Goal: Task Accomplishment & Management: Manage account settings

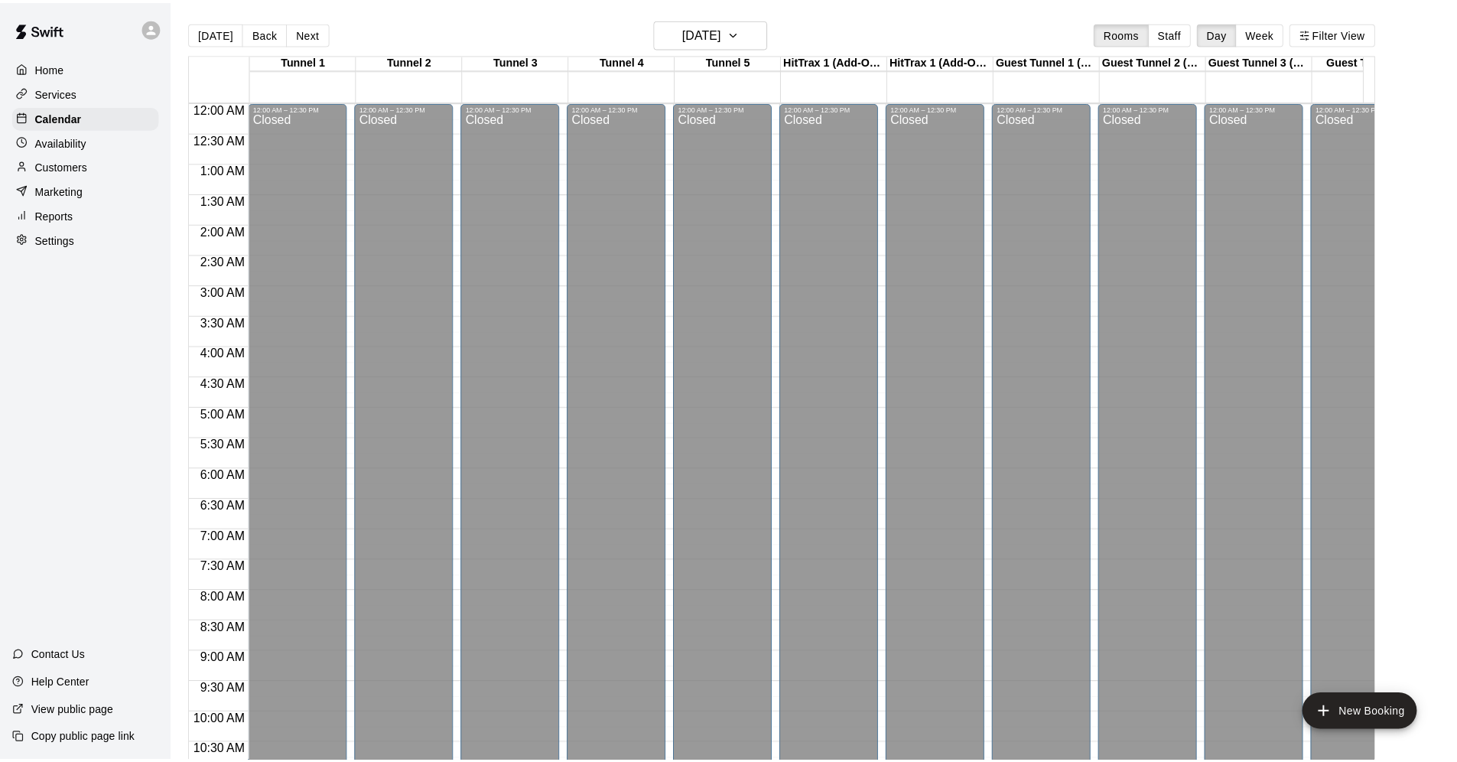
scroll to position [515, 0]
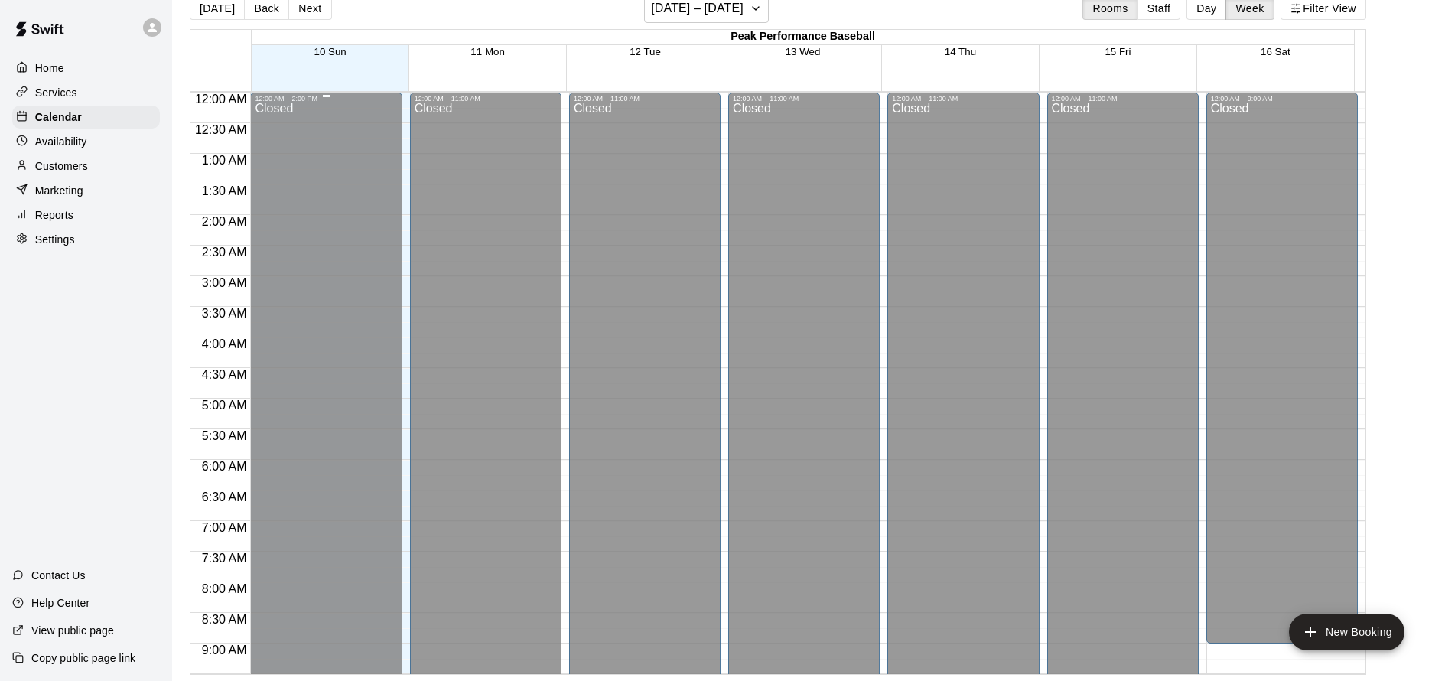
scroll to position [662, 0]
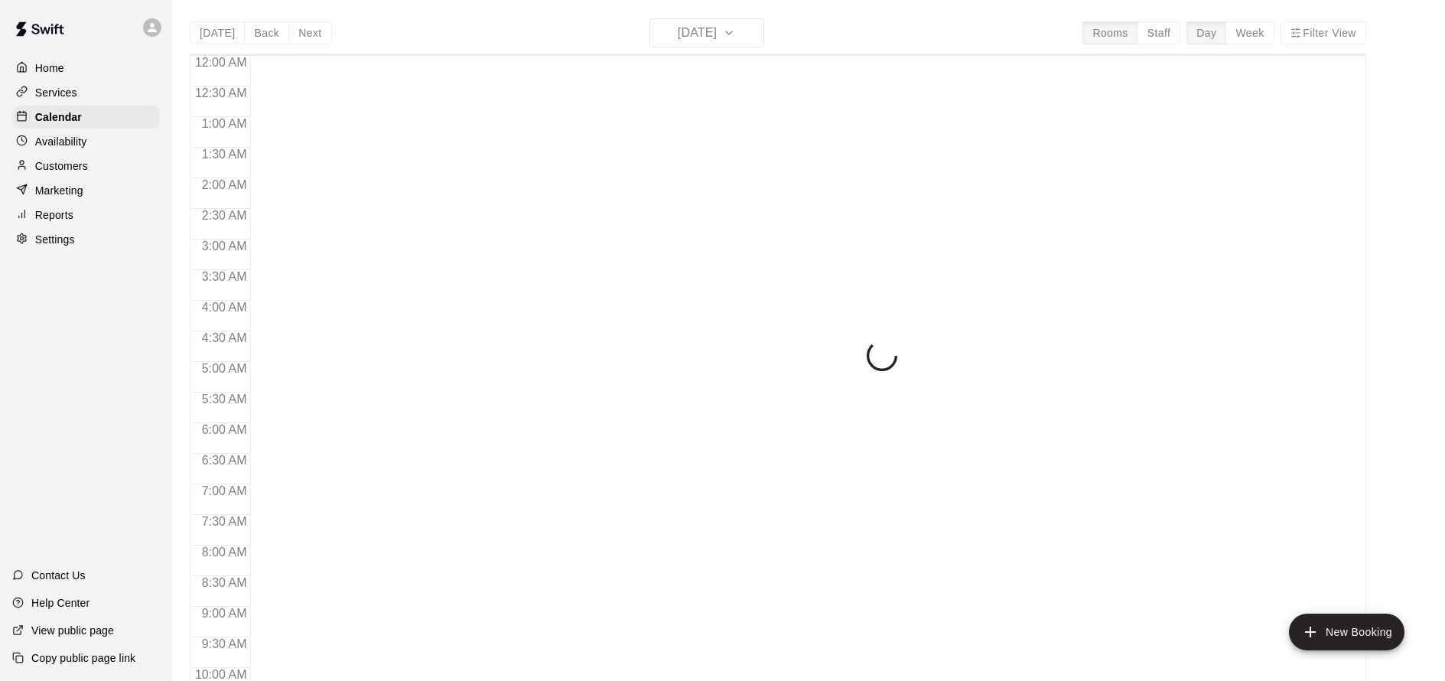
scroll to position [827, 0]
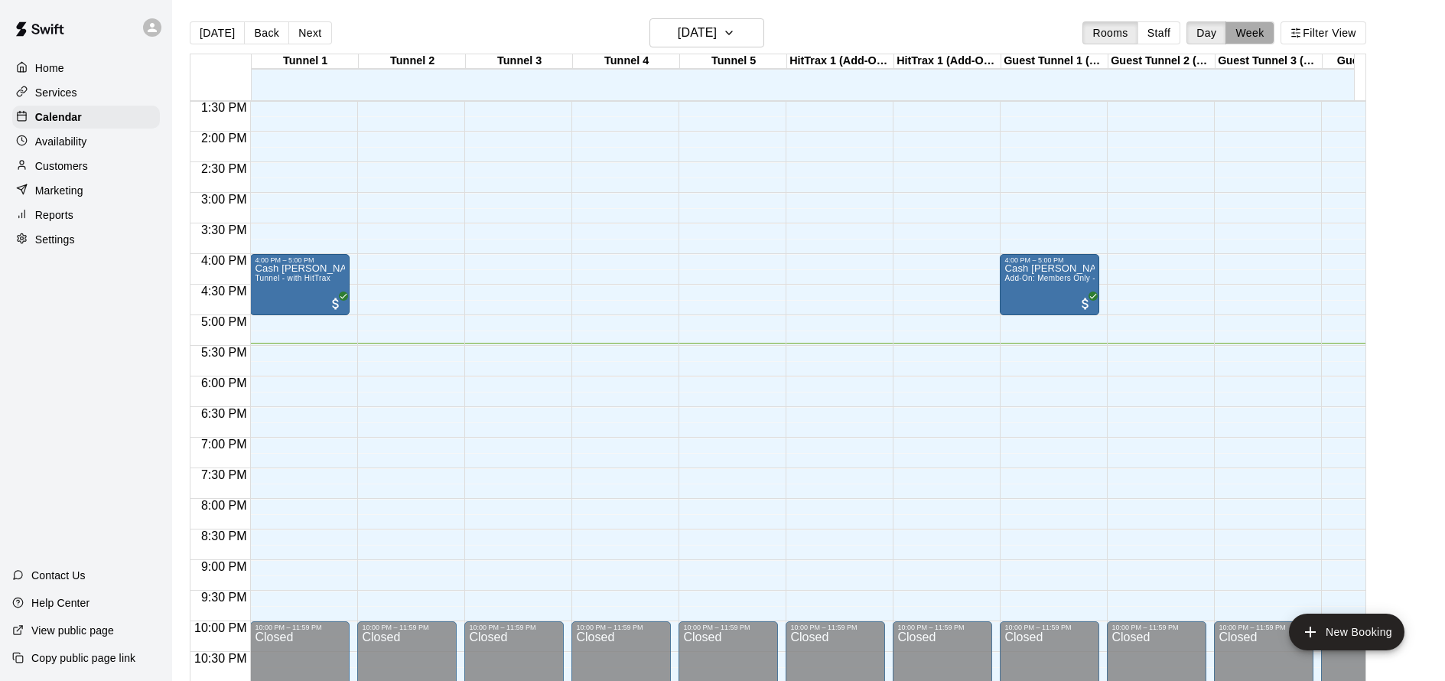
click at [1250, 31] on button "Week" at bounding box center [1249, 32] width 48 height 23
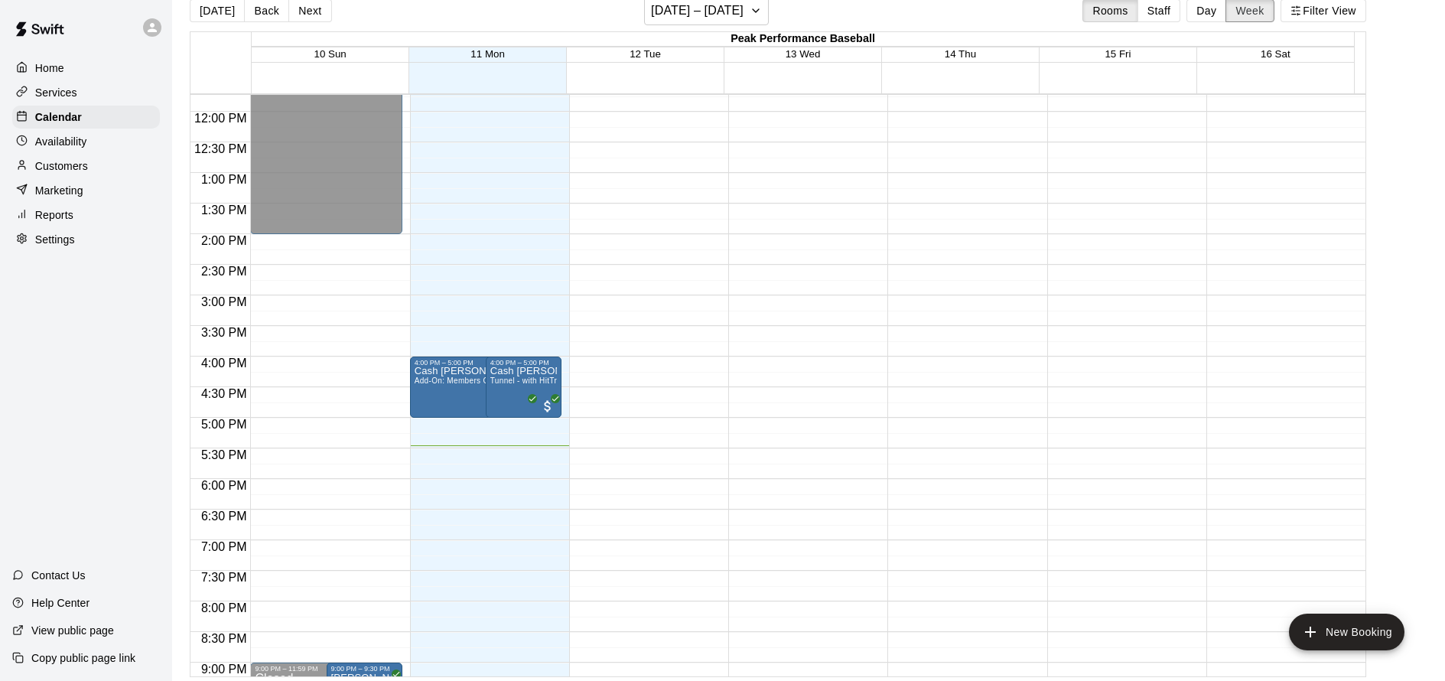
scroll to position [720, 0]
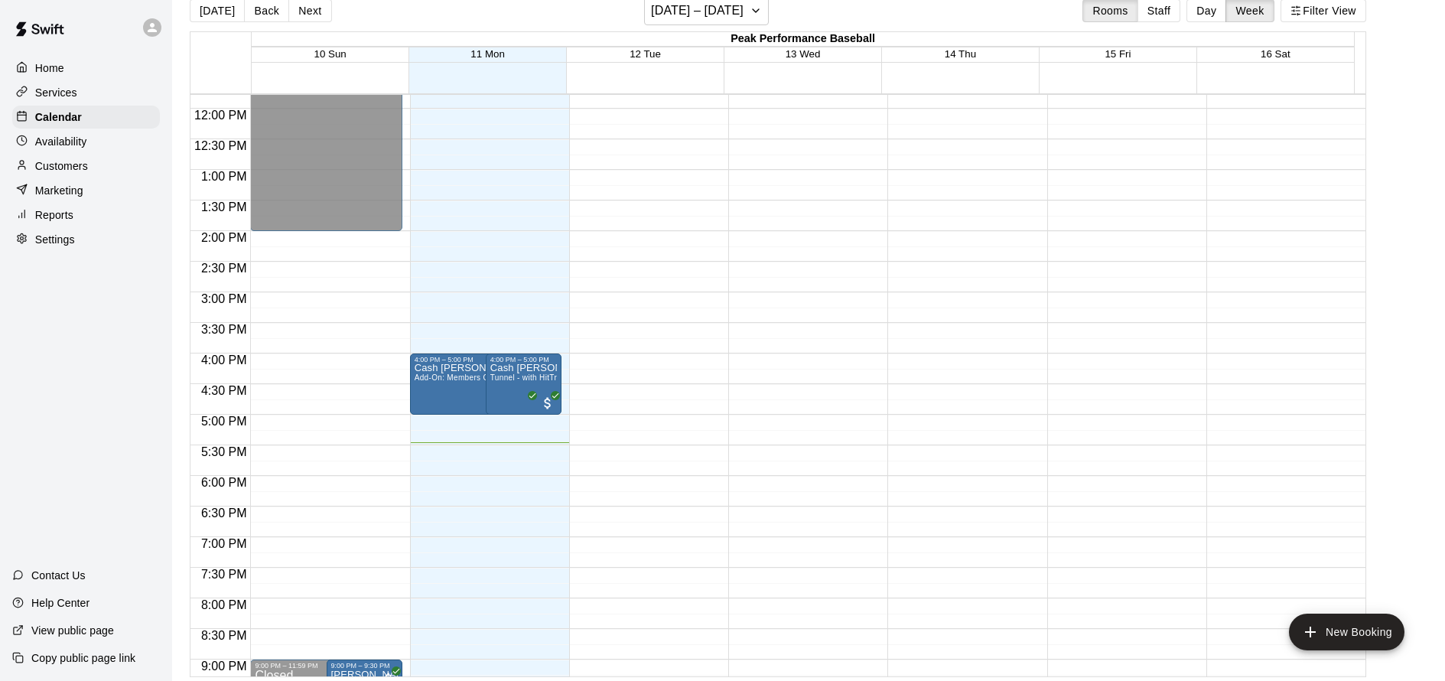
click at [64, 219] on p "Reports" at bounding box center [54, 214] width 38 height 15
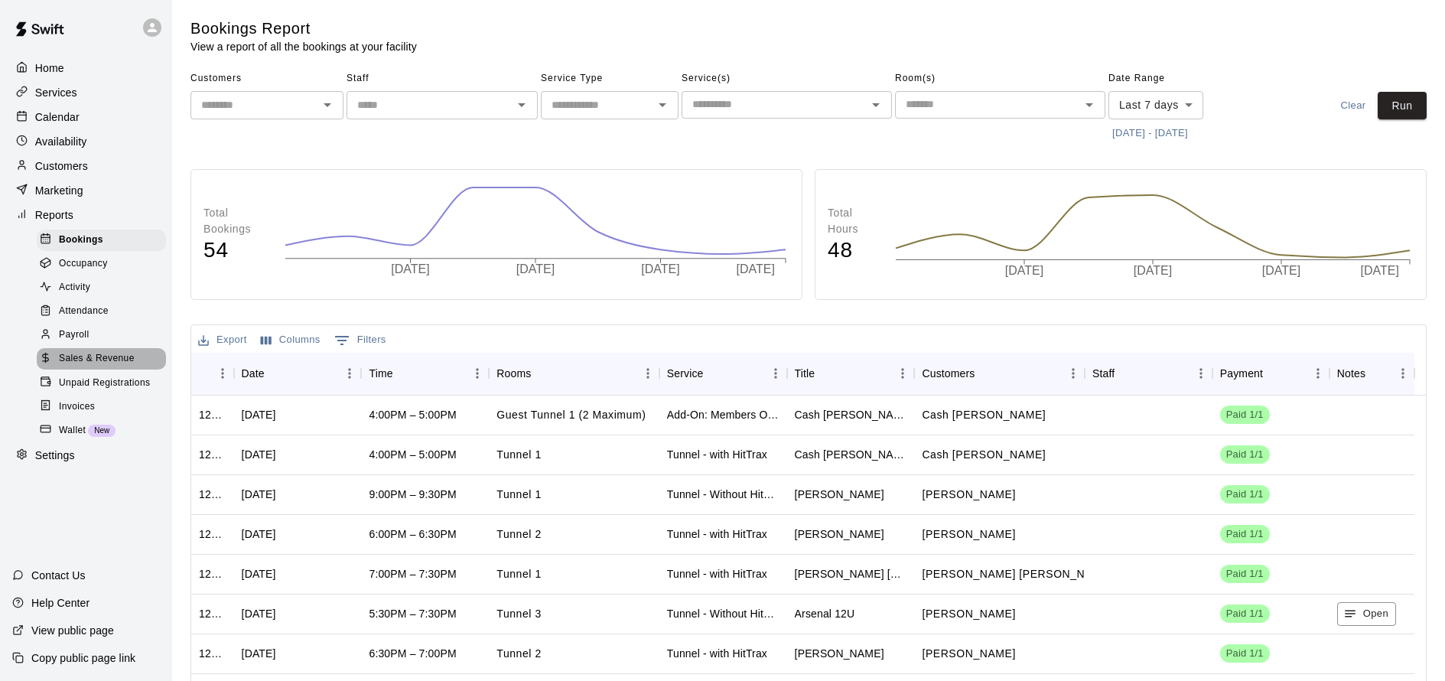
click at [125, 359] on span "Sales & Revenue" at bounding box center [97, 358] width 76 height 15
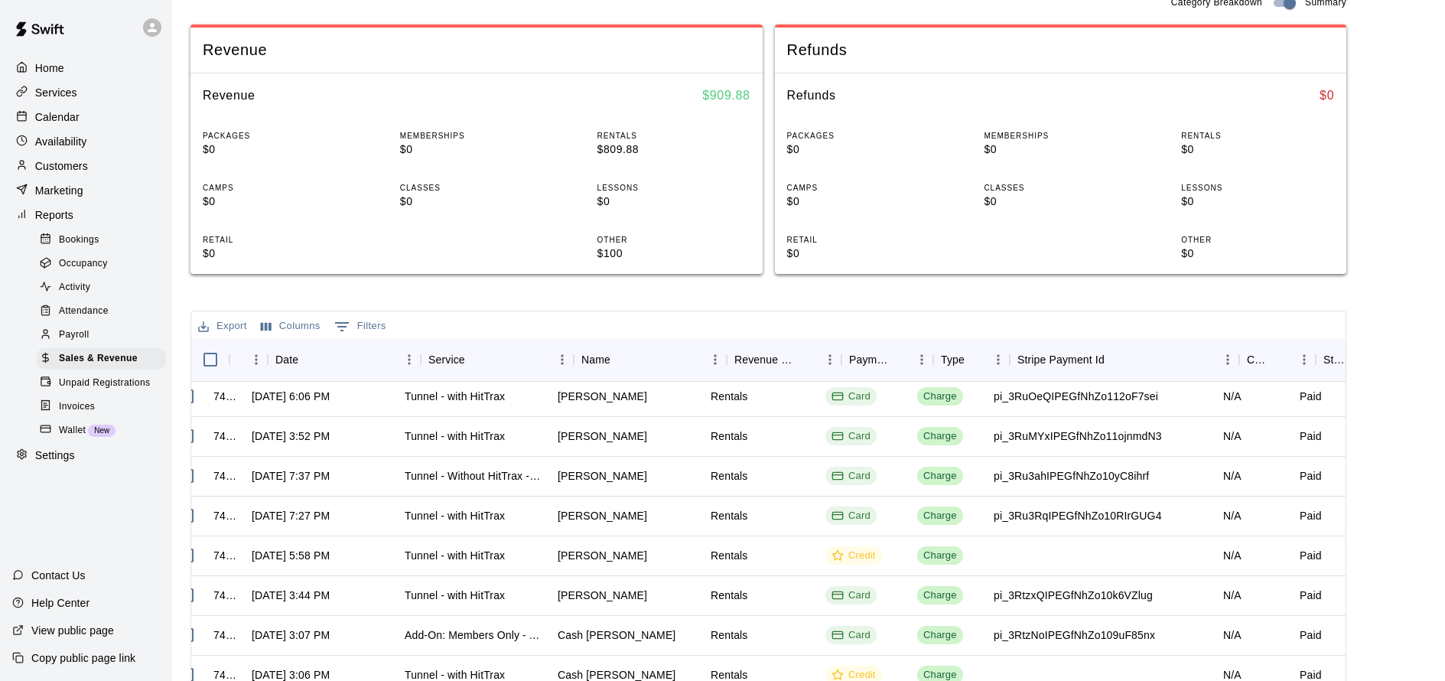
scroll to position [124, 0]
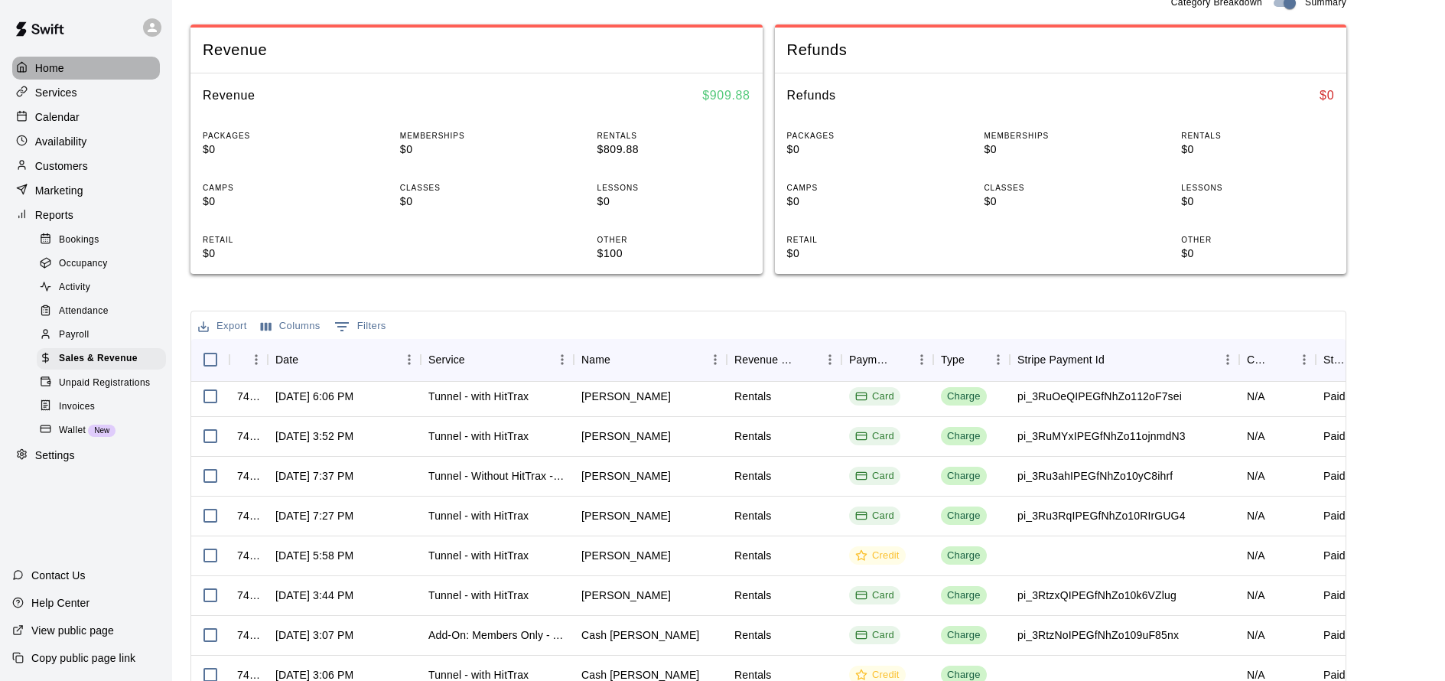
click at [80, 72] on div "Home" at bounding box center [86, 68] width 148 height 23
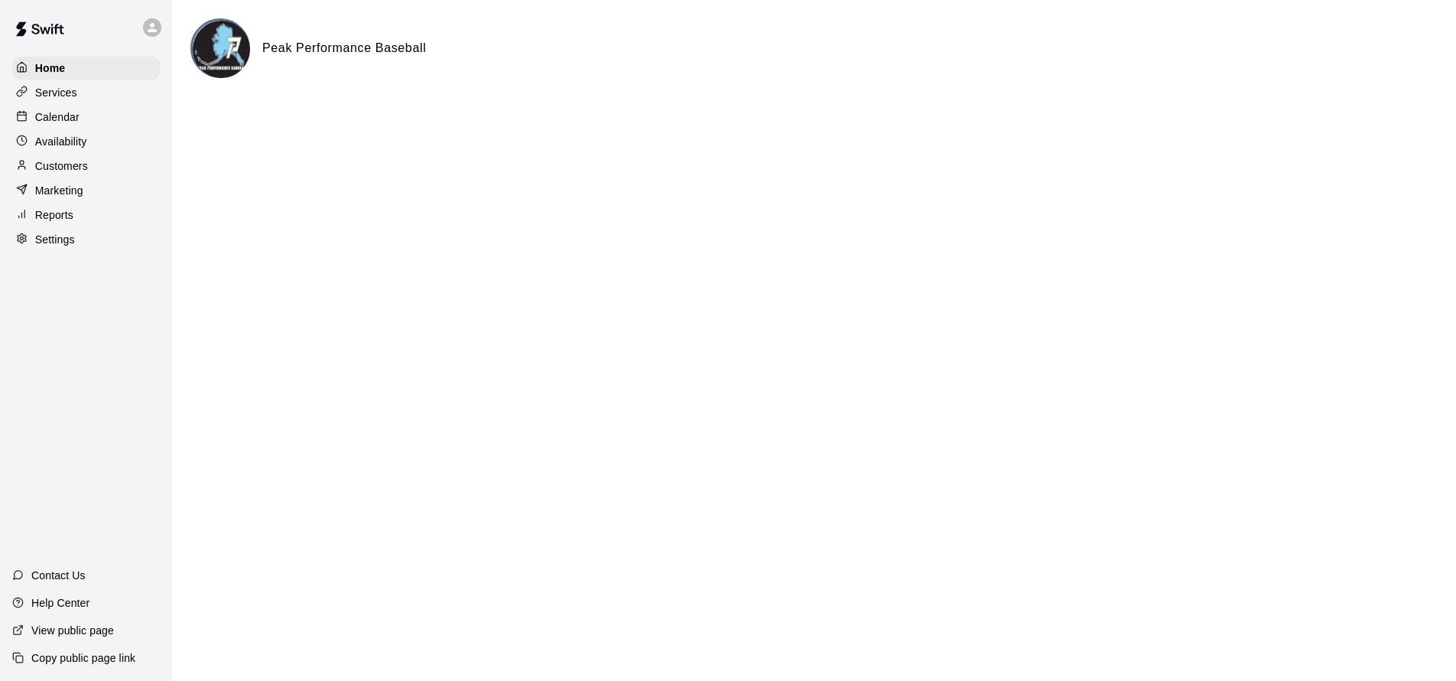
click at [87, 122] on div "Calendar" at bounding box center [86, 117] width 148 height 23
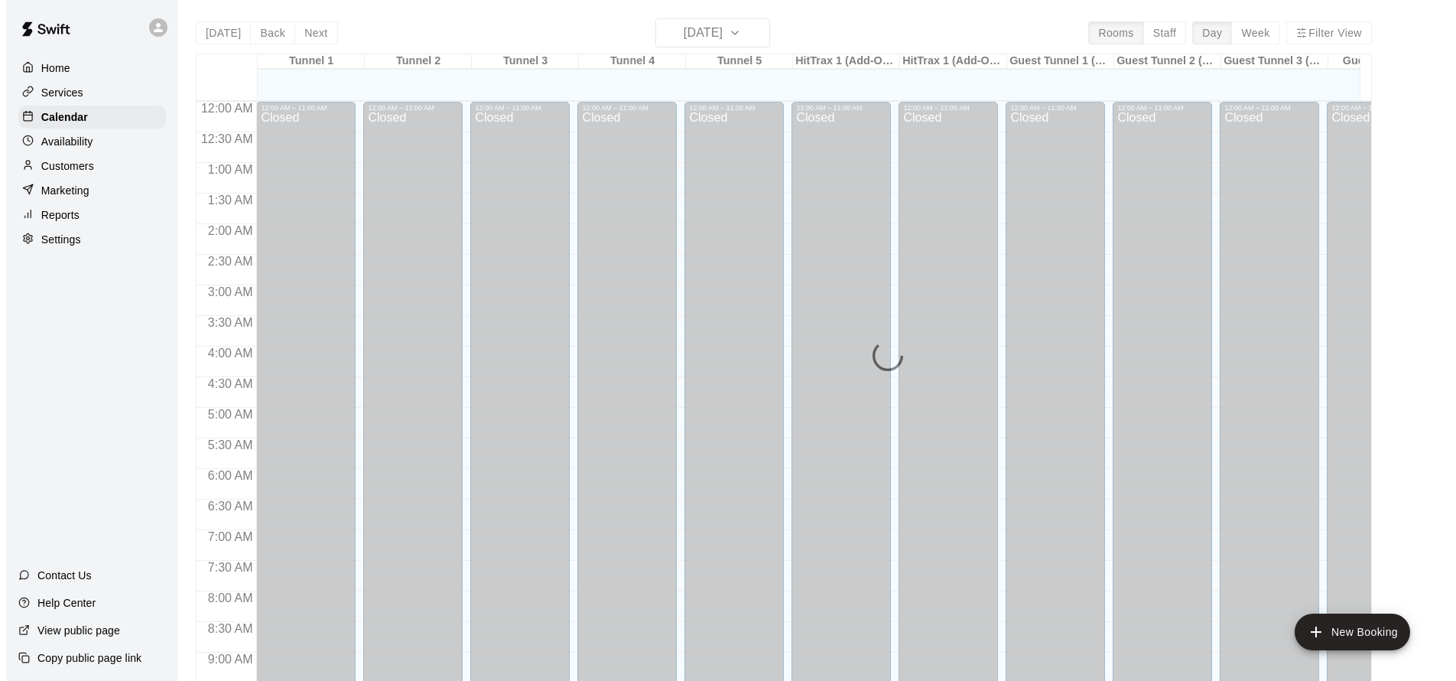
scroll to position [827, 0]
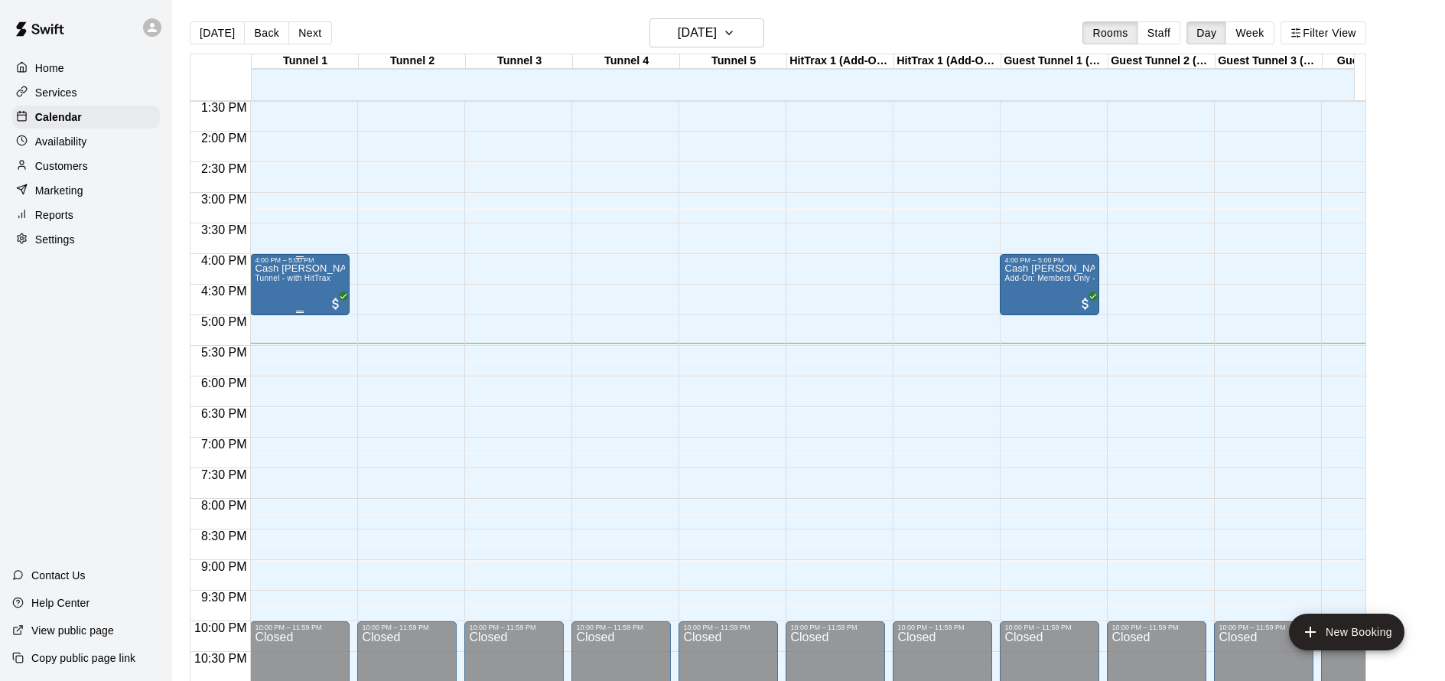
click at [302, 282] on span "Tunnel - with HitTrax" at bounding box center [293, 278] width 76 height 8
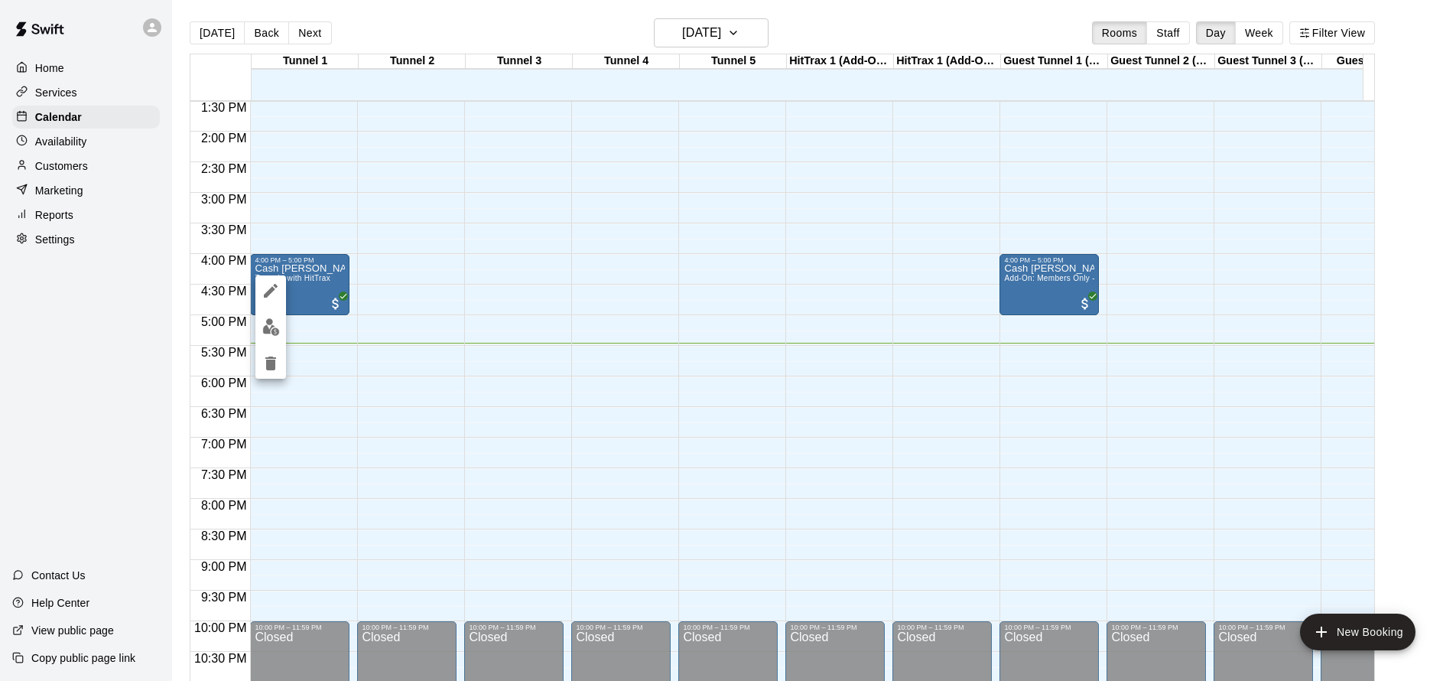
click at [1067, 276] on div at bounding box center [728, 340] width 1456 height 681
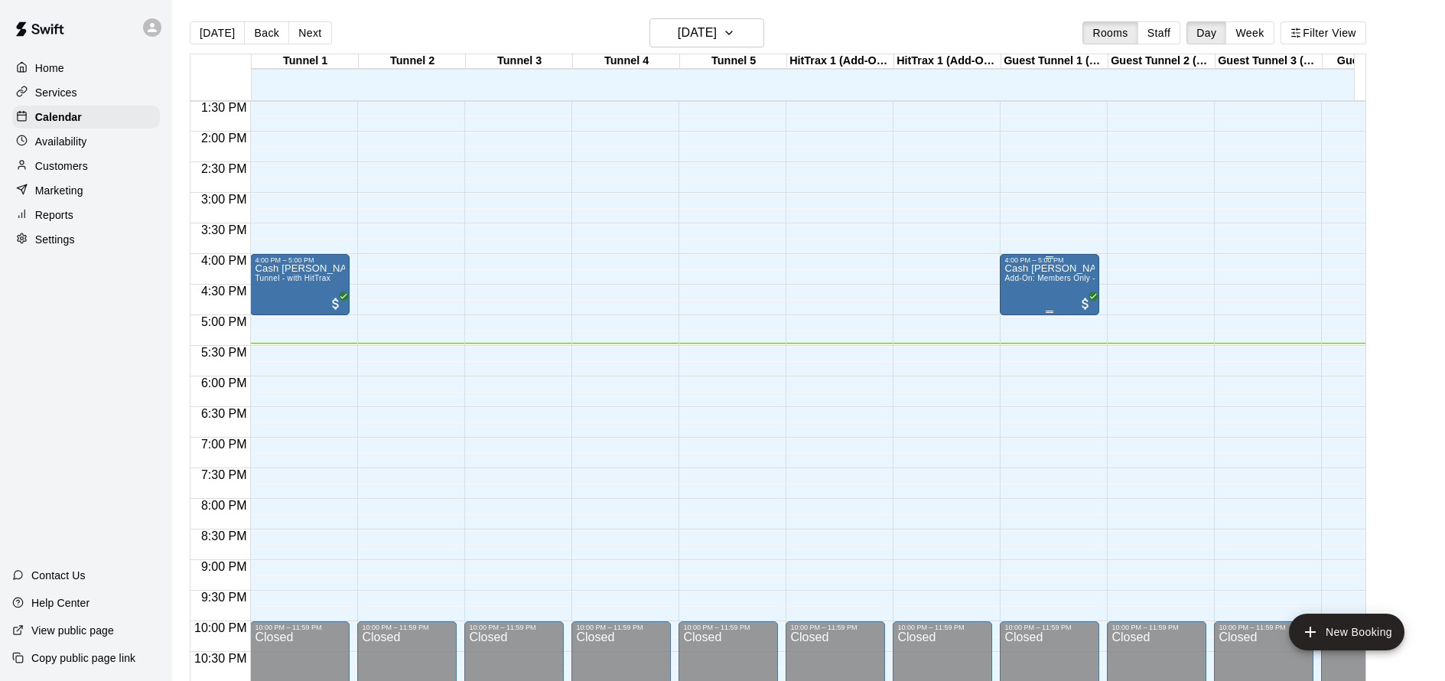
click at [1053, 278] on span "Add-On: Members Only - Add up to 2 Guests" at bounding box center [1085, 278] width 163 height 8
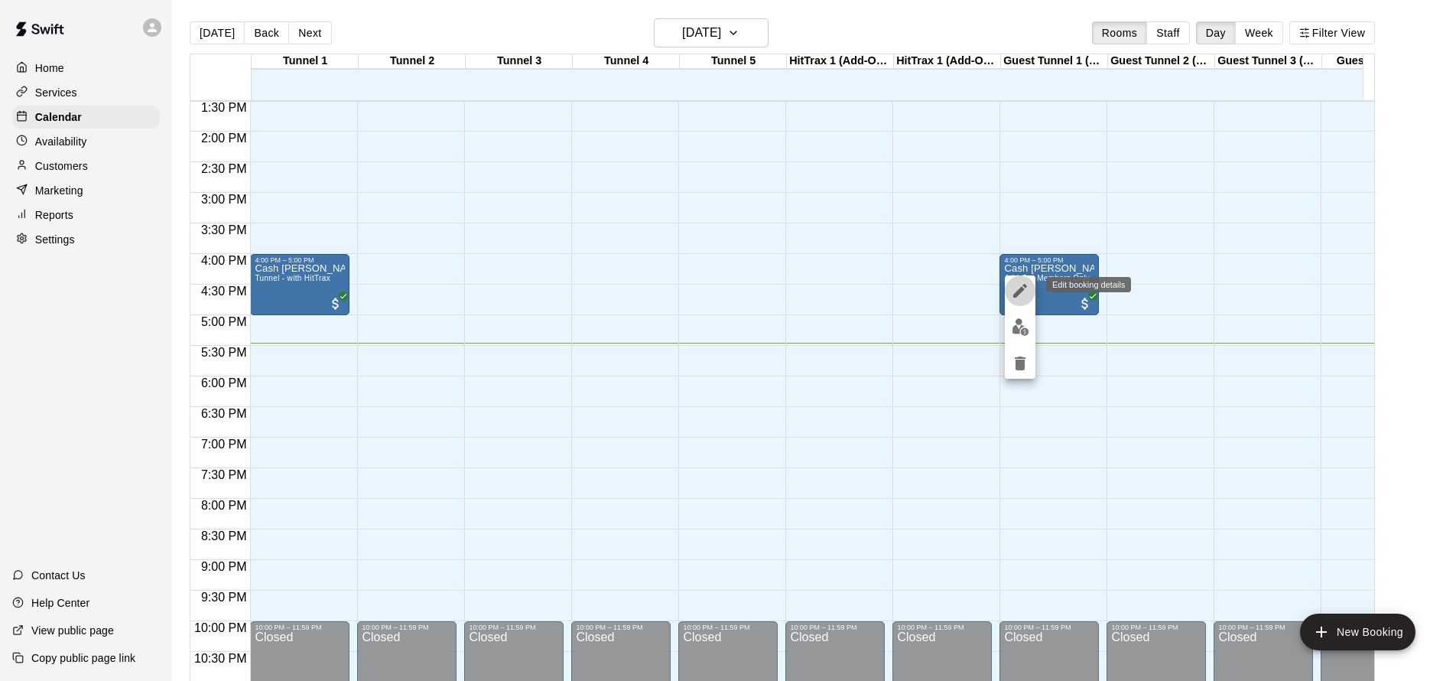
click at [1029, 285] on icon "edit" at bounding box center [1020, 290] width 18 height 18
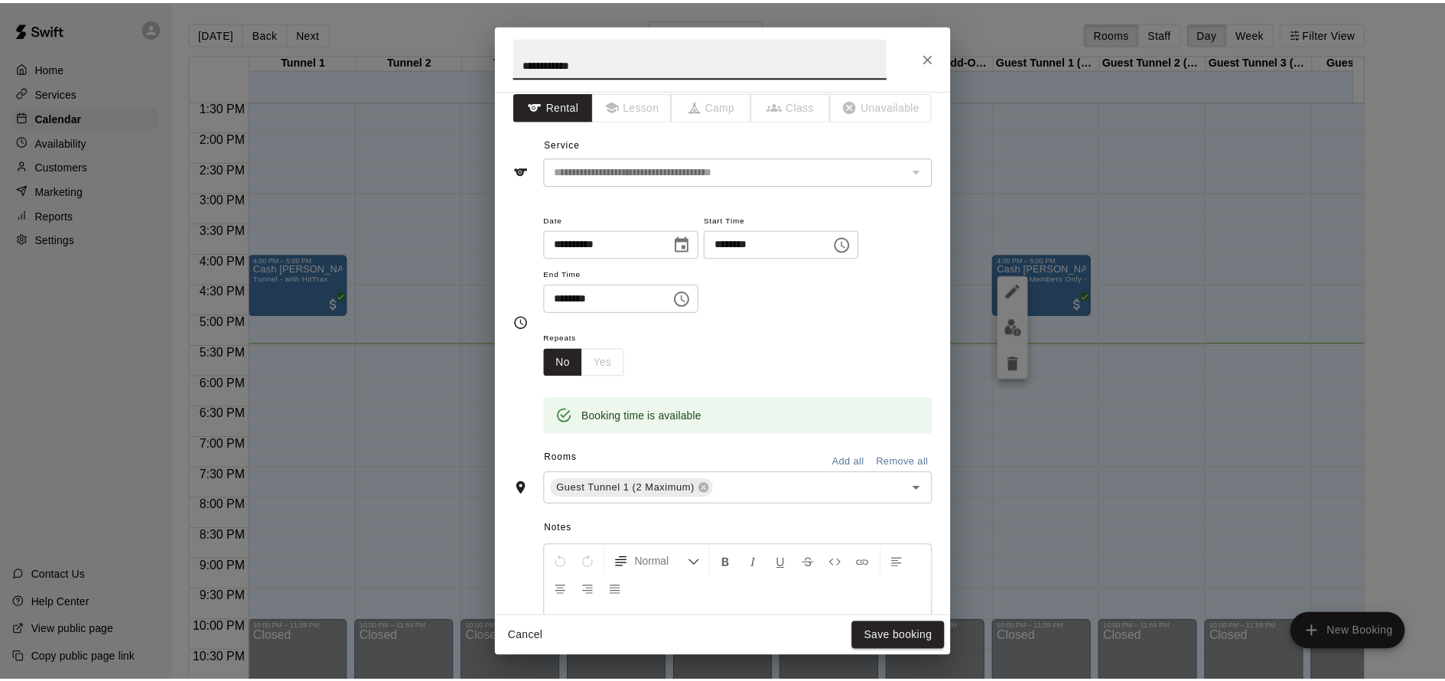
scroll to position [0, 0]
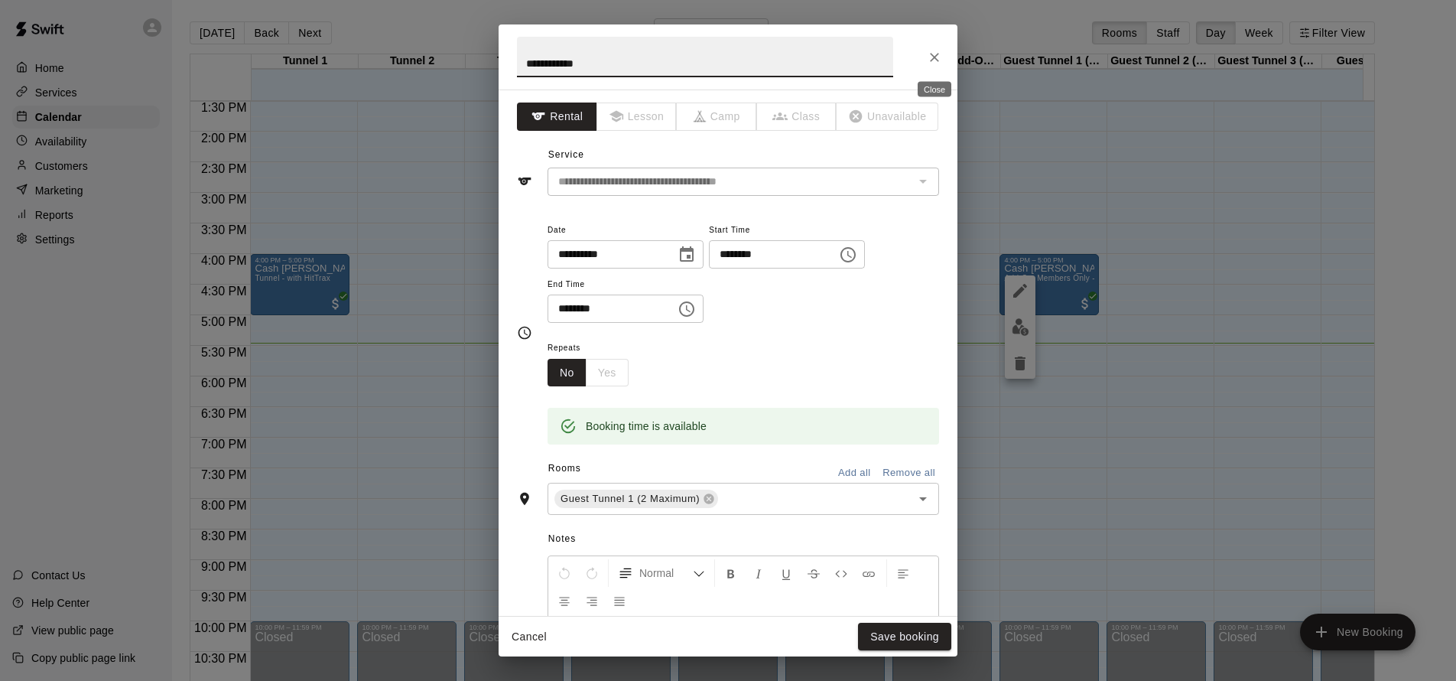
click at [930, 66] on button "Close" at bounding box center [935, 58] width 28 height 28
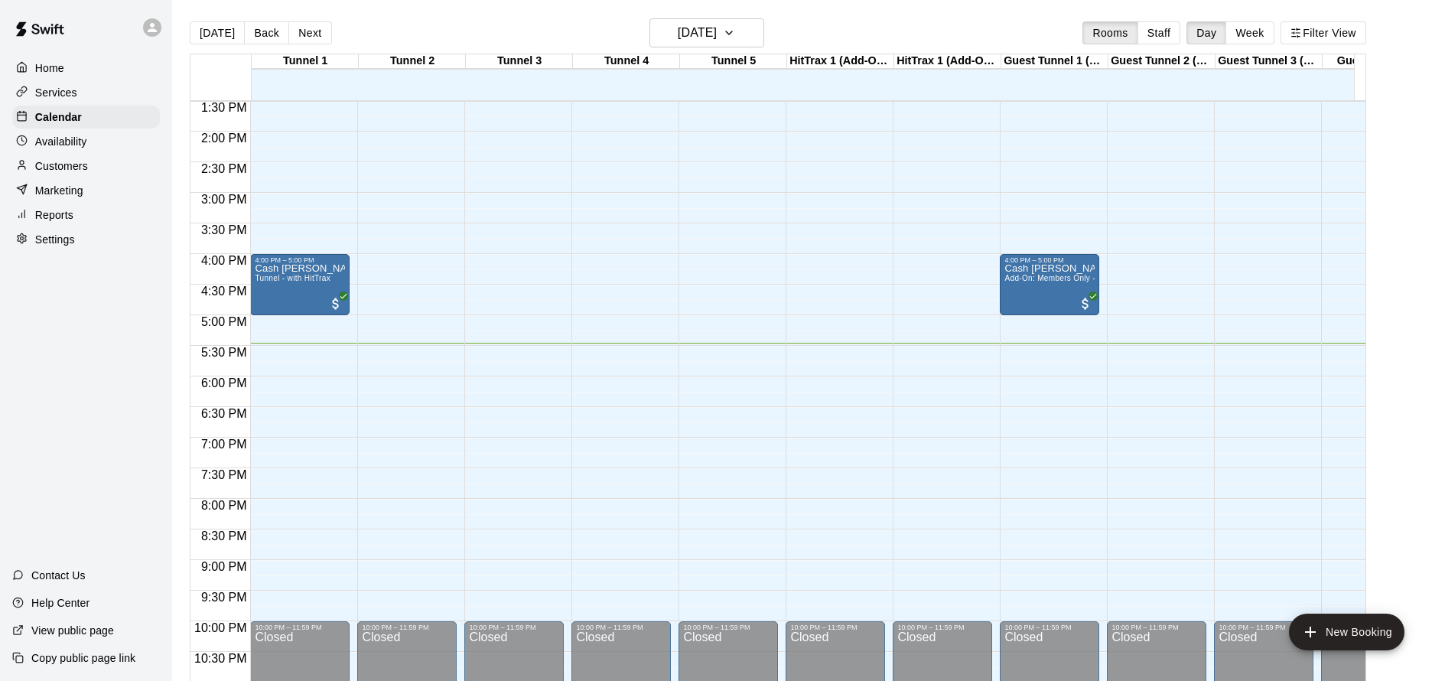
click at [91, 188] on div "Marketing" at bounding box center [86, 190] width 148 height 23
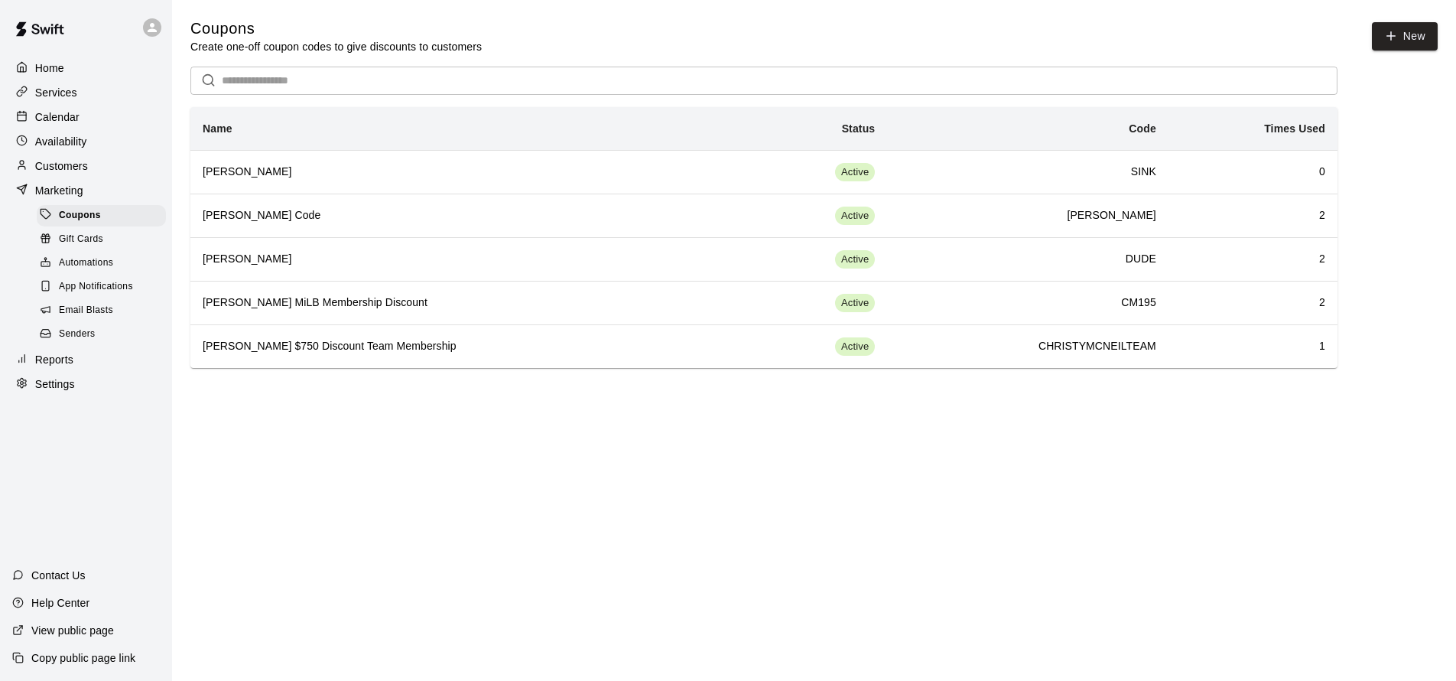
click at [87, 356] on div "Reports" at bounding box center [86, 359] width 148 height 23
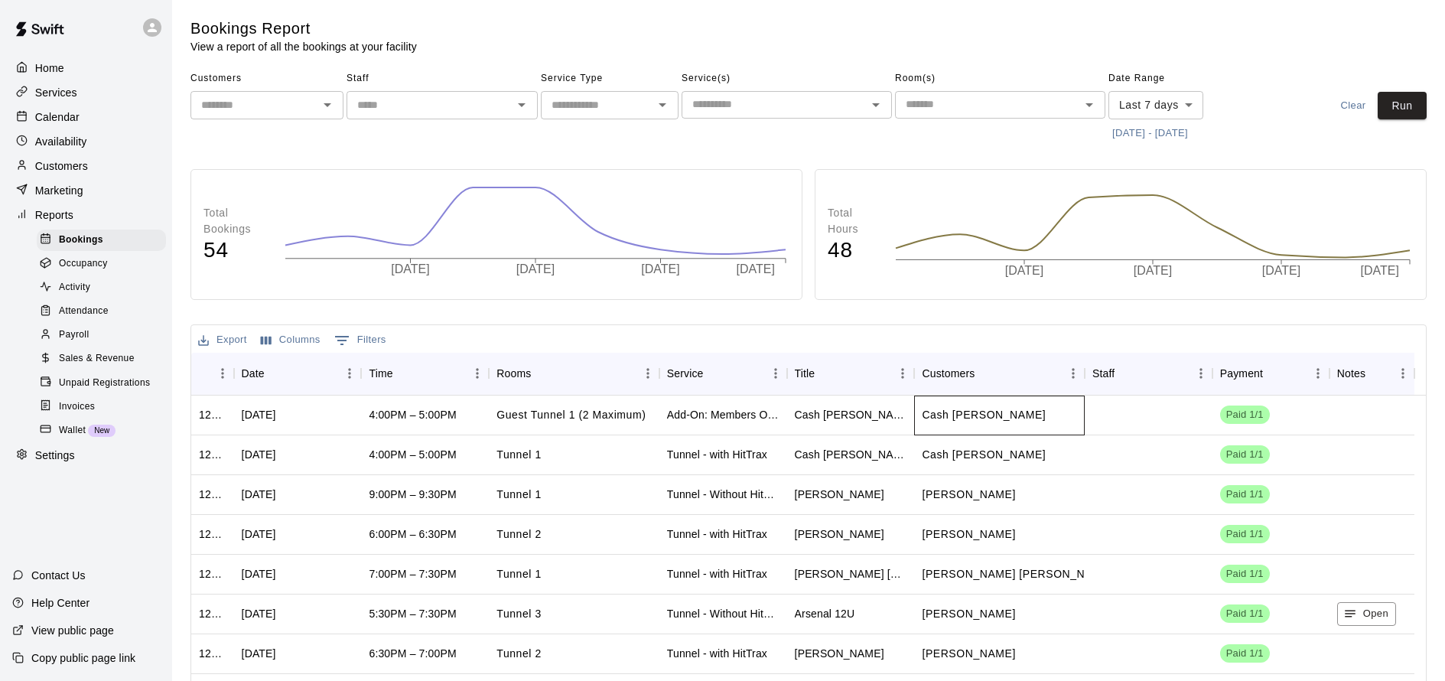
click at [1075, 427] on div "Cash [PERSON_NAME]" at bounding box center [999, 415] width 170 height 40
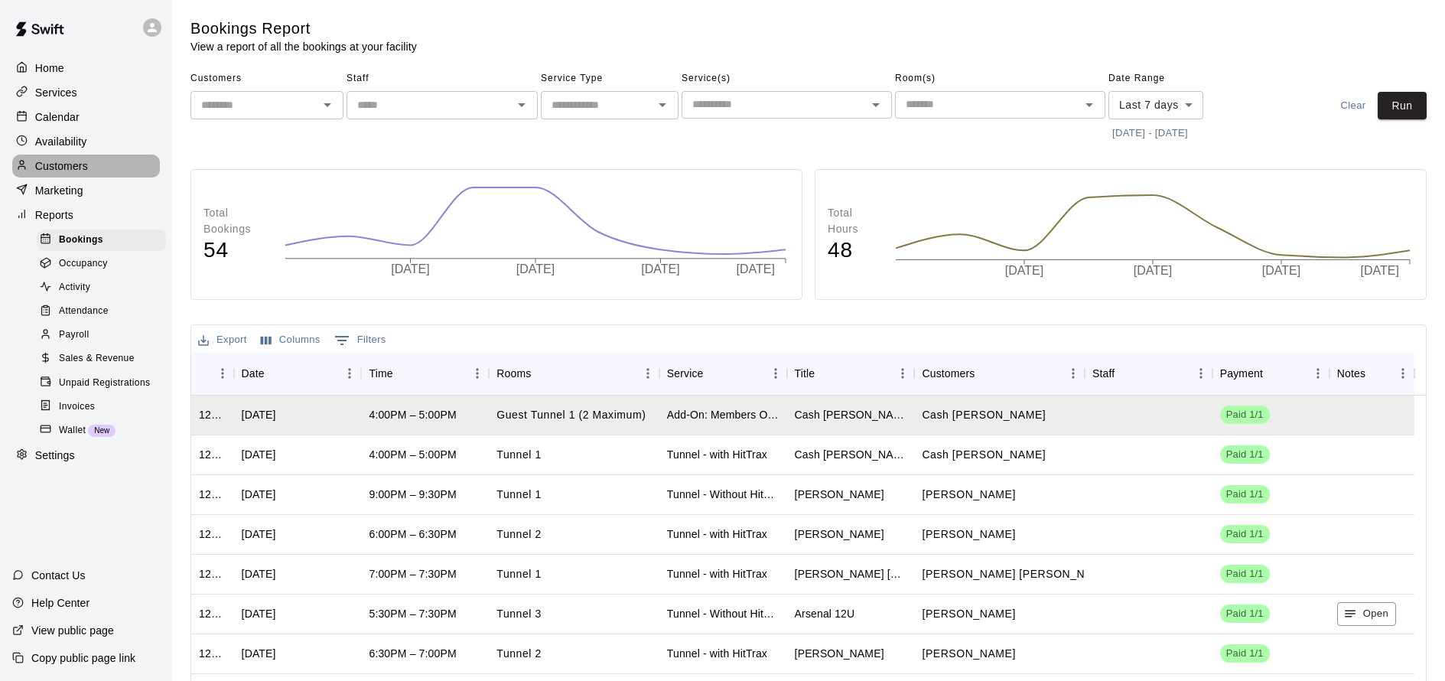
click at [71, 168] on p "Customers" at bounding box center [61, 165] width 53 height 15
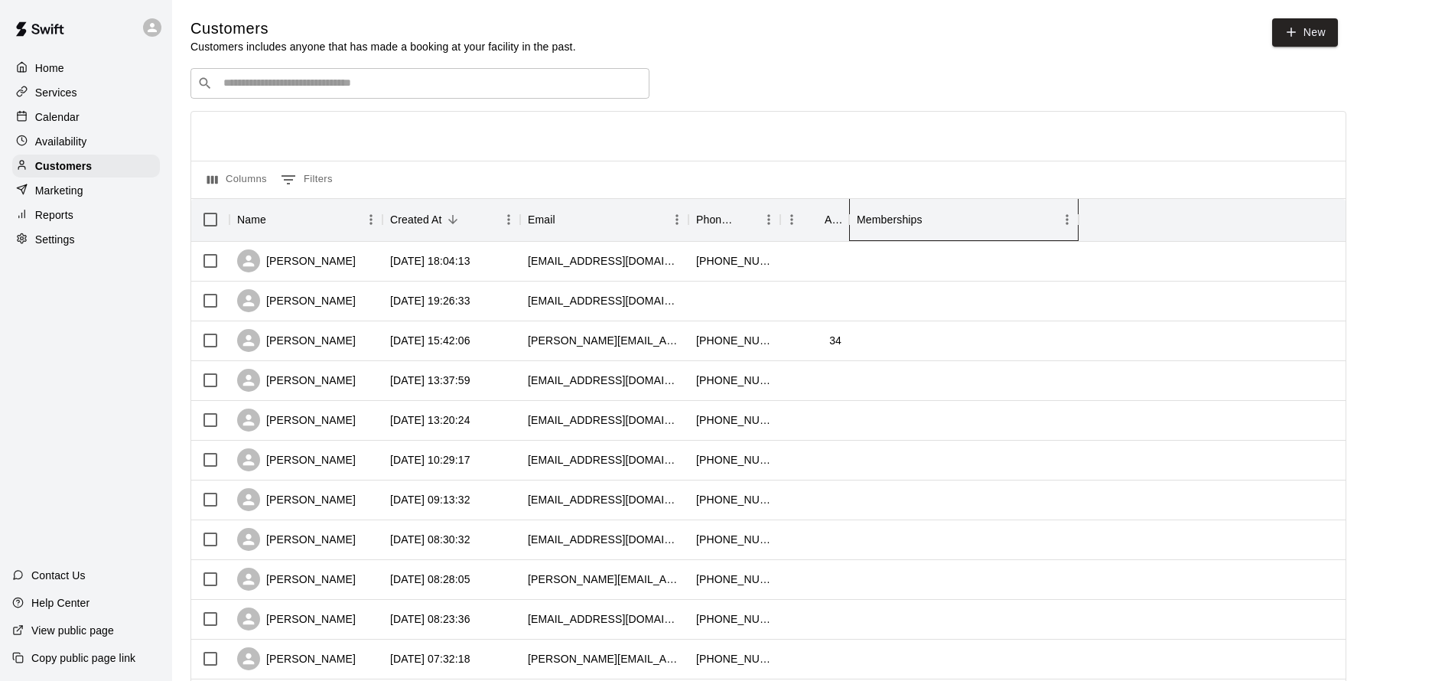
click at [881, 220] on div "Memberships" at bounding box center [889, 219] width 66 height 43
click at [889, 218] on div "Memberships" at bounding box center [889, 219] width 66 height 43
click at [924, 219] on button "Sort" at bounding box center [932, 219] width 21 height 21
click at [931, 218] on icon "Sort" at bounding box center [933, 220] width 14 height 14
click at [911, 217] on div "Memberships" at bounding box center [889, 219] width 66 height 43
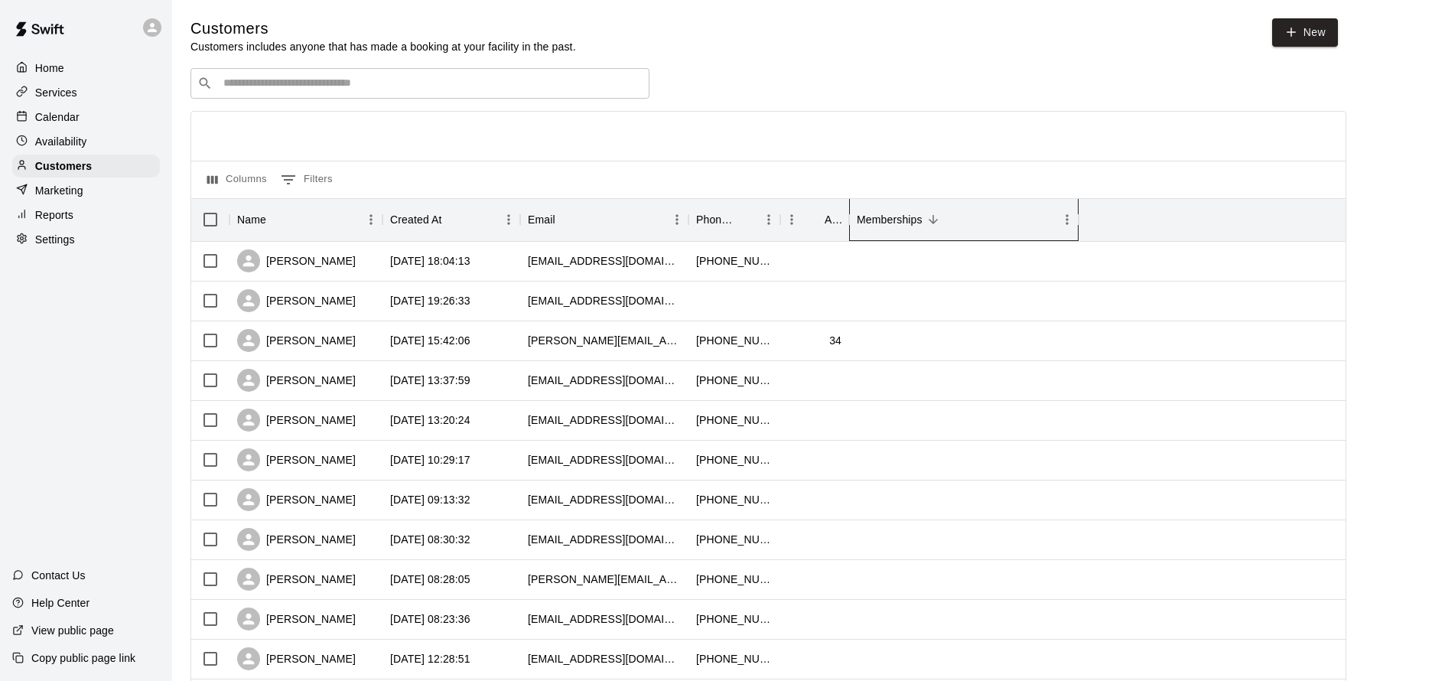
click at [911, 217] on div "Memberships" at bounding box center [889, 219] width 66 height 43
click at [896, 219] on div "Memberships" at bounding box center [889, 219] width 66 height 43
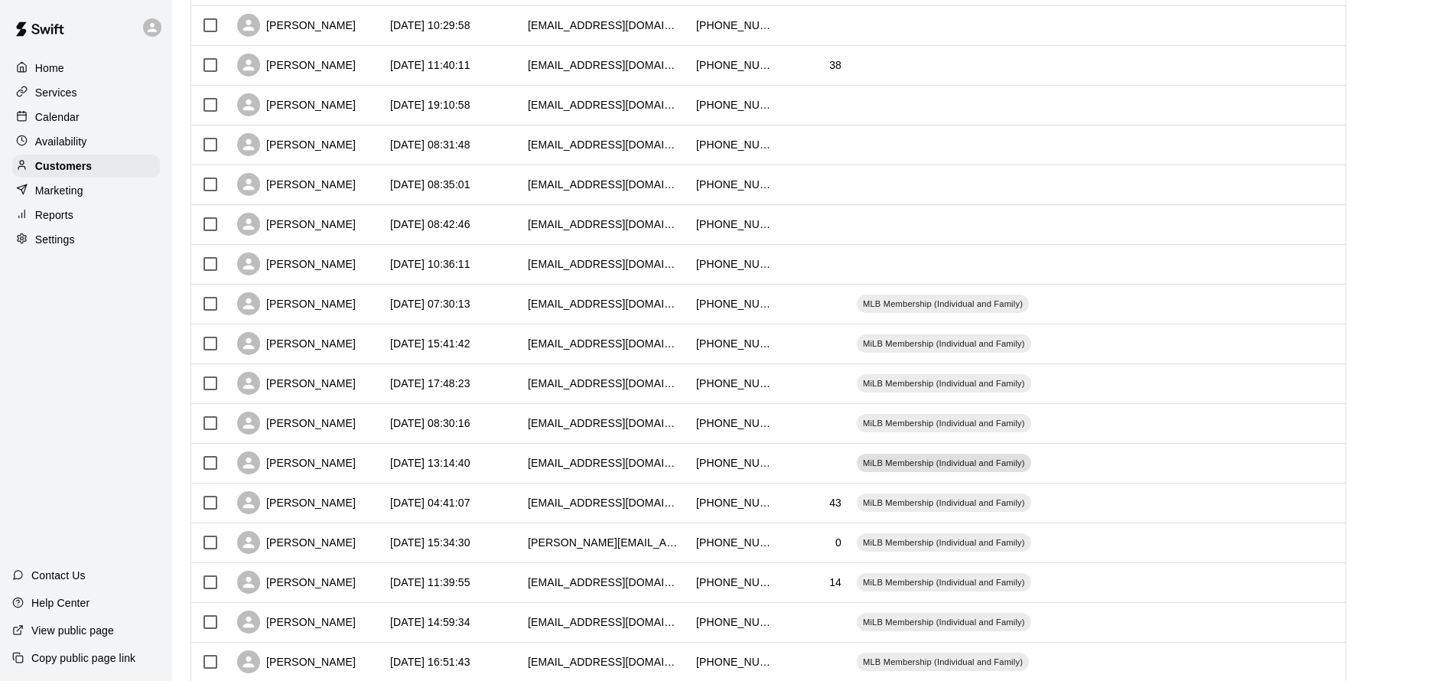
scroll to position [639, 0]
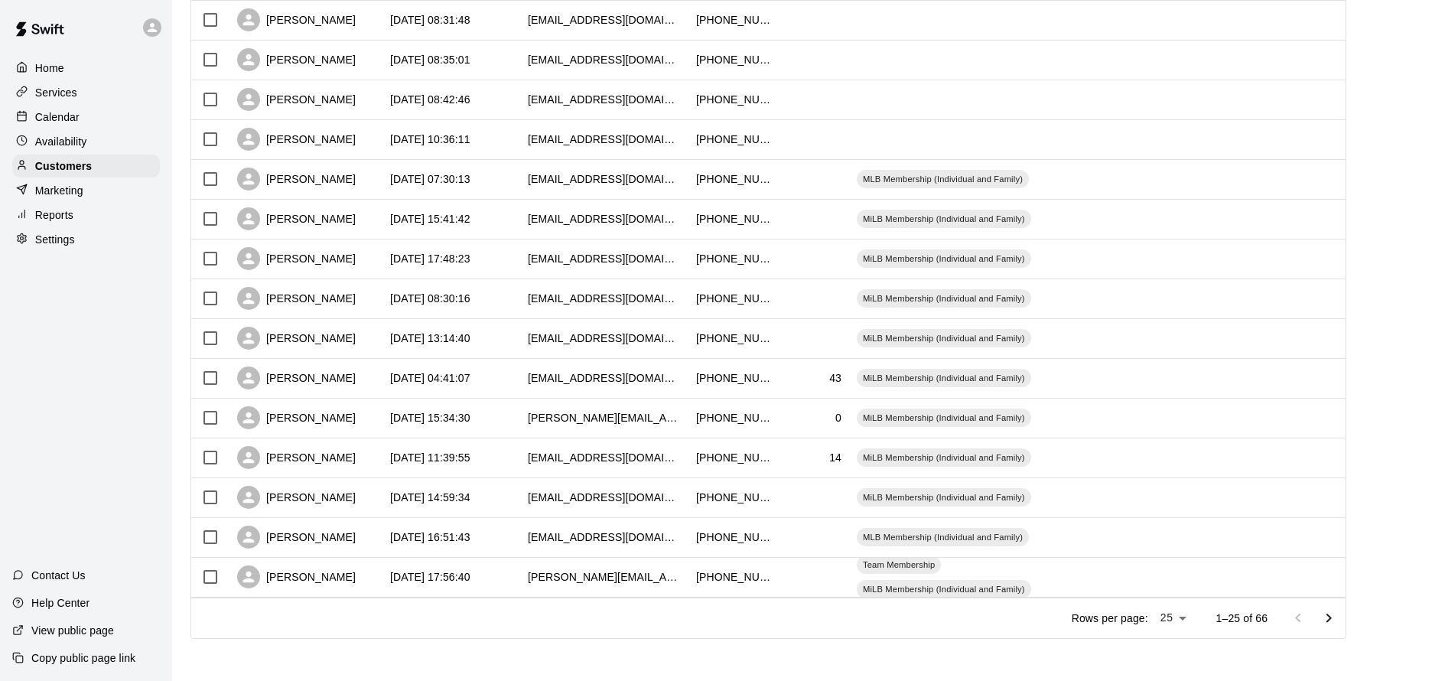
click at [1331, 616] on icon "Go to next page" at bounding box center [1328, 618] width 18 height 18
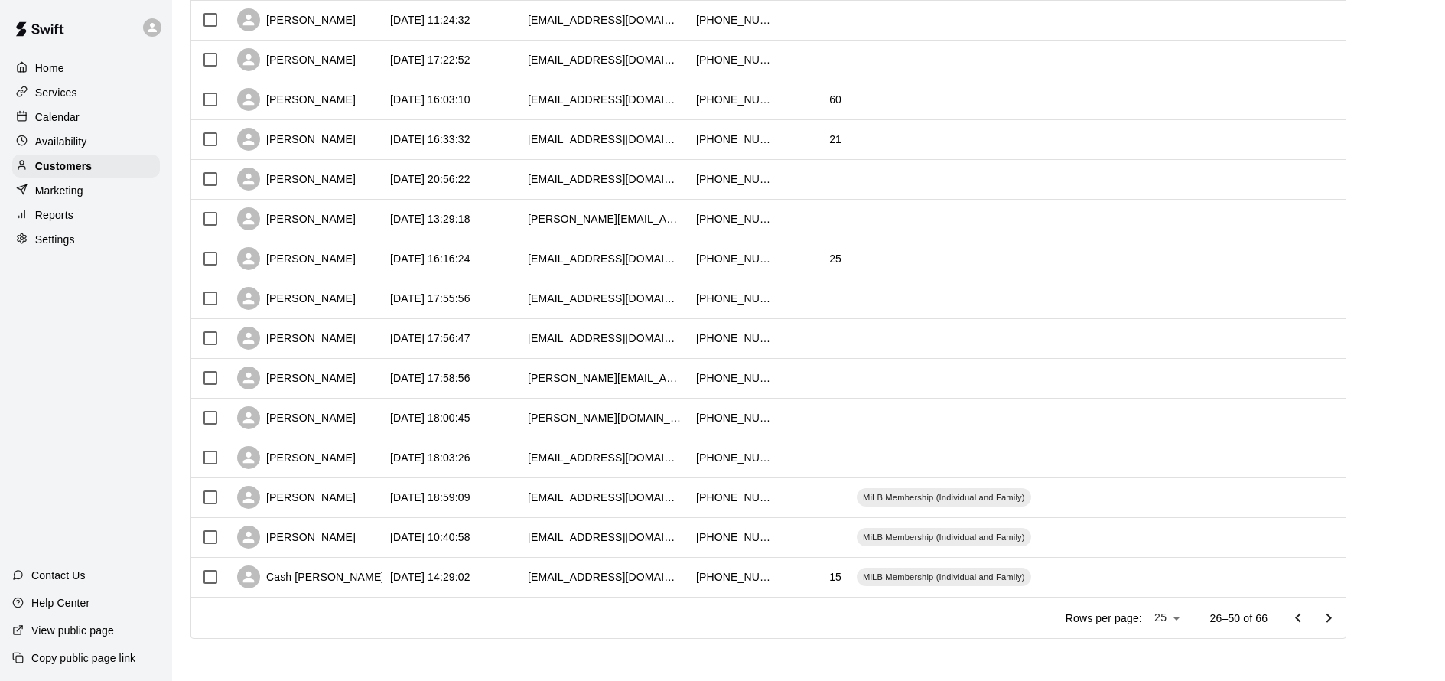
scroll to position [635, 0]
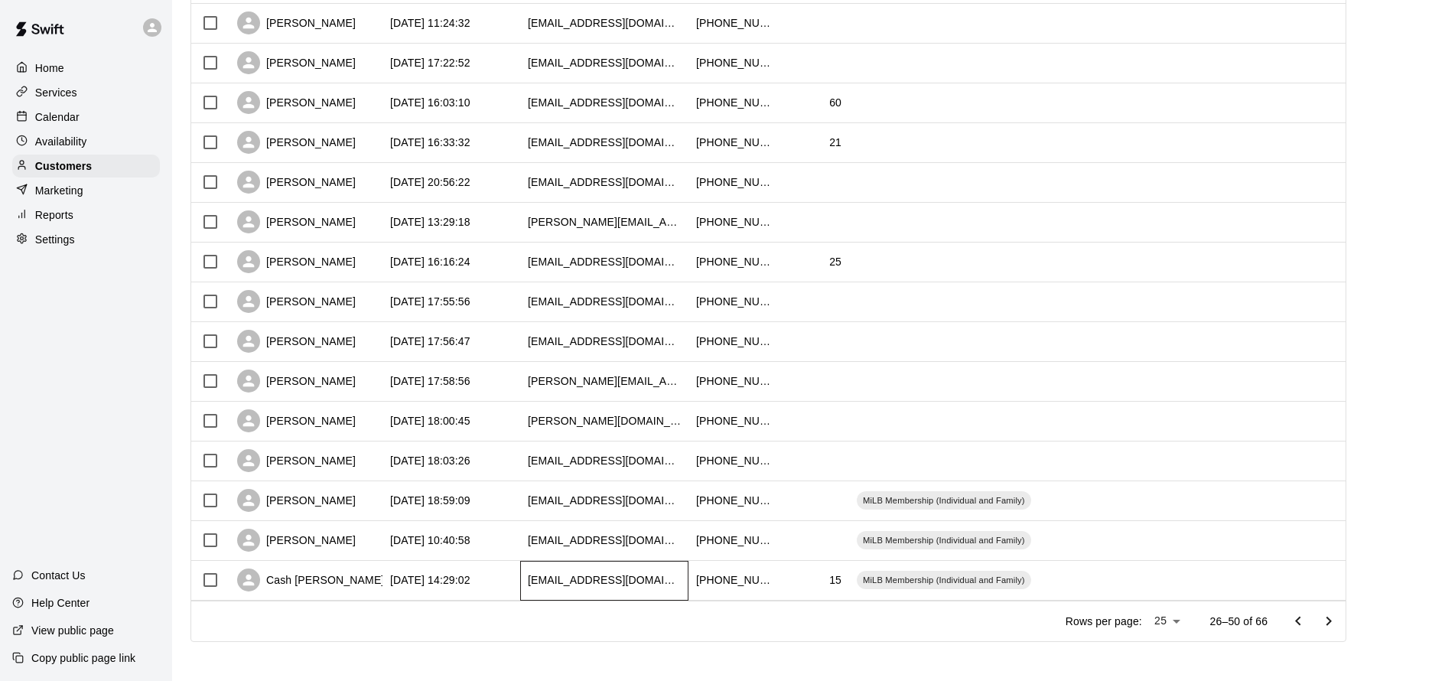
click at [639, 579] on div "sarahseebold@yahoo.com" at bounding box center [604, 579] width 153 height 15
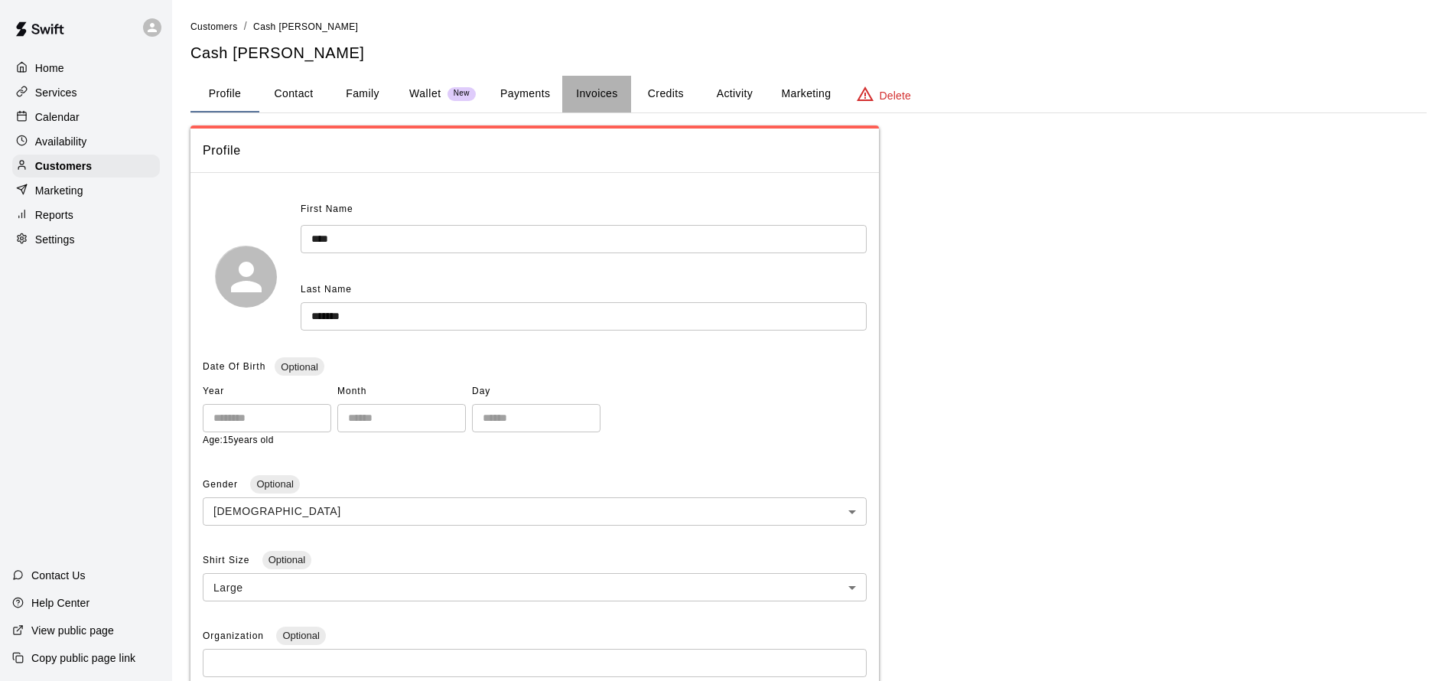
click at [593, 86] on button "Invoices" at bounding box center [596, 94] width 69 height 37
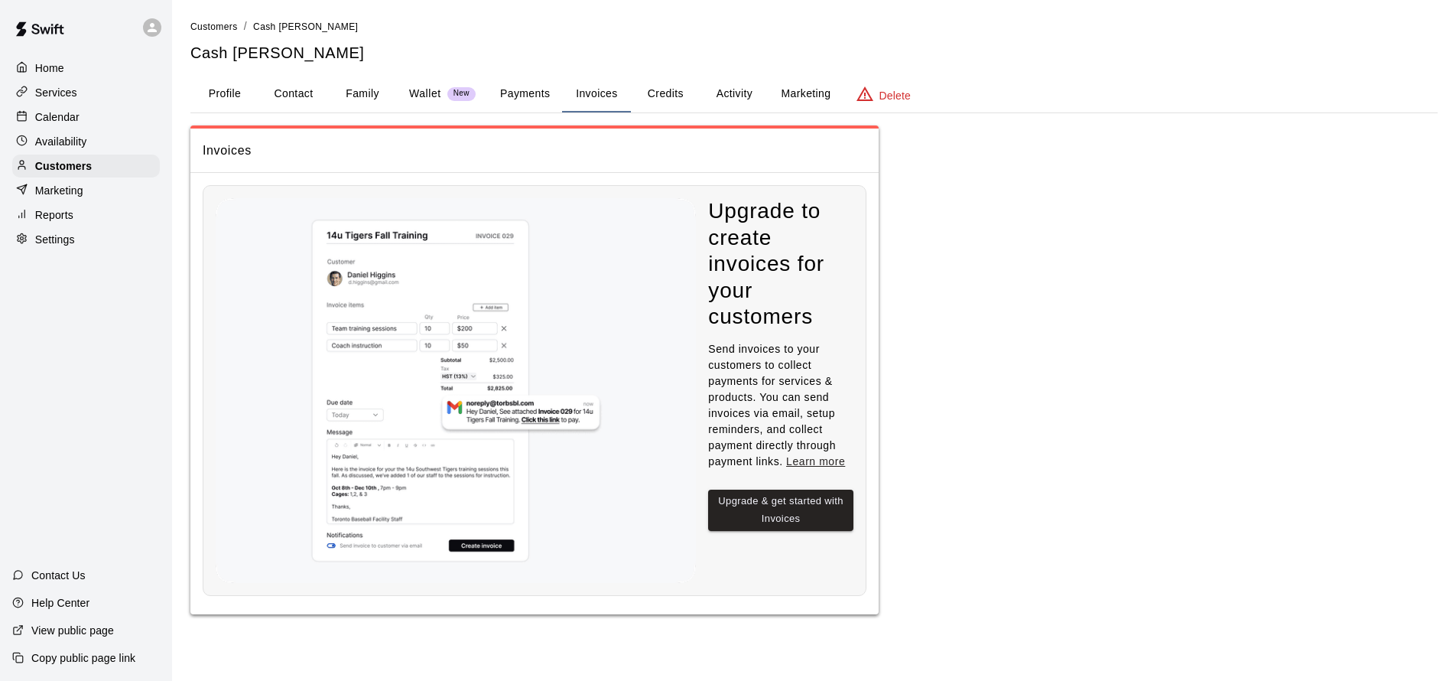
click at [743, 92] on button "Activity" at bounding box center [734, 94] width 69 height 37
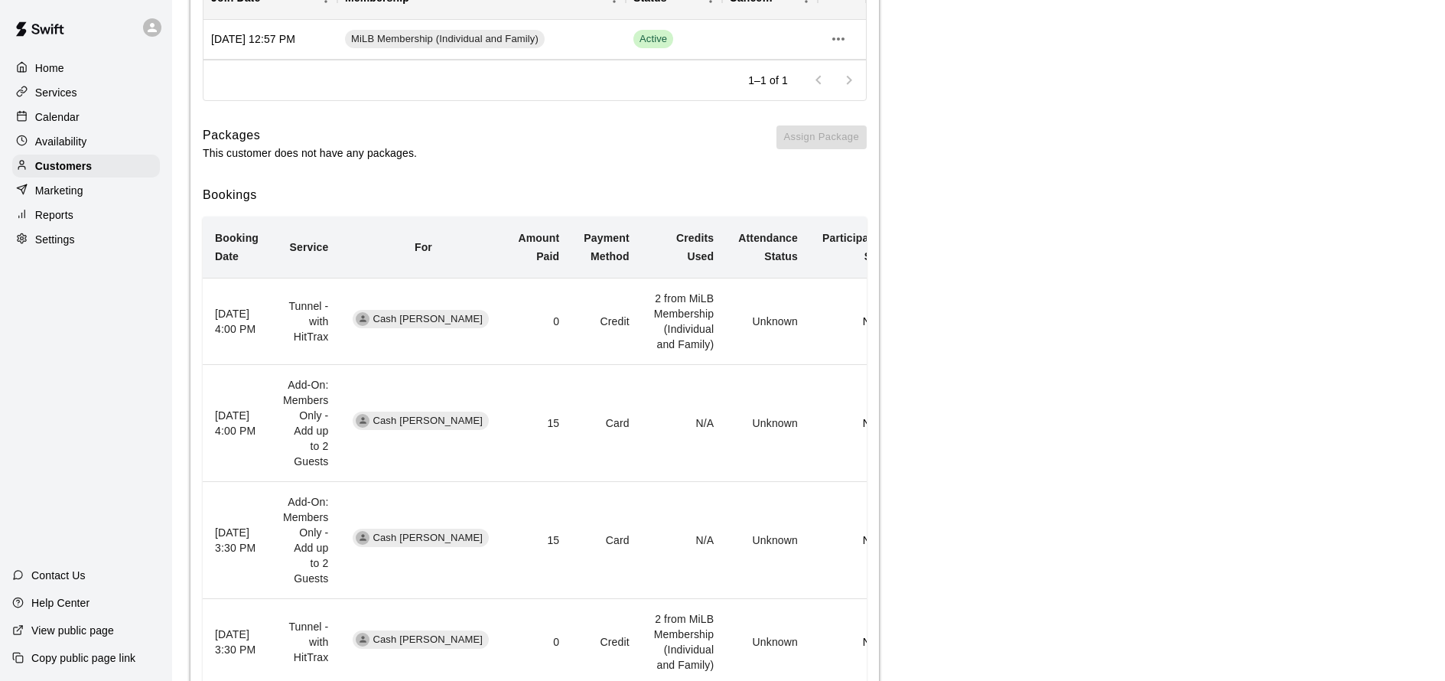
scroll to position [252, 0]
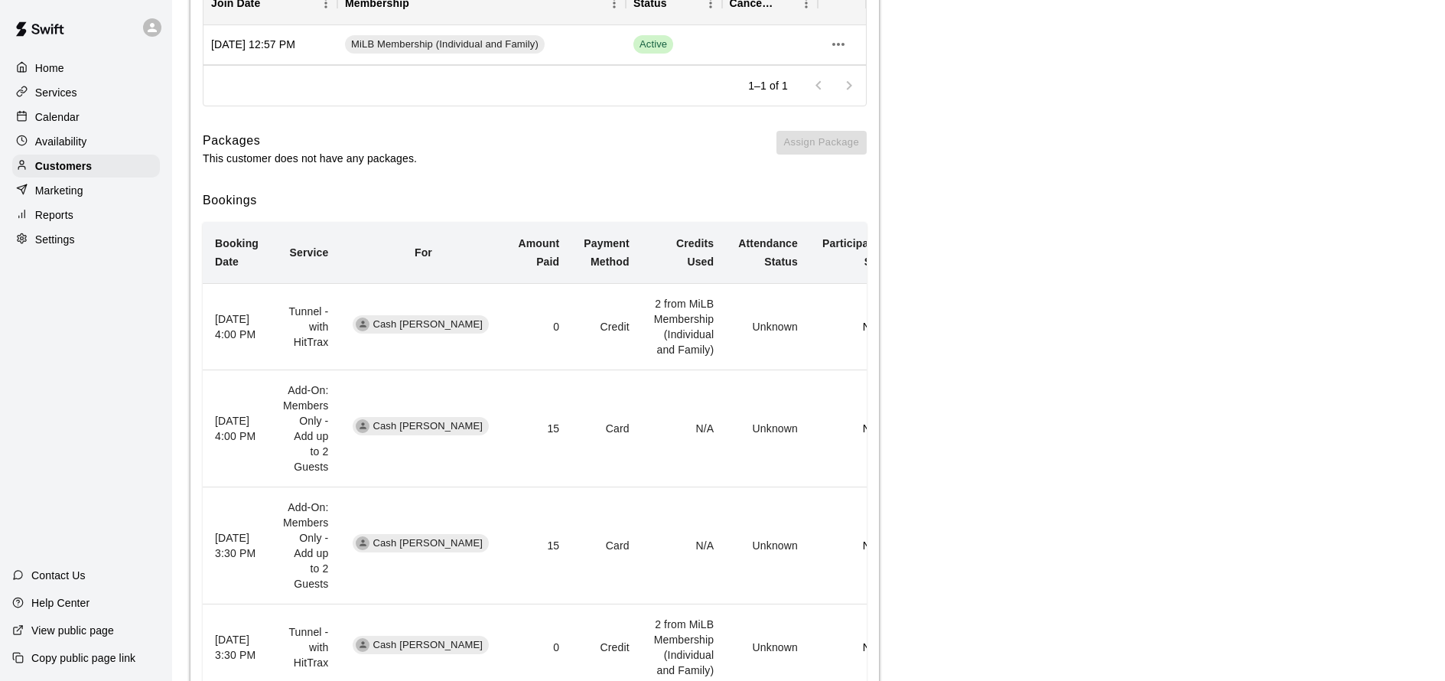
click at [73, 121] on p "Calendar" at bounding box center [57, 116] width 44 height 15
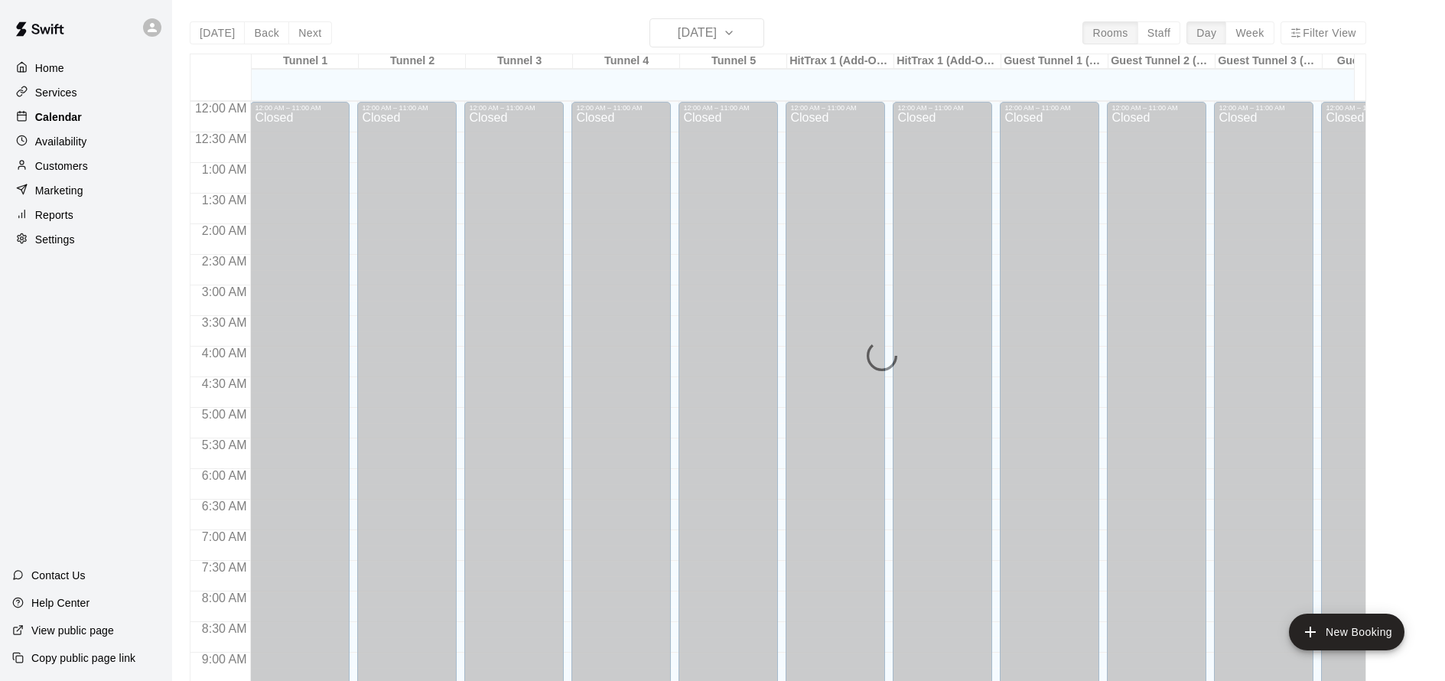
scroll to position [827, 0]
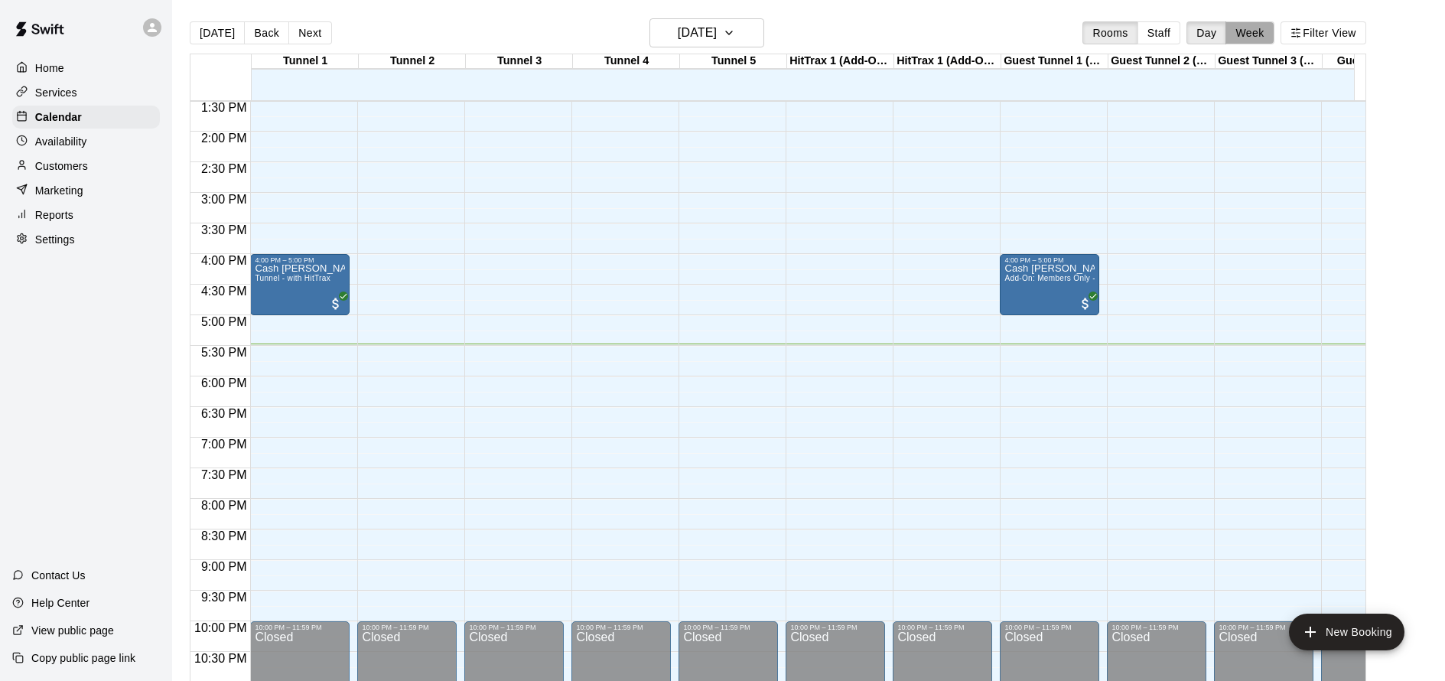
click at [1268, 38] on button "Week" at bounding box center [1249, 32] width 48 height 23
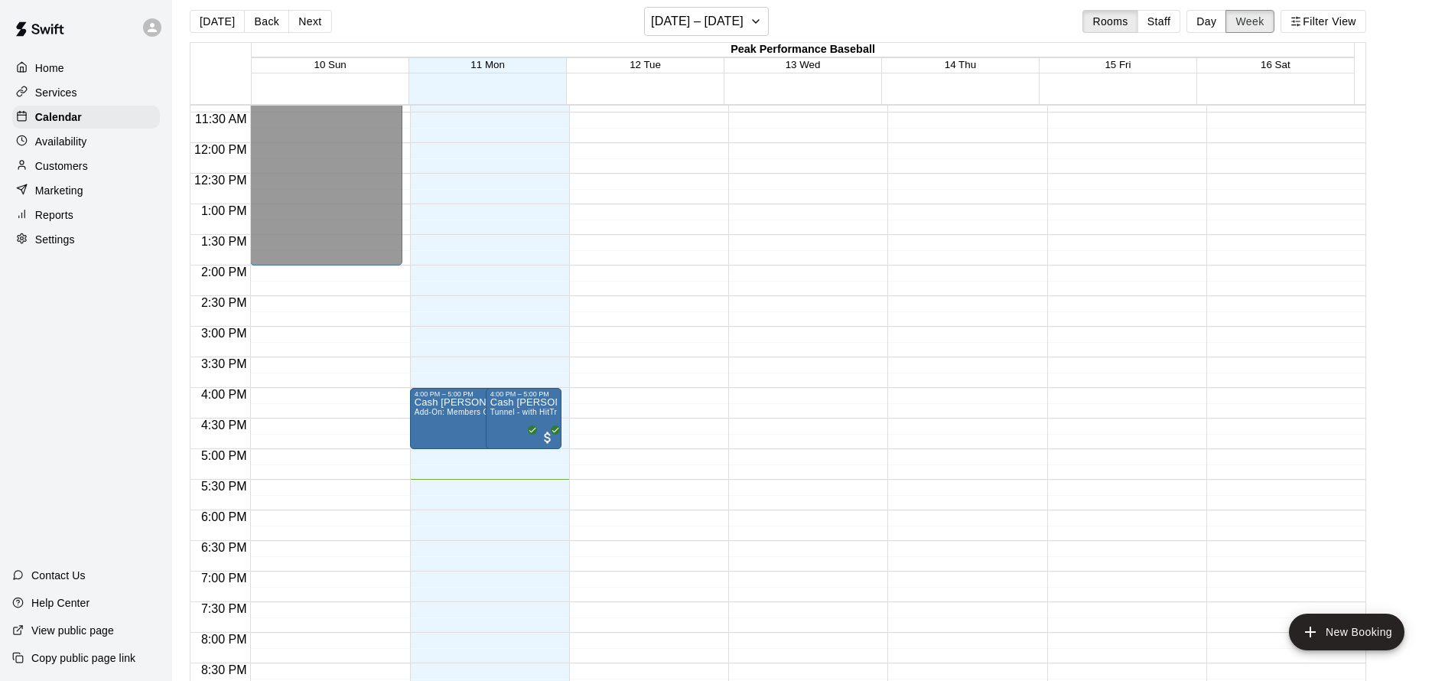
scroll to position [820, 0]
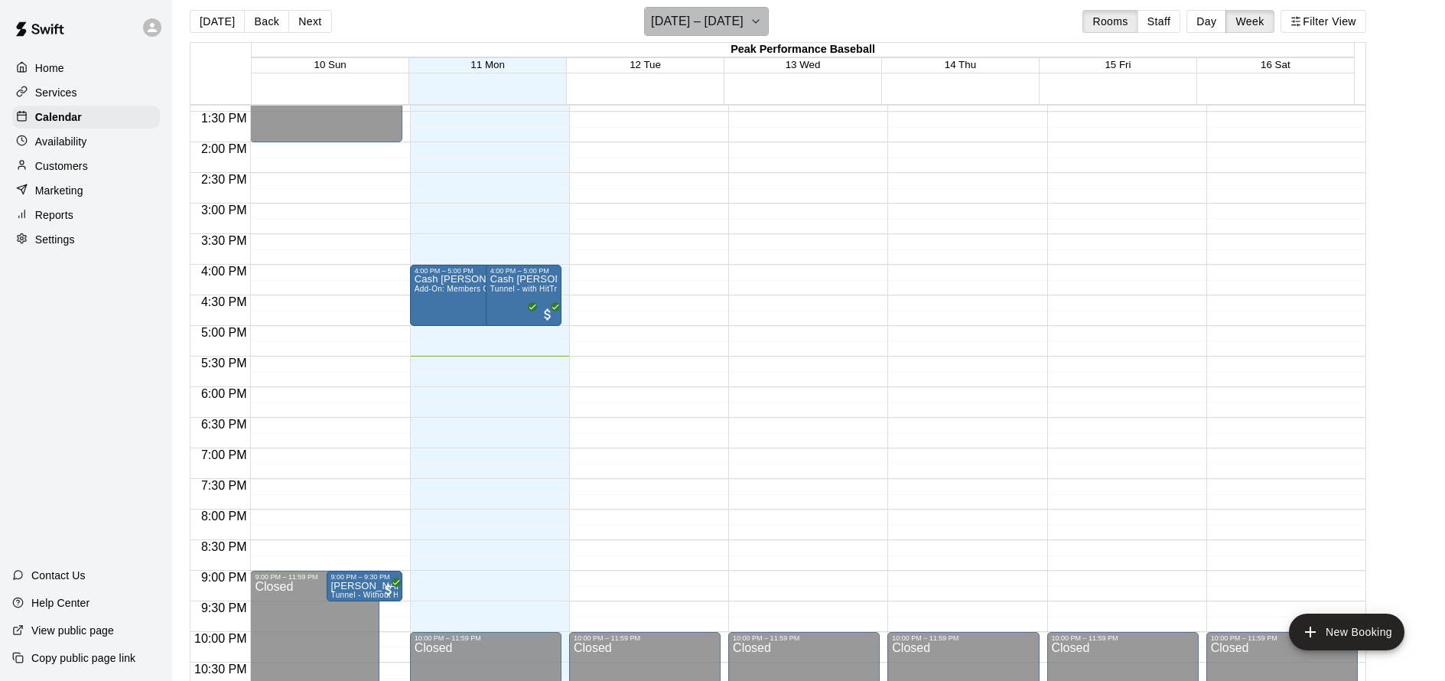
click at [756, 33] on button "[DATE] – [DATE]" at bounding box center [706, 21] width 125 height 29
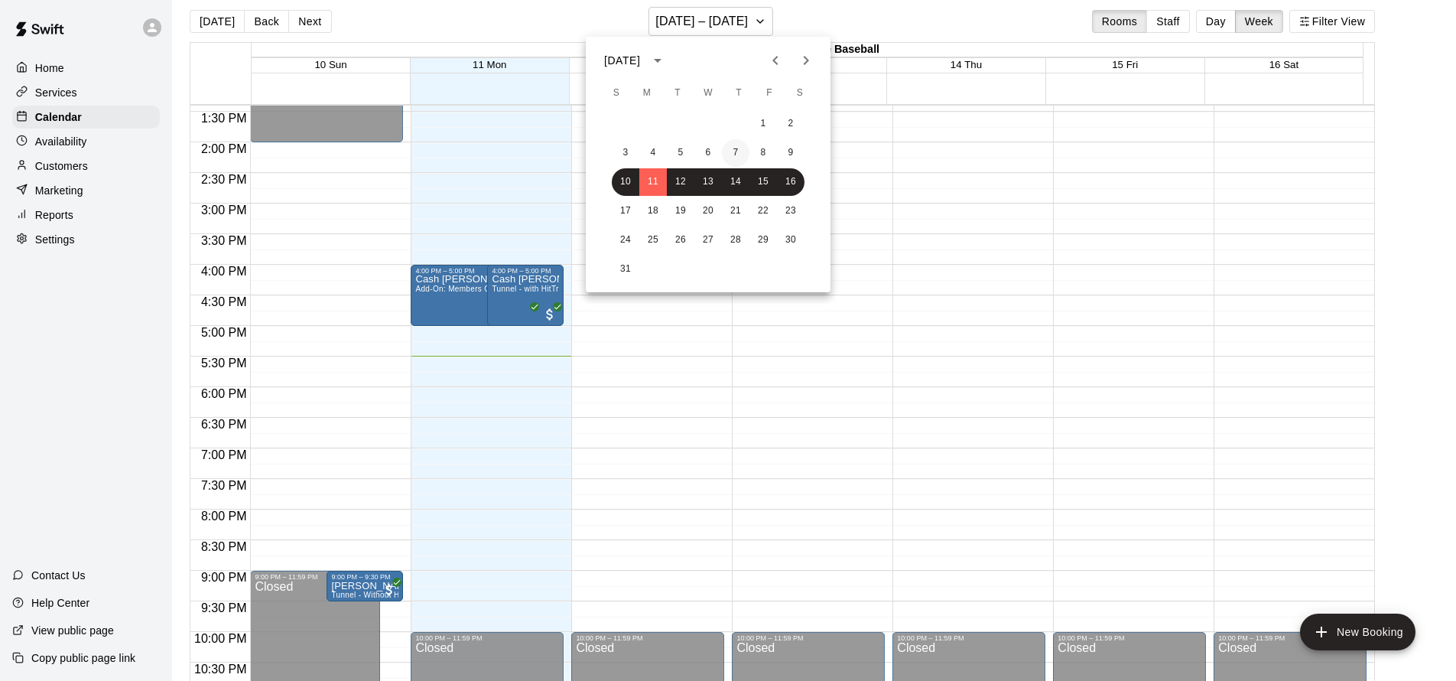
click at [742, 151] on button "7" at bounding box center [736, 153] width 28 height 28
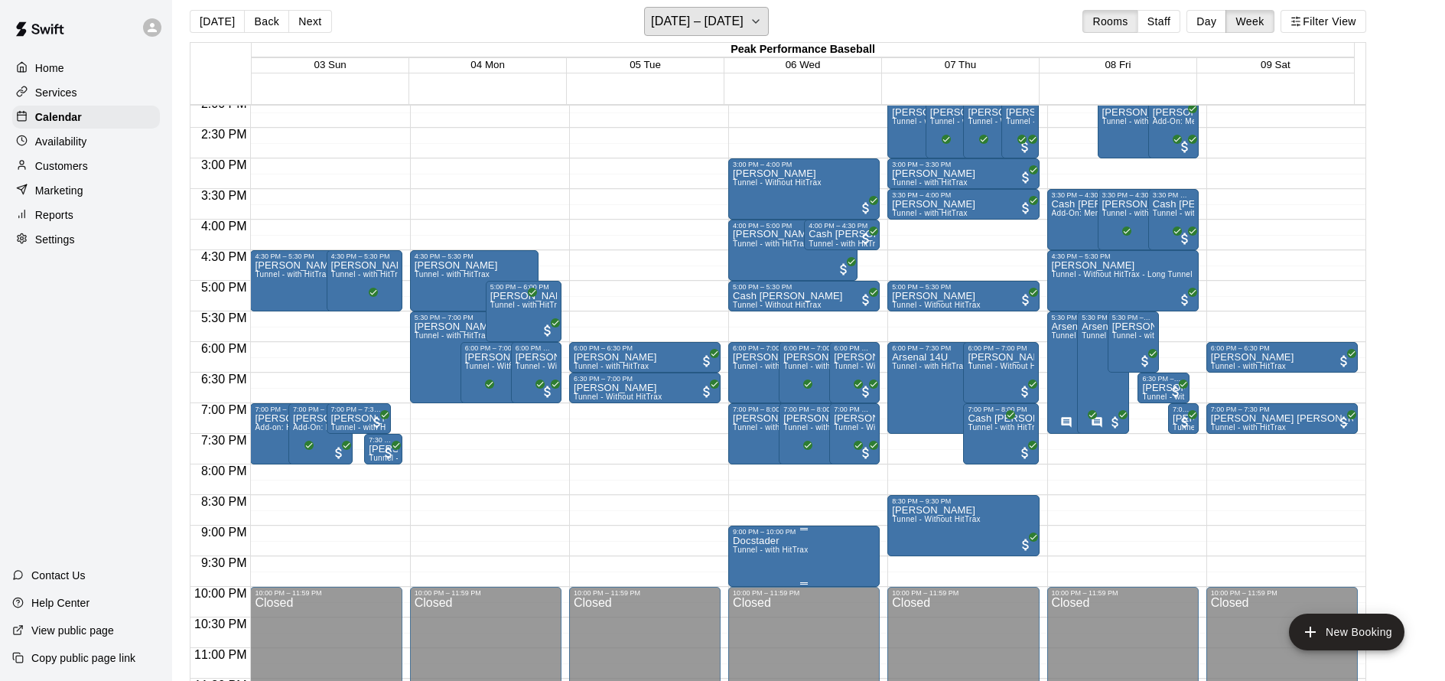
scroll to position [860, 0]
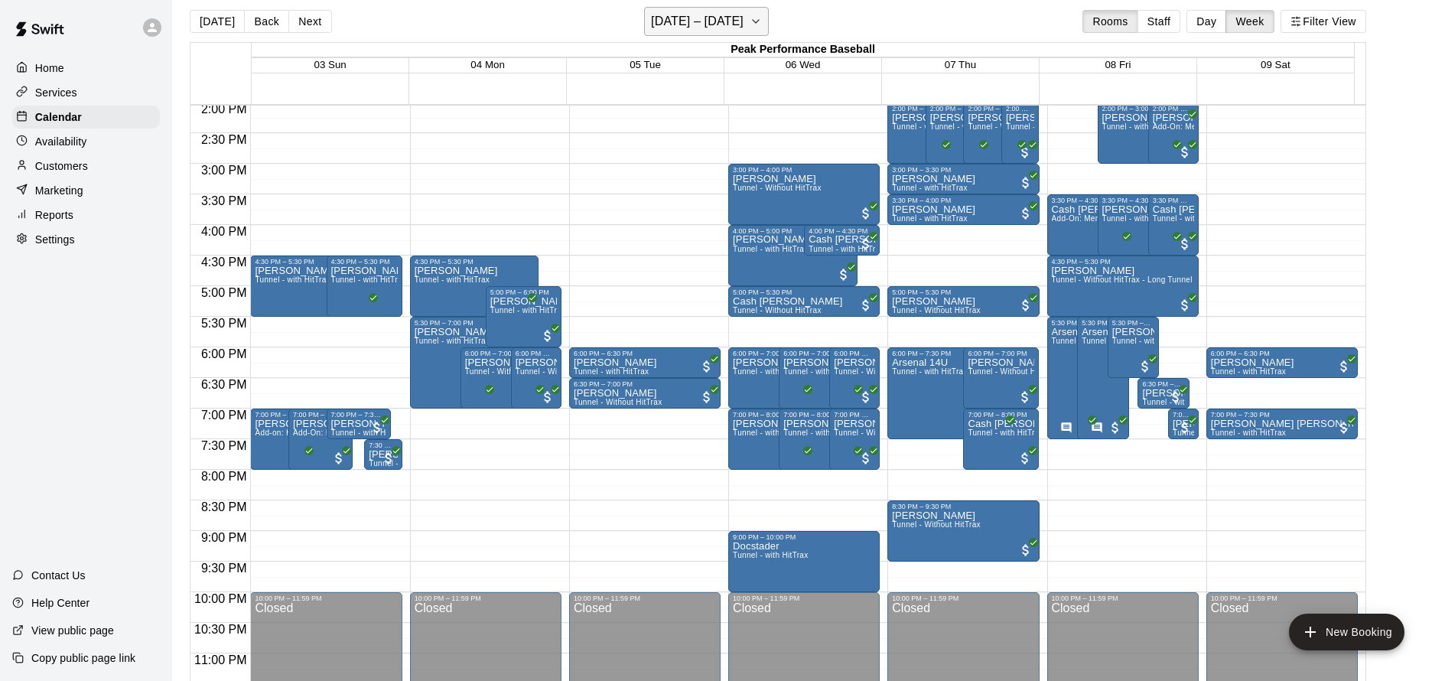
click at [726, 30] on h6 "August 03 – 09" at bounding box center [697, 21] width 93 height 21
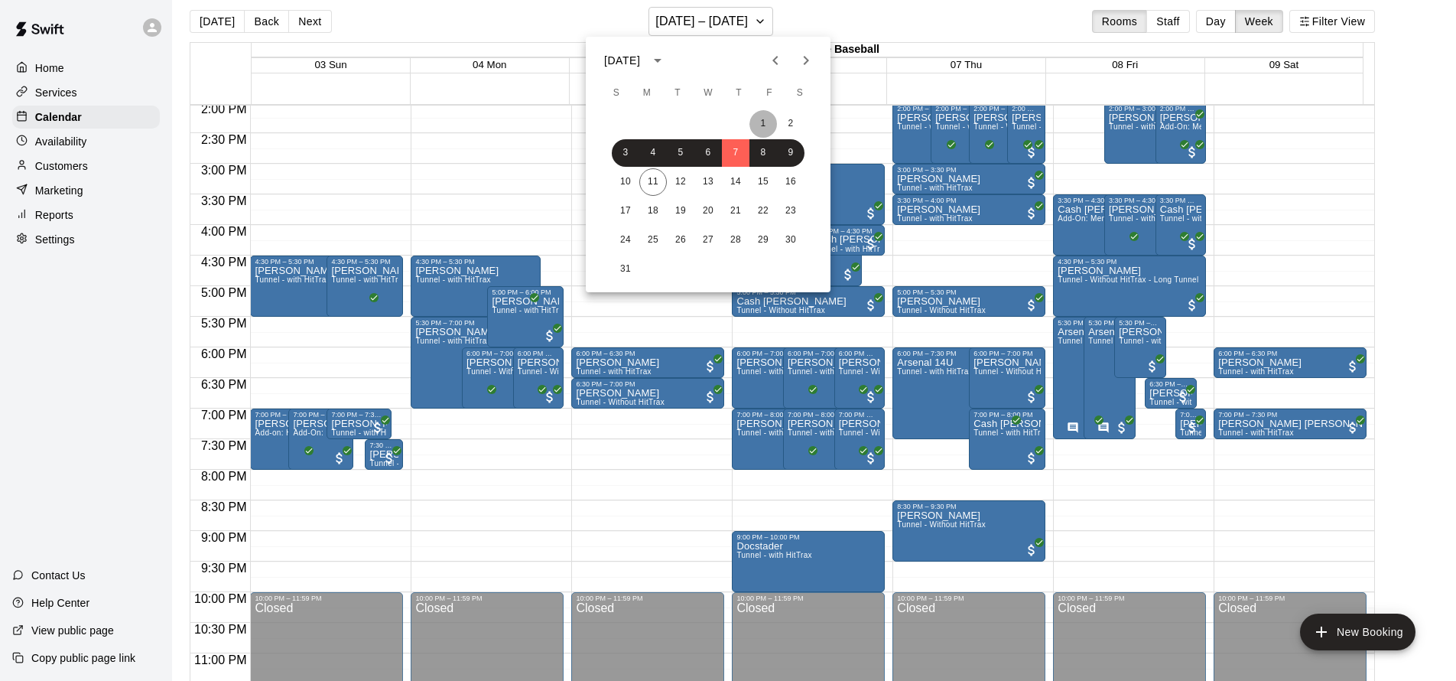
click at [760, 126] on button "1" at bounding box center [763, 124] width 28 height 28
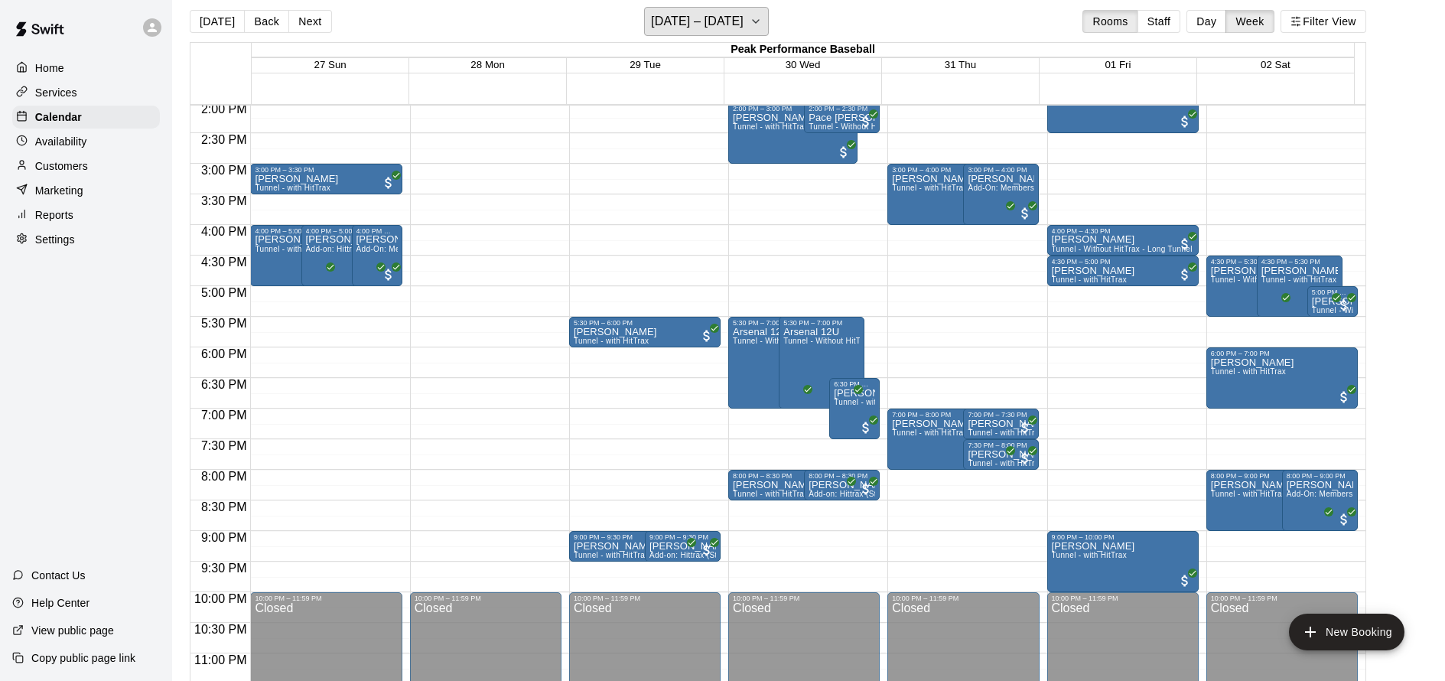
scroll to position [863, 0]
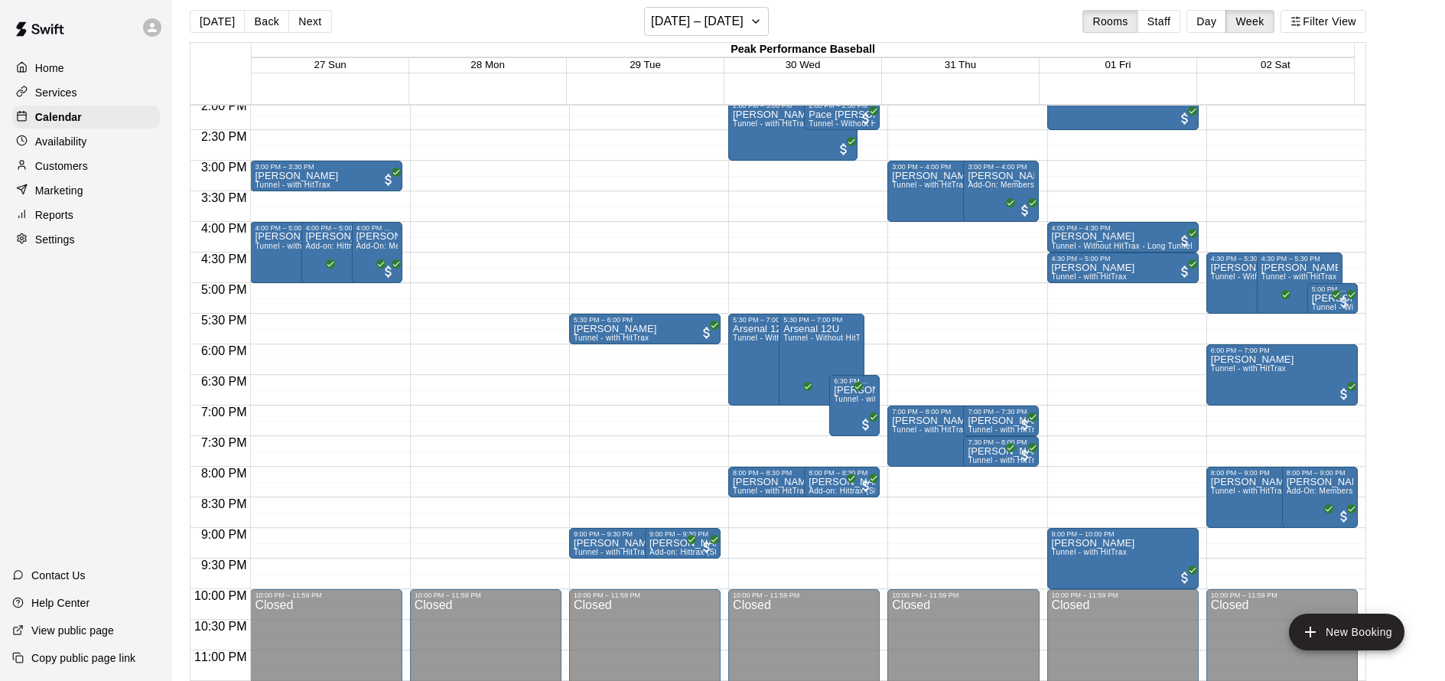
click at [72, 213] on p "Reports" at bounding box center [54, 214] width 38 height 15
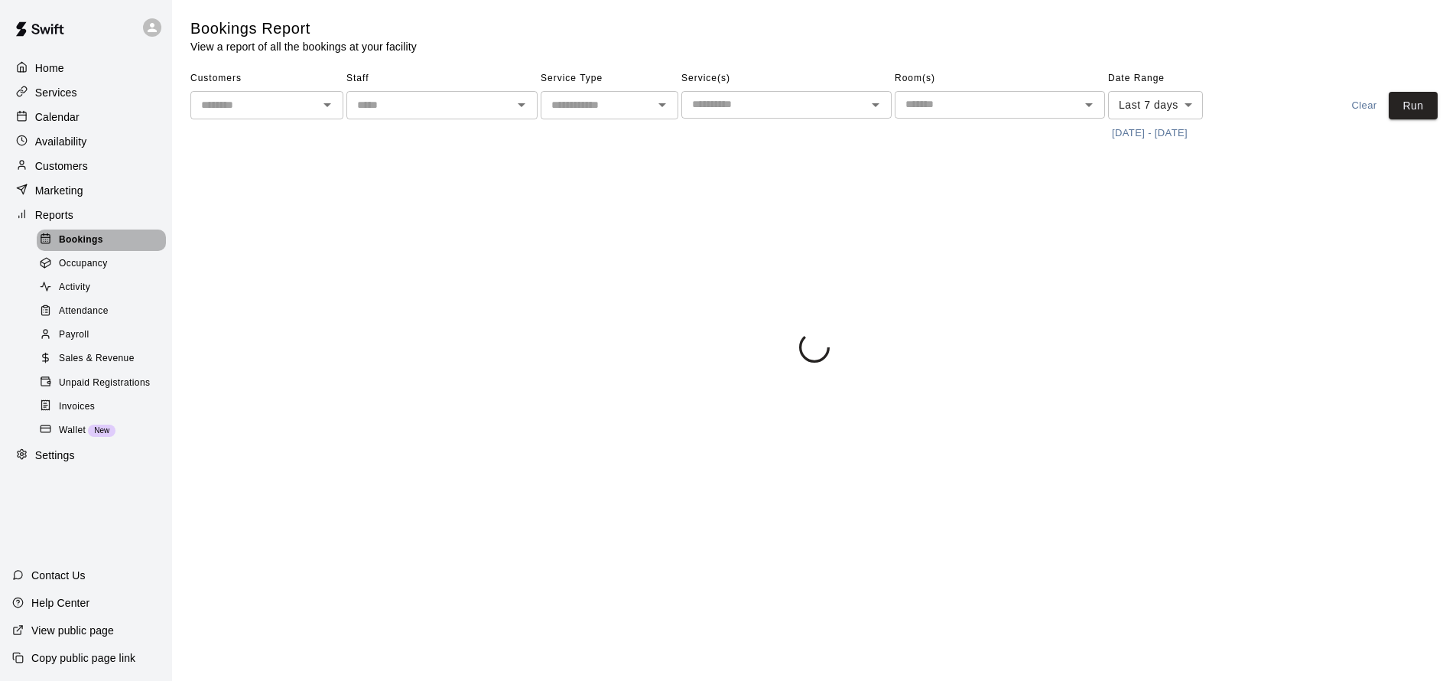
click at [100, 236] on span "Bookings" at bounding box center [81, 239] width 44 height 15
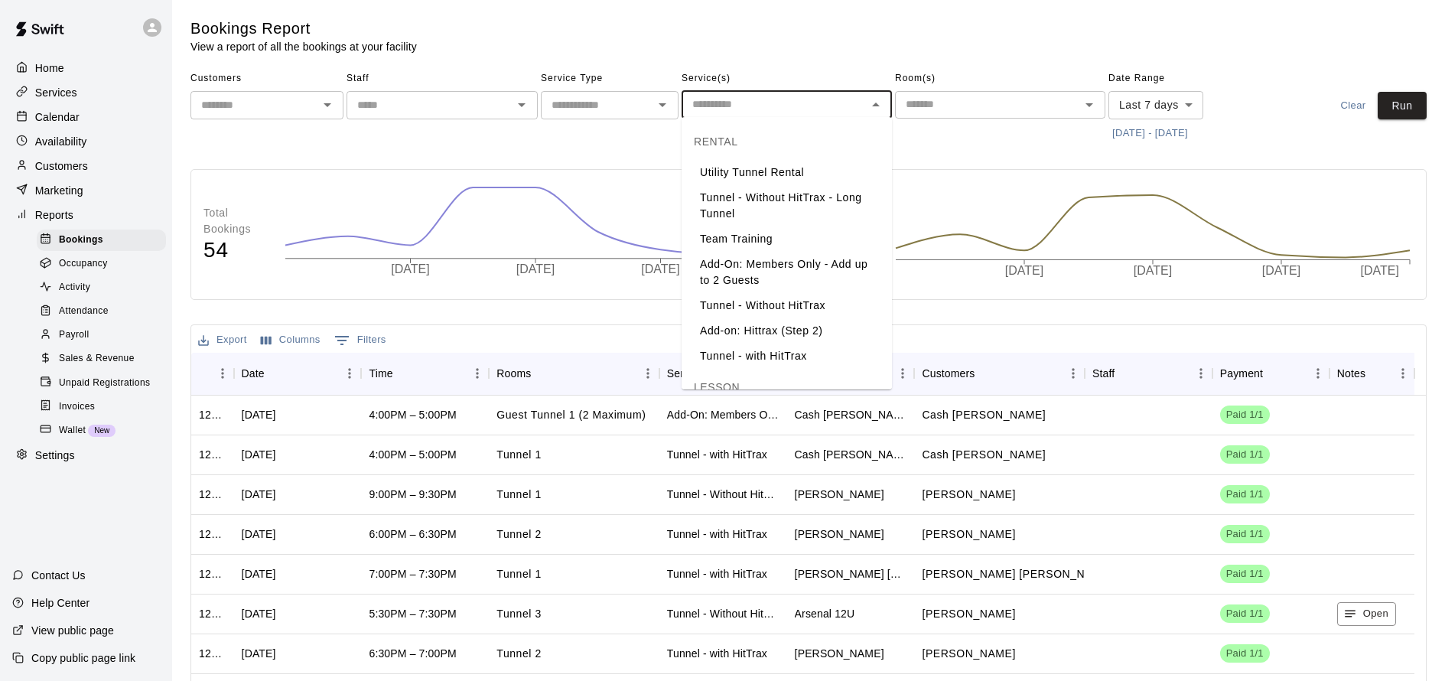
click at [826, 110] on input "text" at bounding box center [774, 104] width 176 height 19
click at [314, 108] on div "​" at bounding box center [266, 105] width 153 height 28
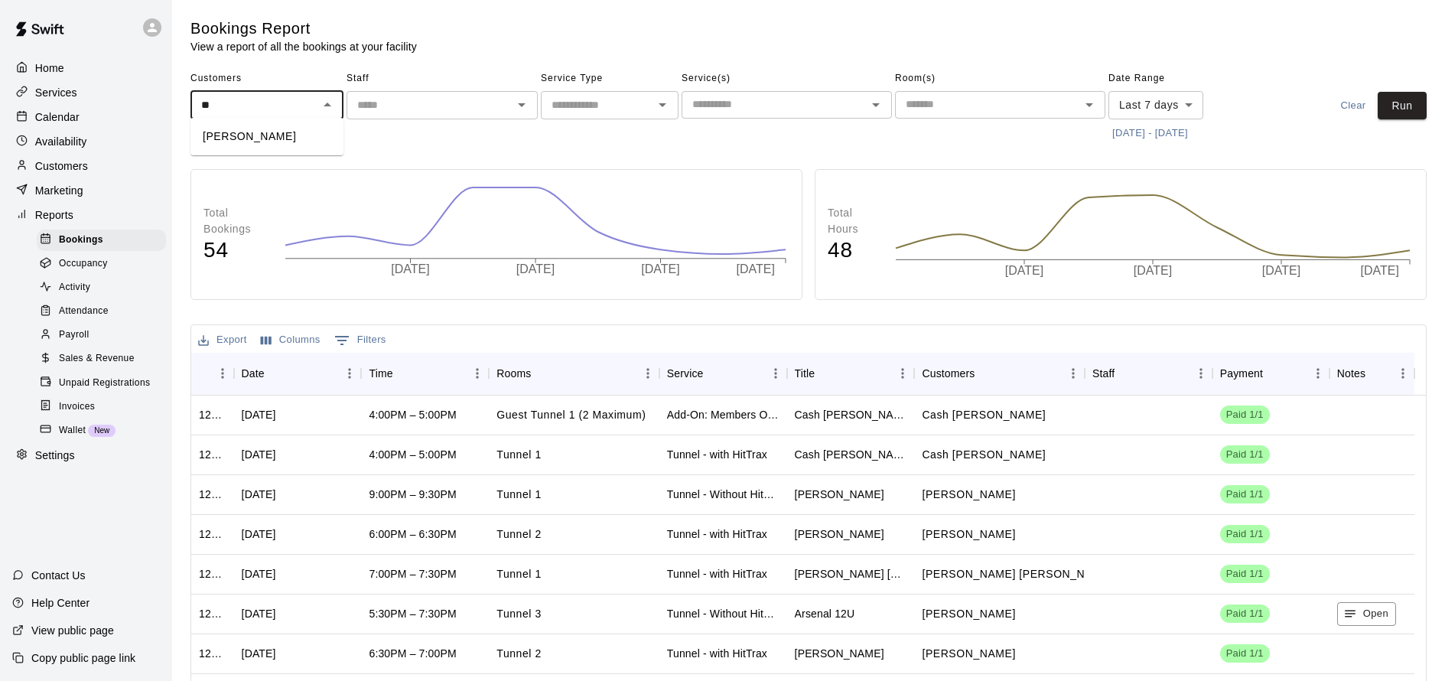
type input "*"
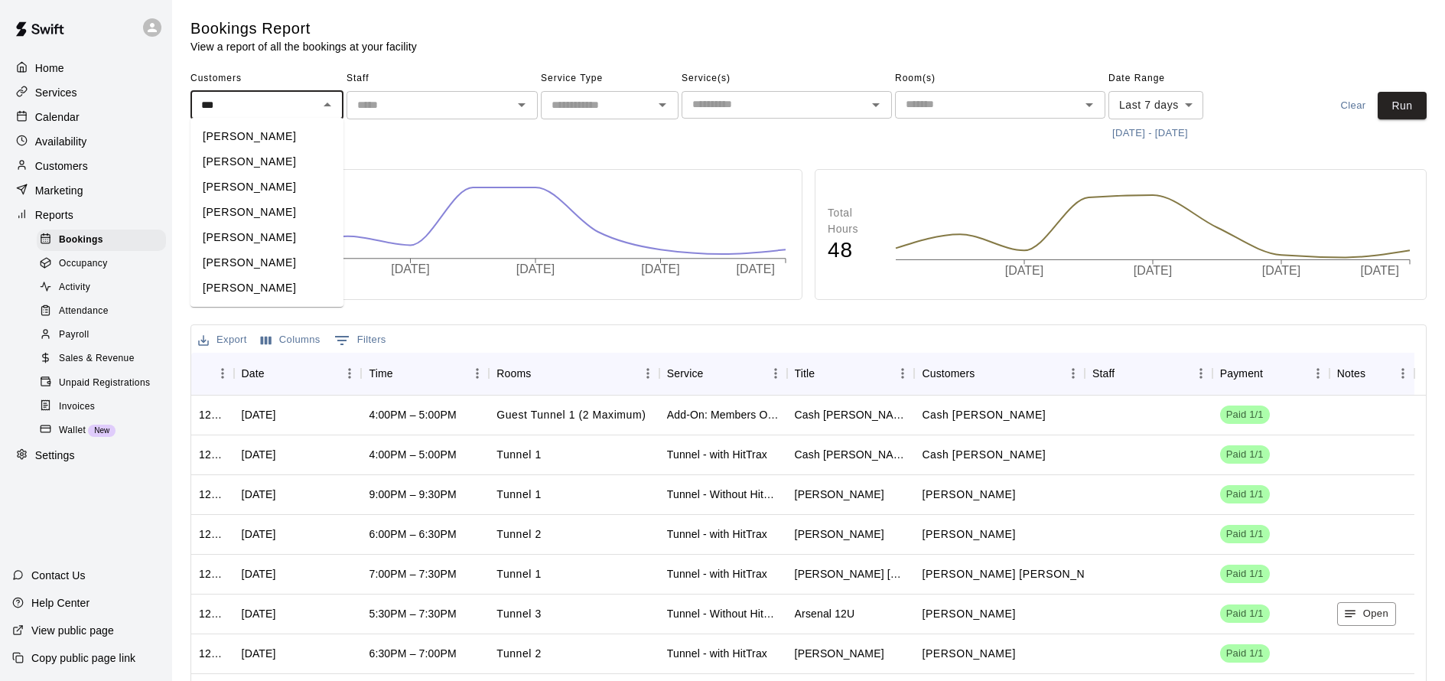
drag, startPoint x: 295, startPoint y: 109, endPoint x: 139, endPoint y: 112, distance: 156.0
click at [138, 110] on div "Home Services Calendar Availability Customers Marketing Reports Bookings Occupa…" at bounding box center [722, 433] width 1445 height 866
type input "*"
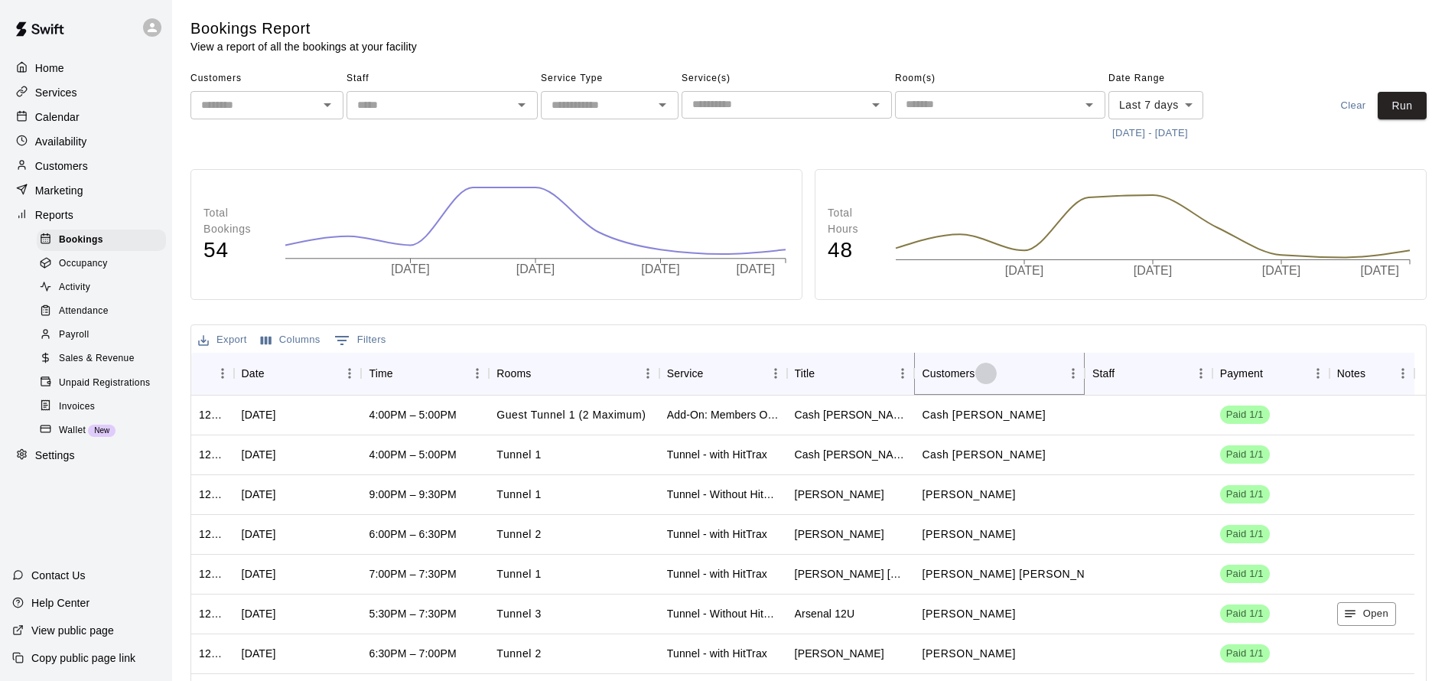
click at [982, 373] on icon "Sort" at bounding box center [986, 373] width 14 height 14
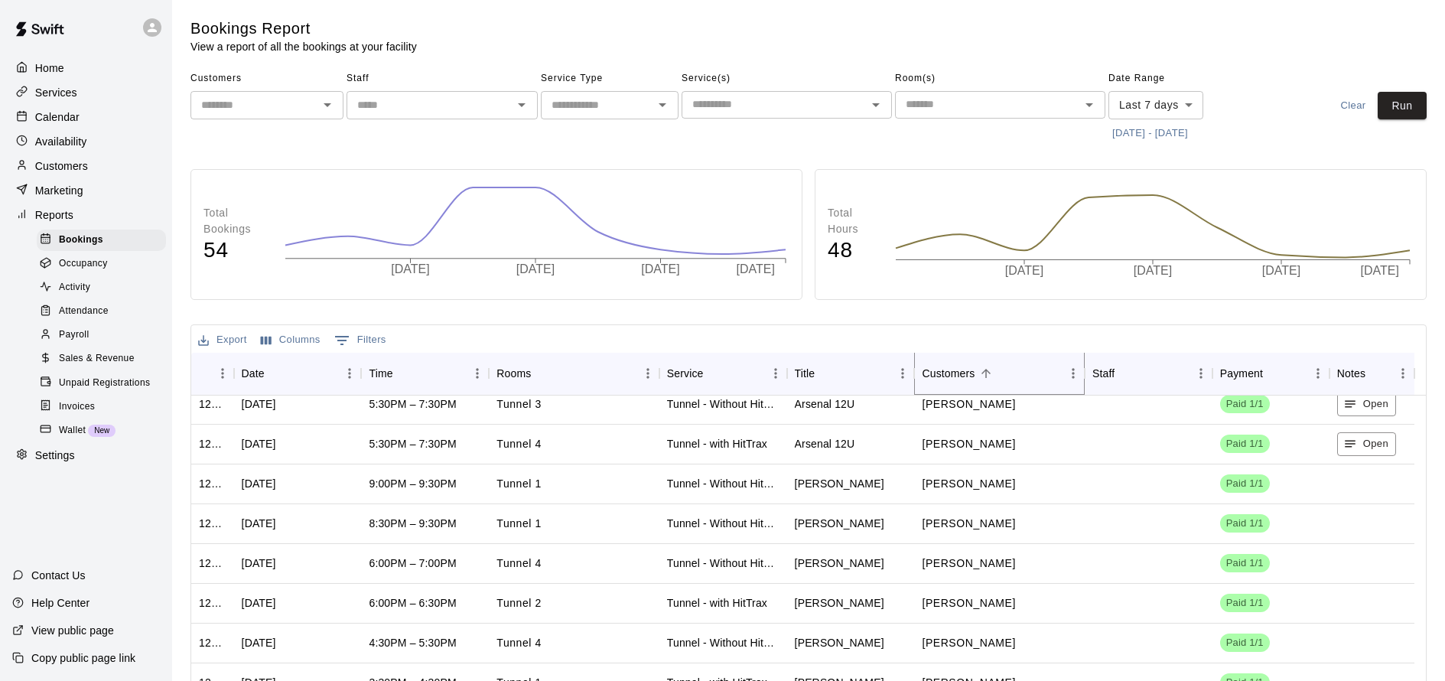
scroll to position [1497, 0]
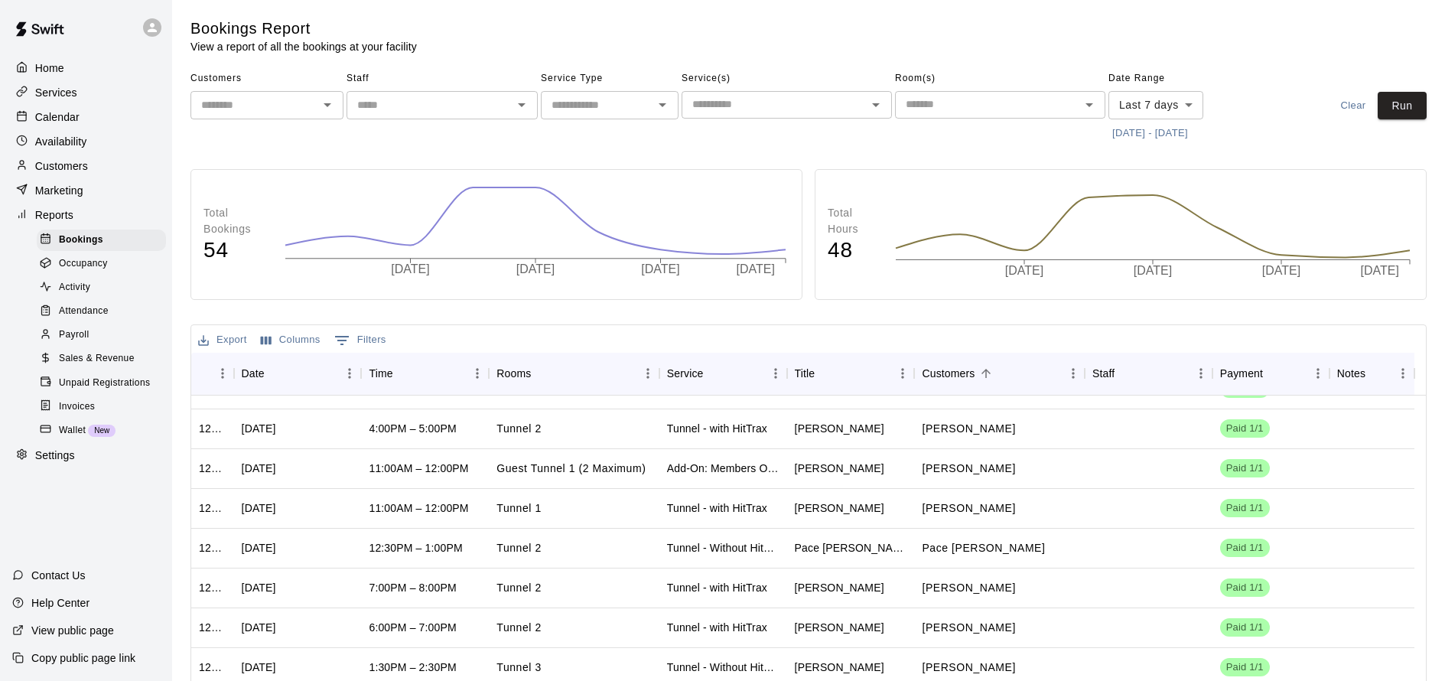
click at [1158, 132] on button "8/4/2025 - 8/11/2025" at bounding box center [1149, 134] width 83 height 24
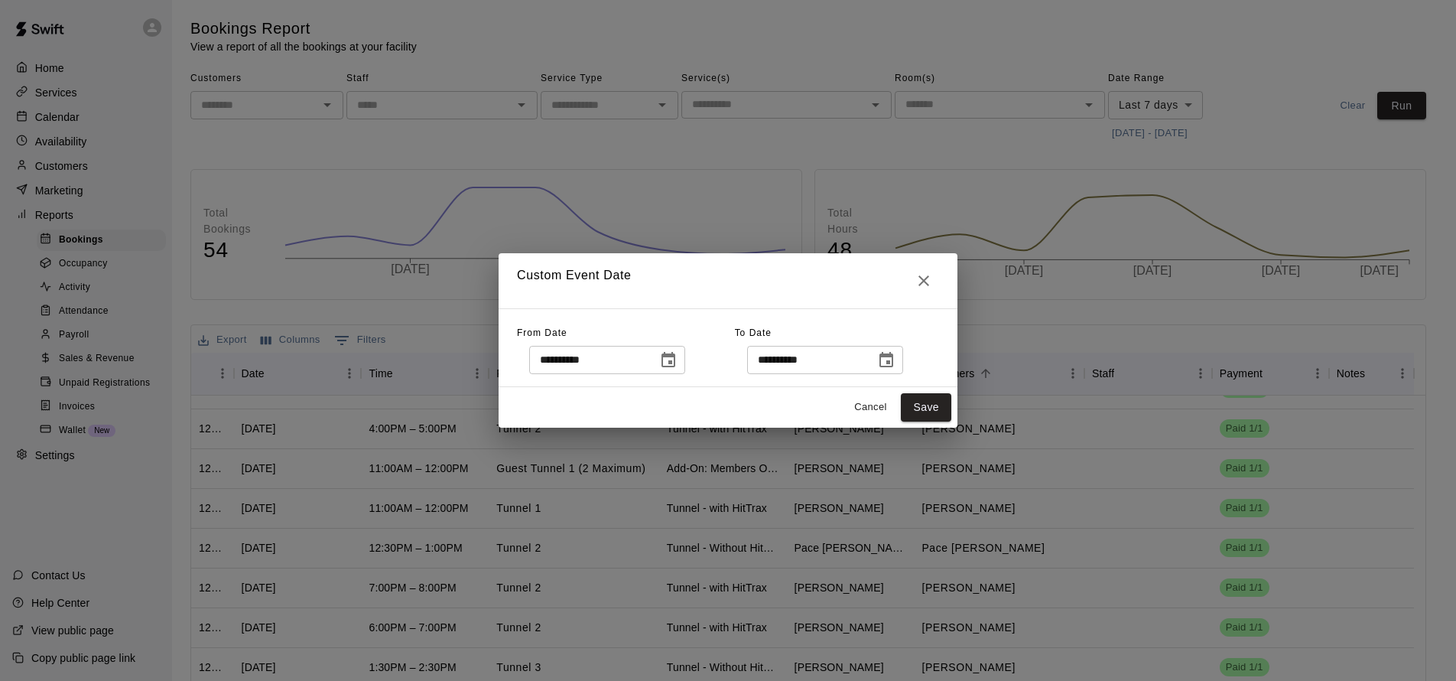
click at [678, 362] on icon "Choose date, selected date is Aug 4, 2025" at bounding box center [668, 360] width 18 height 18
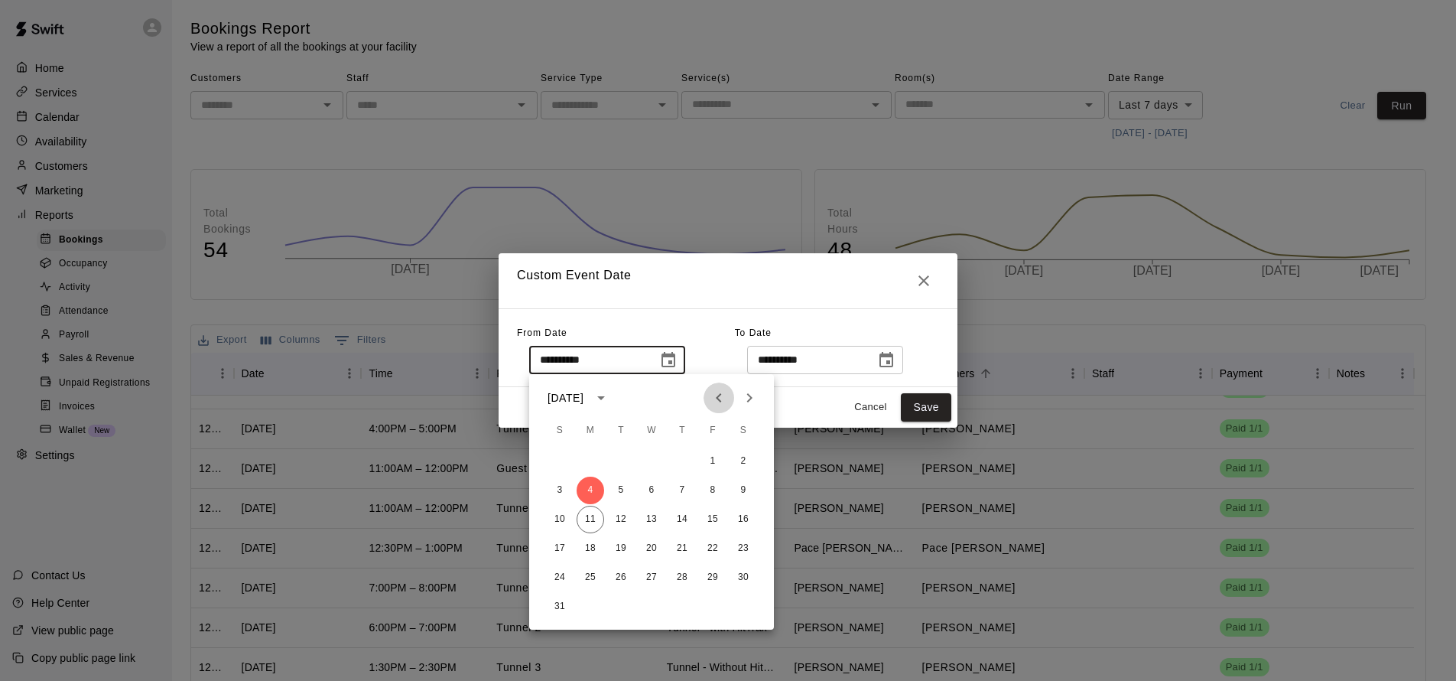
click at [723, 397] on icon "Previous month" at bounding box center [719, 397] width 18 height 18
click at [612, 465] on button "1" at bounding box center [621, 461] width 28 height 28
type input "**********"
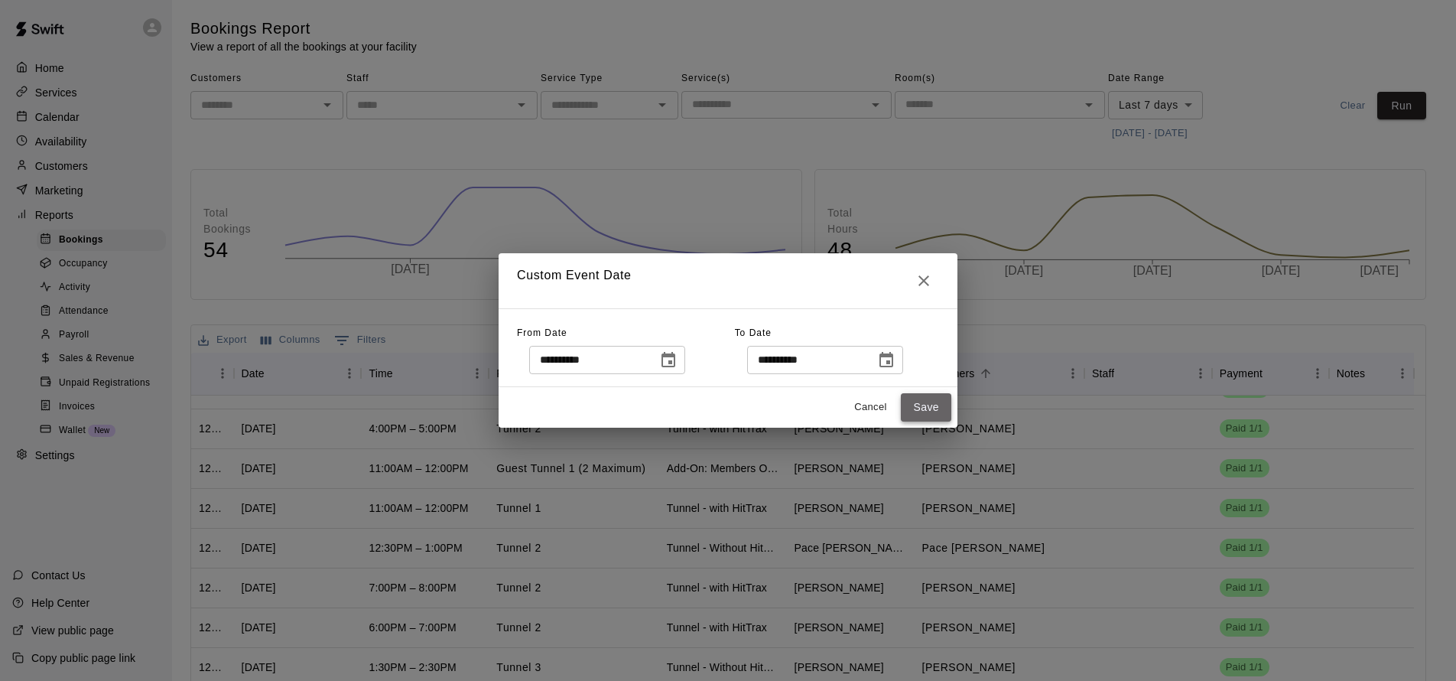
click at [940, 405] on button "Save" at bounding box center [926, 407] width 50 height 28
type input "******"
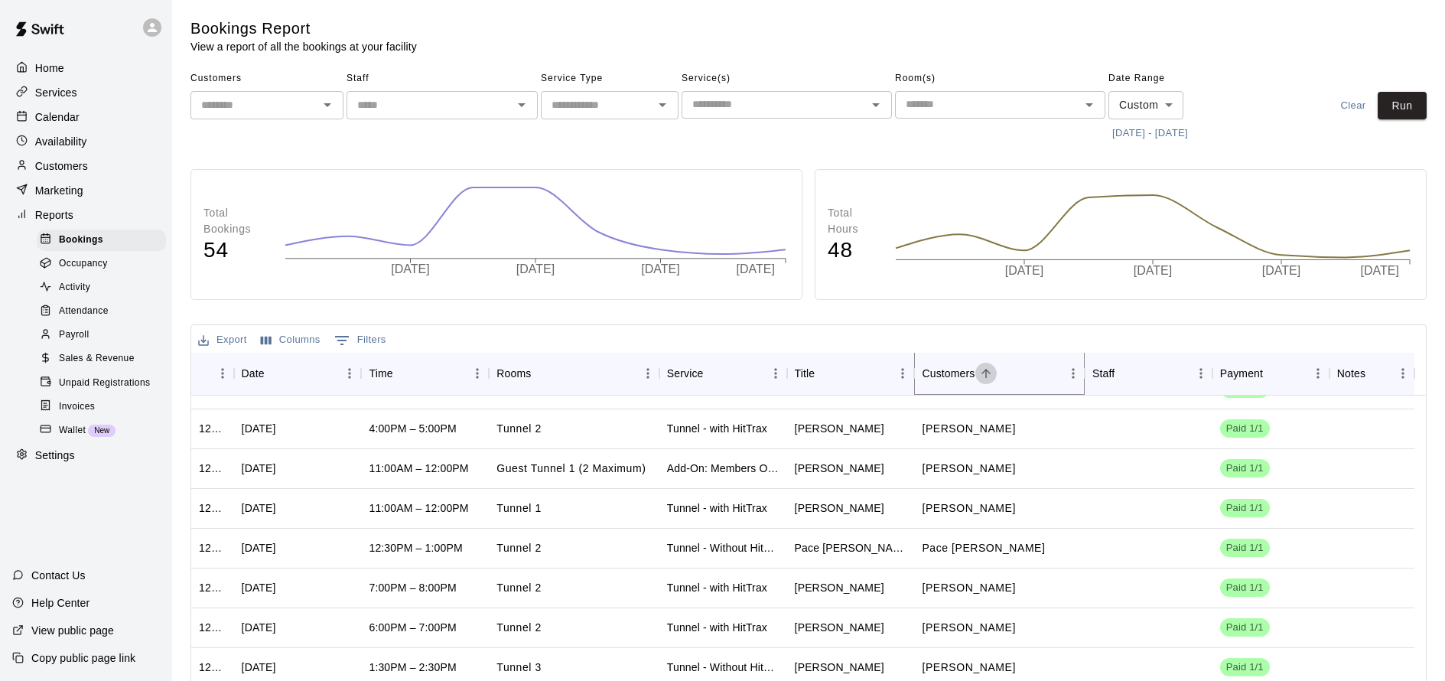
click at [979, 372] on icon "Sort" at bounding box center [986, 373] width 14 height 14
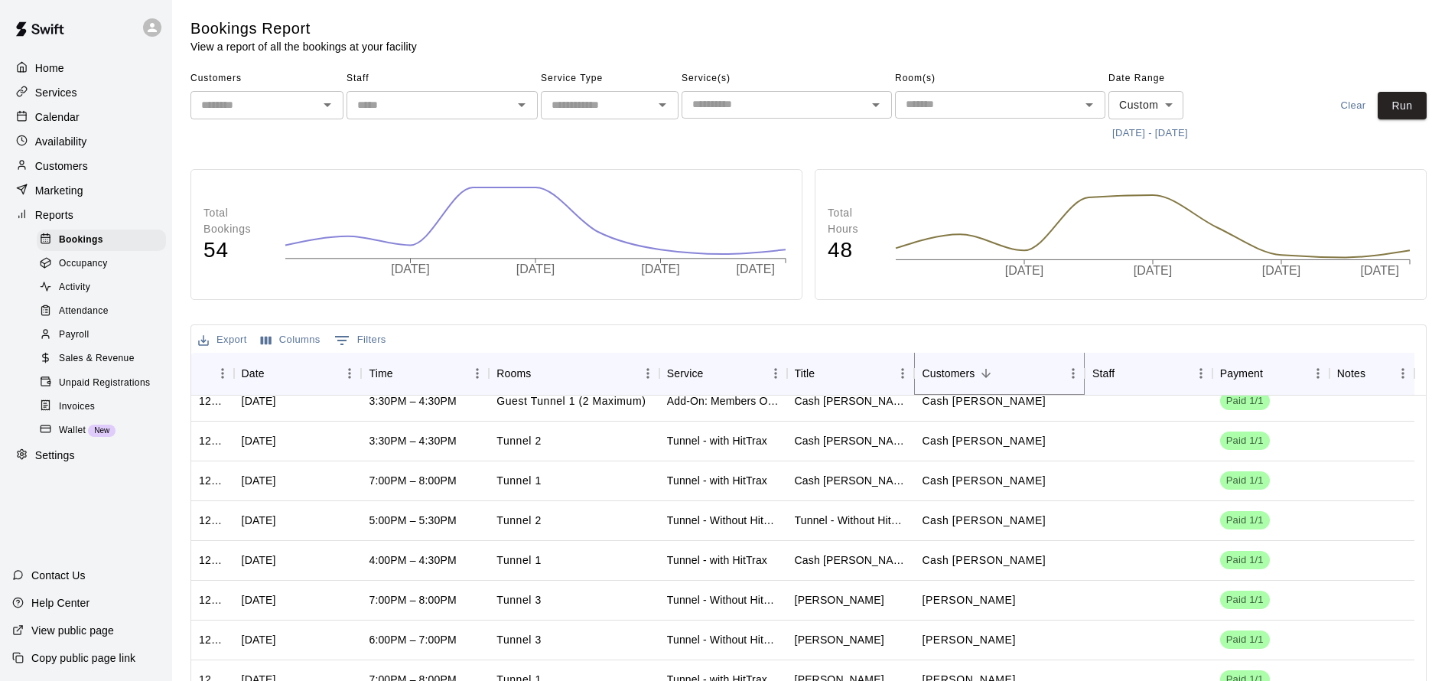
scroll to position [184, 0]
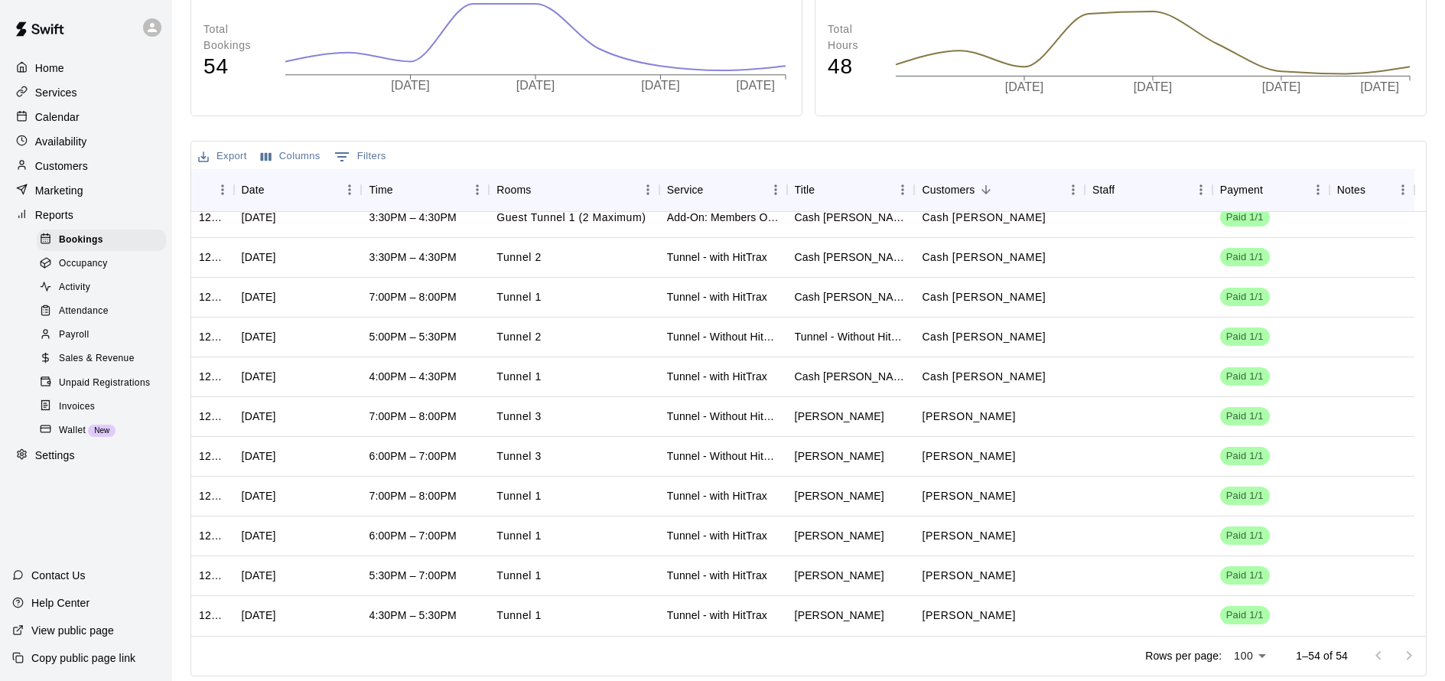
click at [1402, 648] on div at bounding box center [1393, 655] width 61 height 31
click at [1404, 649] on div at bounding box center [1393, 655] width 61 height 31
click at [1409, 654] on div at bounding box center [1393, 655] width 61 height 31
click at [809, 187] on div "Title" at bounding box center [805, 189] width 21 height 43
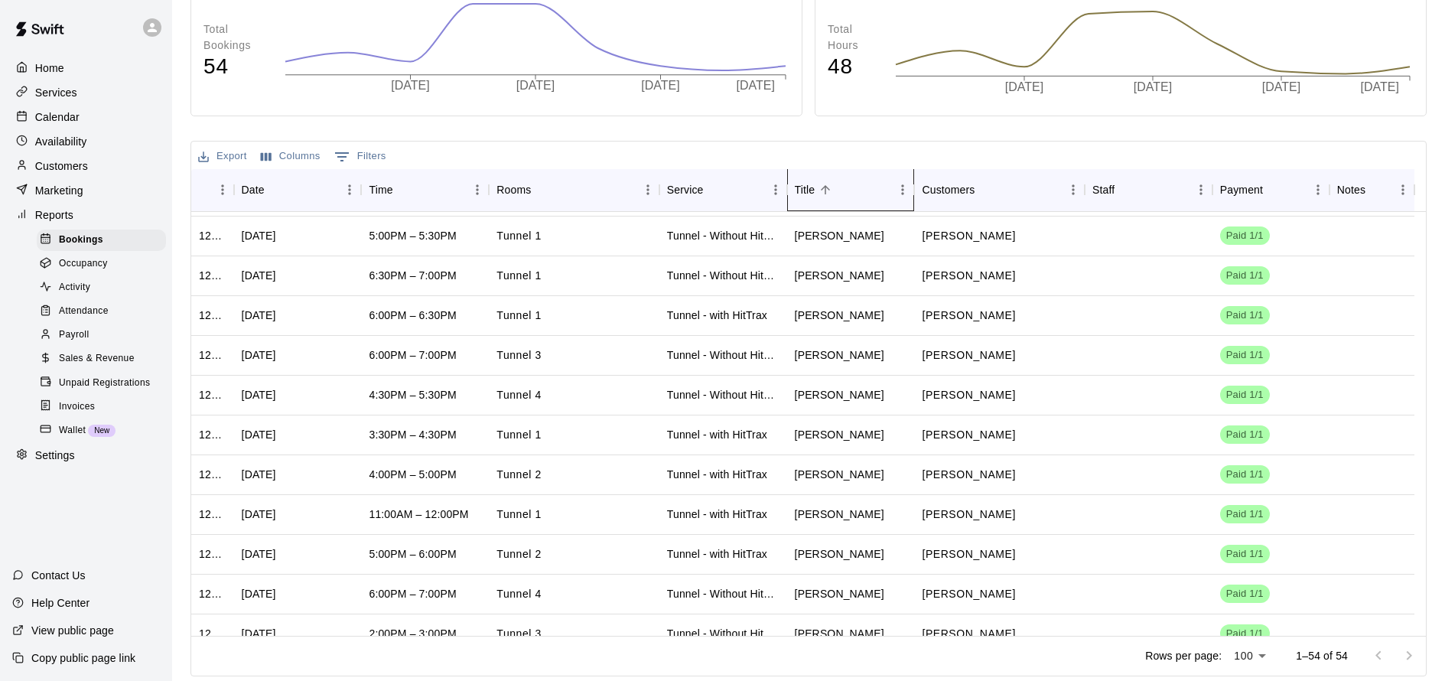
scroll to position [865, 0]
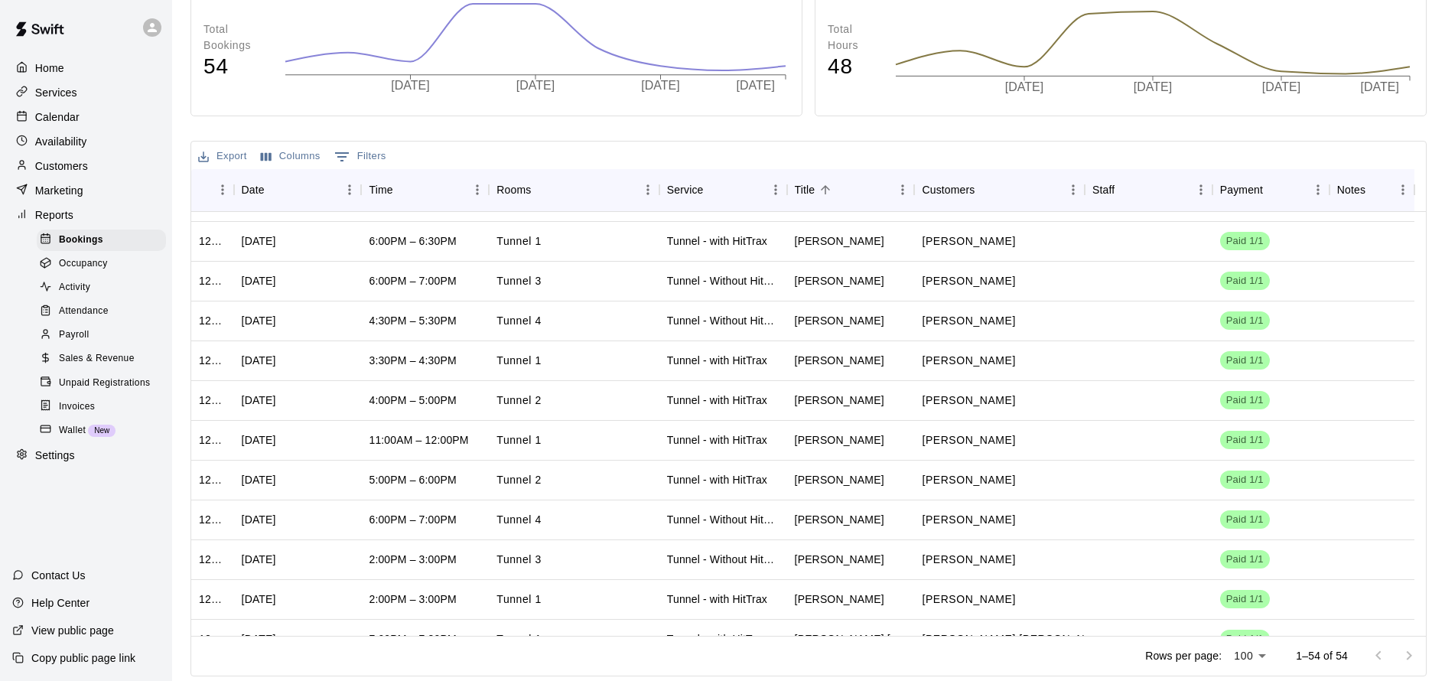
click at [49, 116] on p "Calendar" at bounding box center [57, 116] width 44 height 15
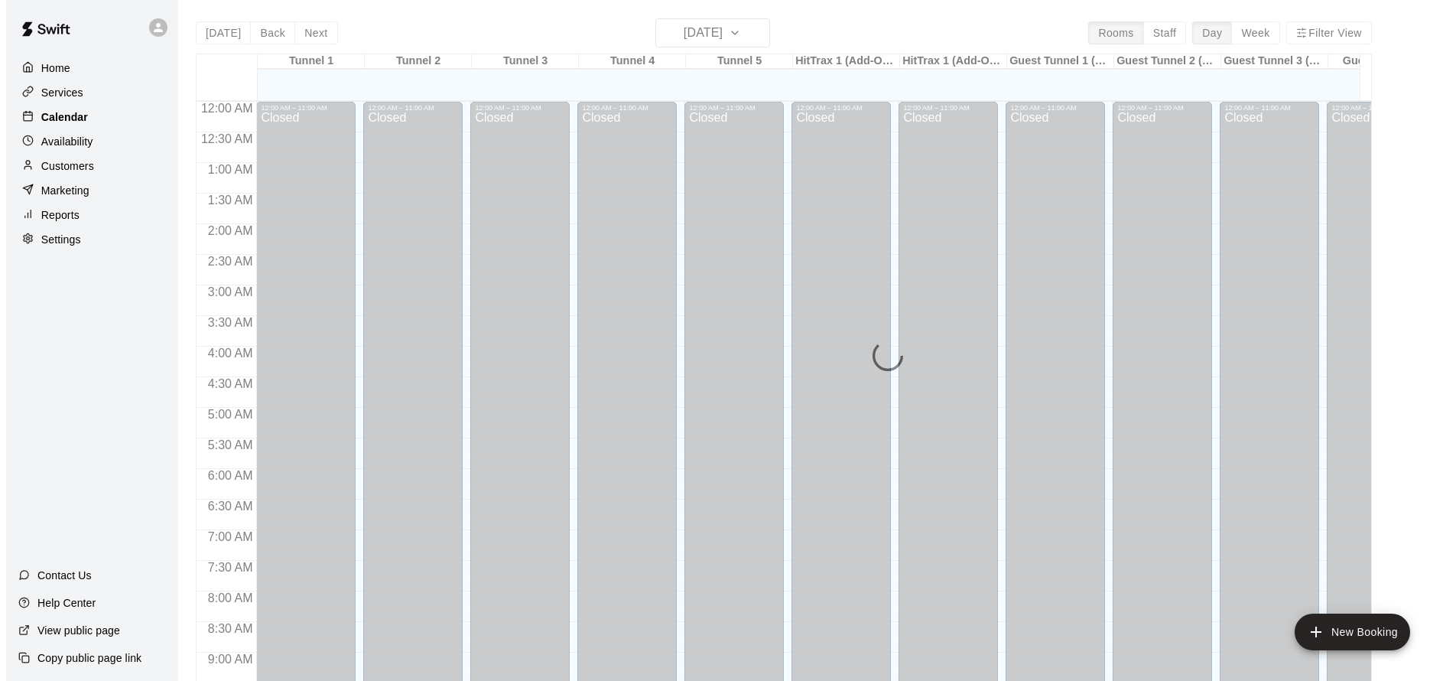
scroll to position [827, 0]
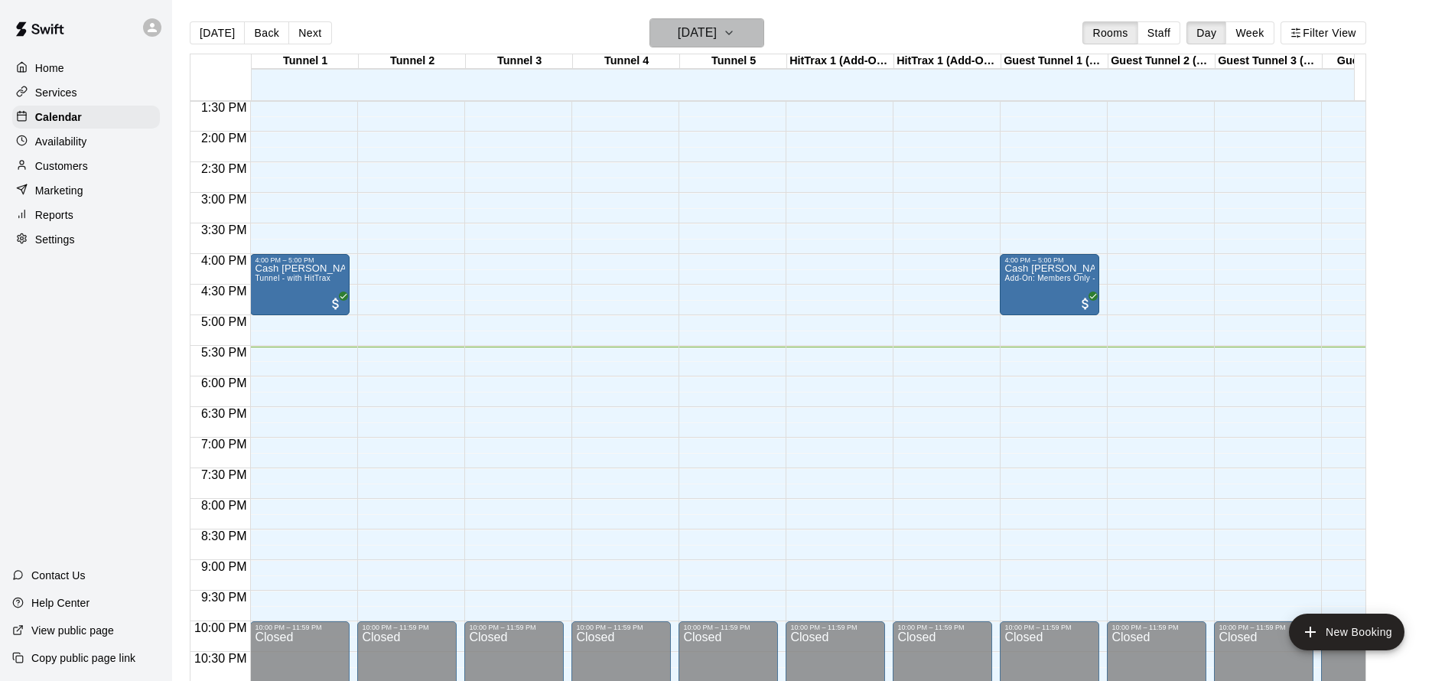
click at [717, 34] on h6 "[DATE]" at bounding box center [697, 32] width 39 height 21
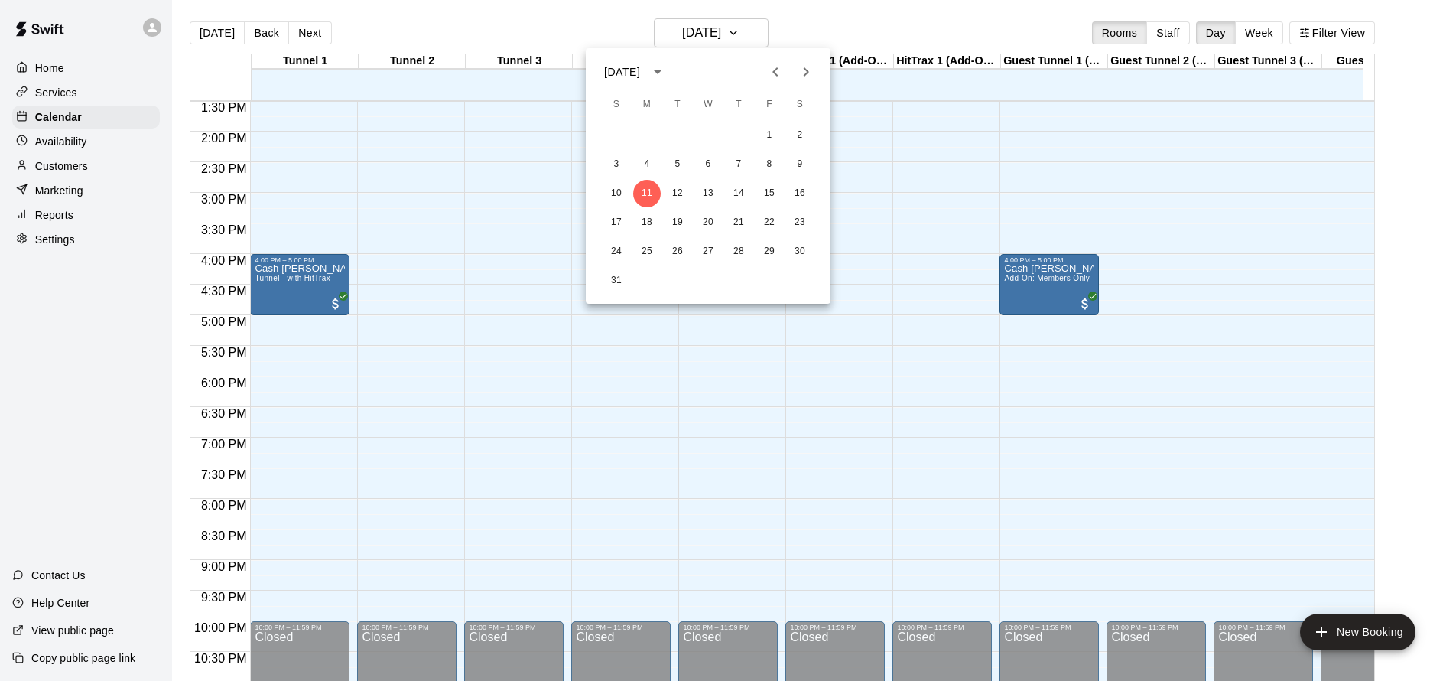
click at [1262, 33] on div at bounding box center [728, 340] width 1456 height 681
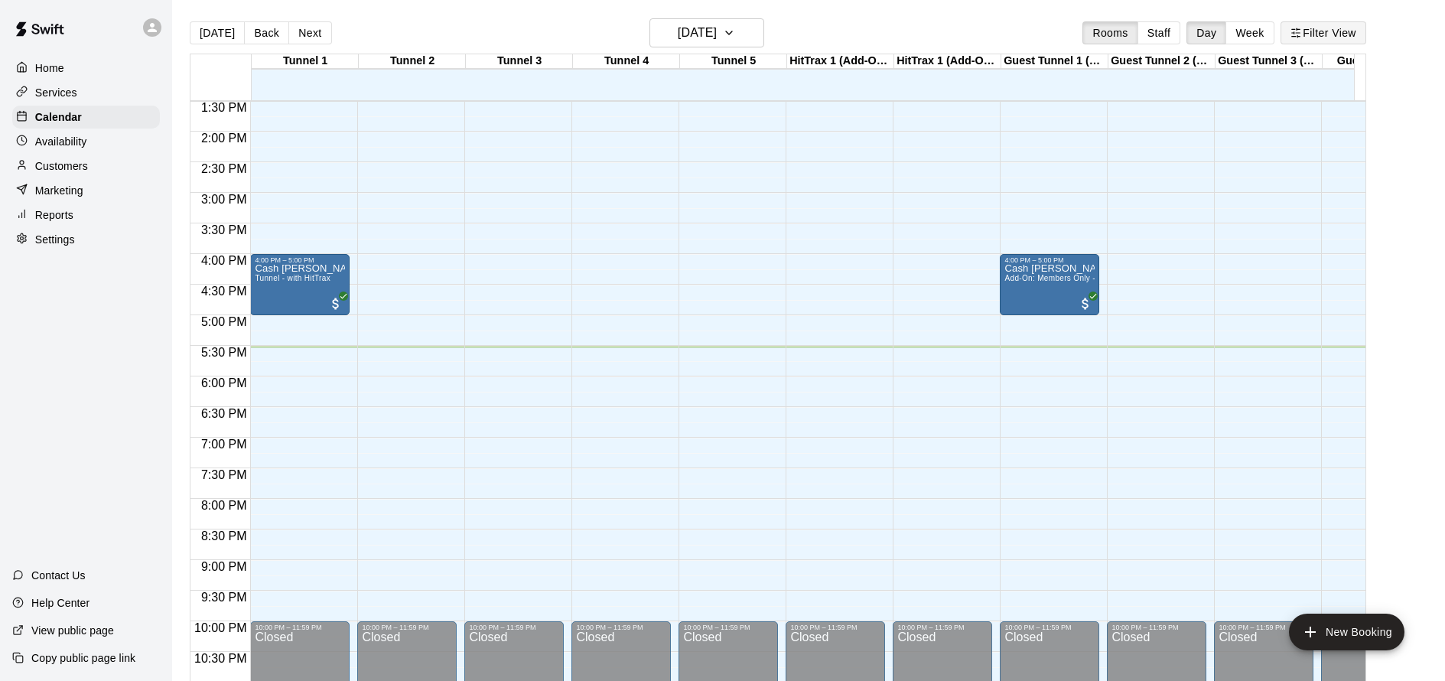
click at [1326, 30] on button "Filter View" at bounding box center [1323, 32] width 86 height 23
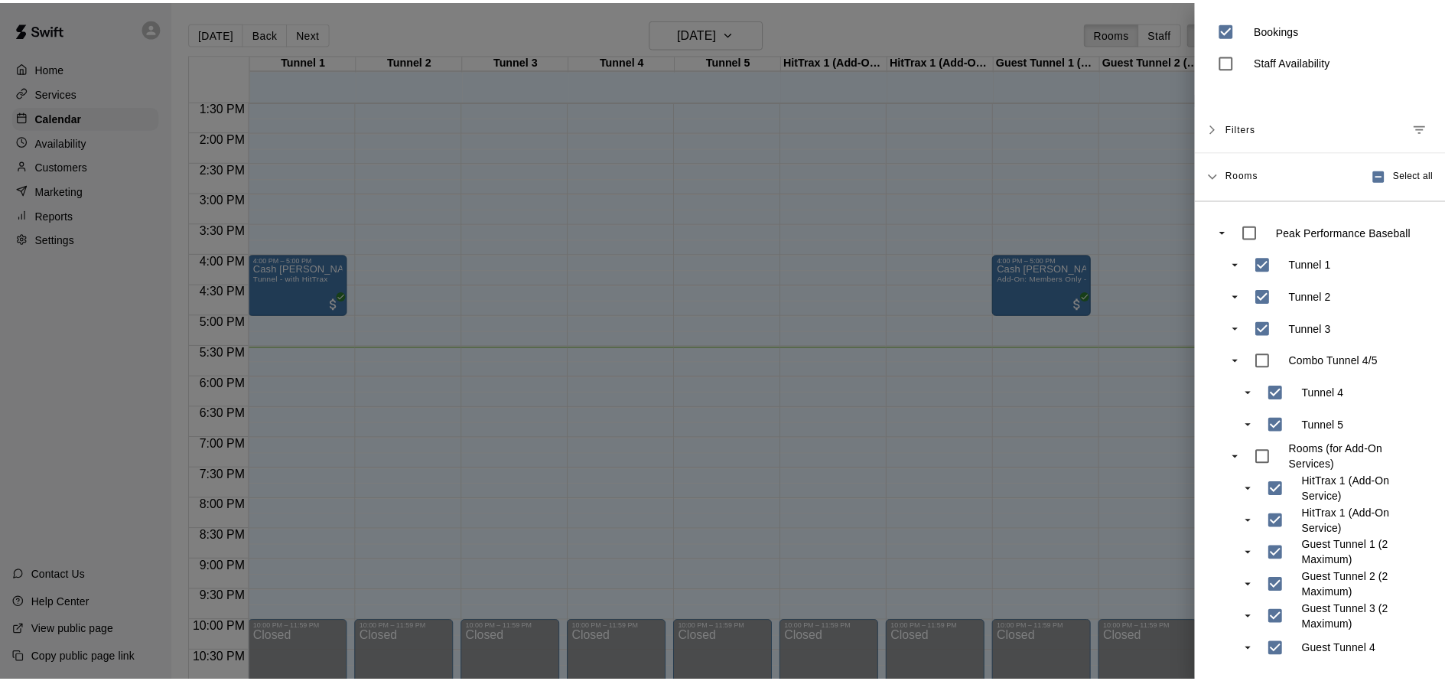
scroll to position [0, 0]
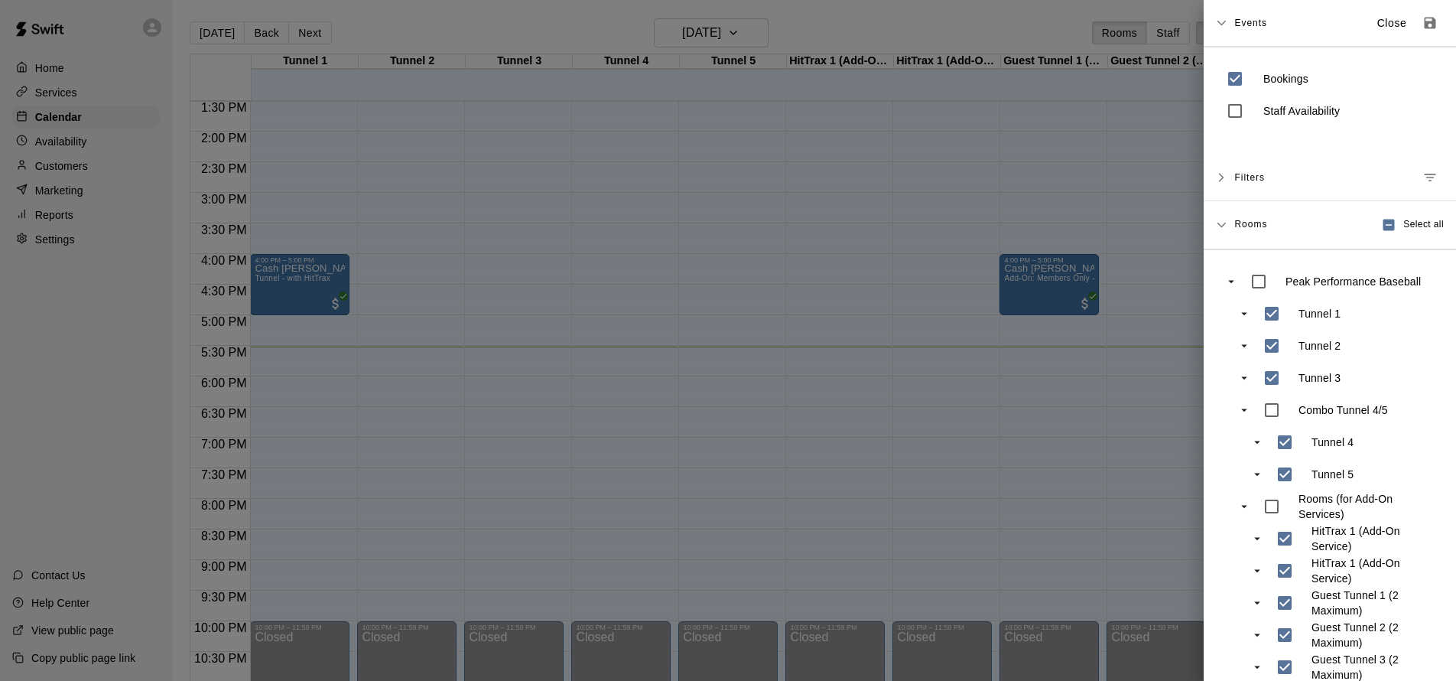
click at [993, 133] on div at bounding box center [728, 340] width 1456 height 681
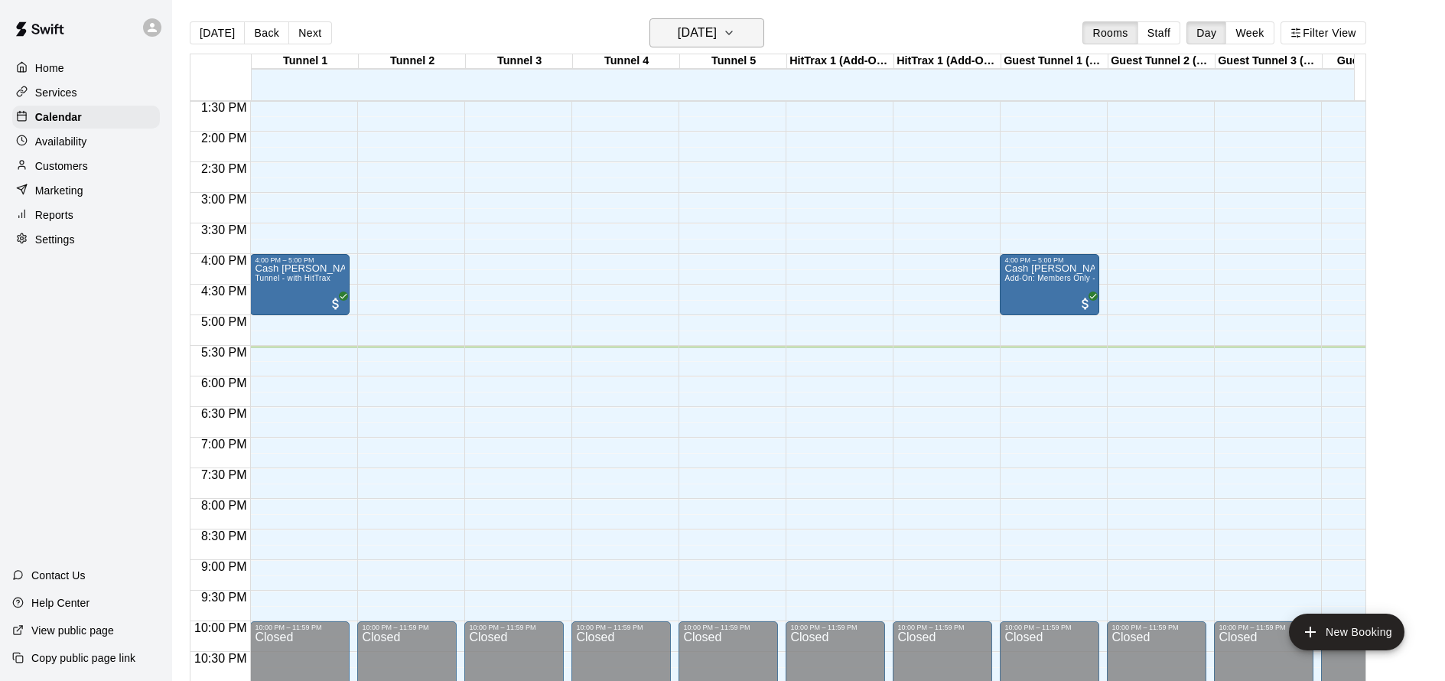
click at [714, 32] on h6 "[DATE]" at bounding box center [697, 32] width 39 height 21
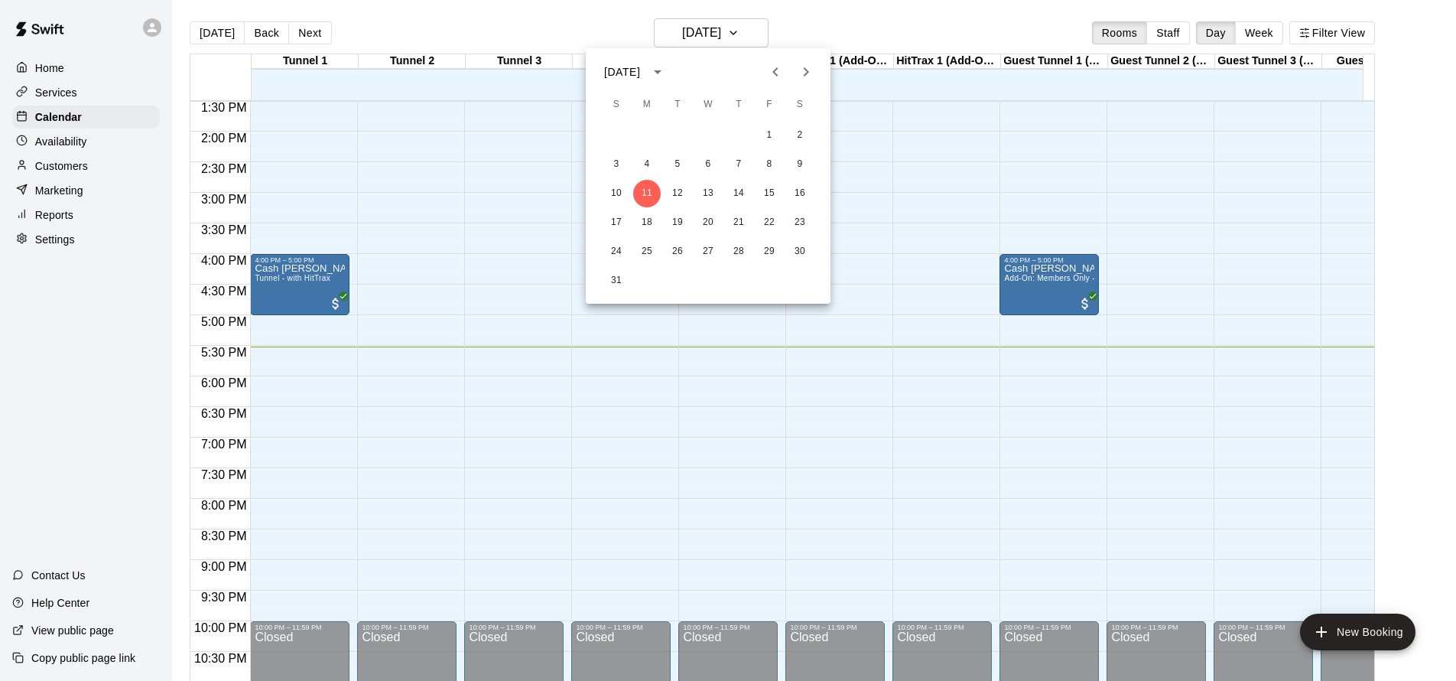
click at [1231, 32] on div at bounding box center [728, 340] width 1456 height 681
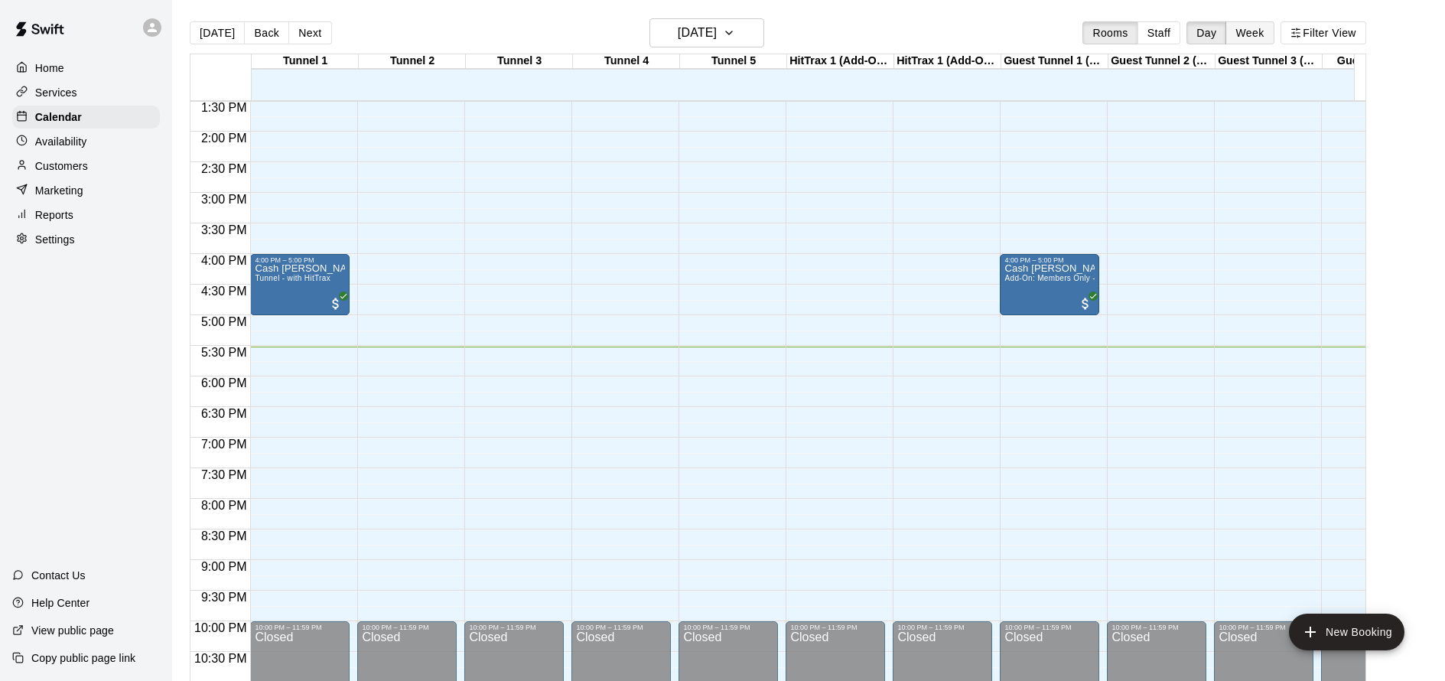
click at [1246, 32] on button "Week" at bounding box center [1249, 32] width 48 height 23
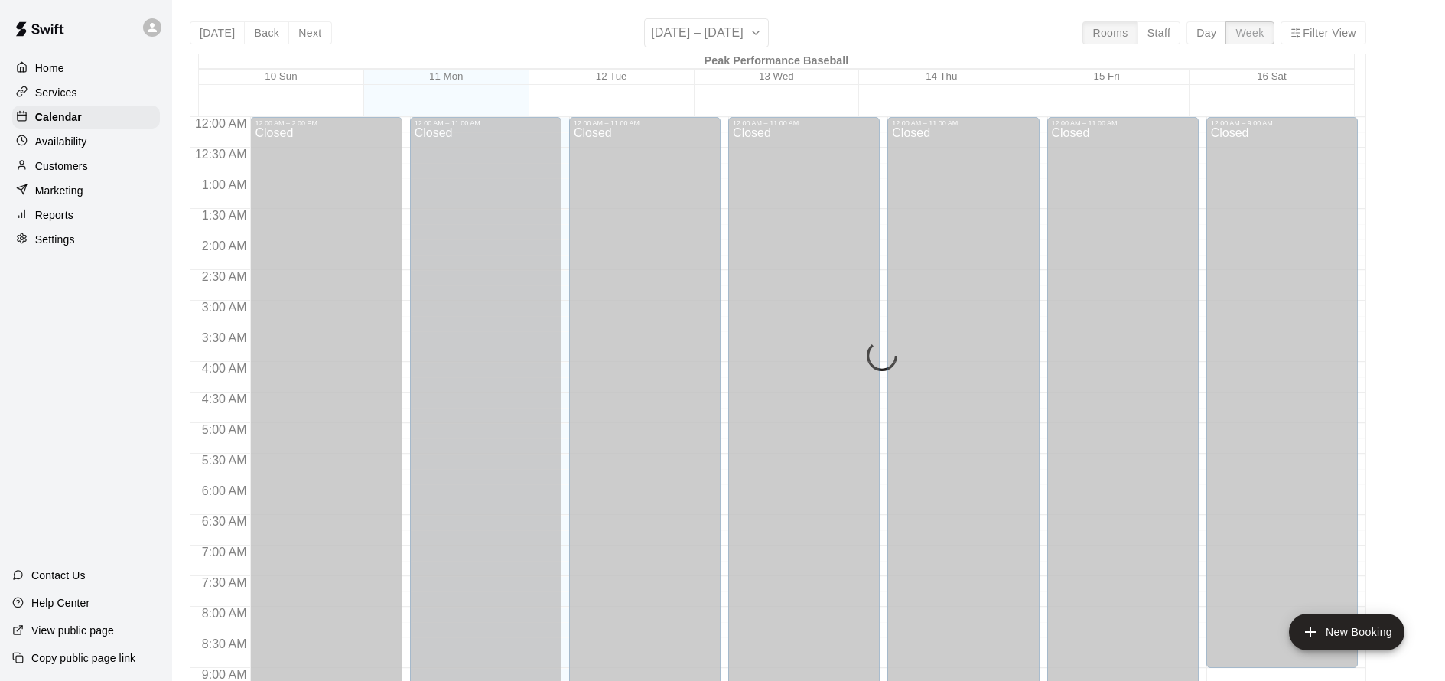
scroll to position [888, 0]
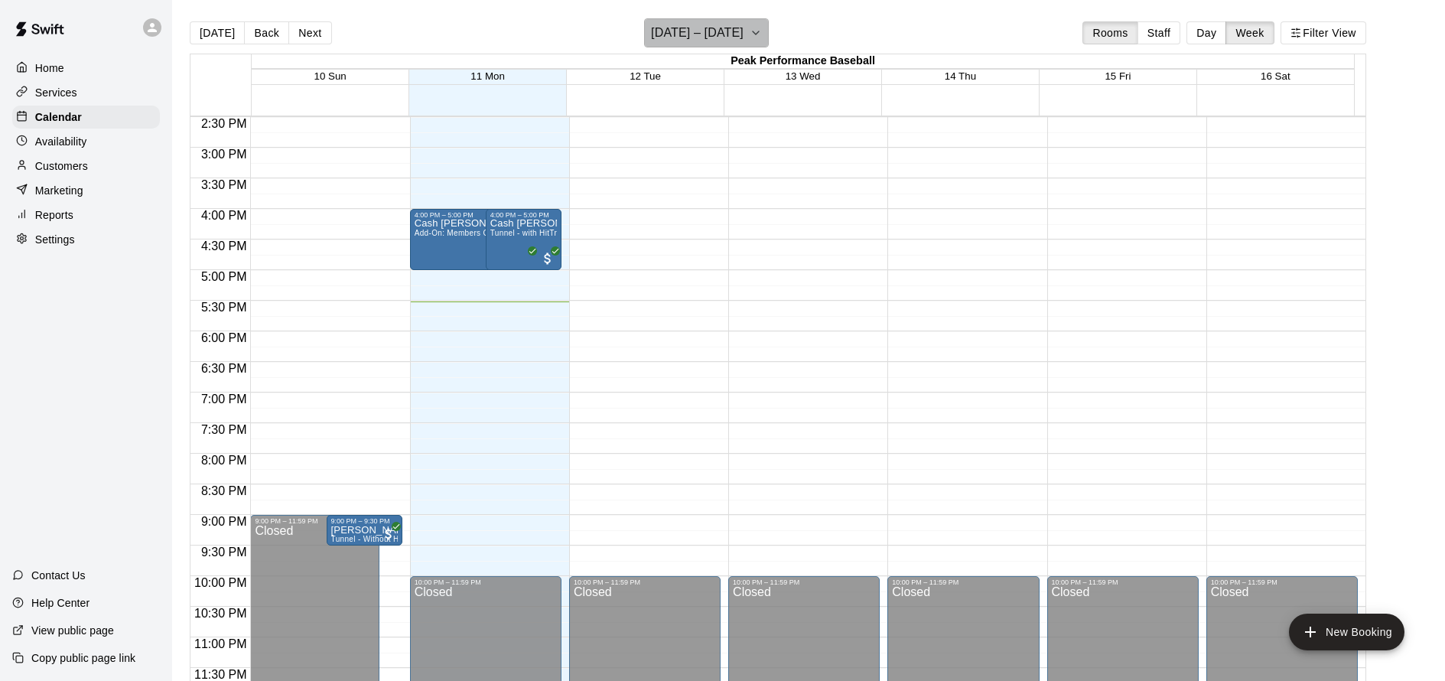
click at [732, 40] on h6 "[DATE] – [DATE]" at bounding box center [697, 32] width 93 height 21
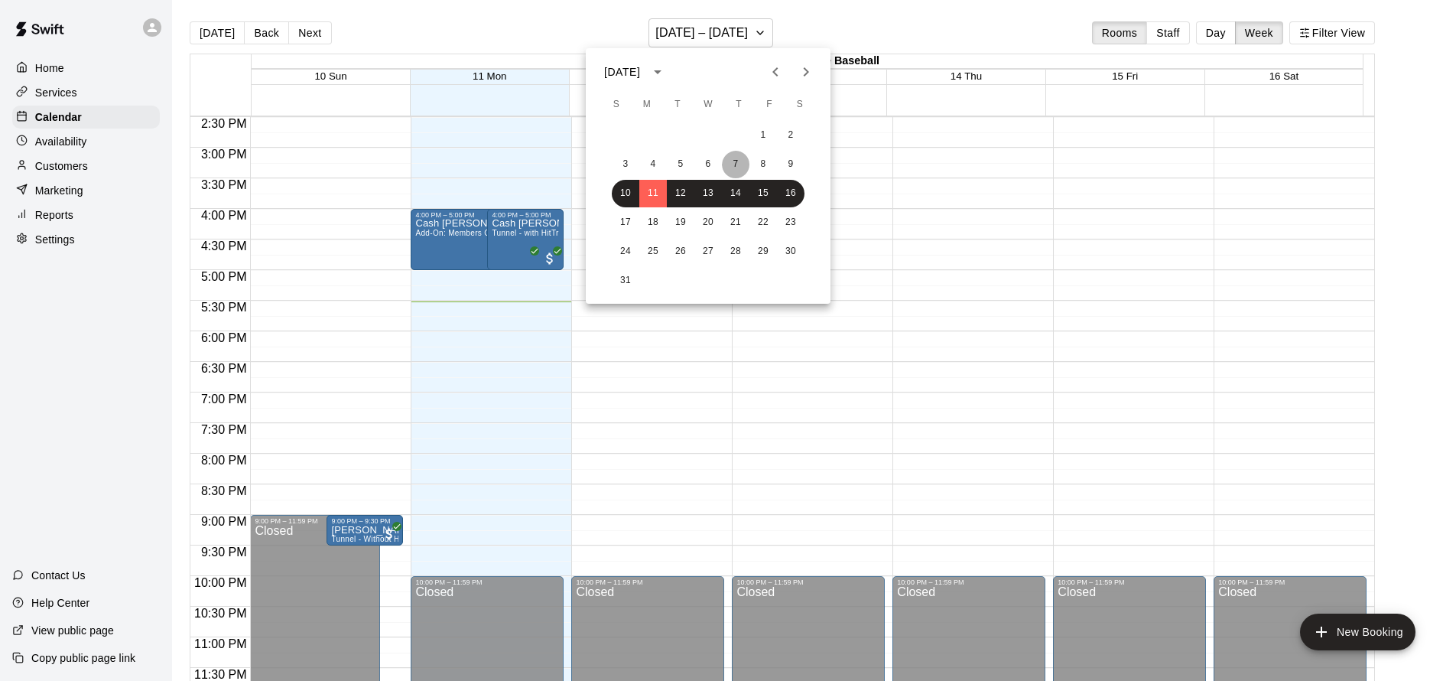
click at [735, 168] on button "7" at bounding box center [736, 165] width 28 height 28
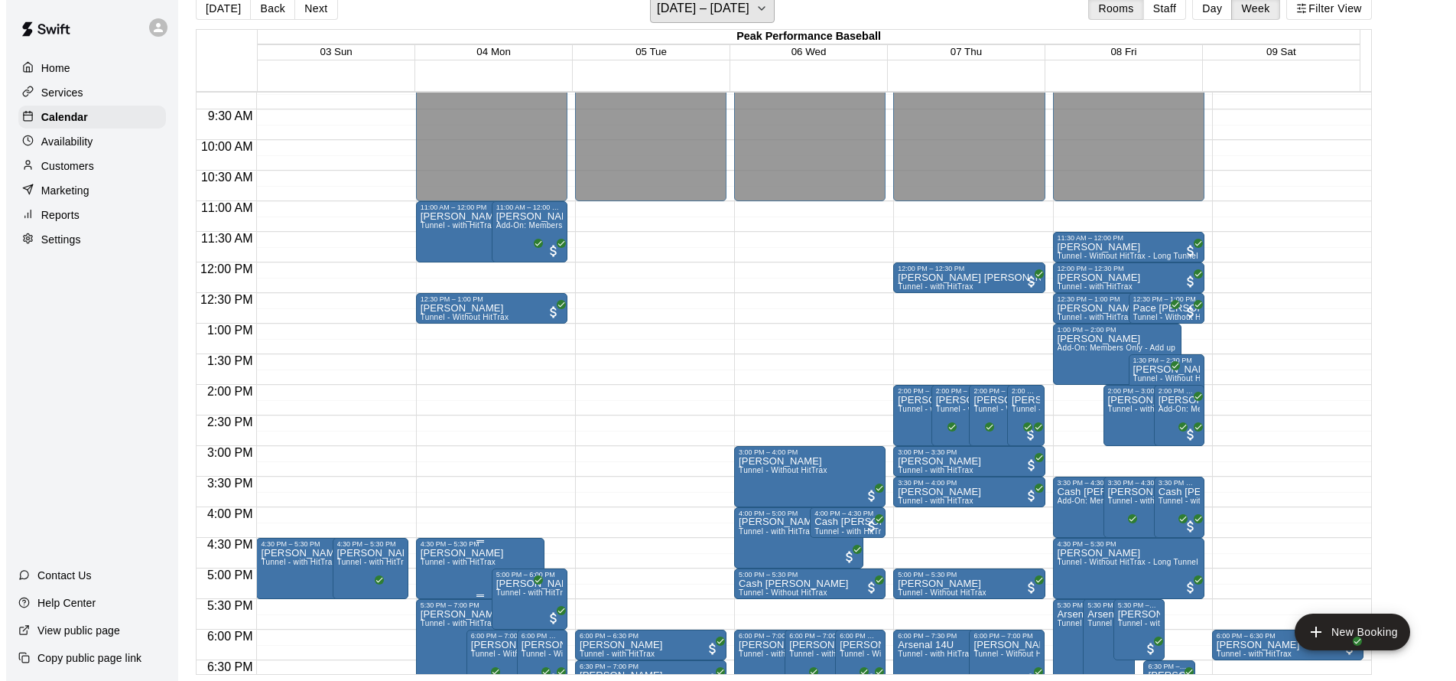
scroll to position [538, 0]
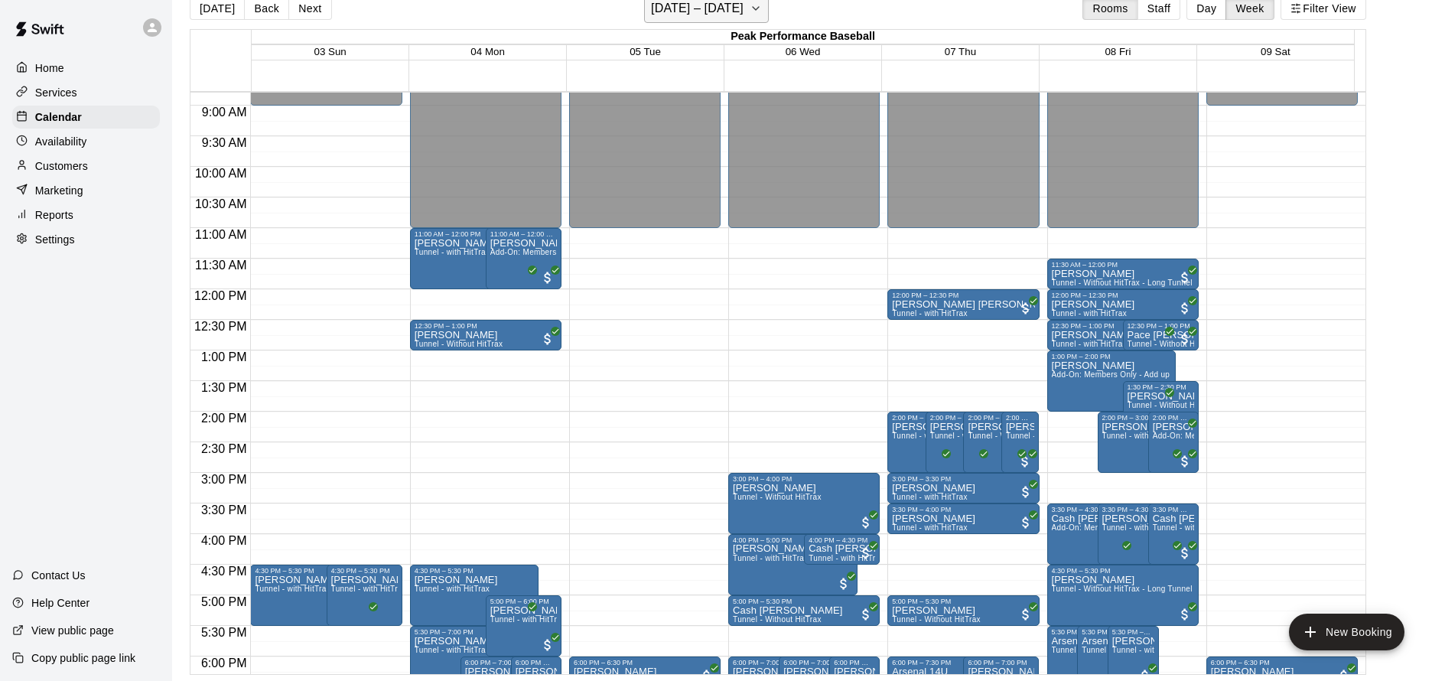
click at [737, 11] on h6 "August 03 – 09" at bounding box center [697, 8] width 93 height 21
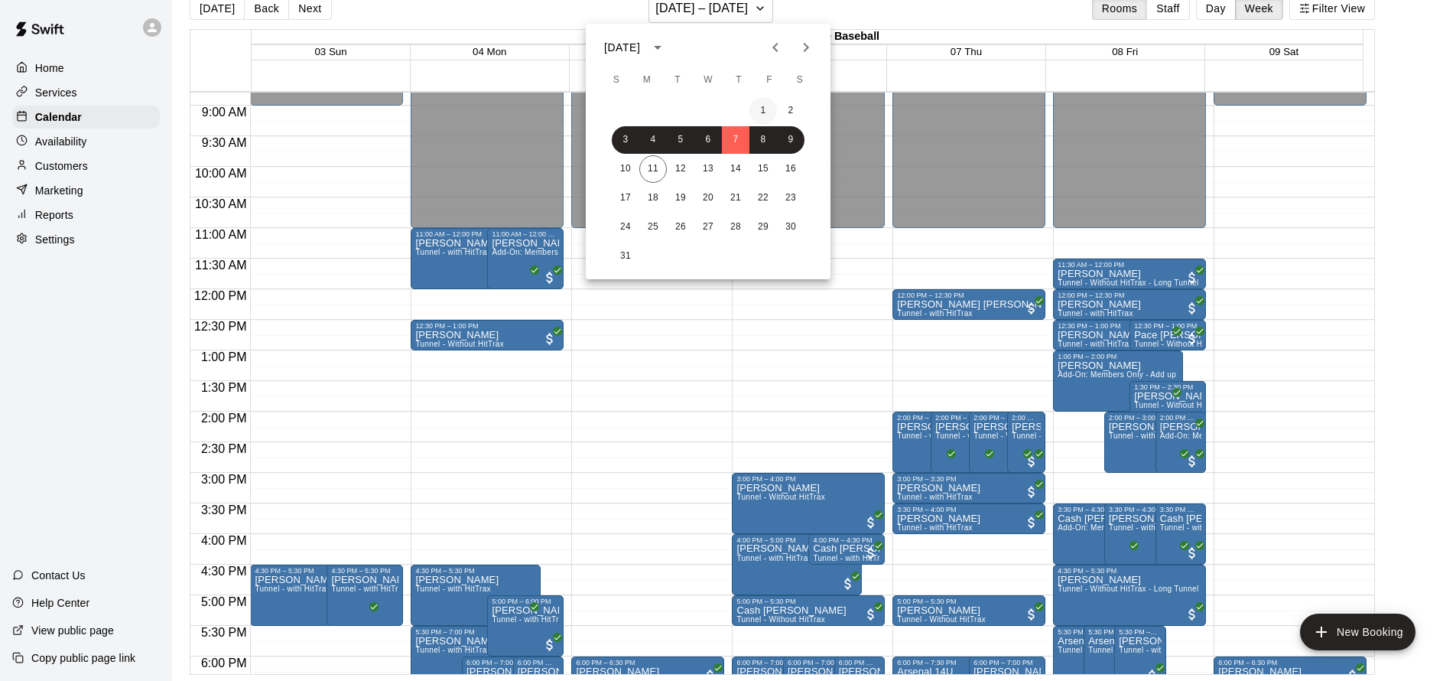
click at [765, 109] on button "1" at bounding box center [763, 111] width 28 height 28
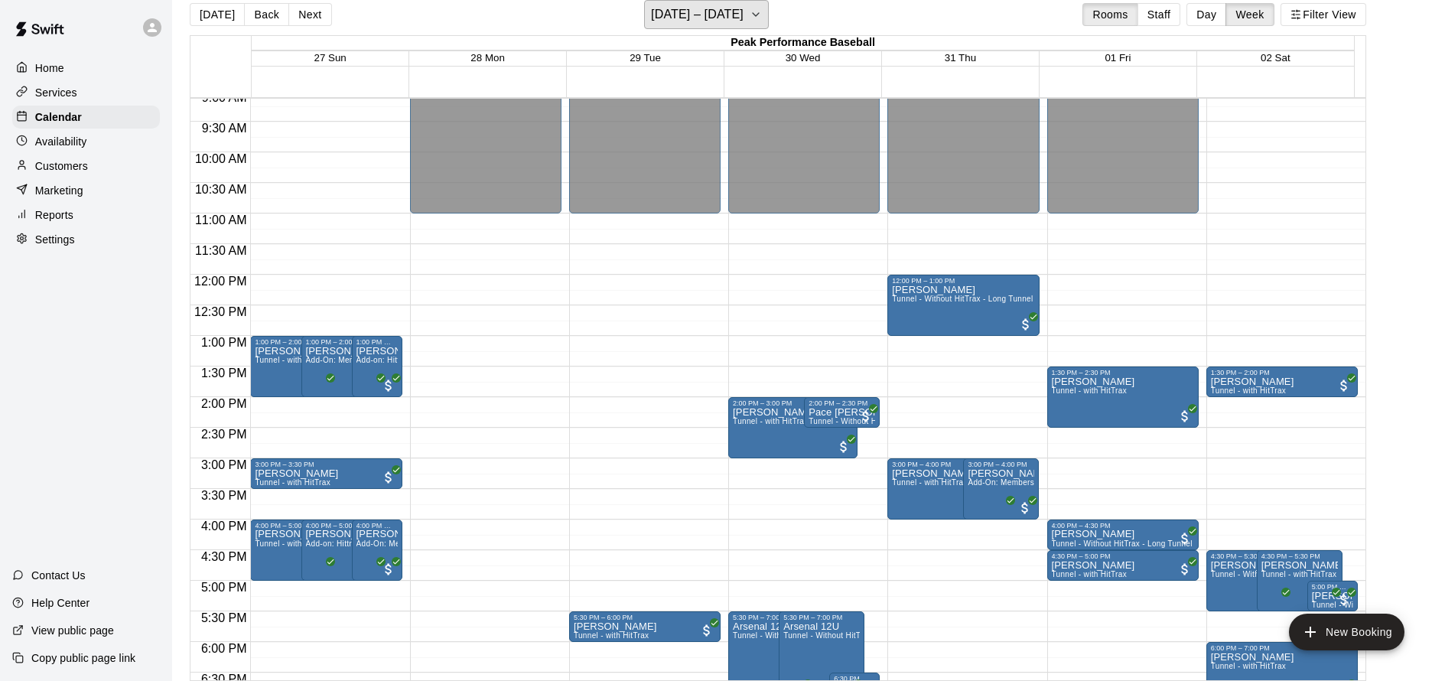
scroll to position [422, 0]
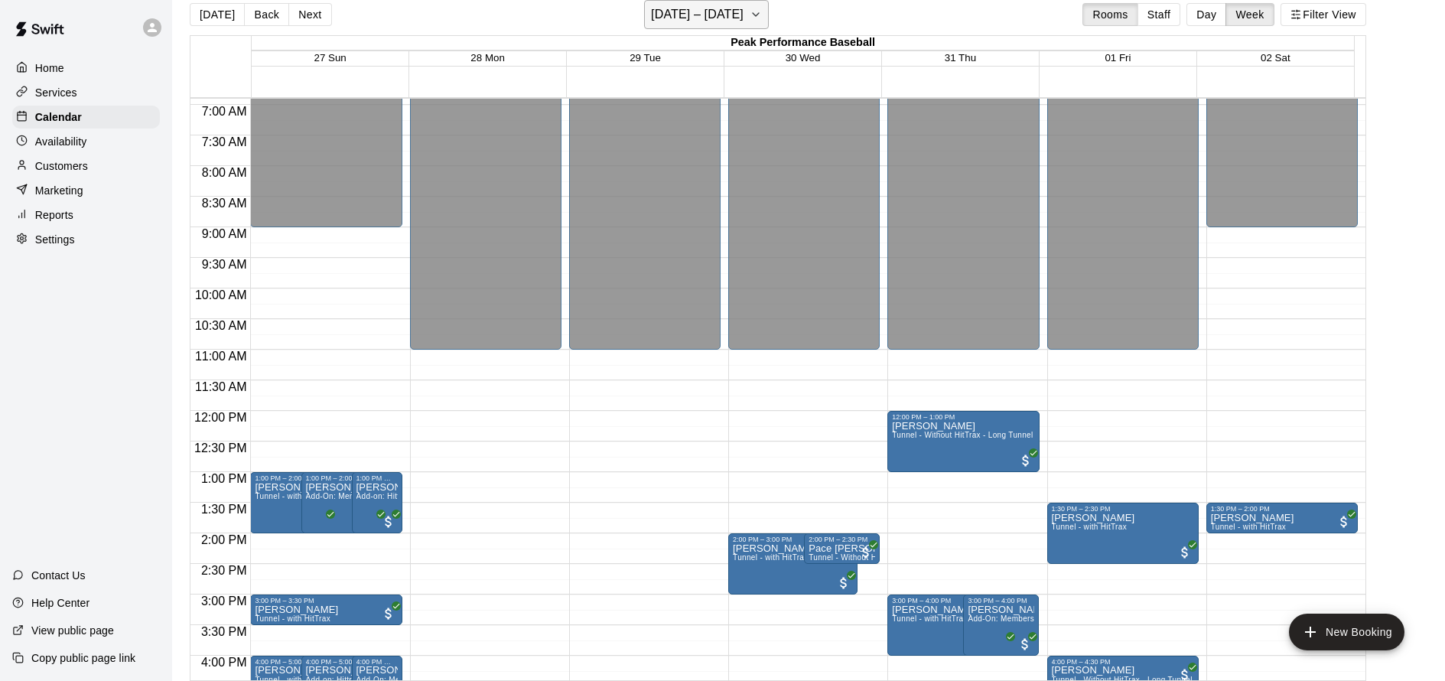
click at [739, 11] on h6 "July 27 – August 02" at bounding box center [697, 14] width 93 height 21
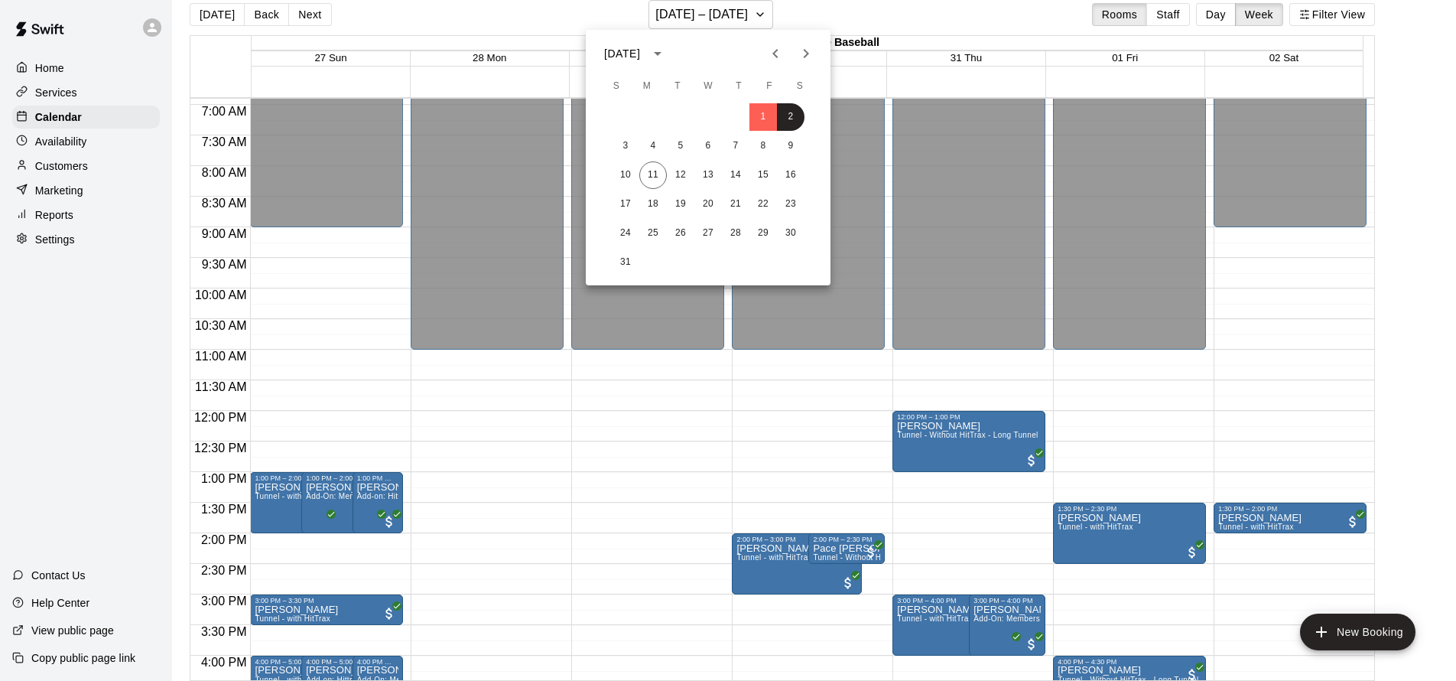
click at [778, 57] on icon "Previous month" at bounding box center [775, 53] width 18 height 18
click at [730, 201] on button "24" at bounding box center [736, 204] width 28 height 28
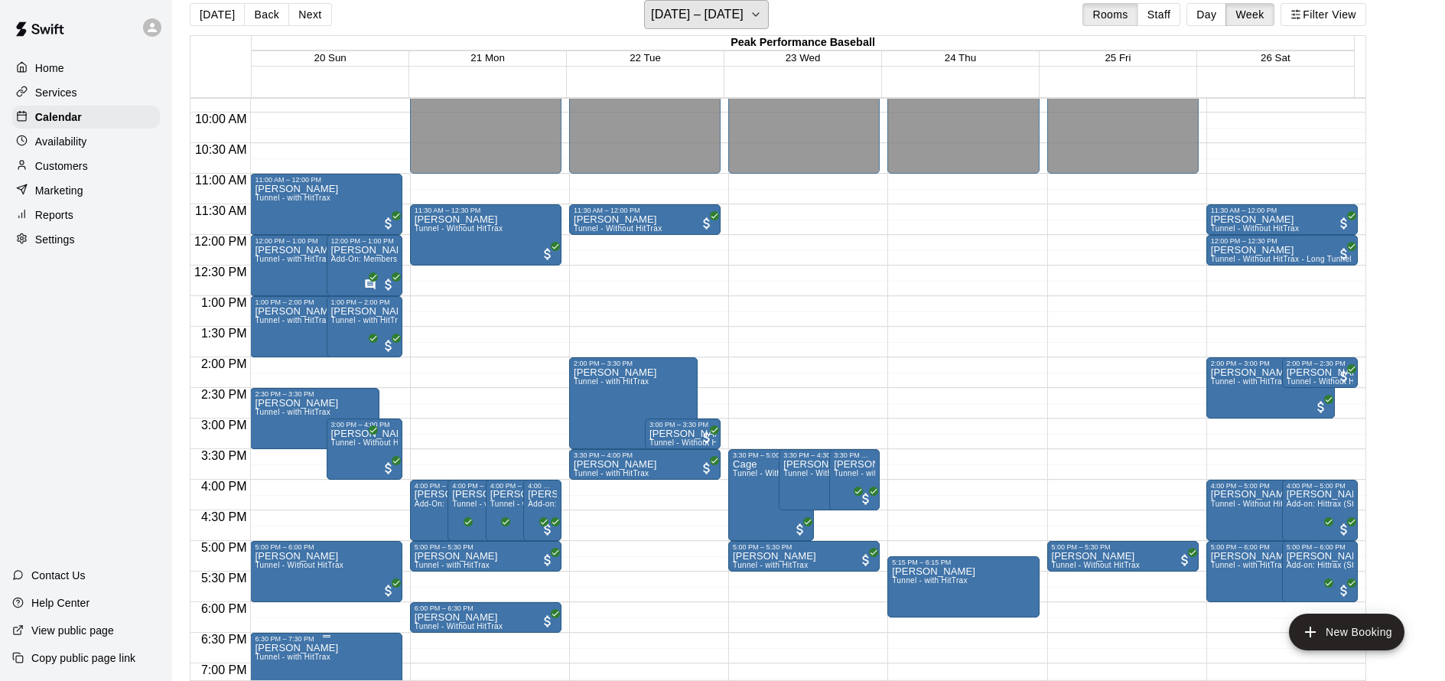
scroll to position [587, 0]
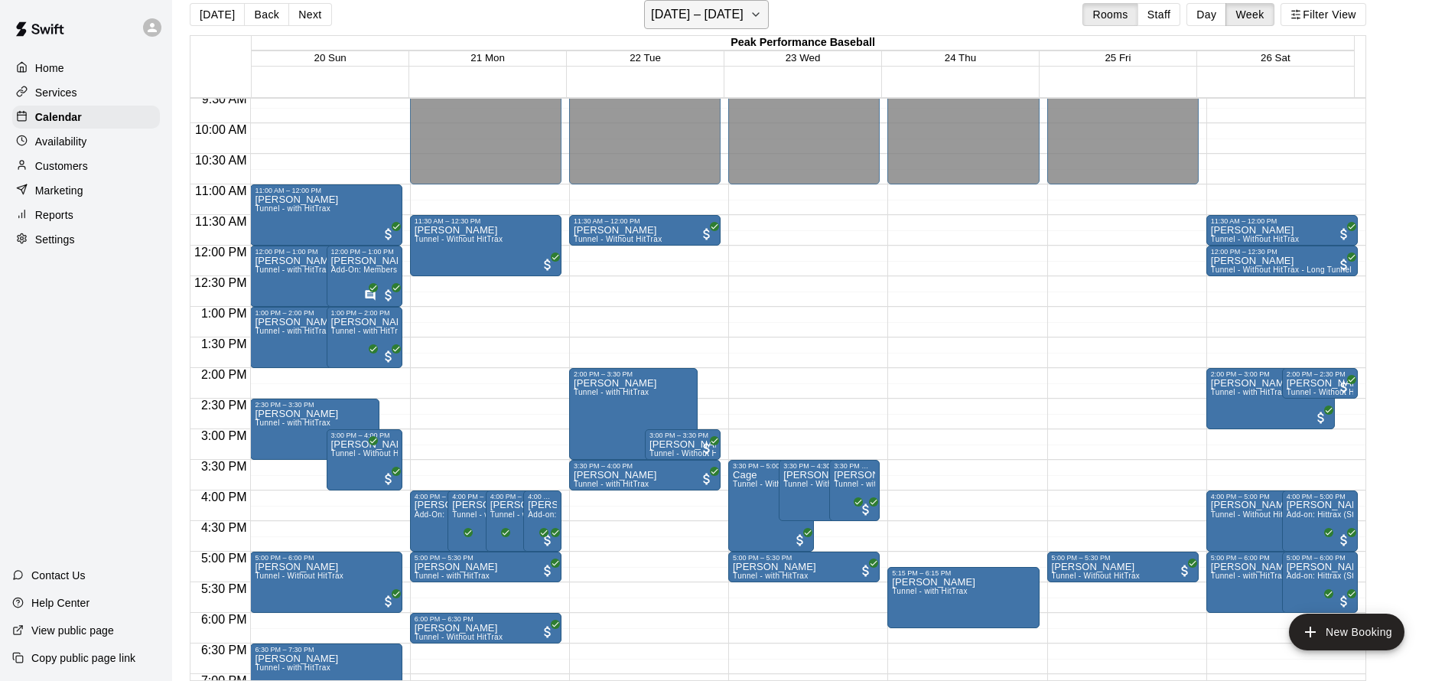
click at [726, 13] on h6 "July 20 – 26" at bounding box center [697, 14] width 93 height 21
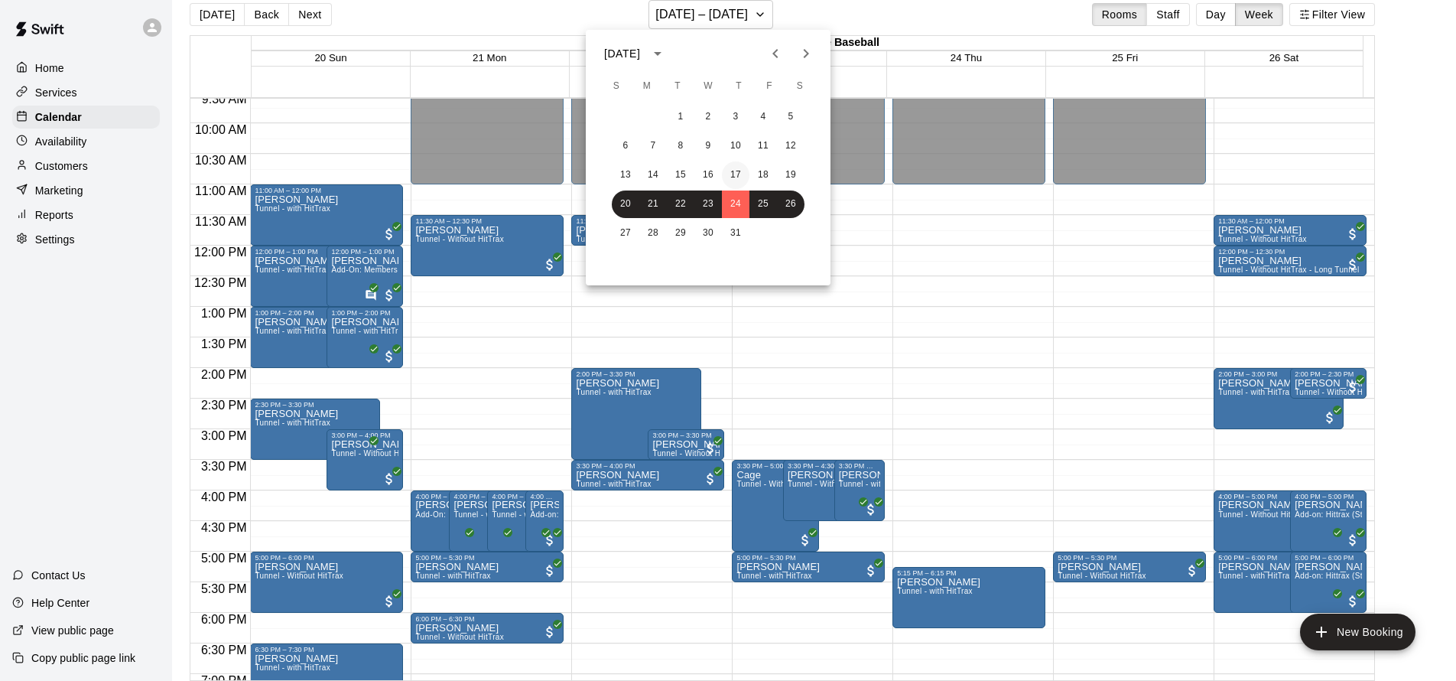
click at [735, 169] on button "17" at bounding box center [736, 175] width 28 height 28
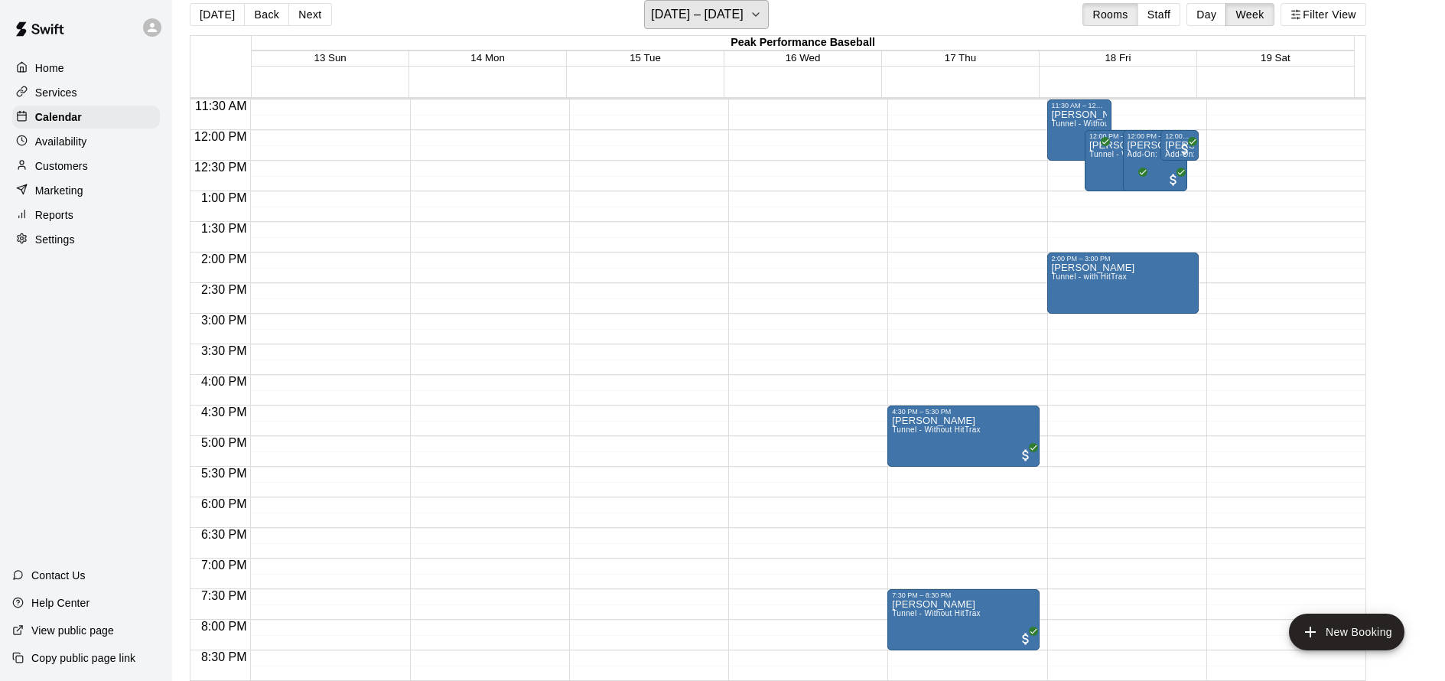
scroll to position [515, 0]
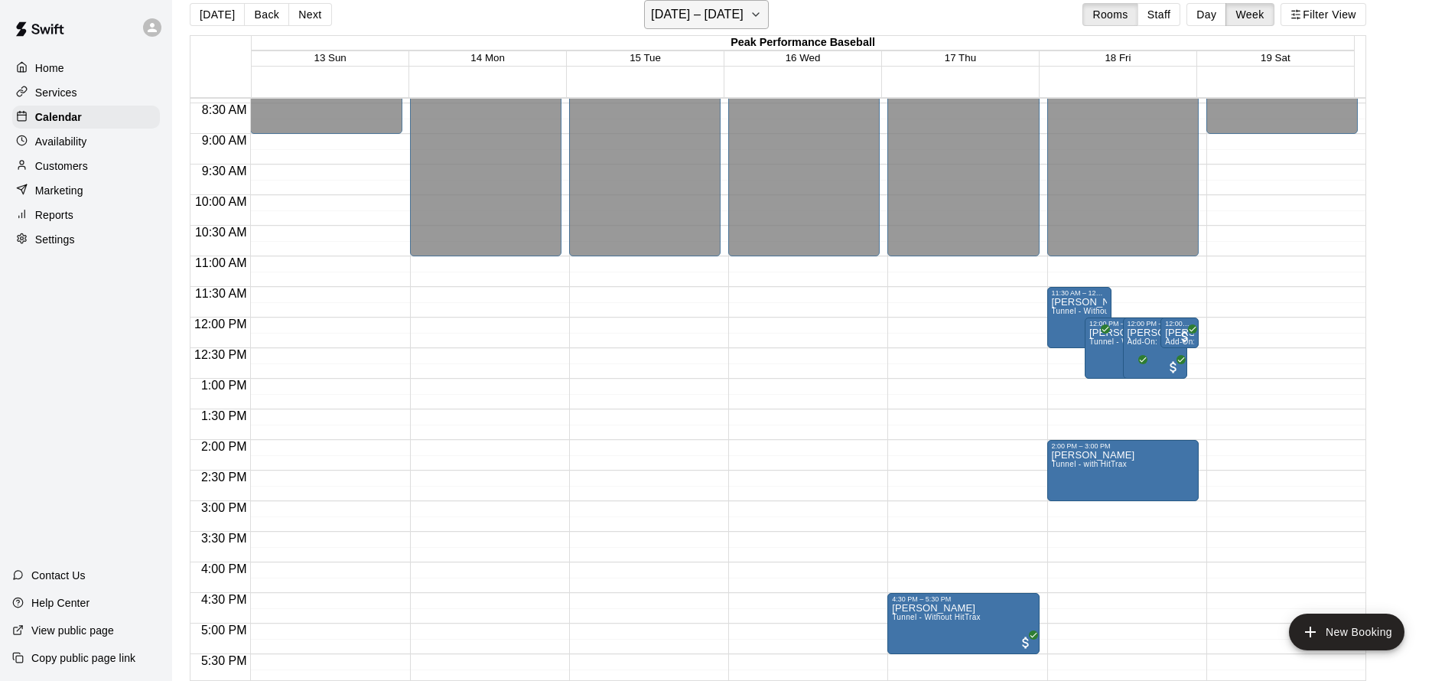
click at [734, 17] on button "July 13 – 19" at bounding box center [706, 14] width 125 height 29
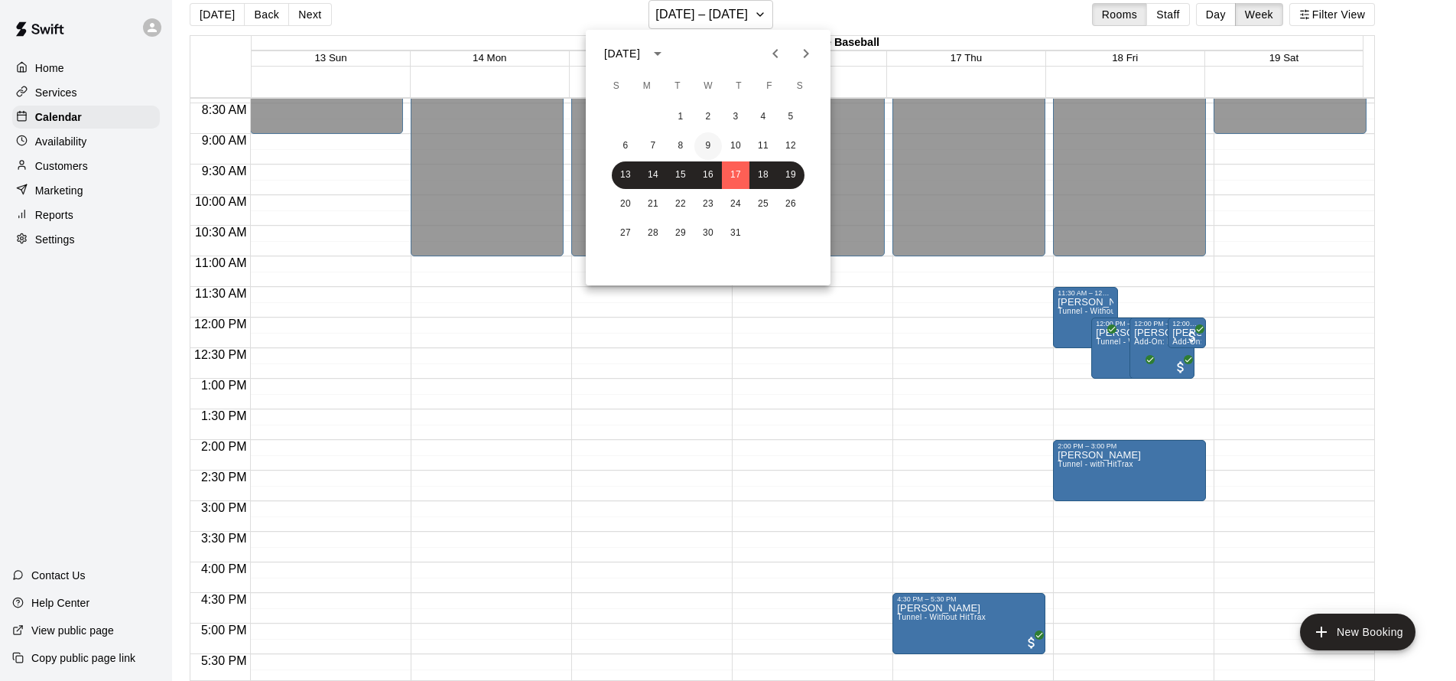
click at [708, 149] on button "9" at bounding box center [708, 146] width 28 height 28
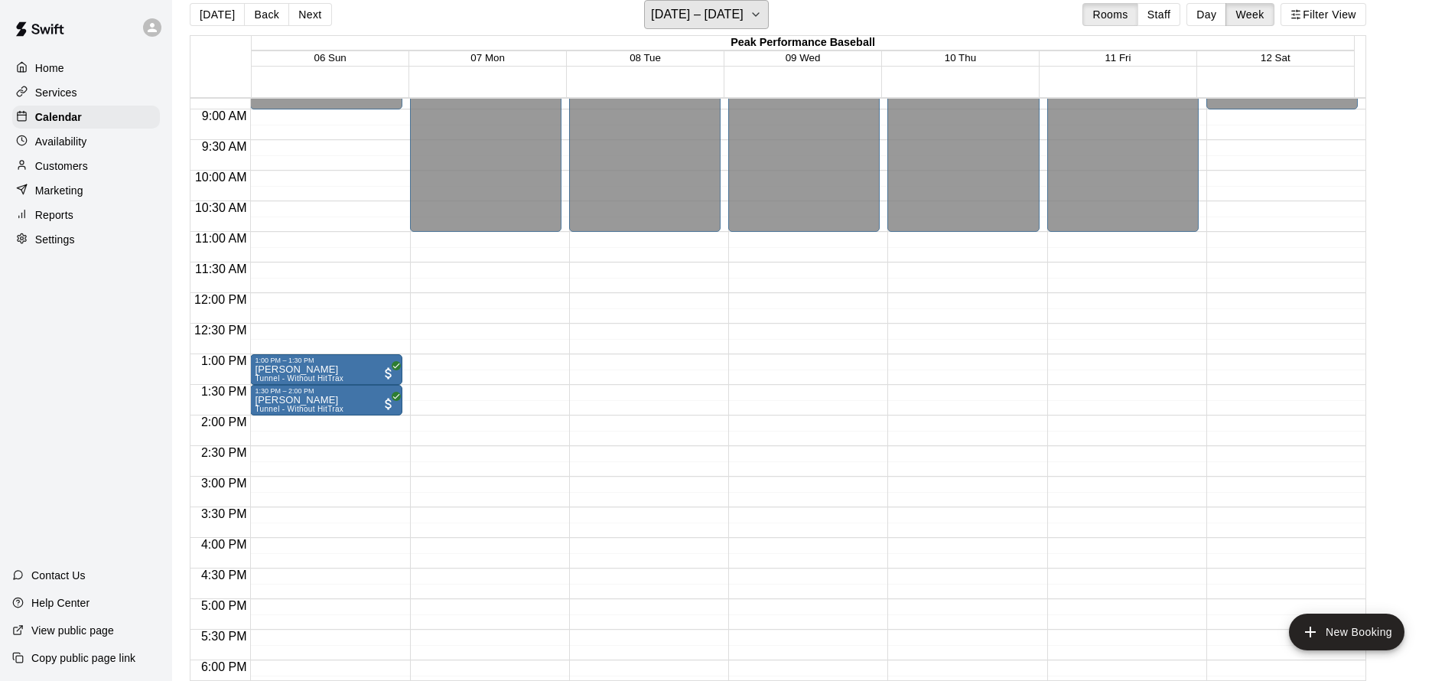
scroll to position [463, 0]
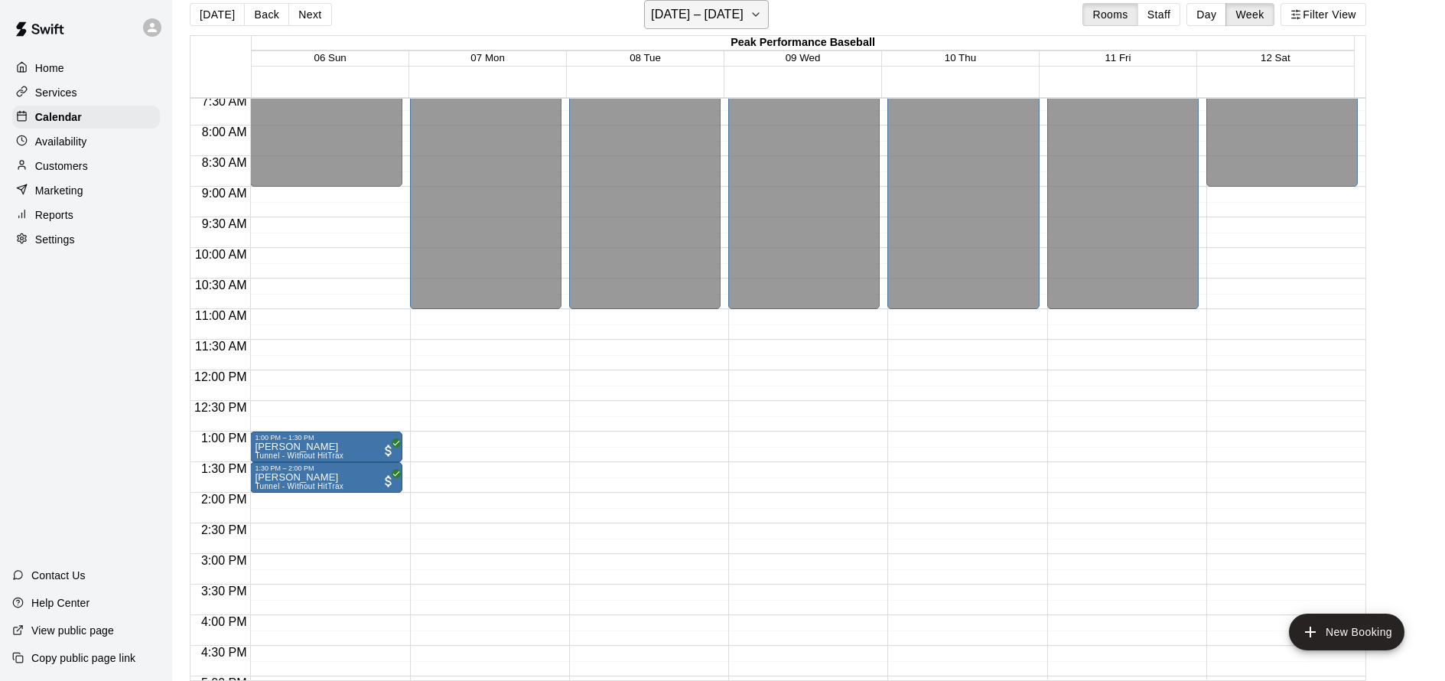
click at [749, 12] on icon "button" at bounding box center [755, 14] width 12 height 18
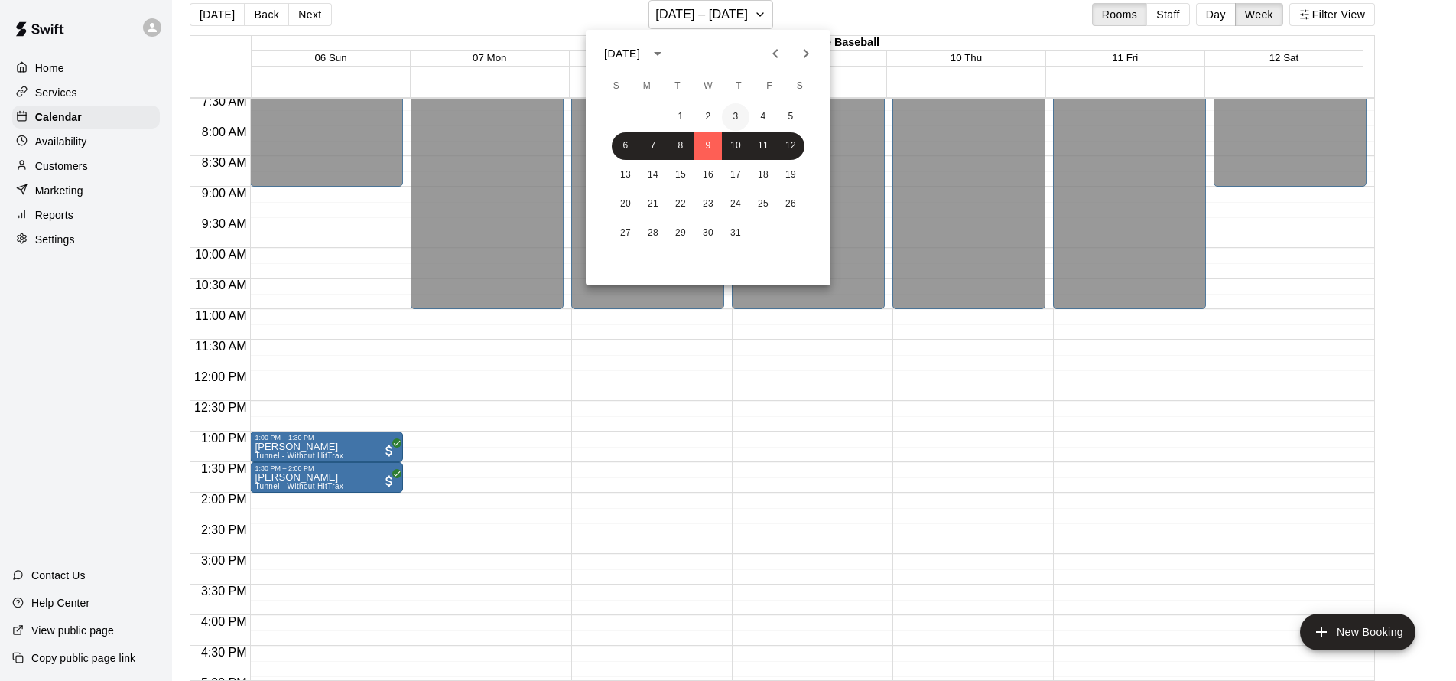
click at [742, 119] on button "3" at bounding box center [736, 117] width 28 height 28
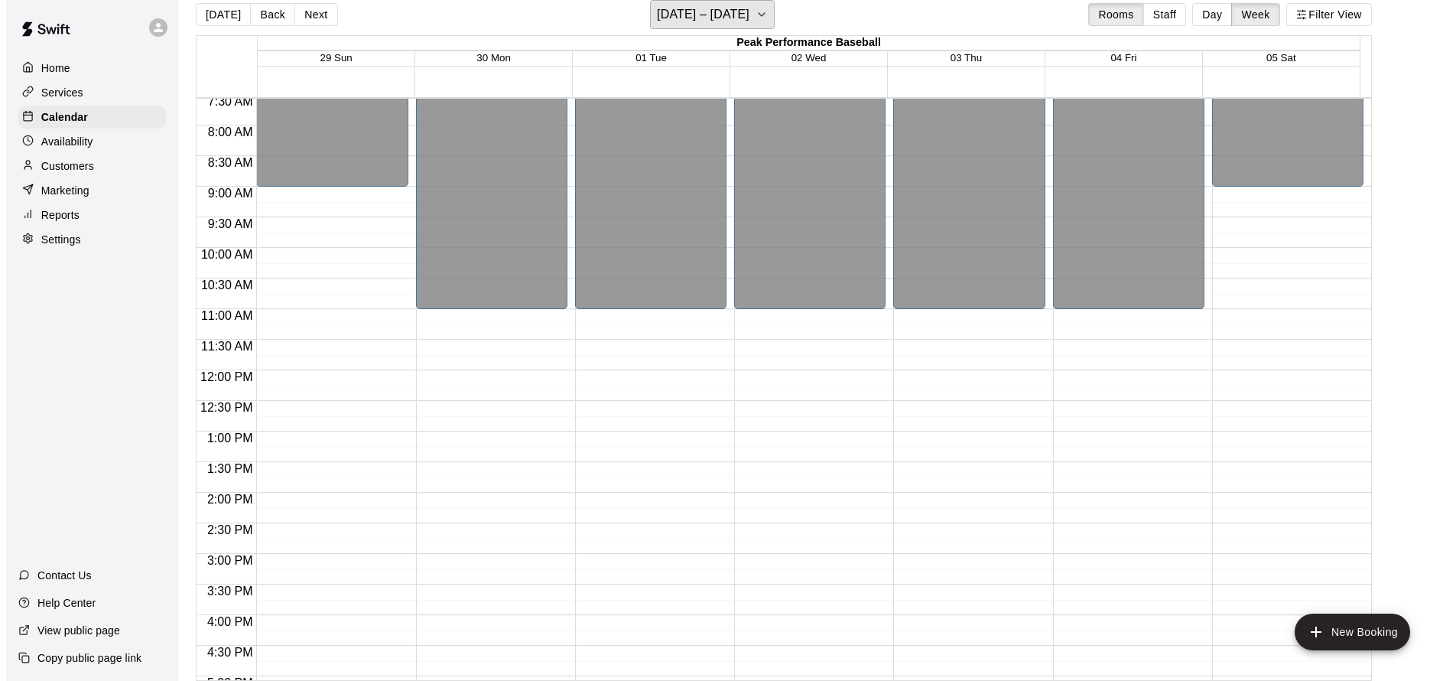
scroll to position [741, 0]
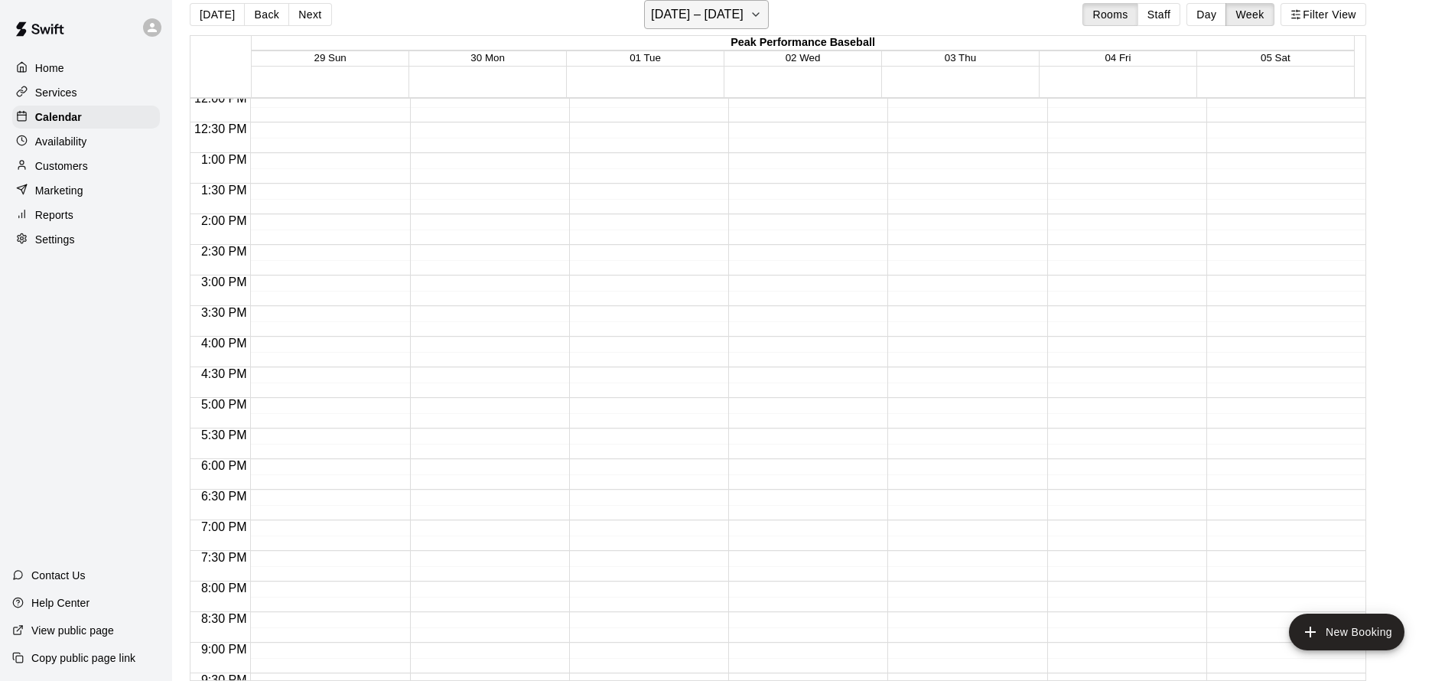
click at [743, 19] on h6 "June 29 – July 05" at bounding box center [697, 14] width 93 height 21
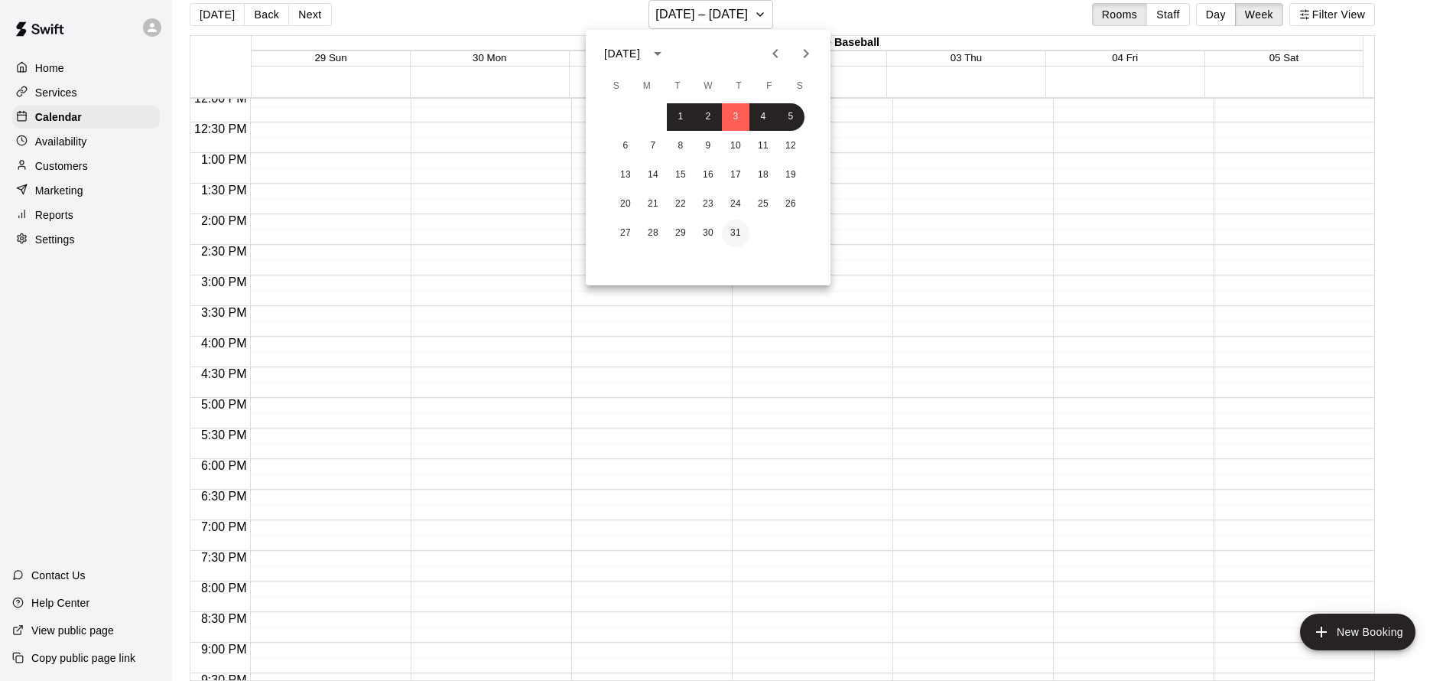
click at [727, 231] on button "31" at bounding box center [736, 233] width 28 height 28
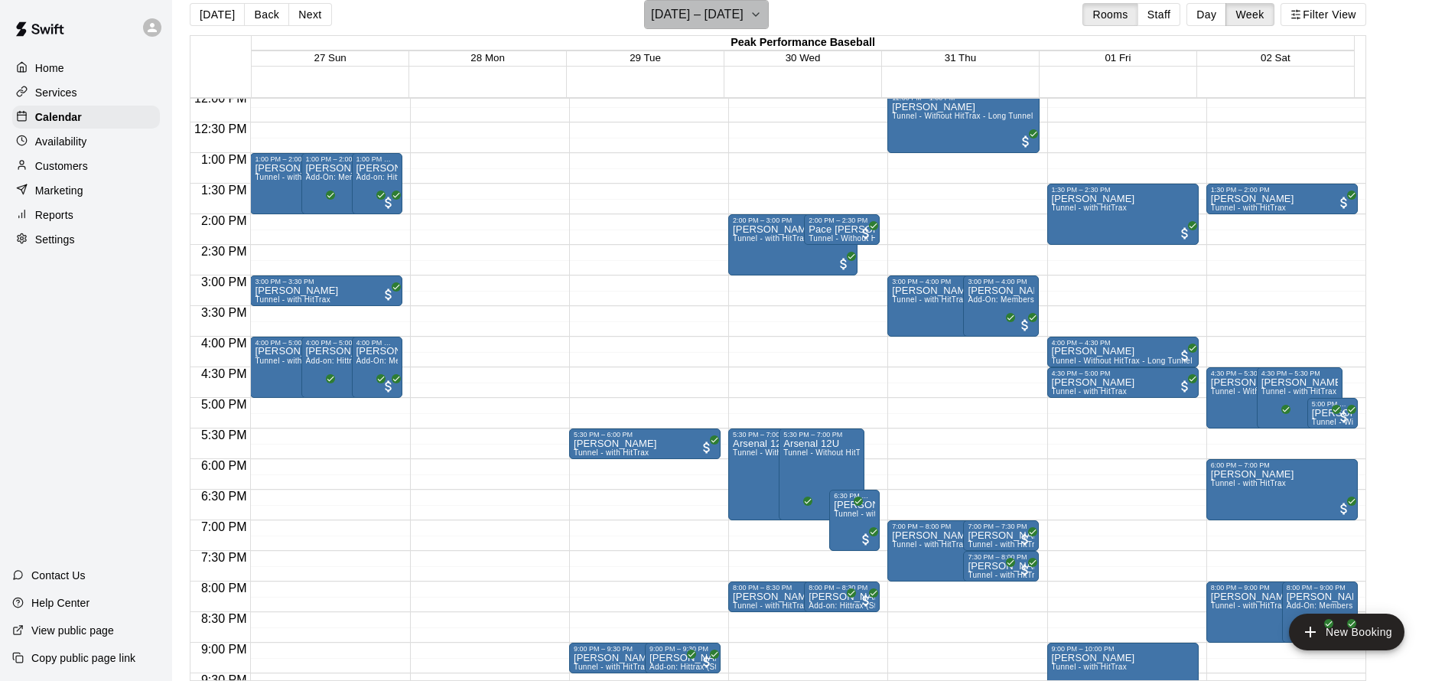
click at [762, 18] on icon "button" at bounding box center [755, 14] width 12 height 18
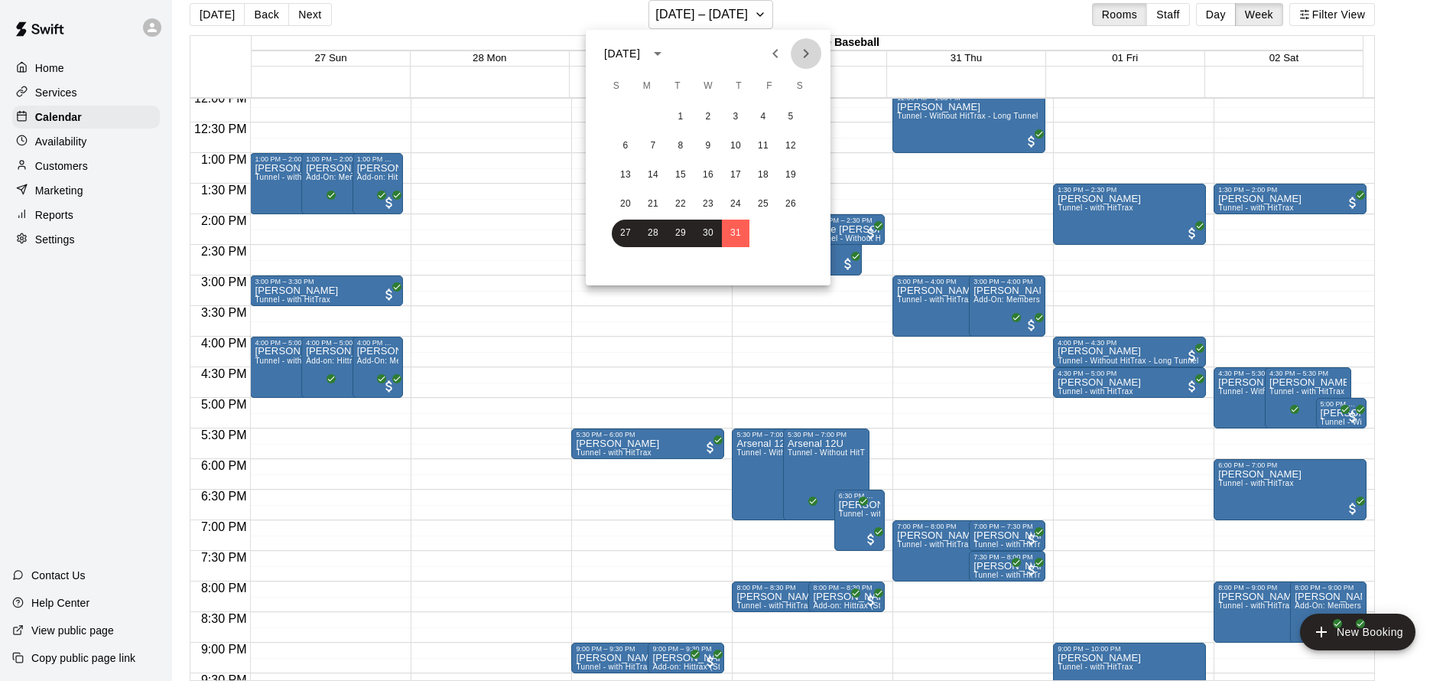
click at [804, 51] on icon "Next month" at bounding box center [806, 53] width 18 height 18
click at [695, 177] on button "13" at bounding box center [708, 175] width 28 height 28
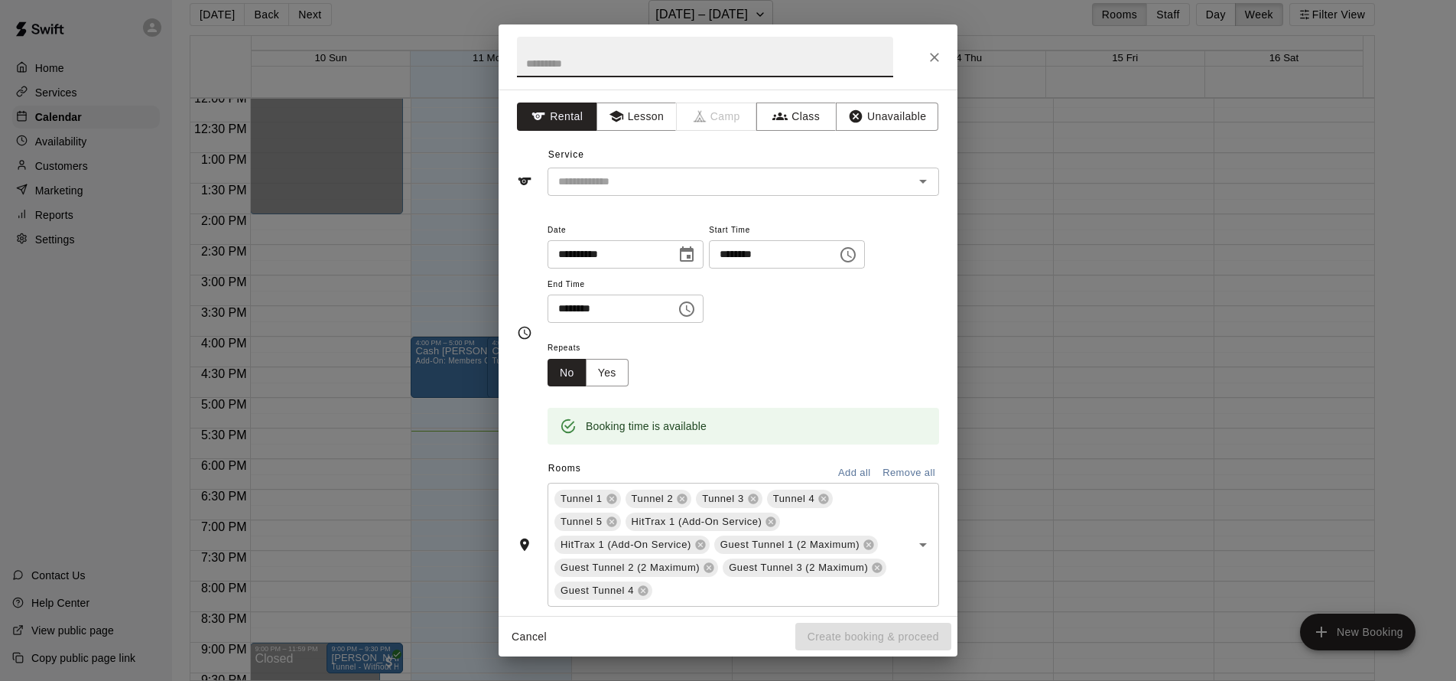
click at [1127, 287] on div "**********" at bounding box center [728, 340] width 1456 height 681
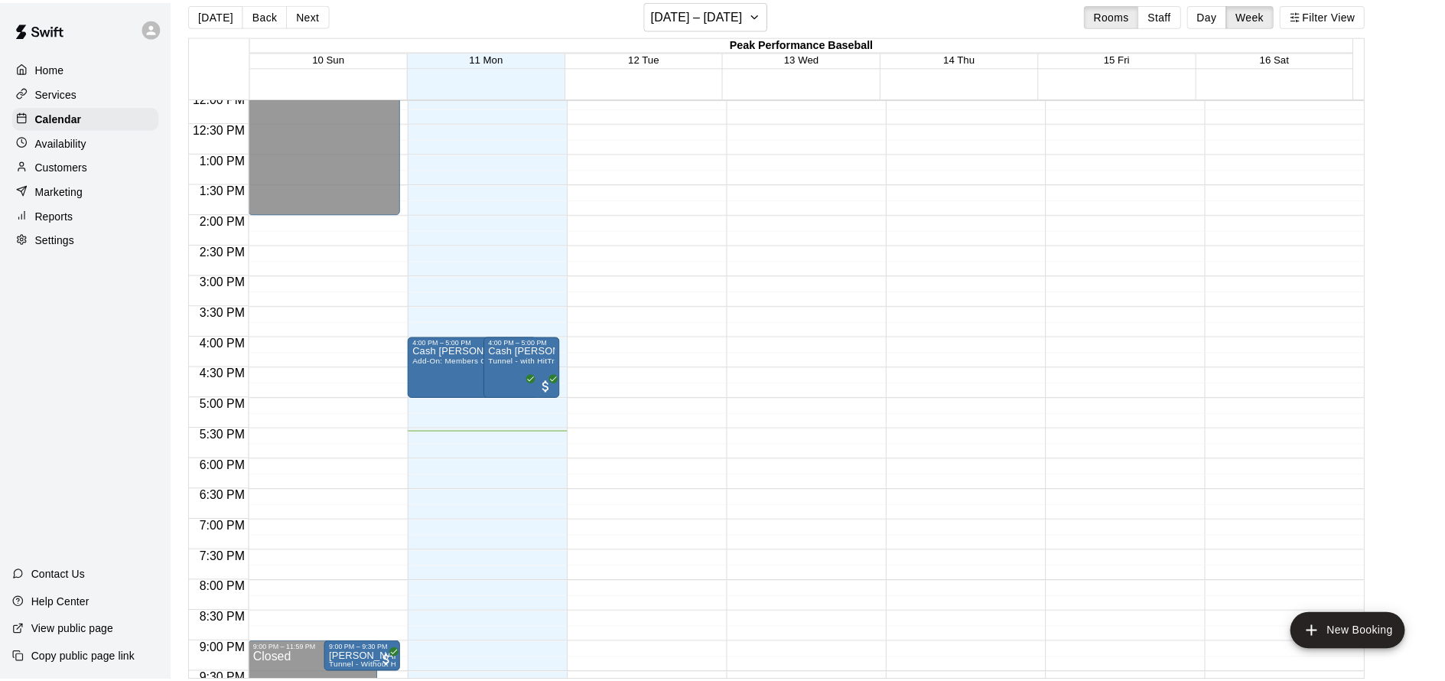
scroll to position [0, 0]
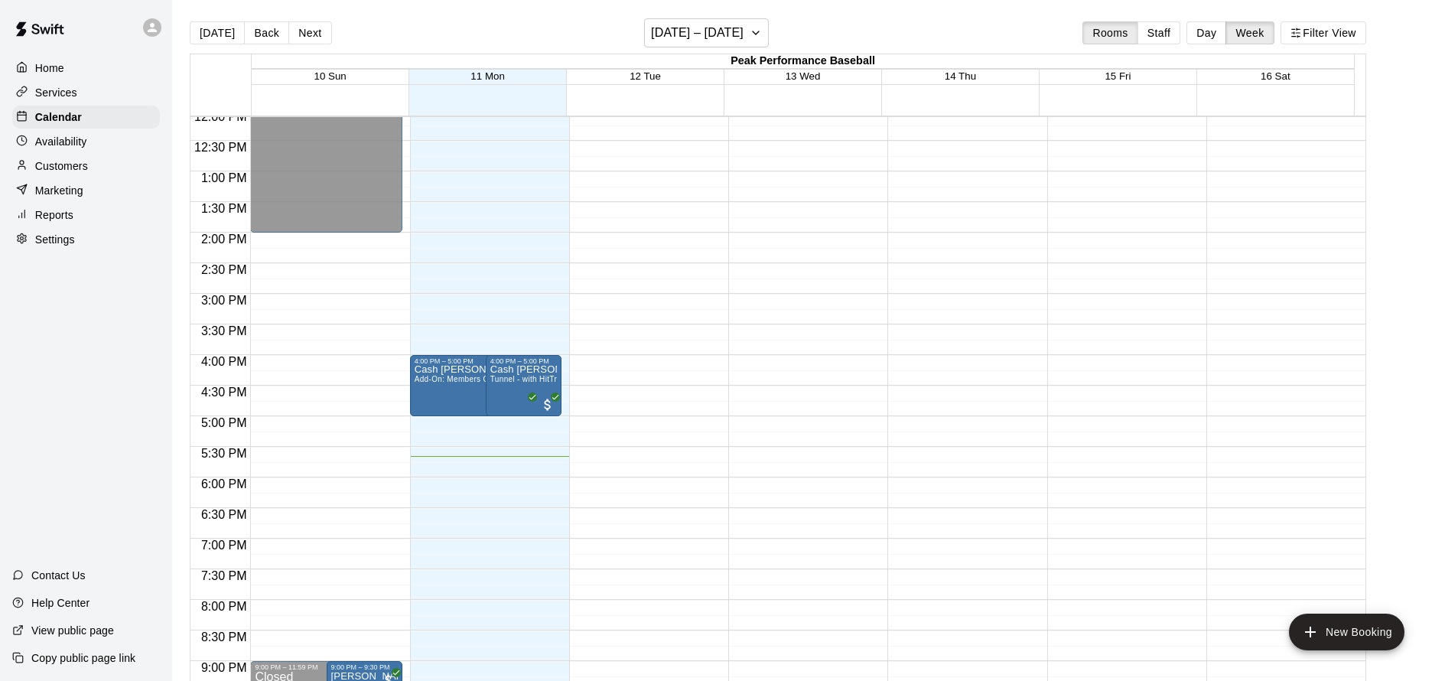
click at [440, 423] on div "12:00 AM – 11:00 AM Closed 4:00 PM – 5:00 PM Cash Seebold Add-On: Members Only …" at bounding box center [485, 110] width 151 height 1468
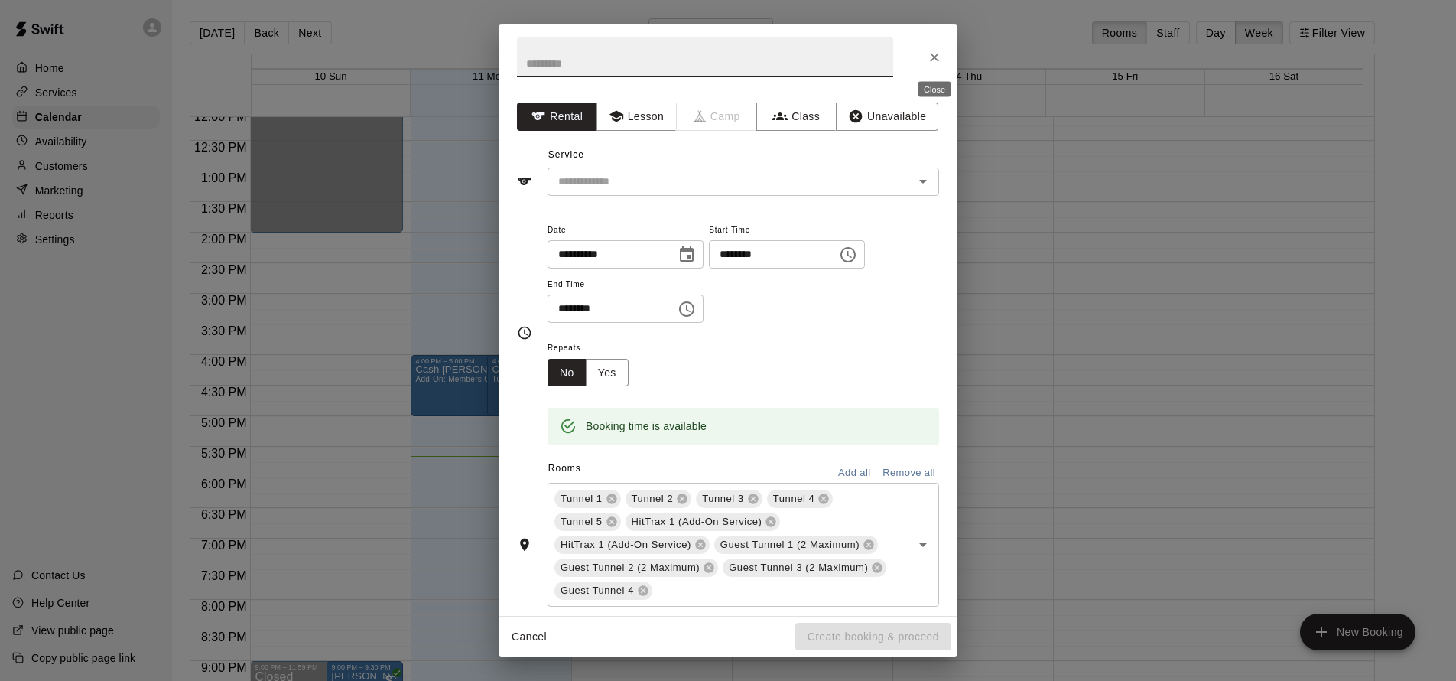
click at [939, 58] on icon "Close" at bounding box center [934, 57] width 15 height 15
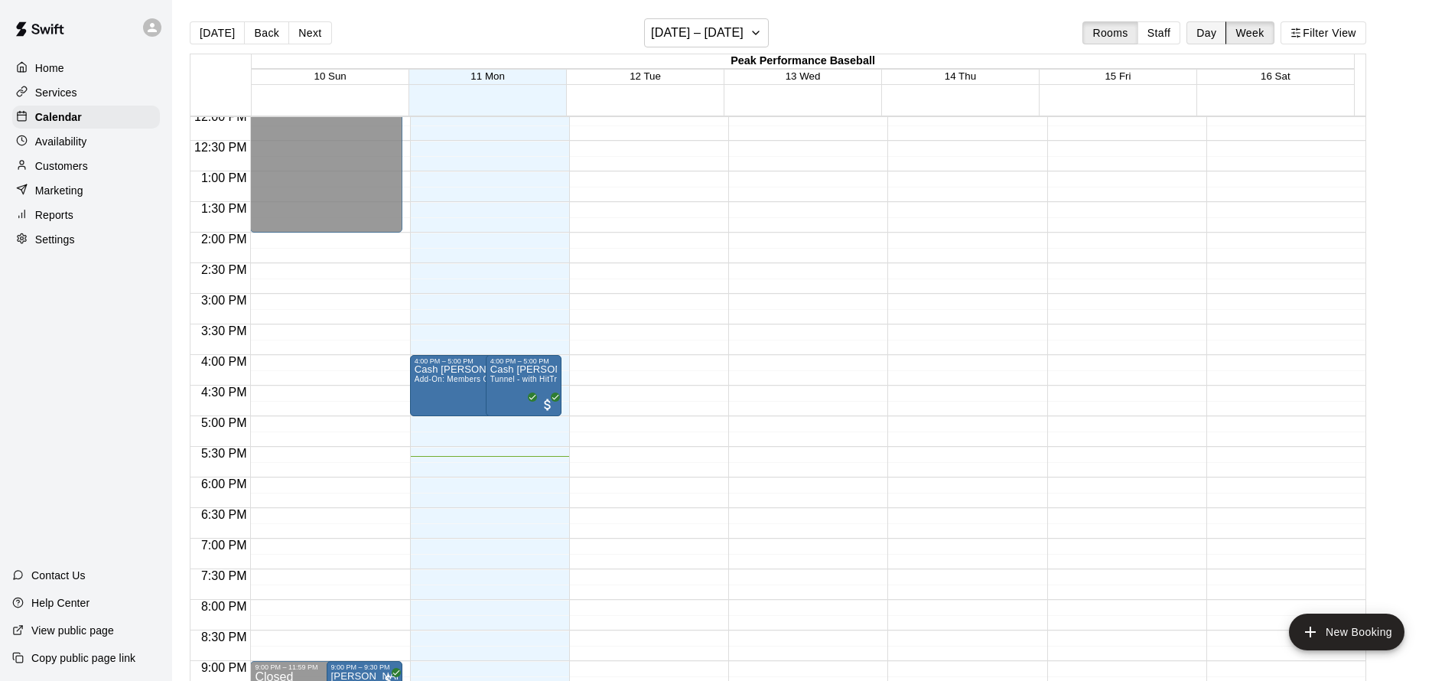
click at [1206, 40] on button "Day" at bounding box center [1206, 32] width 40 height 23
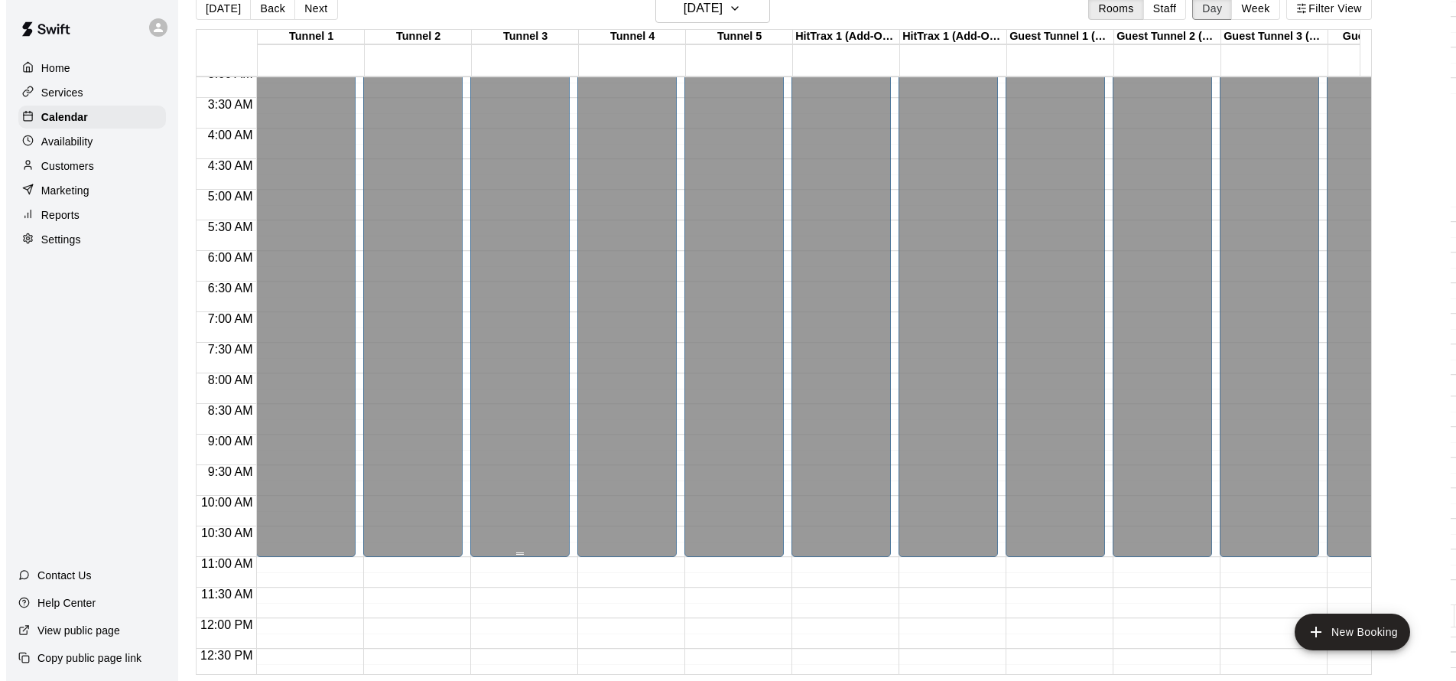
scroll to position [582, 0]
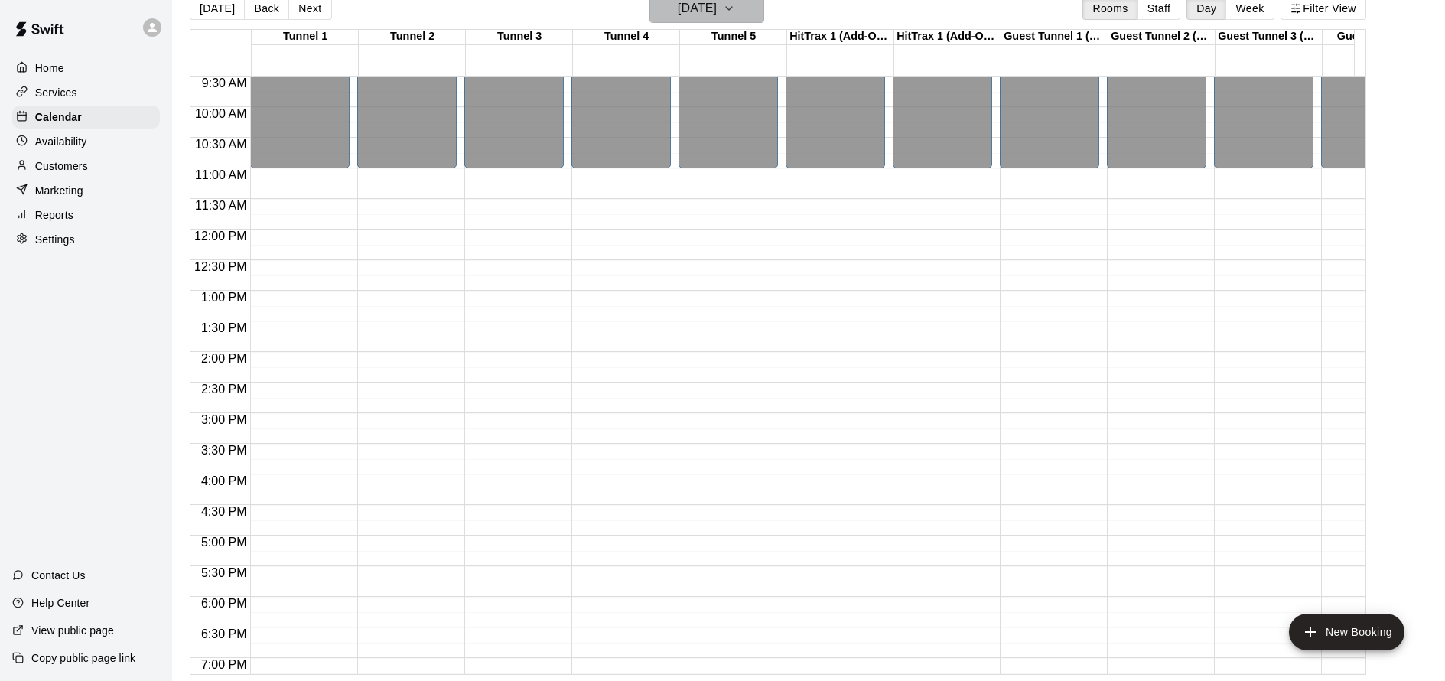
click at [717, 13] on h6 "Wednesday Aug 13" at bounding box center [697, 8] width 39 height 21
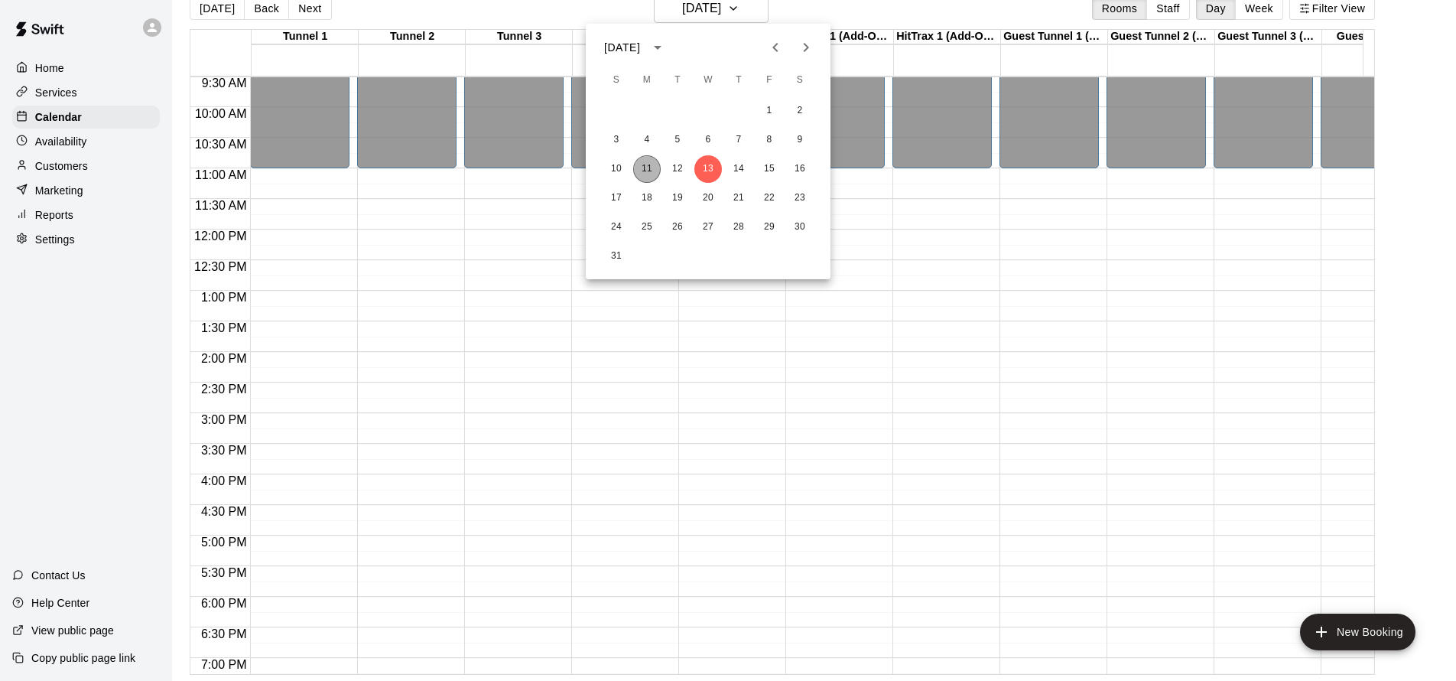
click at [635, 171] on button "11" at bounding box center [647, 169] width 28 height 28
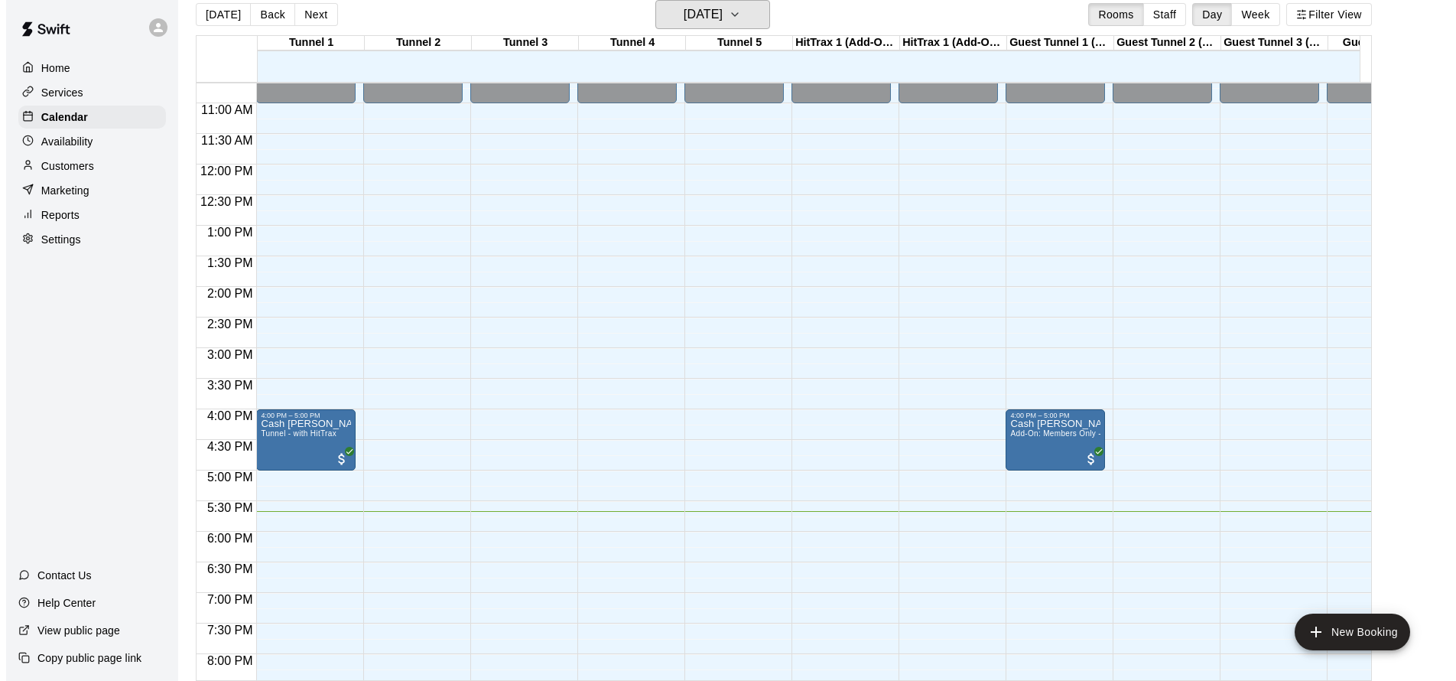
scroll to position [668, 0]
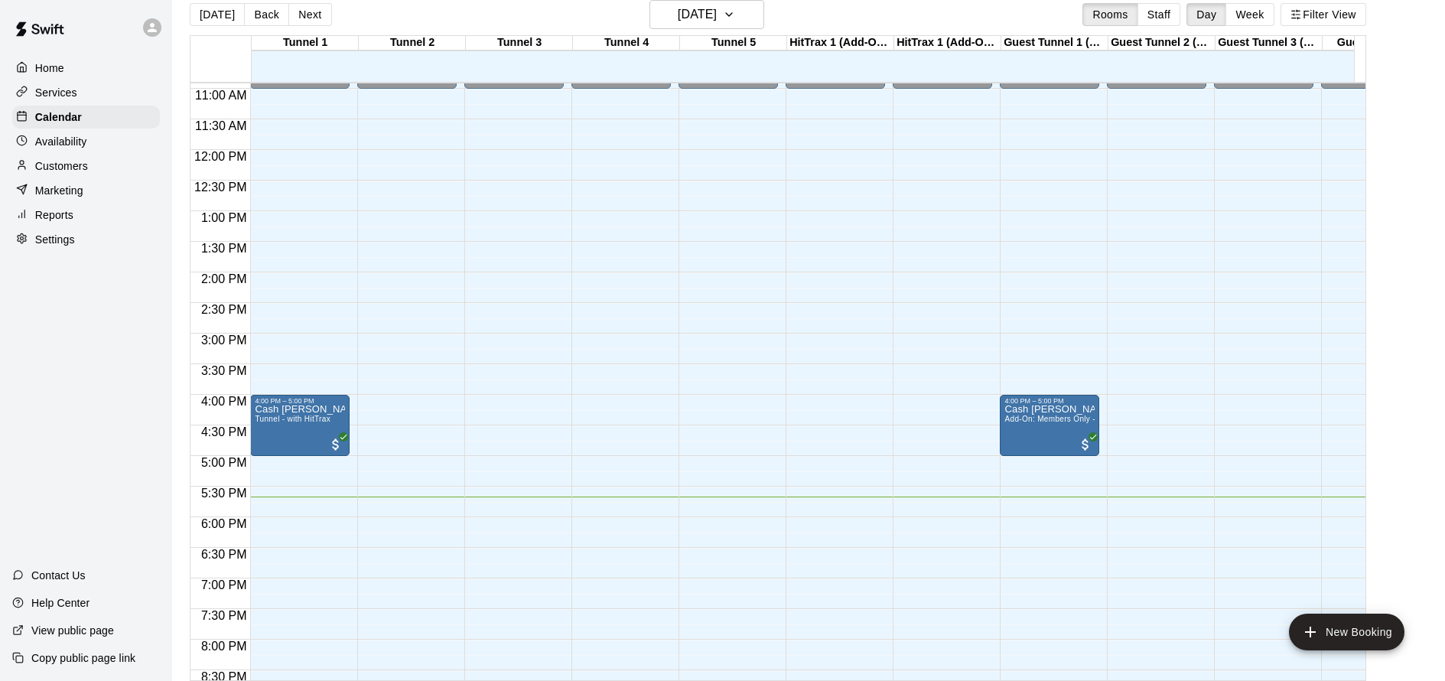
click at [288, 466] on div "12:00 AM – 11:00 AM Closed 4:00 PM – 5:00 PM Cash Seebold Tunnel - with HitTrax…" at bounding box center [299, 150] width 99 height 1468
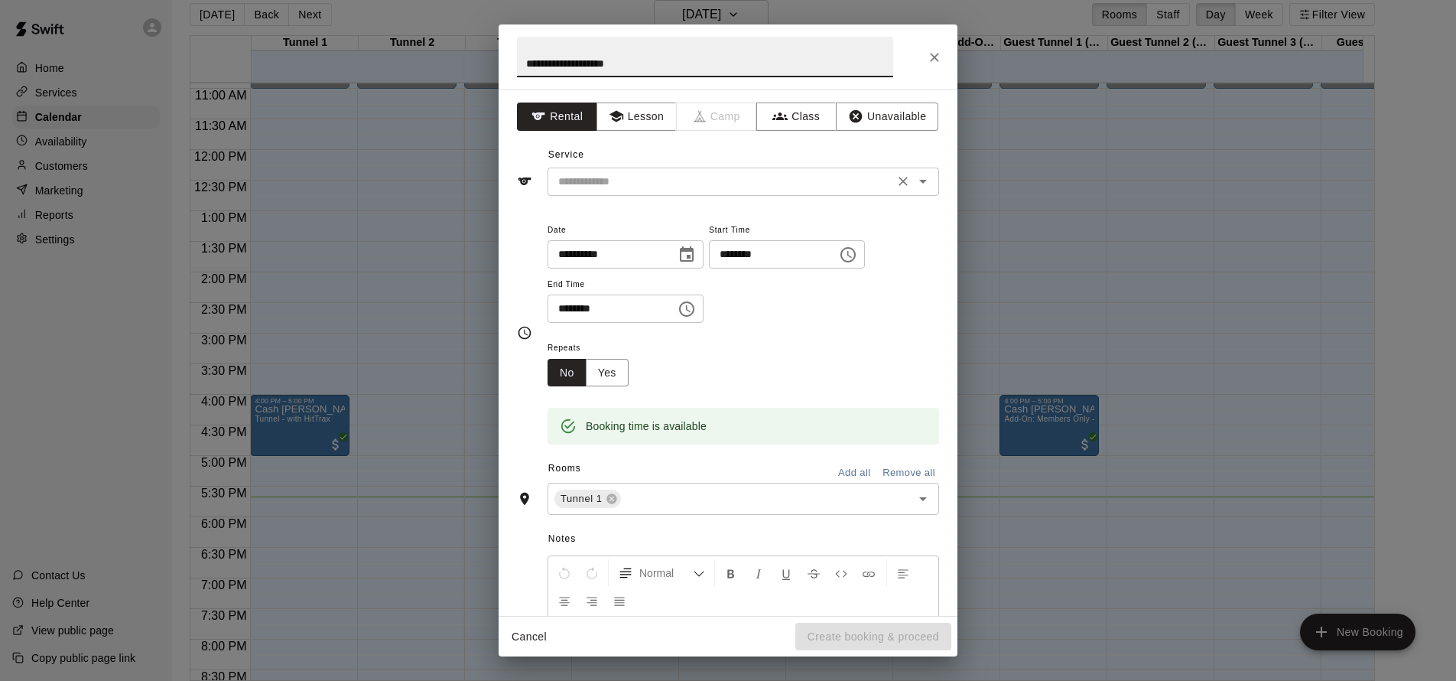
type input "**********"
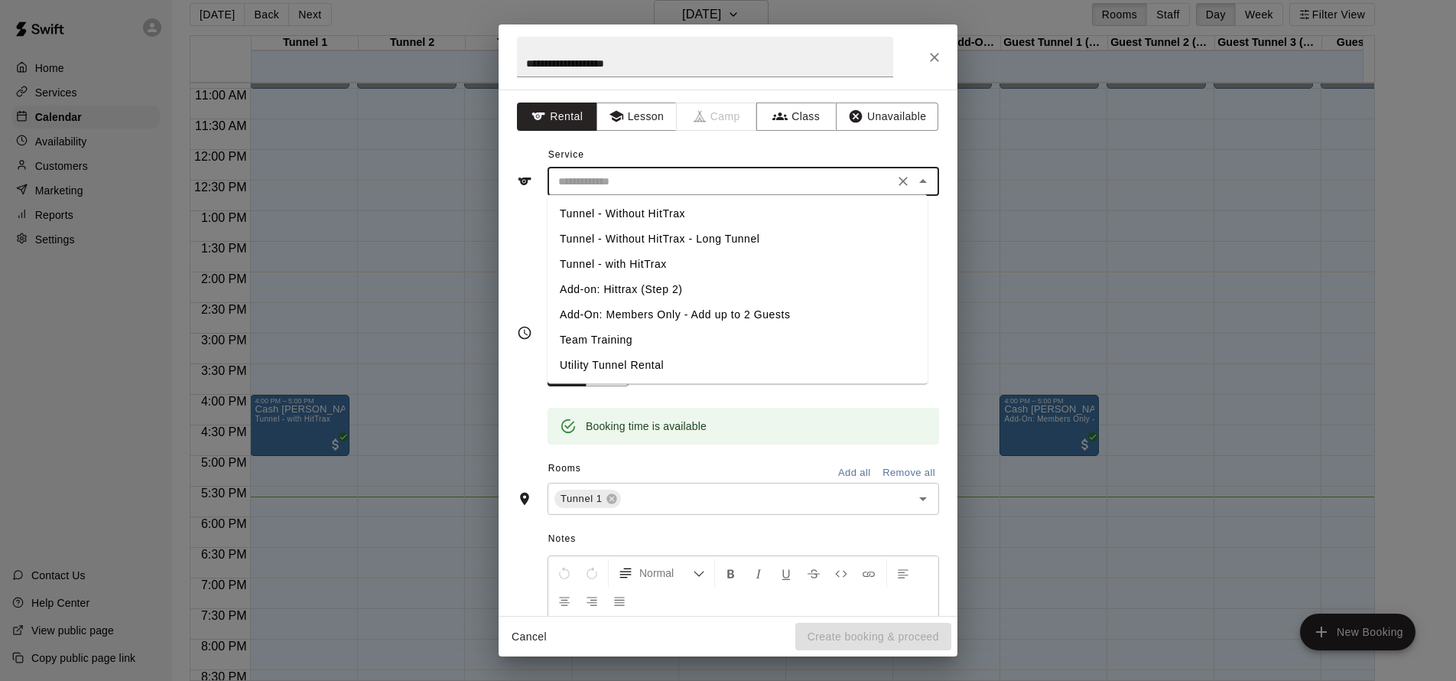
click at [757, 185] on input "text" at bounding box center [720, 181] width 337 height 19
click at [694, 260] on li "Tunnel - with HitTrax" at bounding box center [738, 264] width 380 height 25
type input "**********"
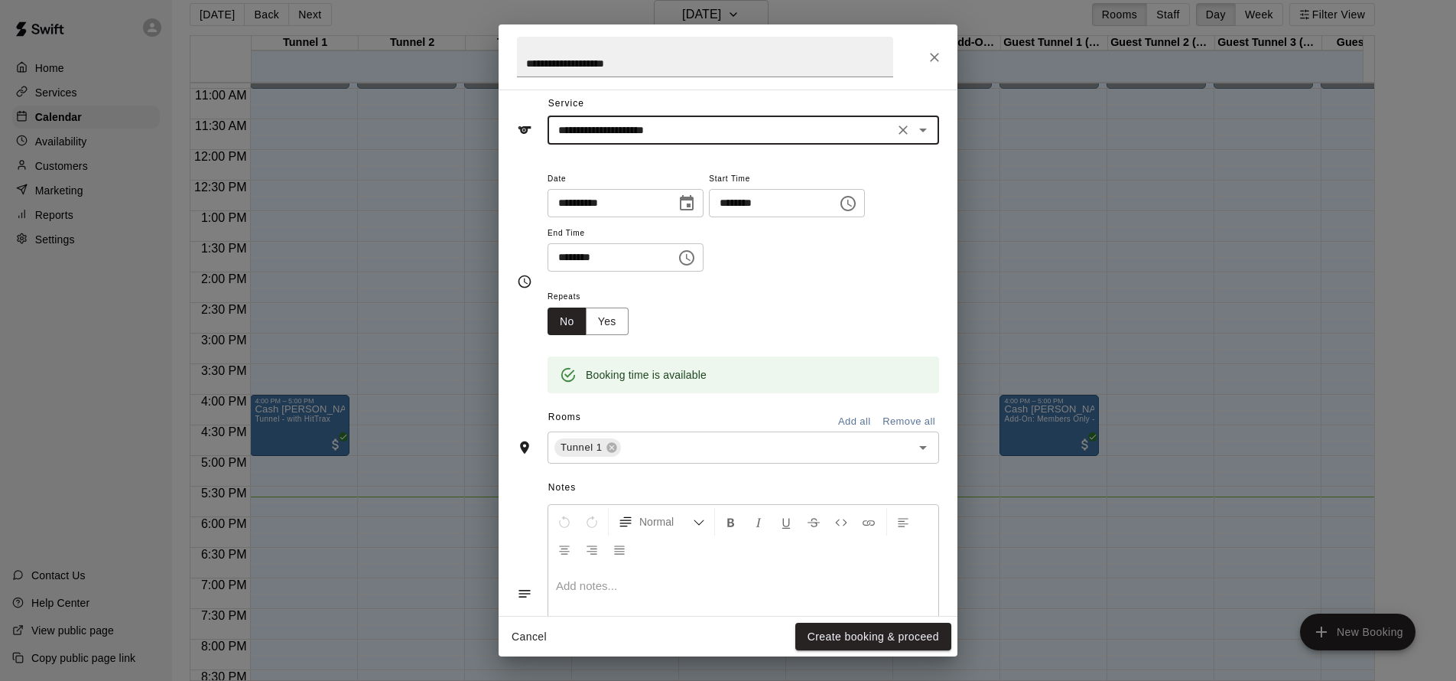
scroll to position [79, 0]
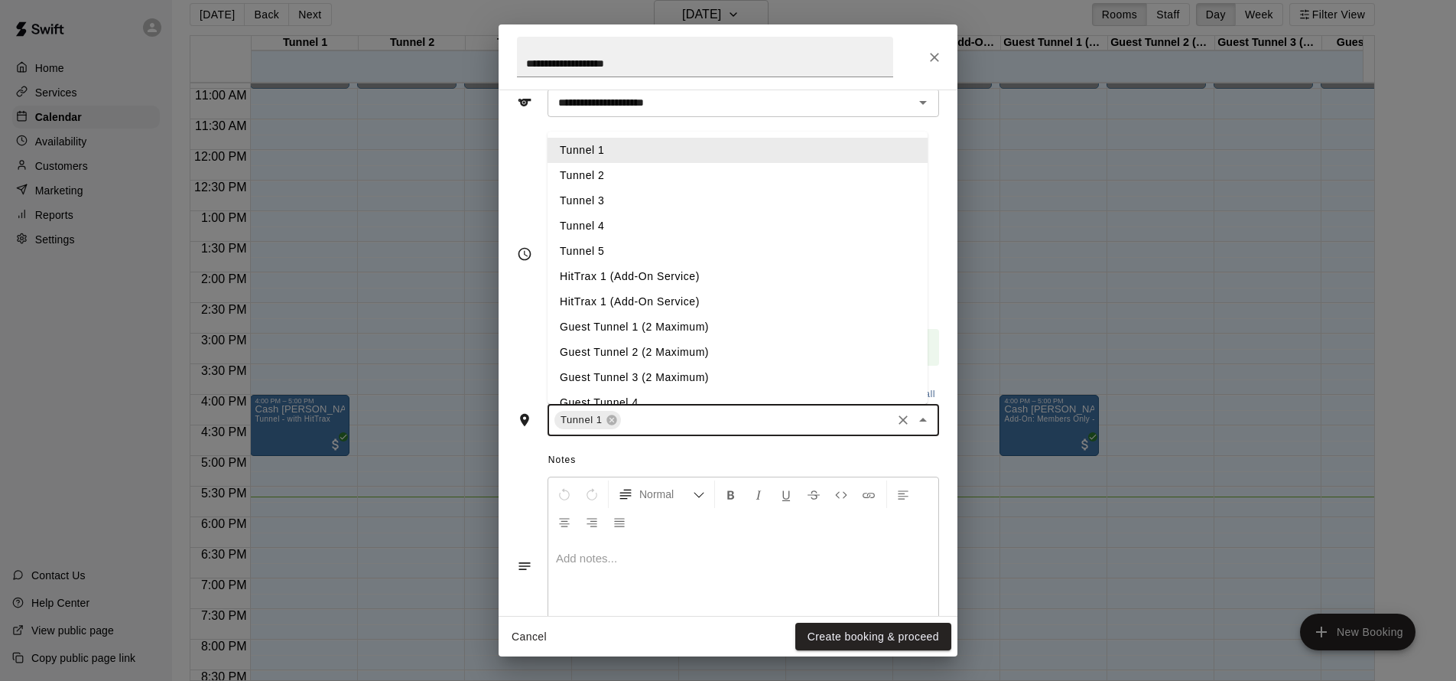
click at [684, 411] on input "text" at bounding box center [756, 420] width 266 height 19
click at [648, 199] on li "Tunnel 3" at bounding box center [738, 200] width 380 height 25
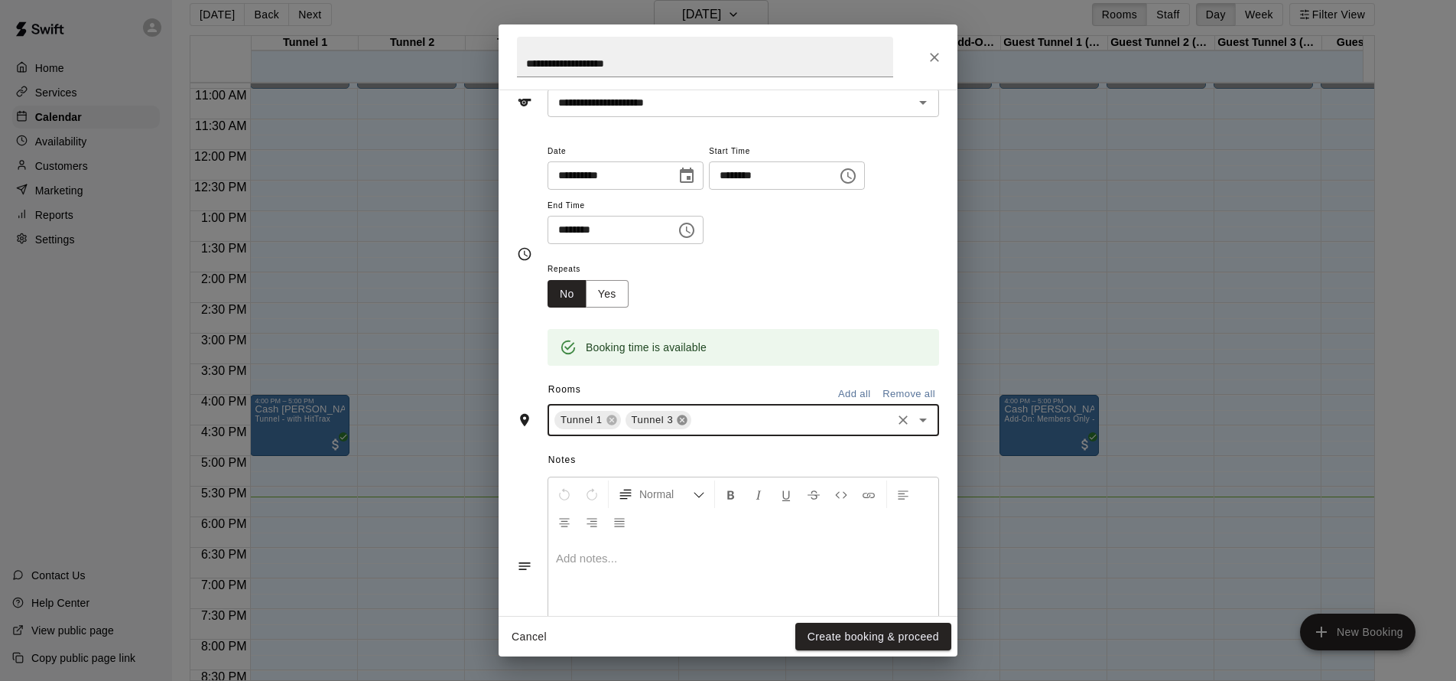
click at [679, 418] on icon at bounding box center [683, 420] width 10 height 10
click at [914, 416] on icon "Open" at bounding box center [923, 420] width 18 height 18
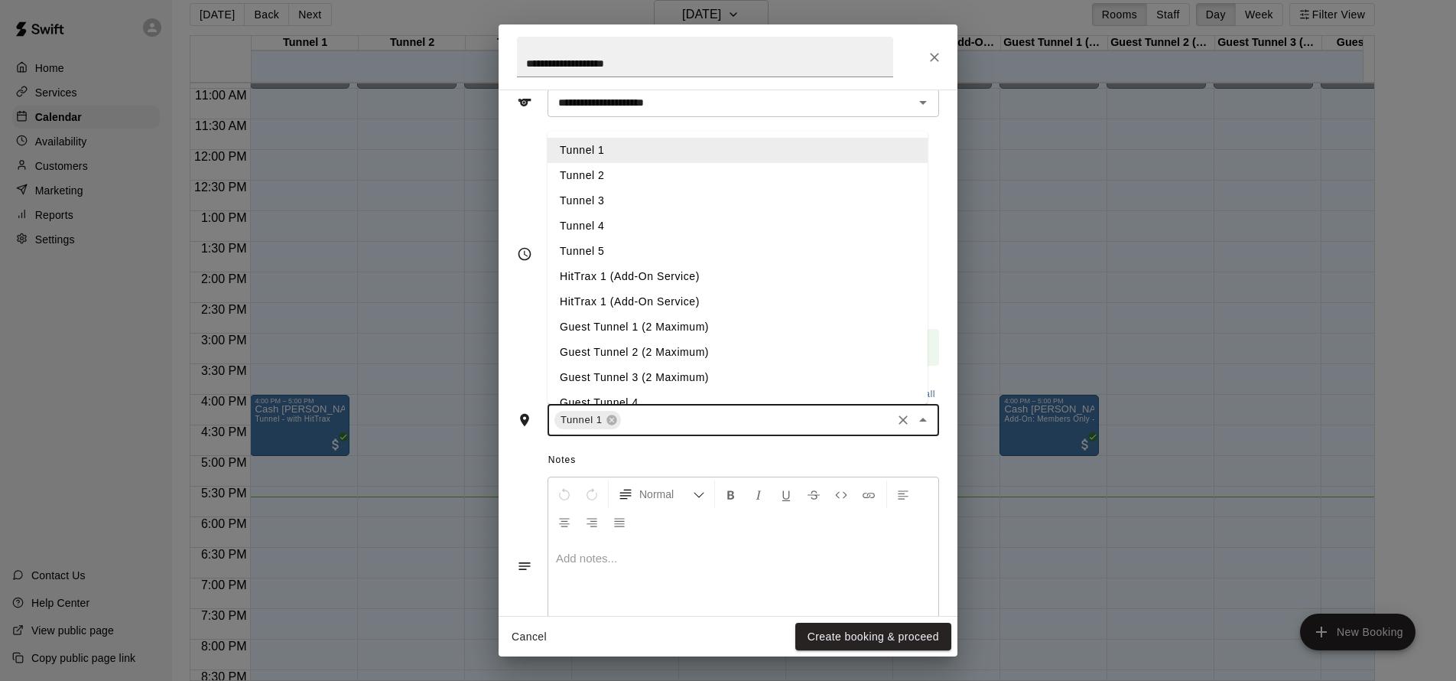
click at [625, 174] on li "Tunnel 2" at bounding box center [738, 175] width 380 height 25
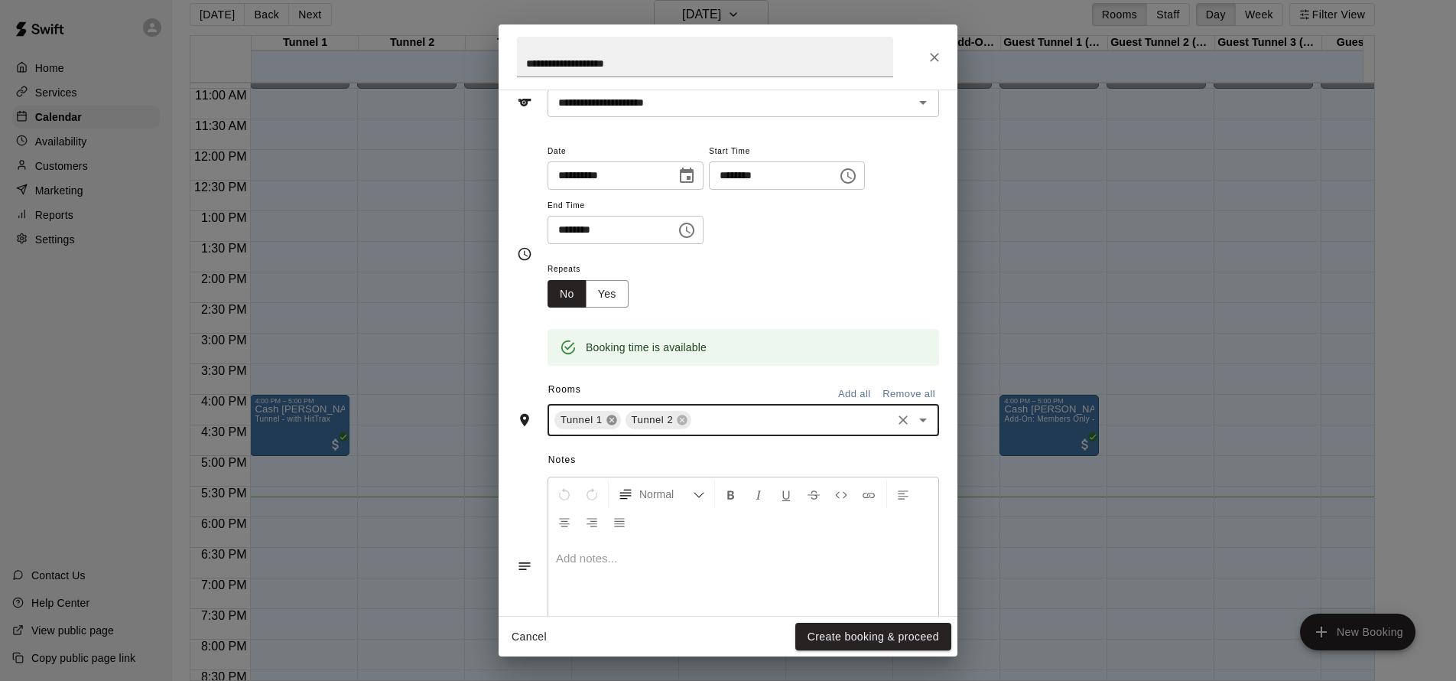
click at [610, 421] on icon at bounding box center [611, 420] width 10 height 10
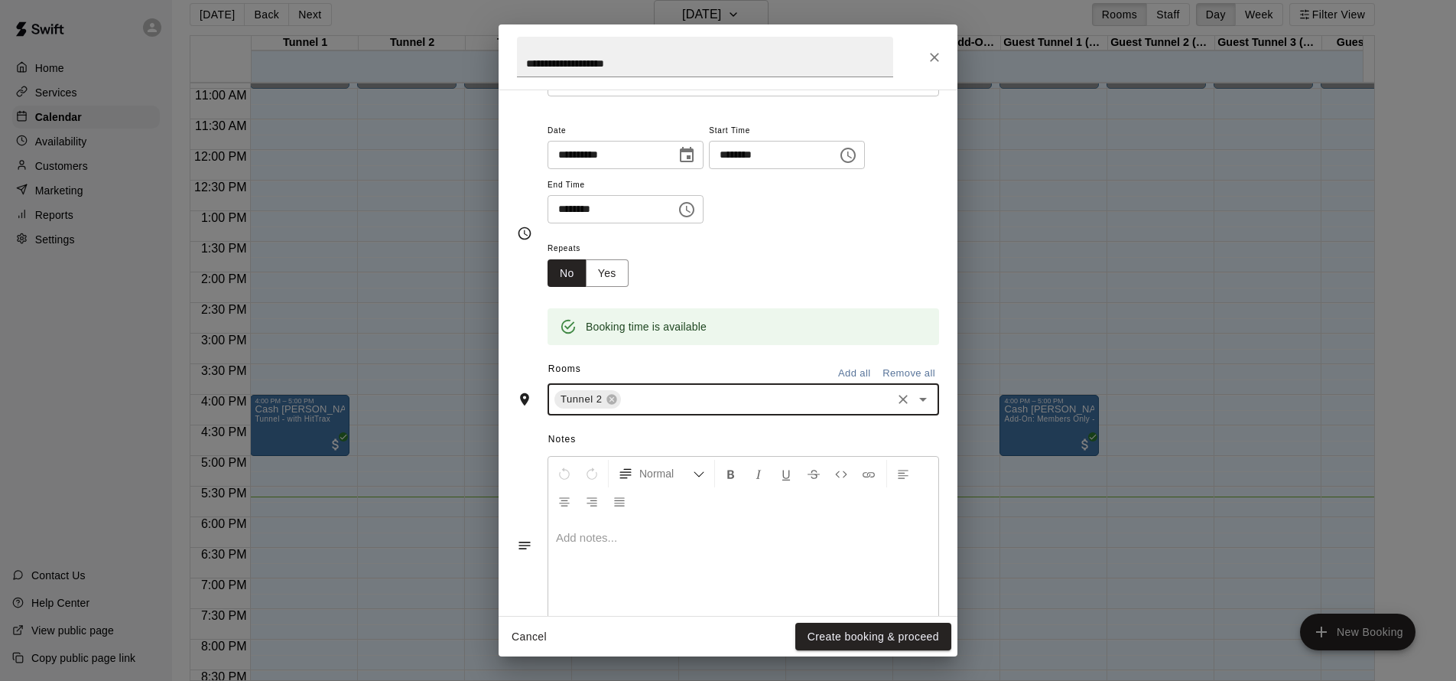
scroll to position [142, 0]
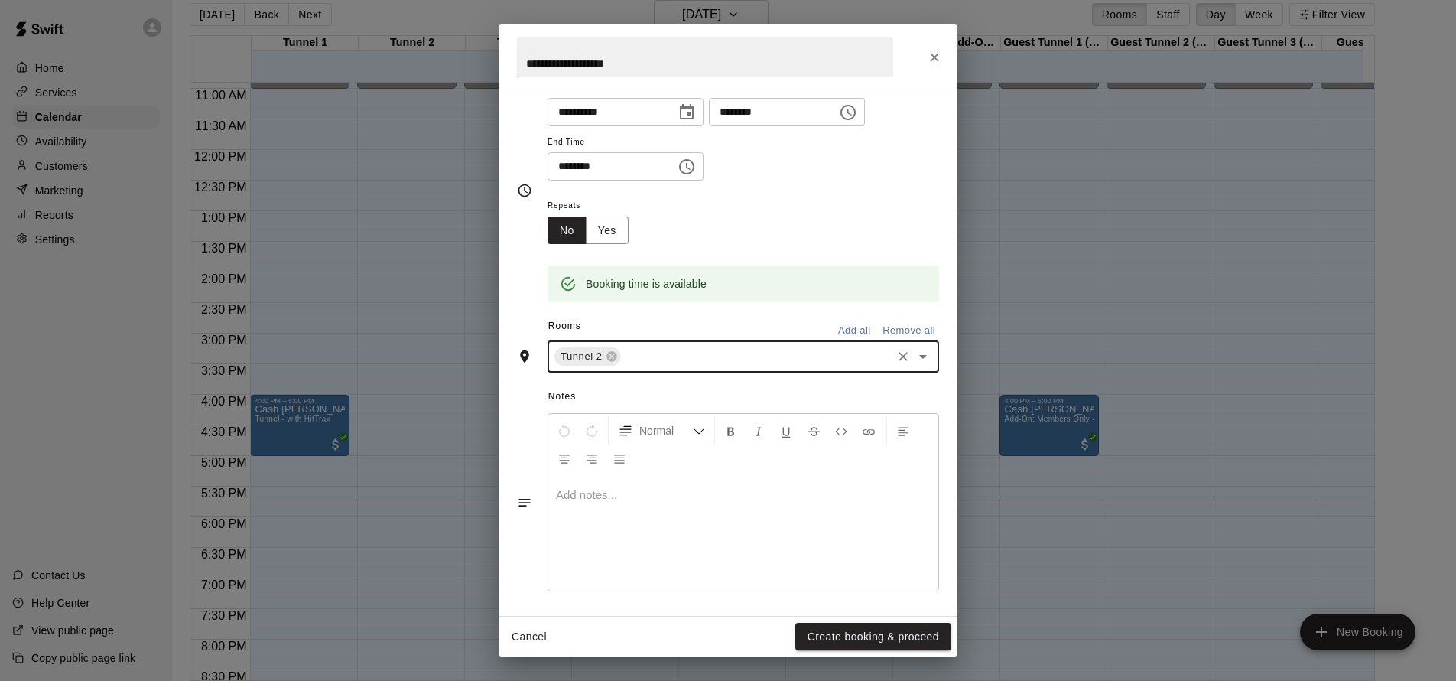
click at [614, 501] on div at bounding box center [743, 533] width 390 height 115
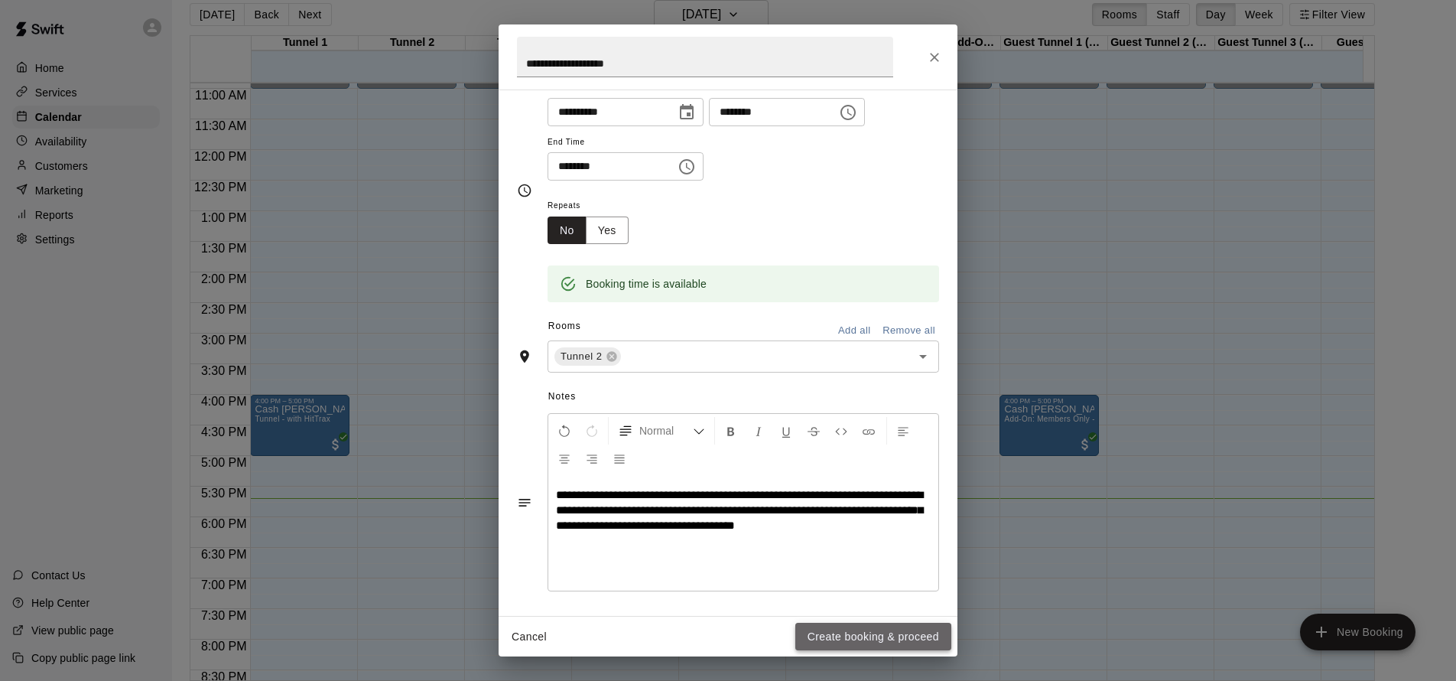
click at [866, 639] on button "Create booking & proceed" at bounding box center [873, 636] width 156 height 28
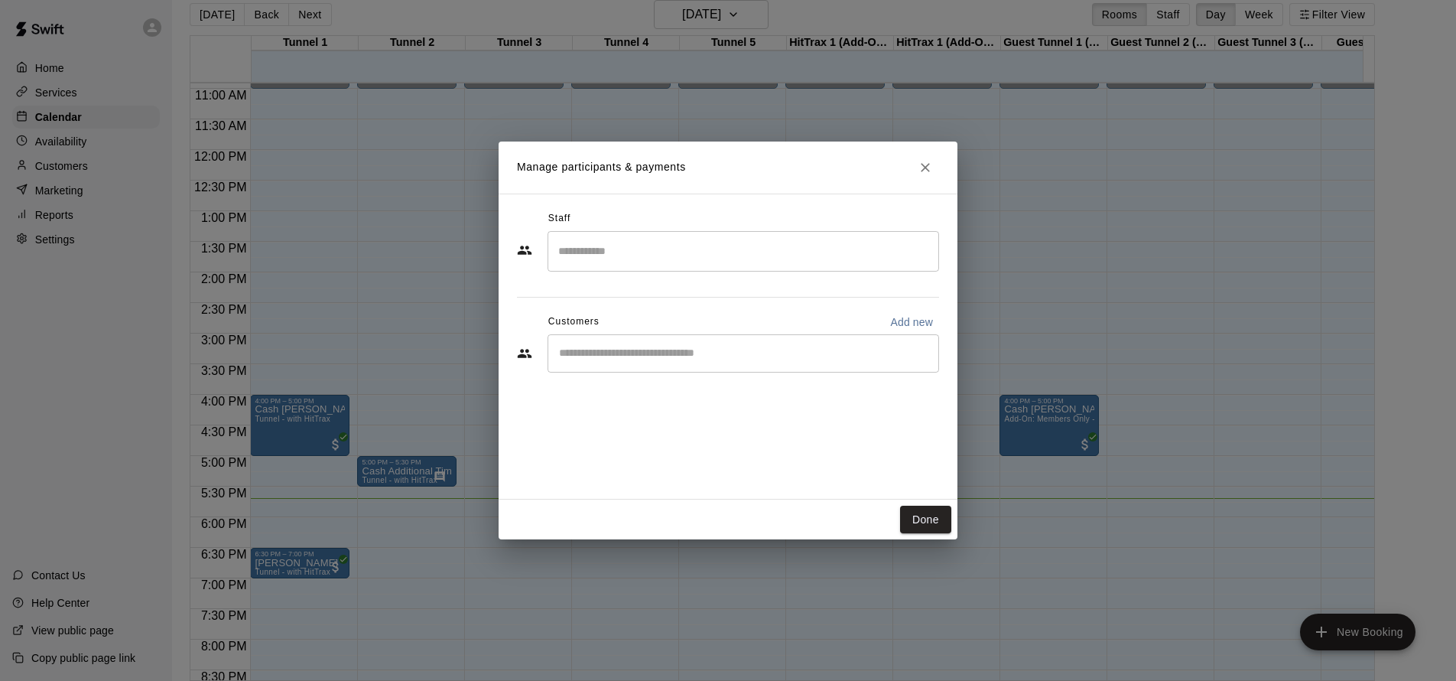
click at [667, 353] on input "Start typing to search customers..." at bounding box center [743, 353] width 378 height 15
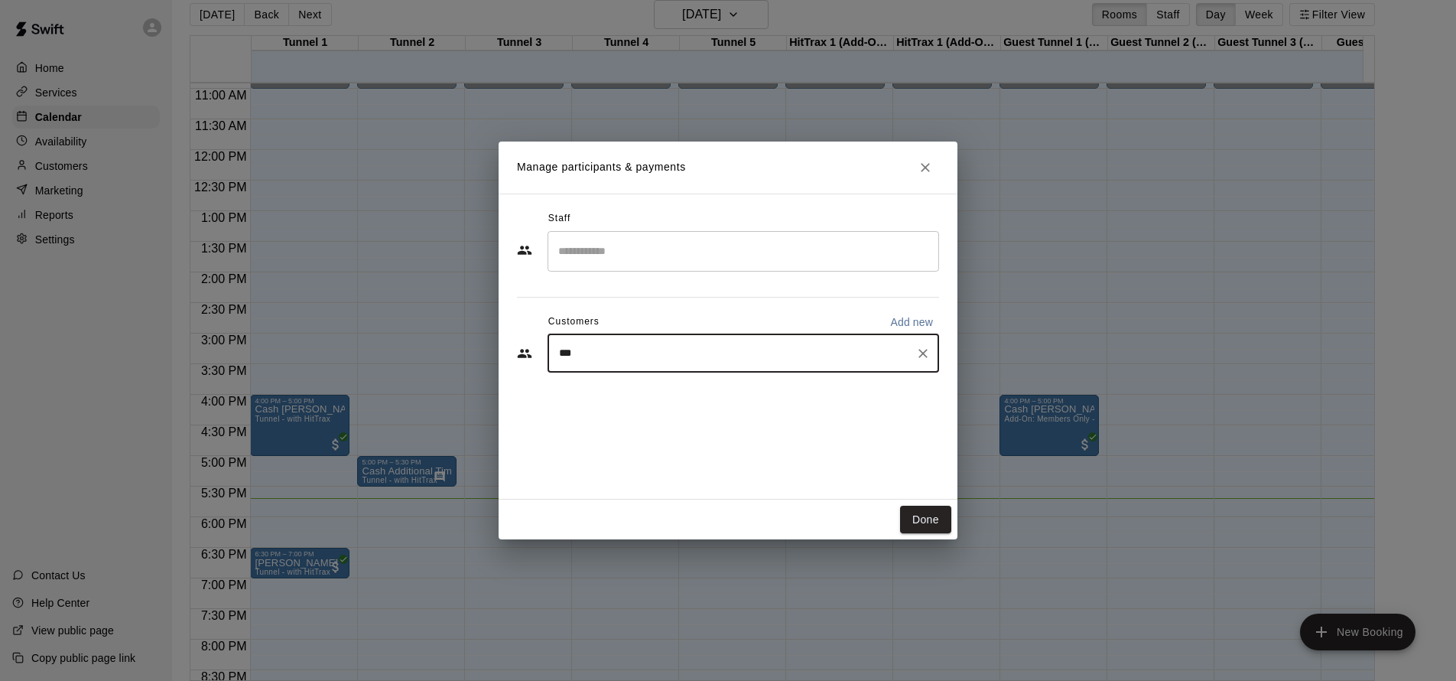
type input "****"
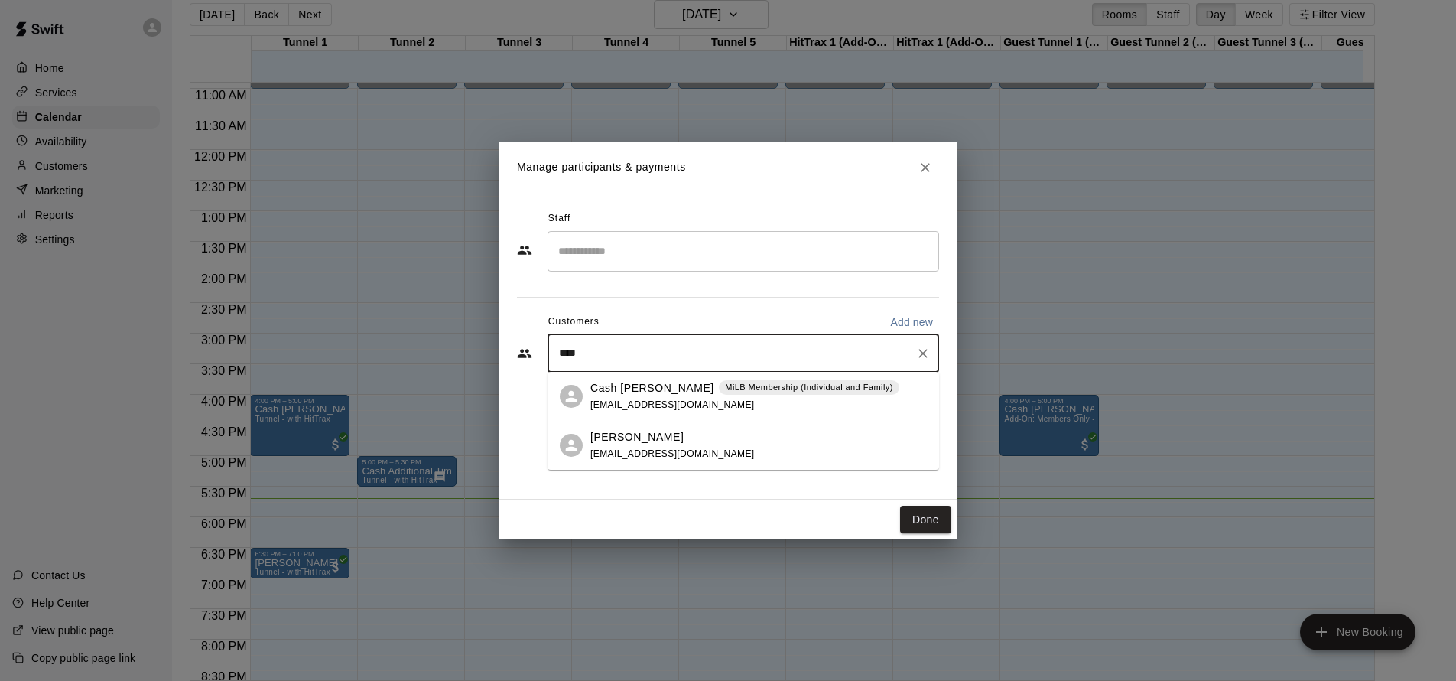
click at [662, 402] on span "sarahseebold@yahoo.com" at bounding box center [672, 404] width 164 height 11
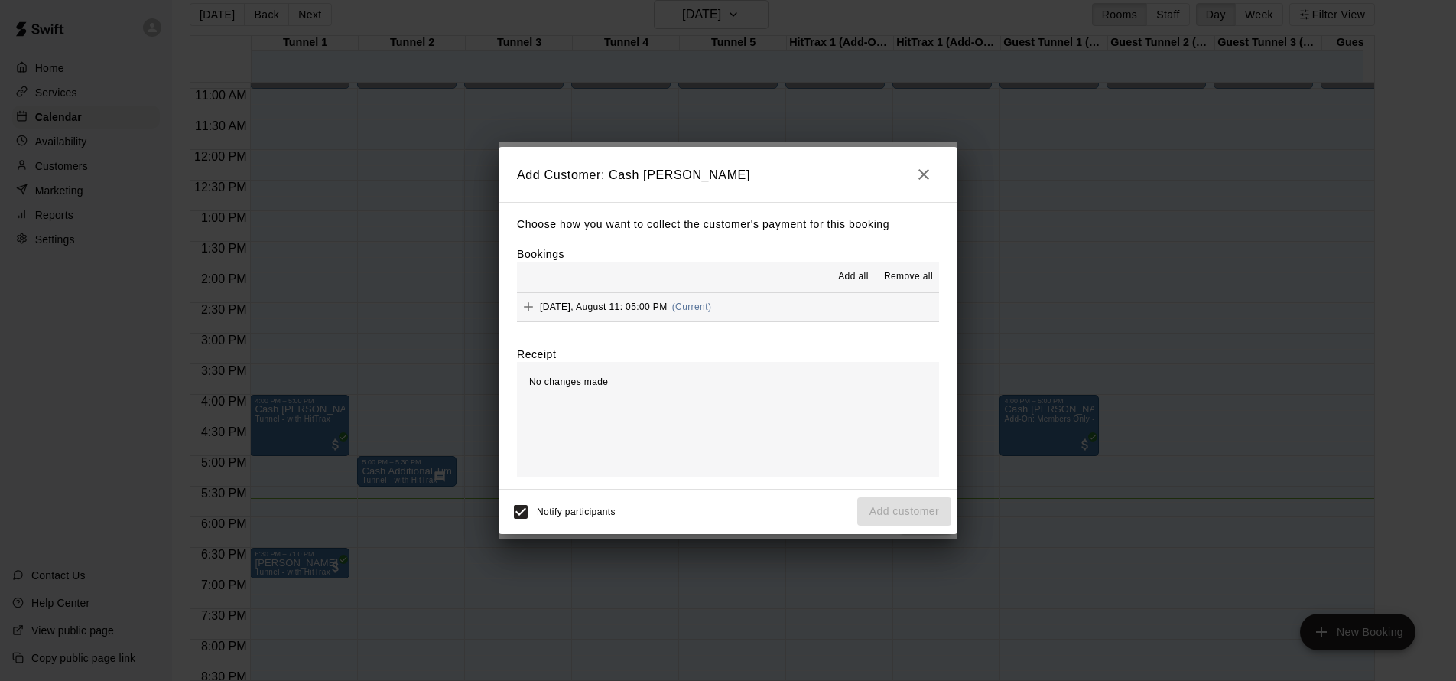
click at [612, 388] on div "No changes made" at bounding box center [728, 419] width 422 height 115
drag, startPoint x: 609, startPoint y: 381, endPoint x: 600, endPoint y: 380, distance: 9.2
click at [608, 381] on div "No changes made" at bounding box center [728, 419] width 422 height 115
click at [593, 380] on span "No changes made" at bounding box center [568, 381] width 79 height 11
click at [616, 379] on div "No changes made" at bounding box center [728, 419] width 422 height 115
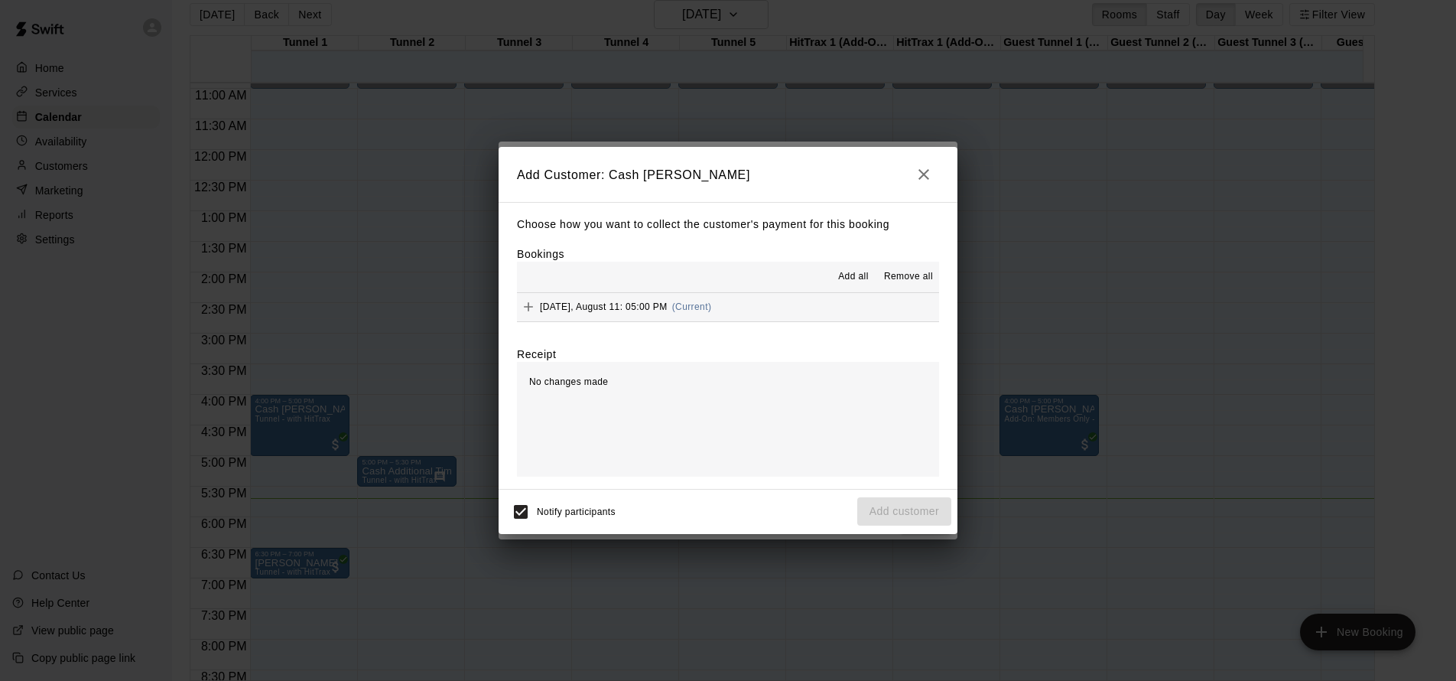
click at [607, 381] on span "No changes made" at bounding box center [568, 381] width 79 height 11
click at [626, 309] on span "Monday, August 11: 05:00 PM" at bounding box center [604, 306] width 128 height 11
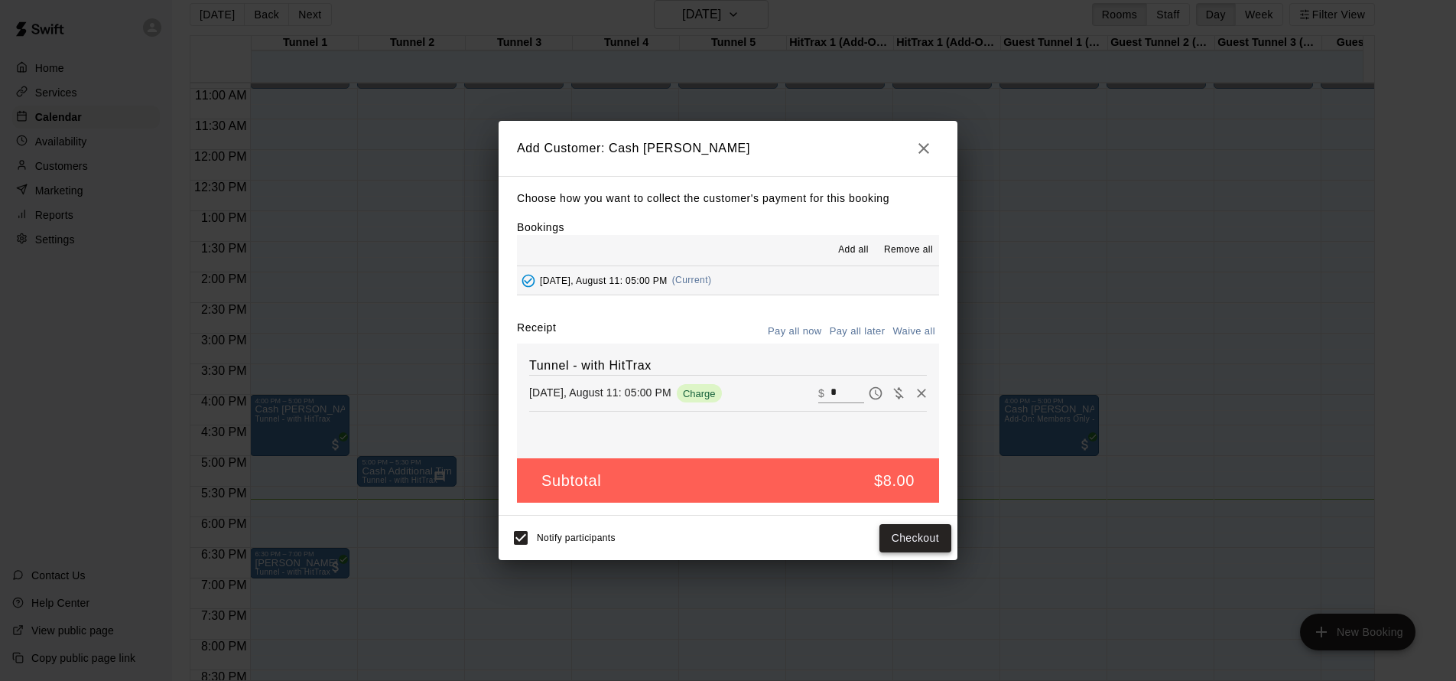
click at [902, 538] on button "Checkout" at bounding box center [915, 538] width 72 height 28
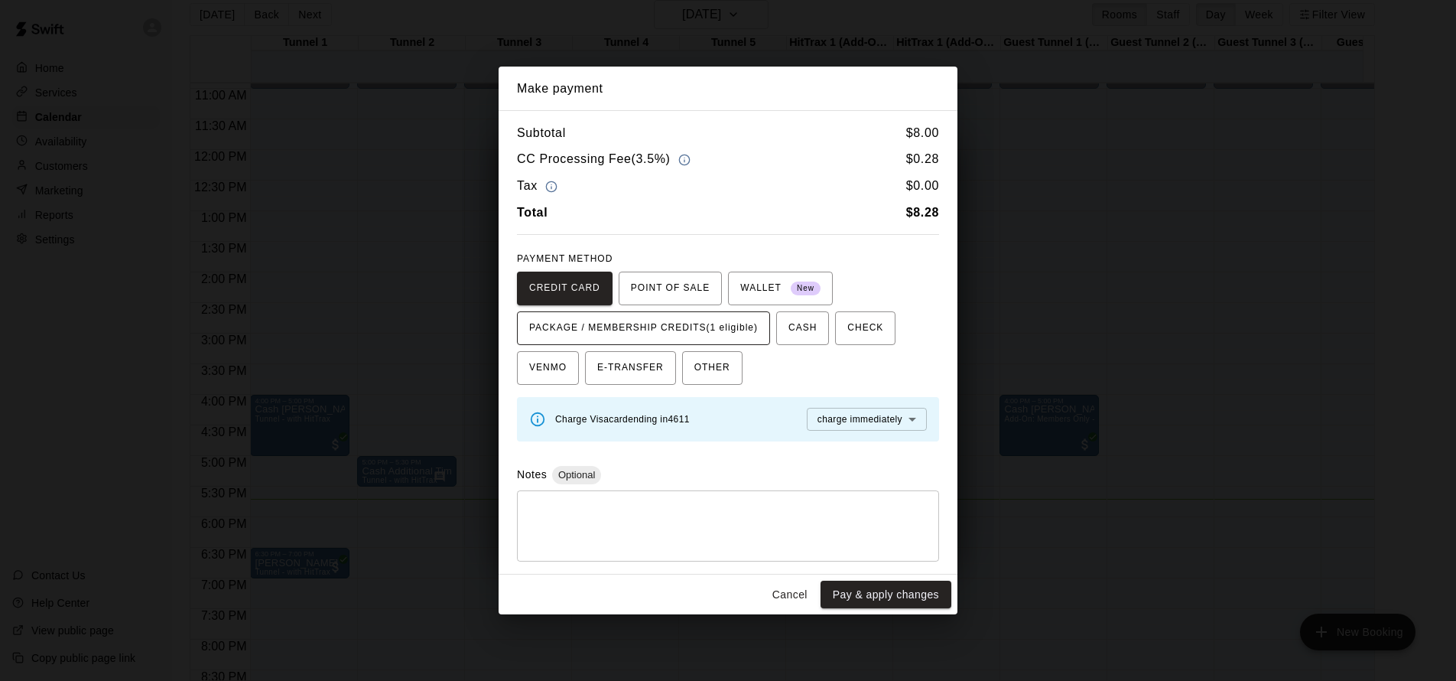
click at [718, 322] on span "PACKAGE / MEMBERSHIP CREDITS (1 eligible)" at bounding box center [643, 328] width 229 height 24
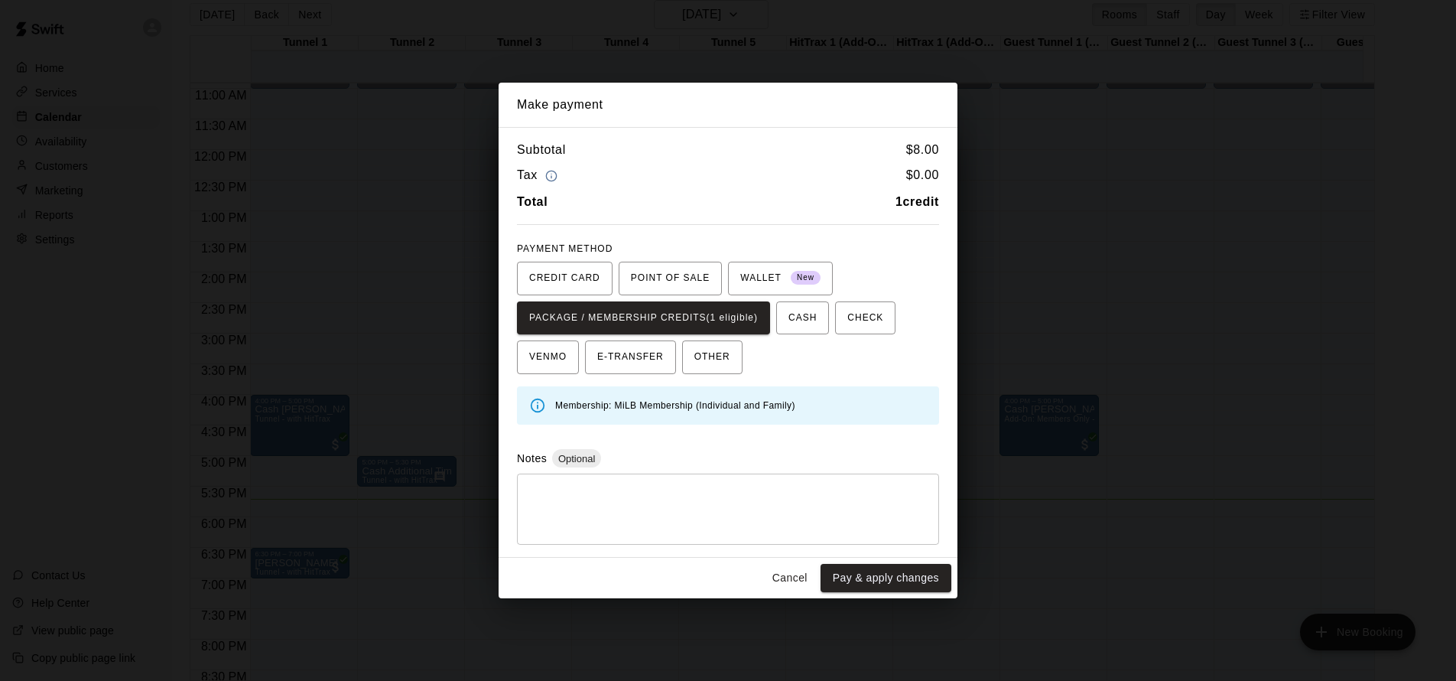
click at [707, 498] on textarea at bounding box center [728, 509] width 401 height 46
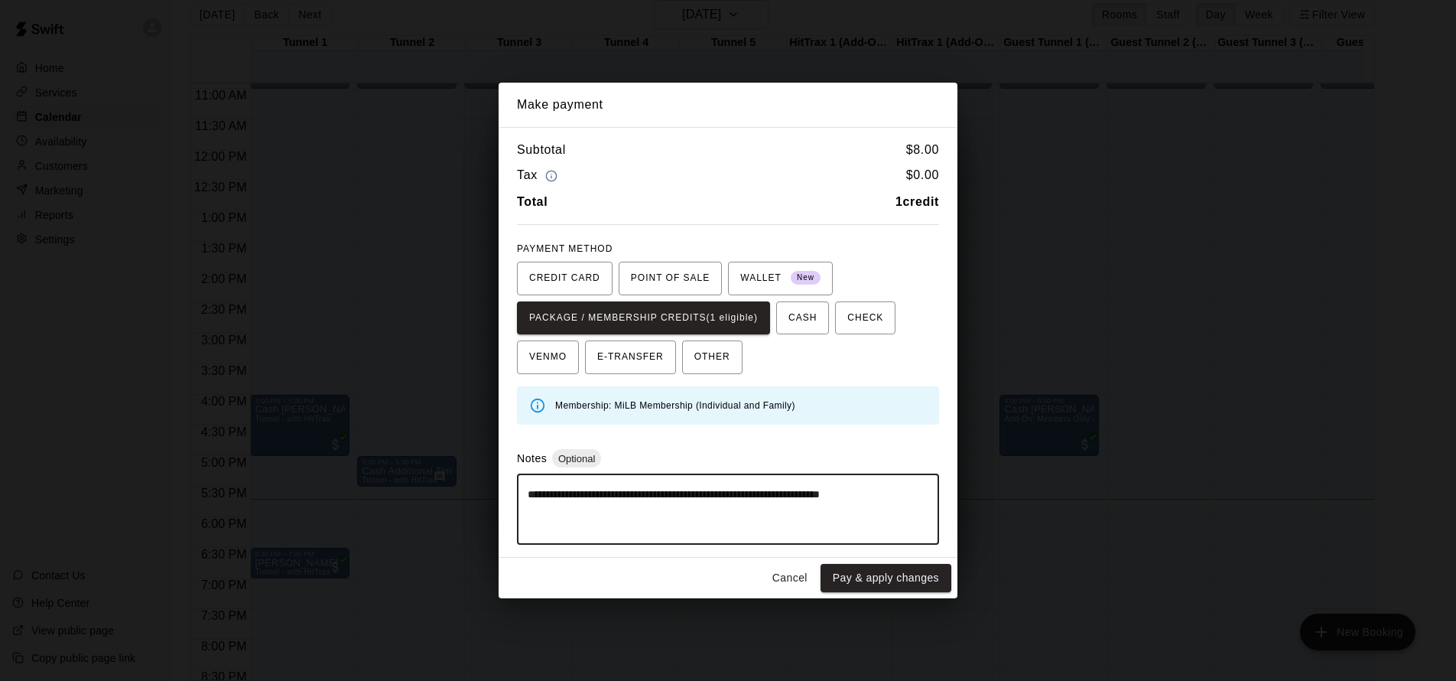
type textarea "**********"
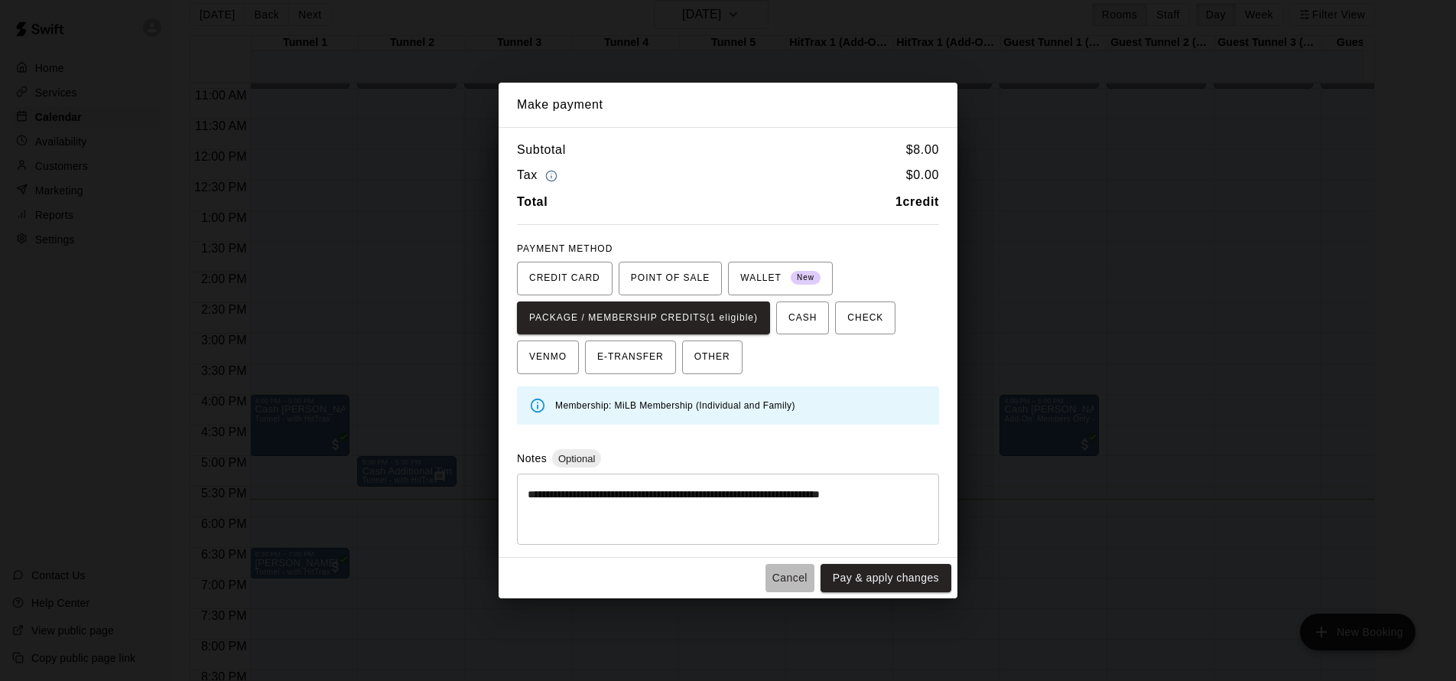
click at [792, 577] on button "Cancel" at bounding box center [789, 578] width 49 height 28
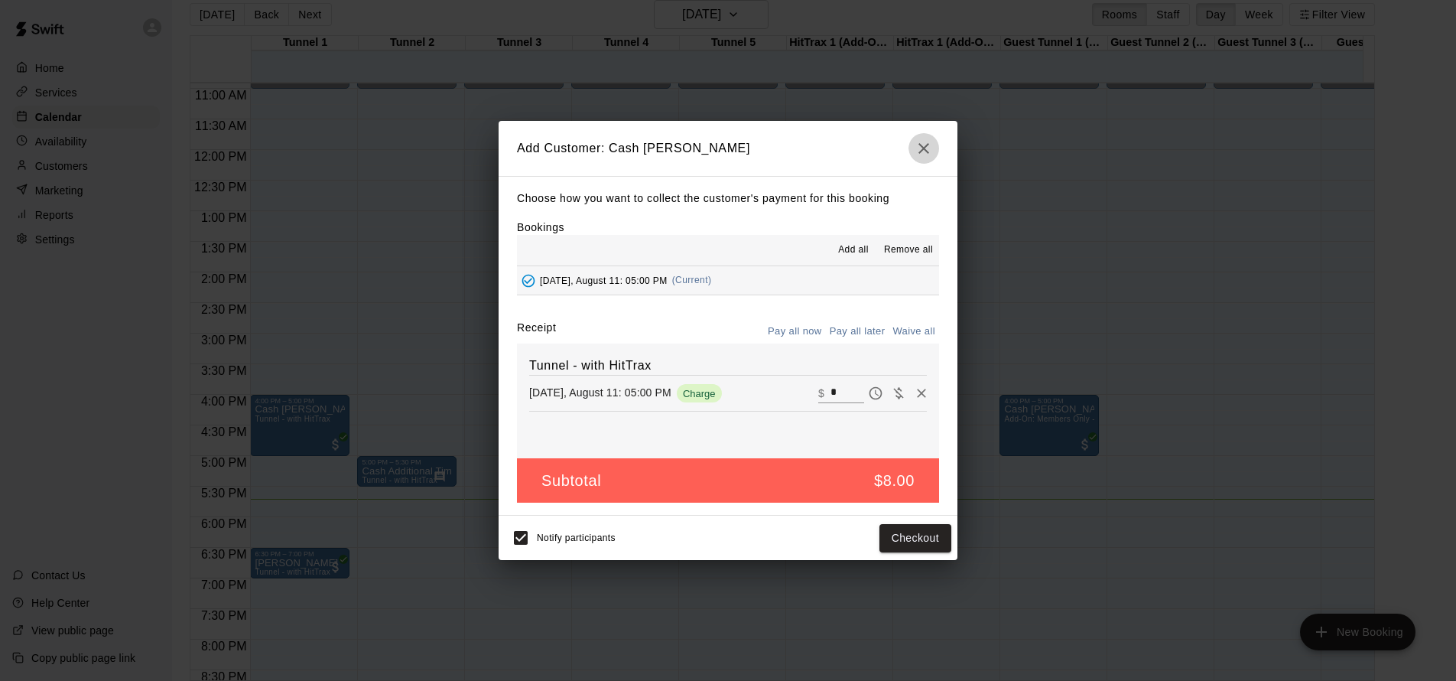
click at [925, 150] on icon "button" at bounding box center [923, 148] width 11 height 11
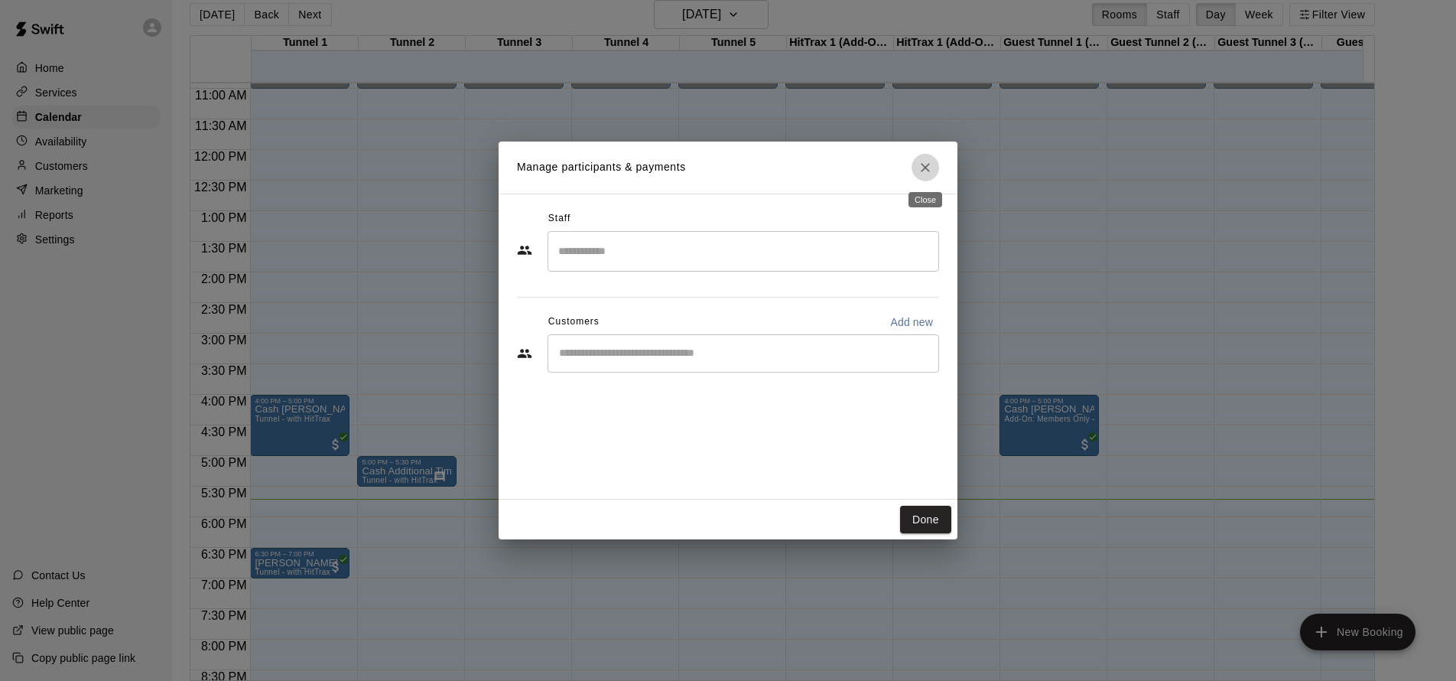
click at [922, 170] on icon "Close" at bounding box center [925, 167] width 9 height 9
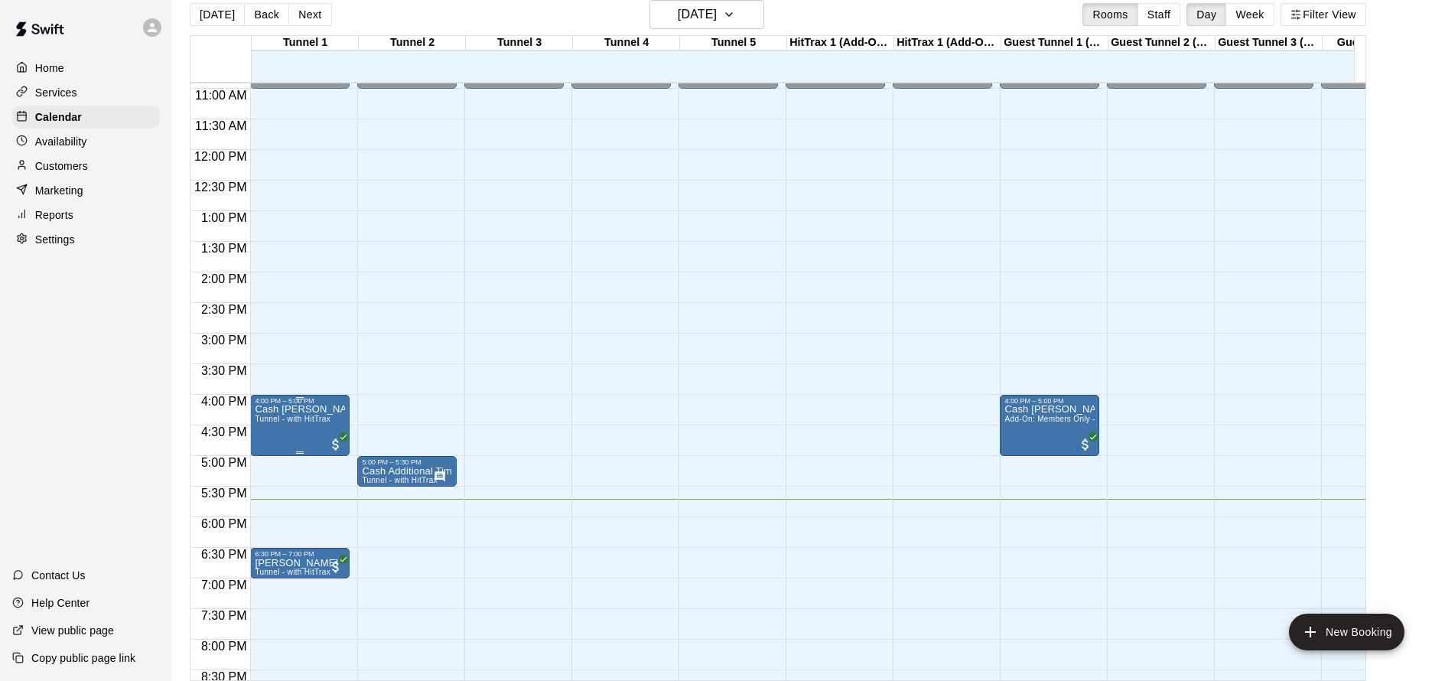
click at [306, 409] on p "Cash [PERSON_NAME]" at bounding box center [300, 409] width 90 height 0
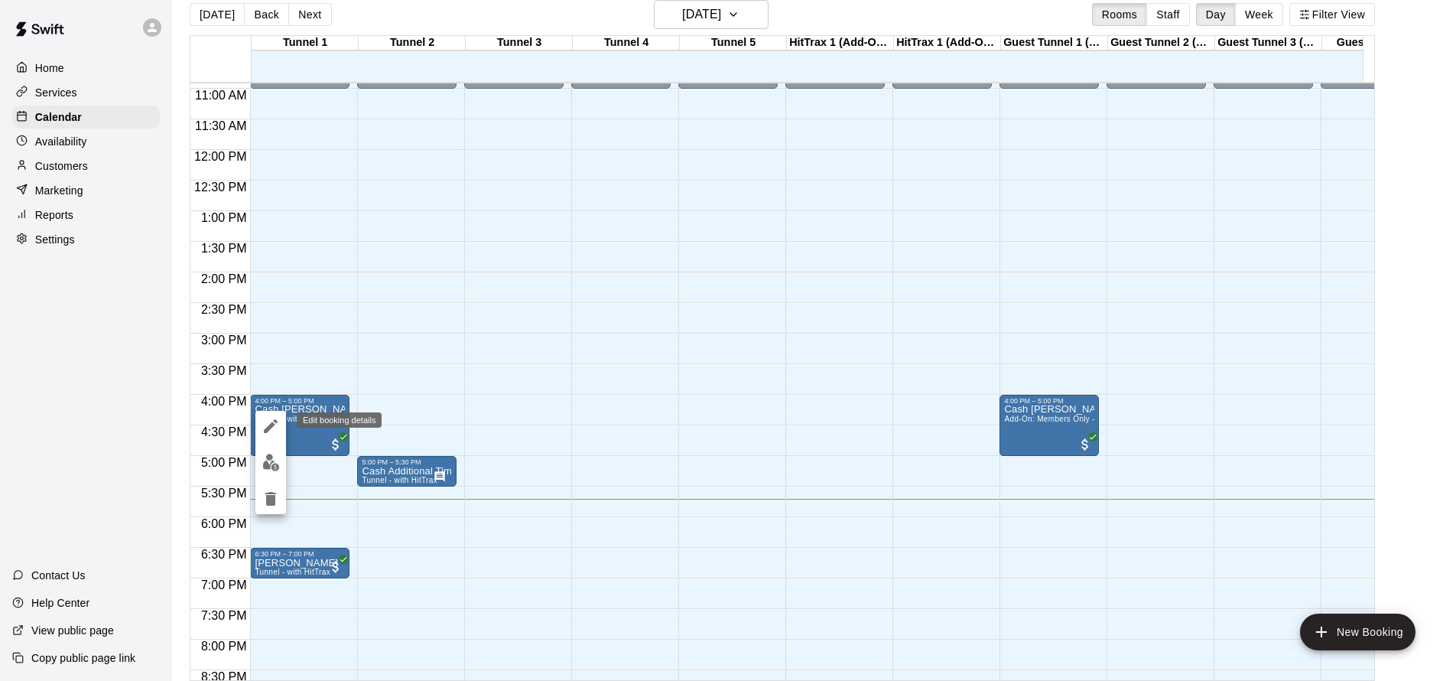
click at [276, 431] on icon "edit" at bounding box center [271, 426] width 18 height 18
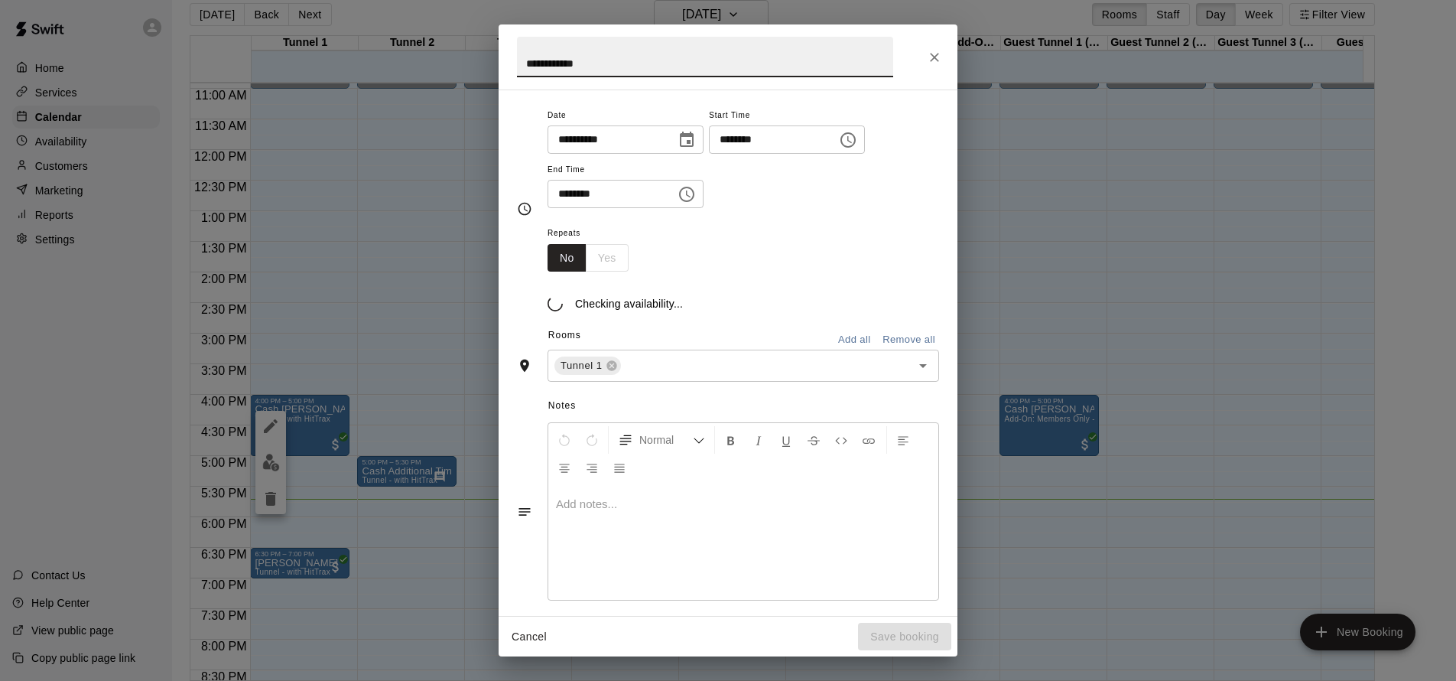
scroll to position [282, 0]
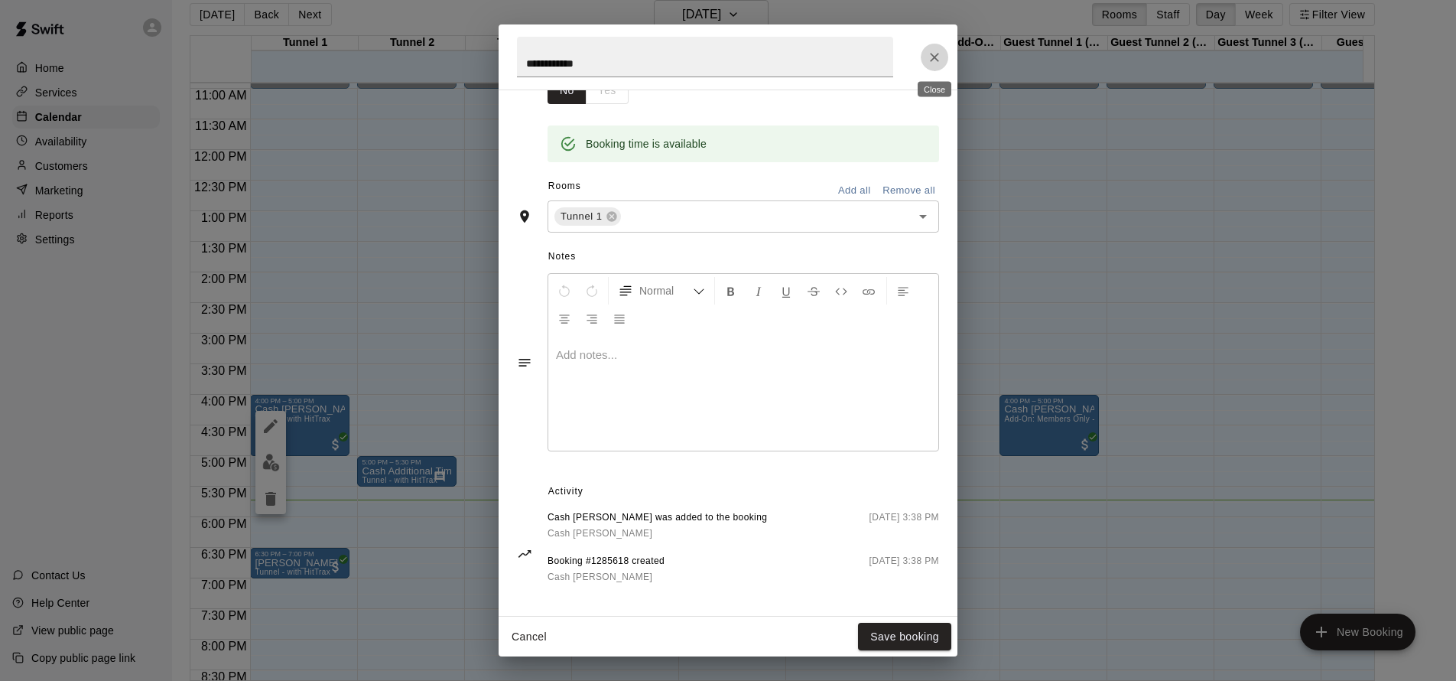
click at [936, 60] on icon "Close" at bounding box center [934, 57] width 15 height 15
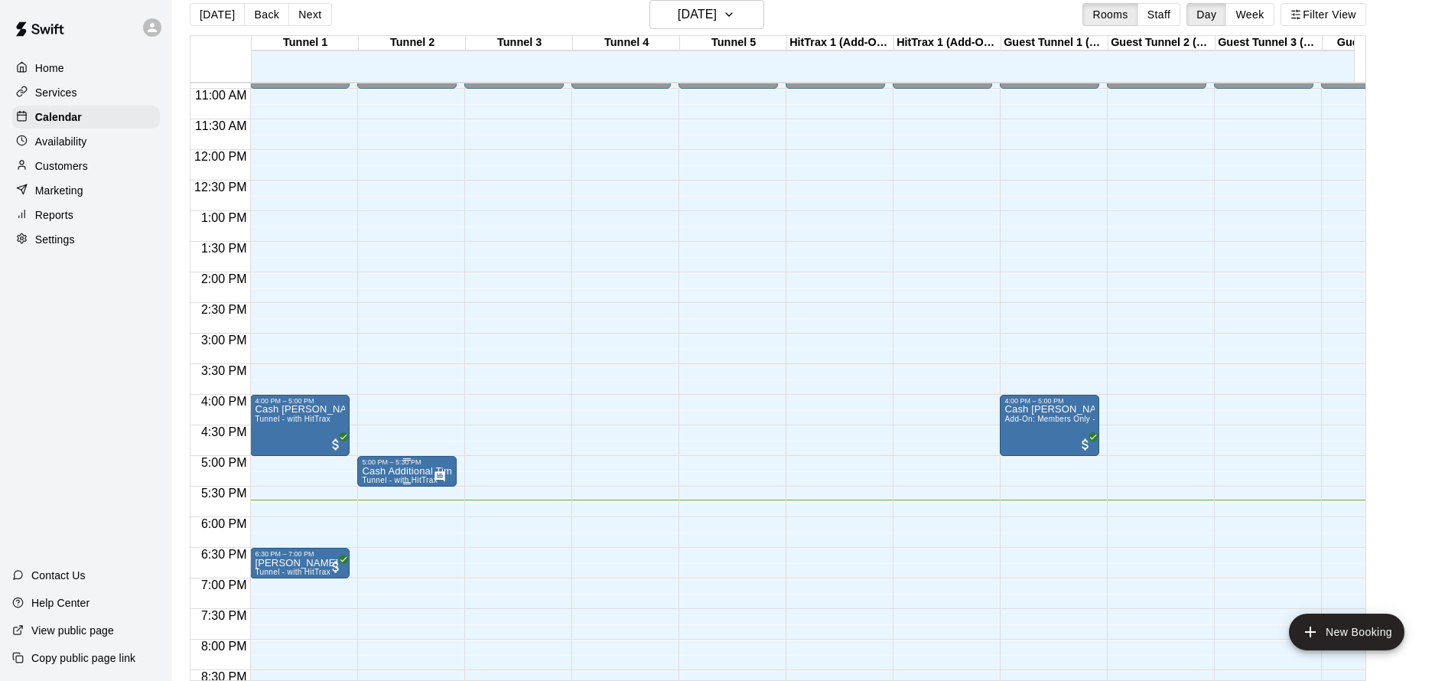
click at [411, 471] on p "Cash Additional Time" at bounding box center [407, 471] width 90 height 0
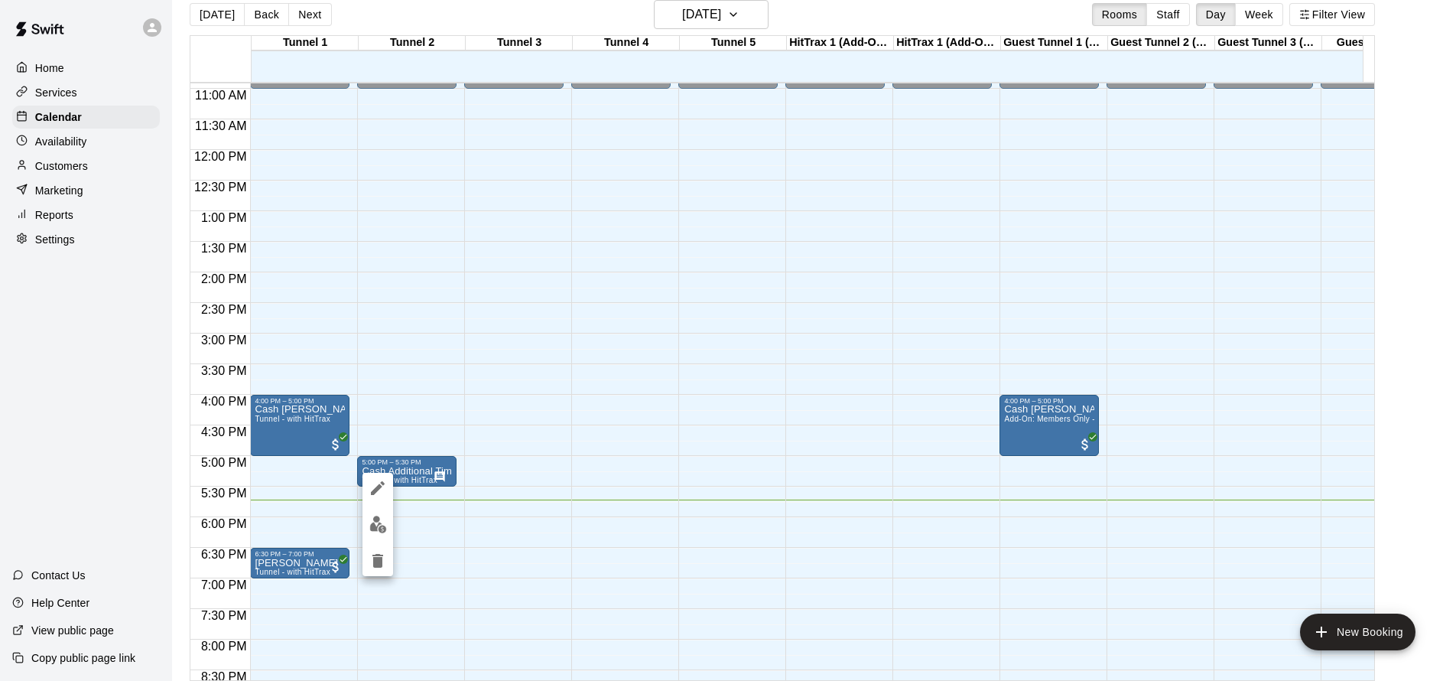
click at [375, 492] on icon "edit" at bounding box center [378, 488] width 14 height 14
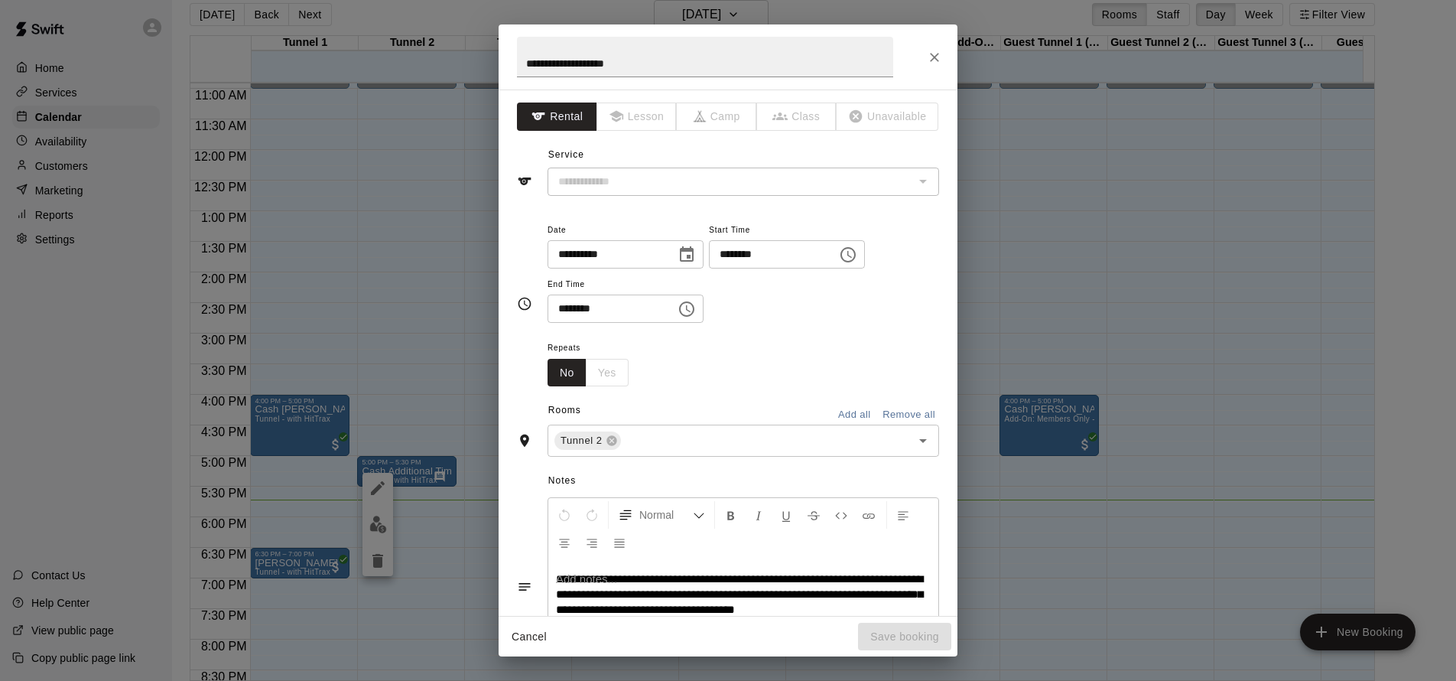
type input "**********"
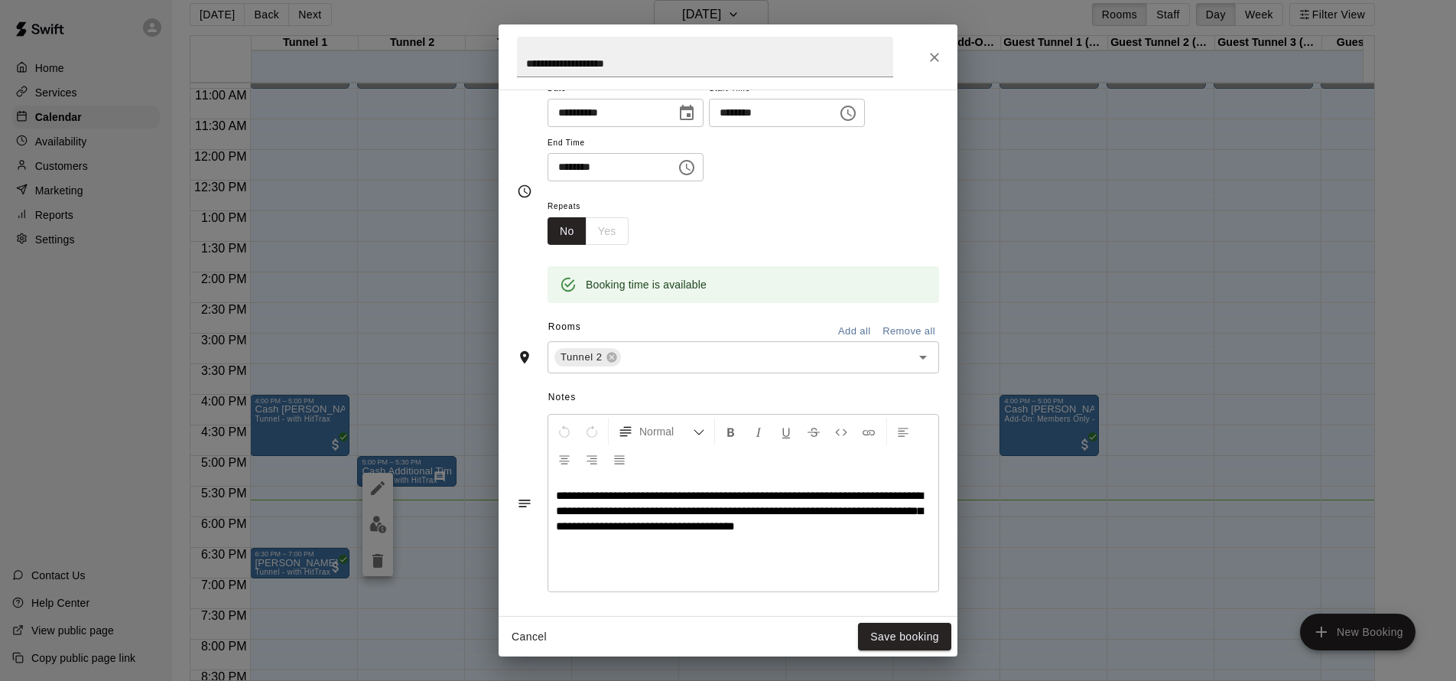
scroll to position [239, 0]
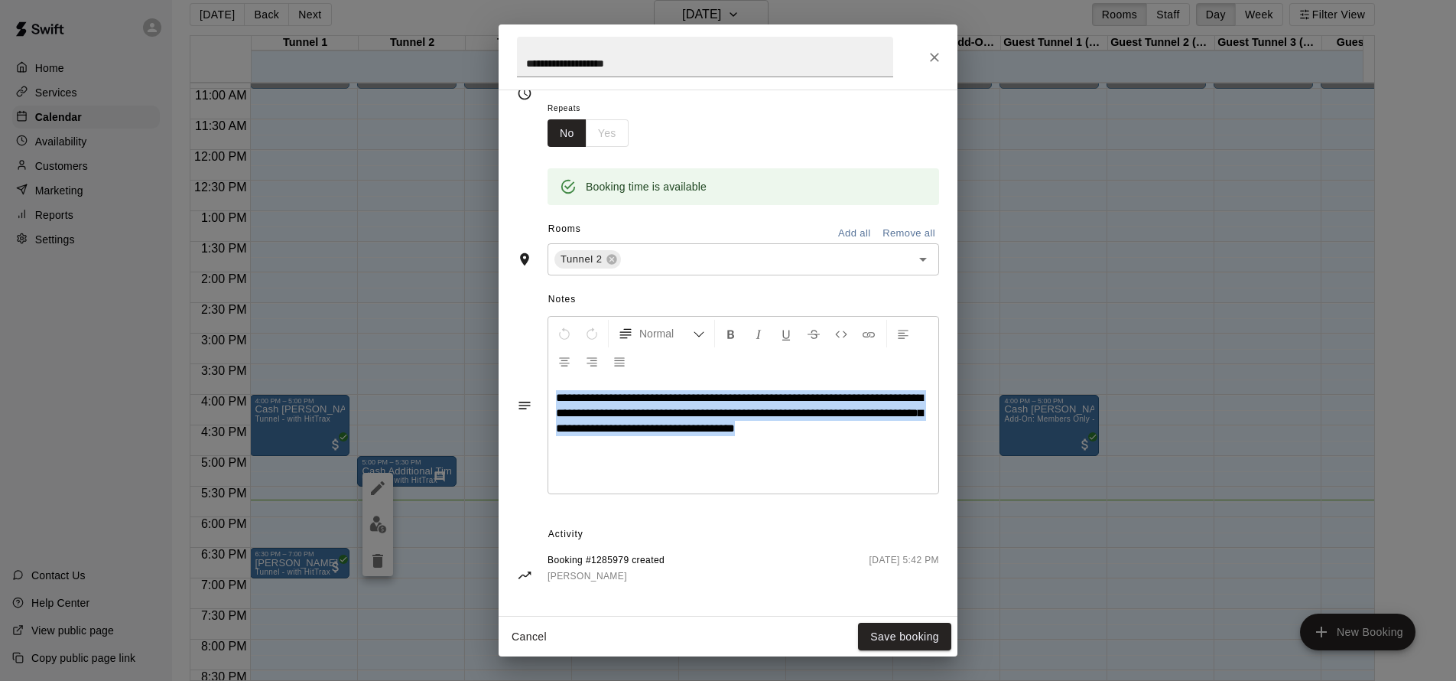
drag, startPoint x: 893, startPoint y: 427, endPoint x: 547, endPoint y: 398, distance: 347.6
click at [547, 398] on div "**********" at bounding box center [728, 405] width 422 height 186
copy span "**********"
click at [915, 643] on button "Save booking" at bounding box center [904, 636] width 93 height 28
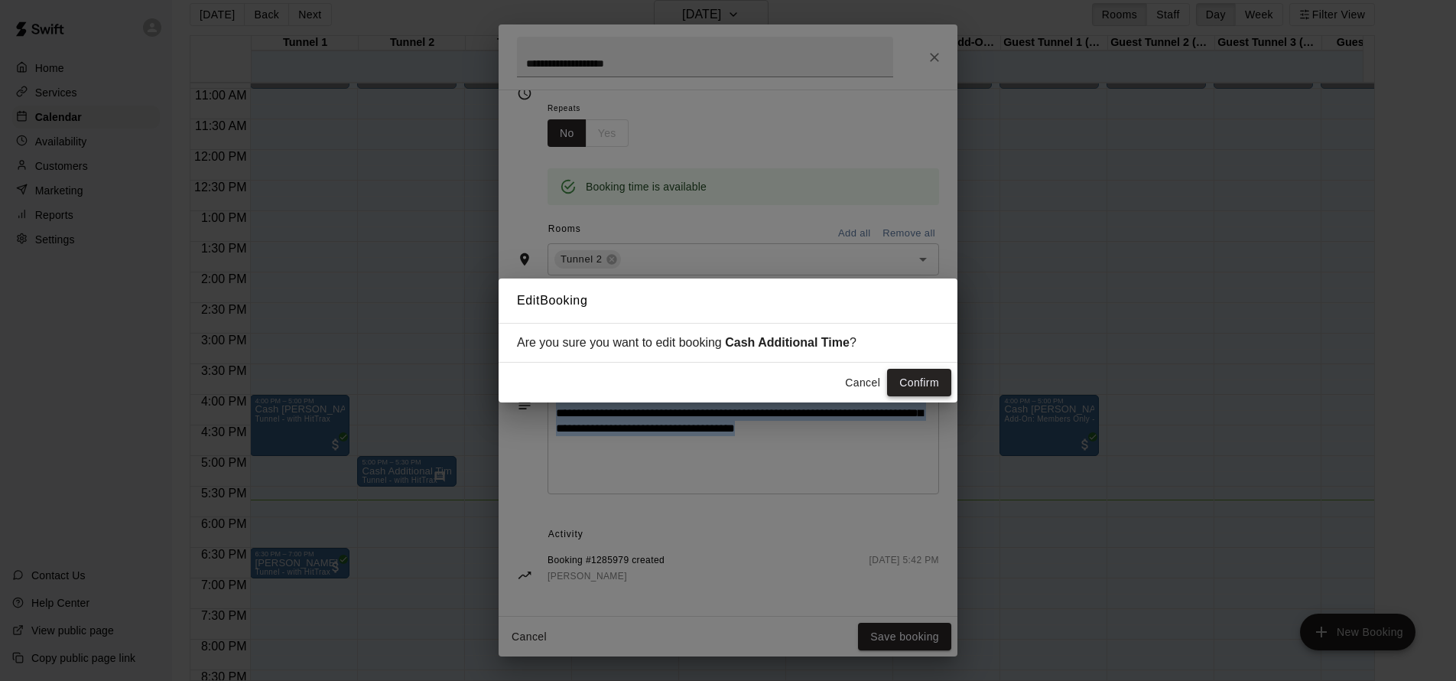
click at [919, 382] on button "Confirm" at bounding box center [919, 383] width 64 height 28
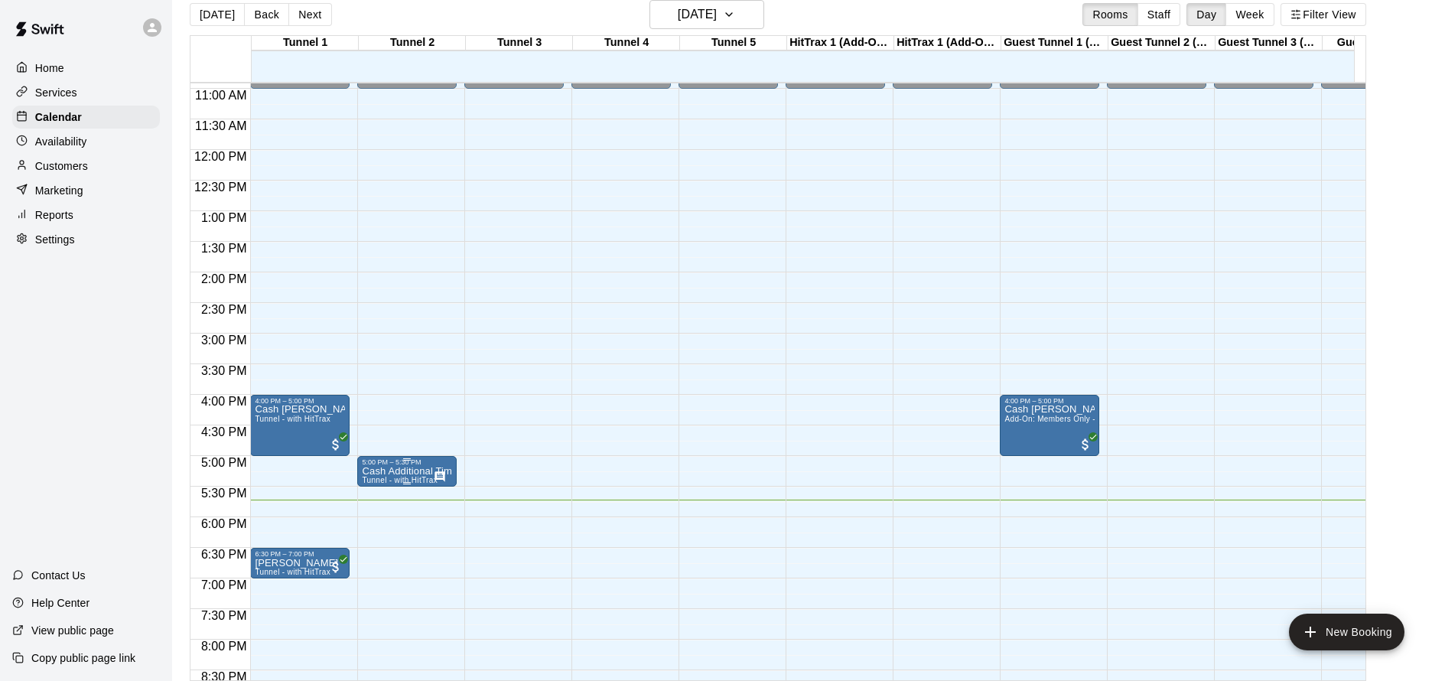
click at [385, 471] on p "Cash Additional Time" at bounding box center [407, 471] width 90 height 0
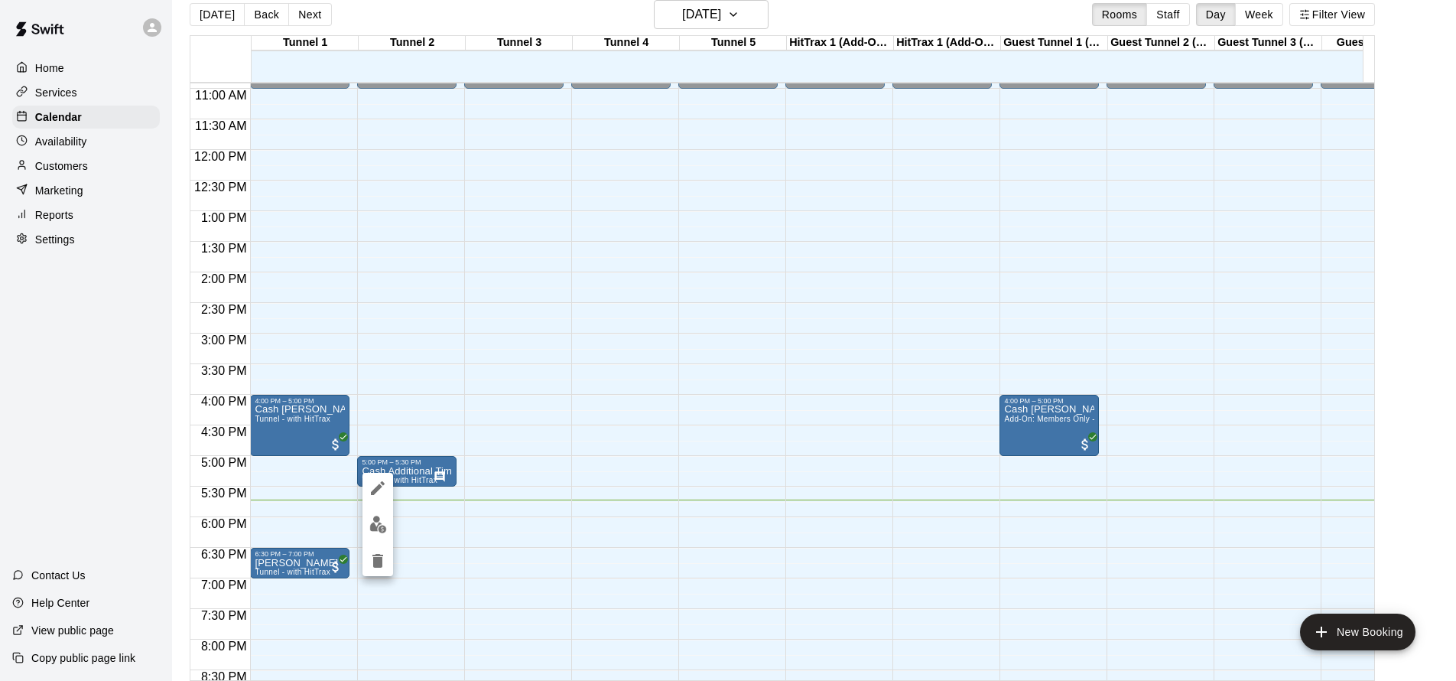
click at [383, 525] on img "edit" at bounding box center [378, 524] width 18 height 18
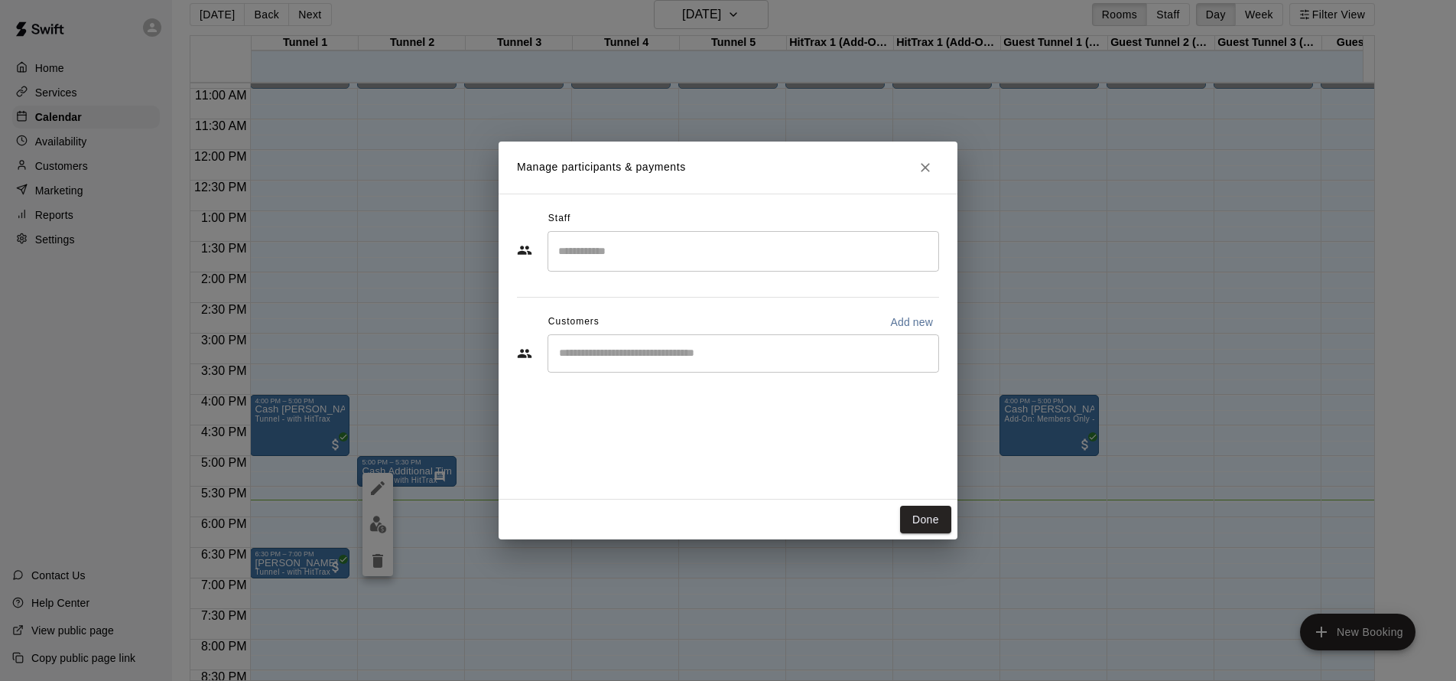
click at [606, 373] on div "​" at bounding box center [728, 354] width 422 height 41
click at [607, 361] on div "​" at bounding box center [744, 353] width 392 height 38
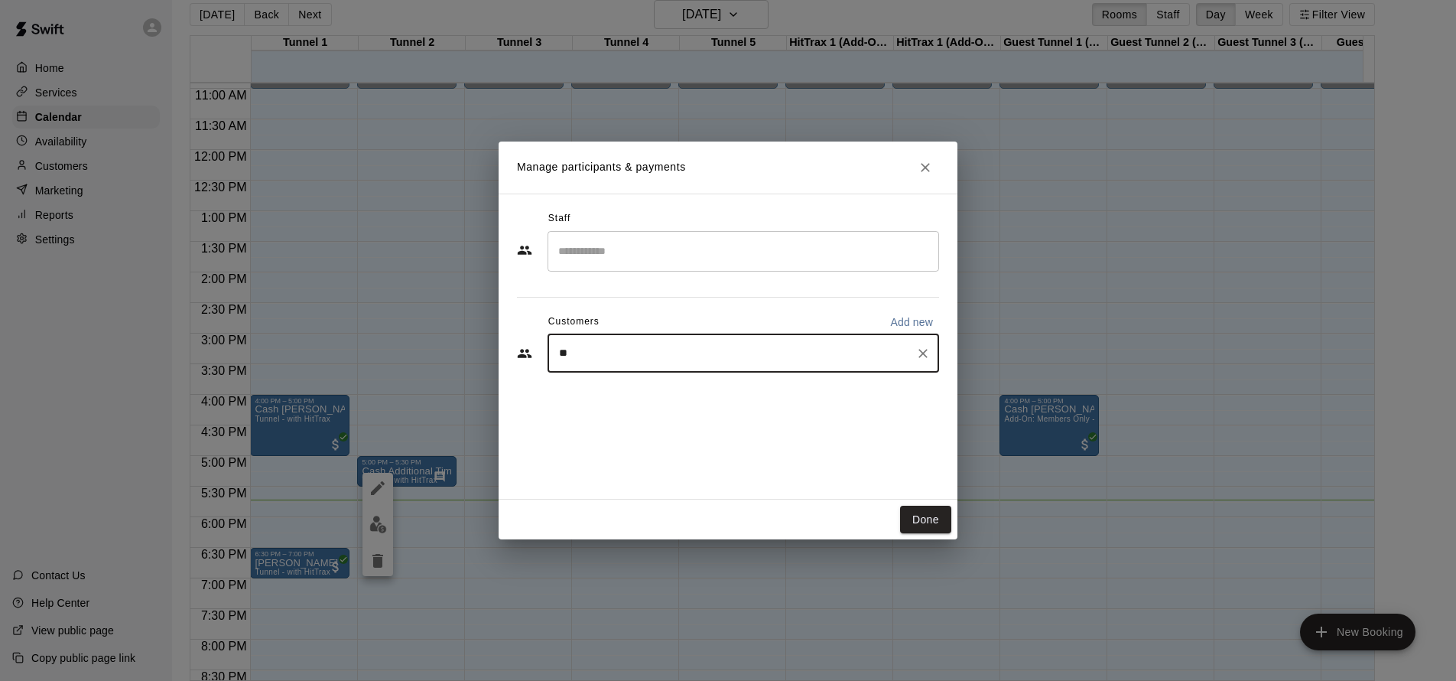
type input "***"
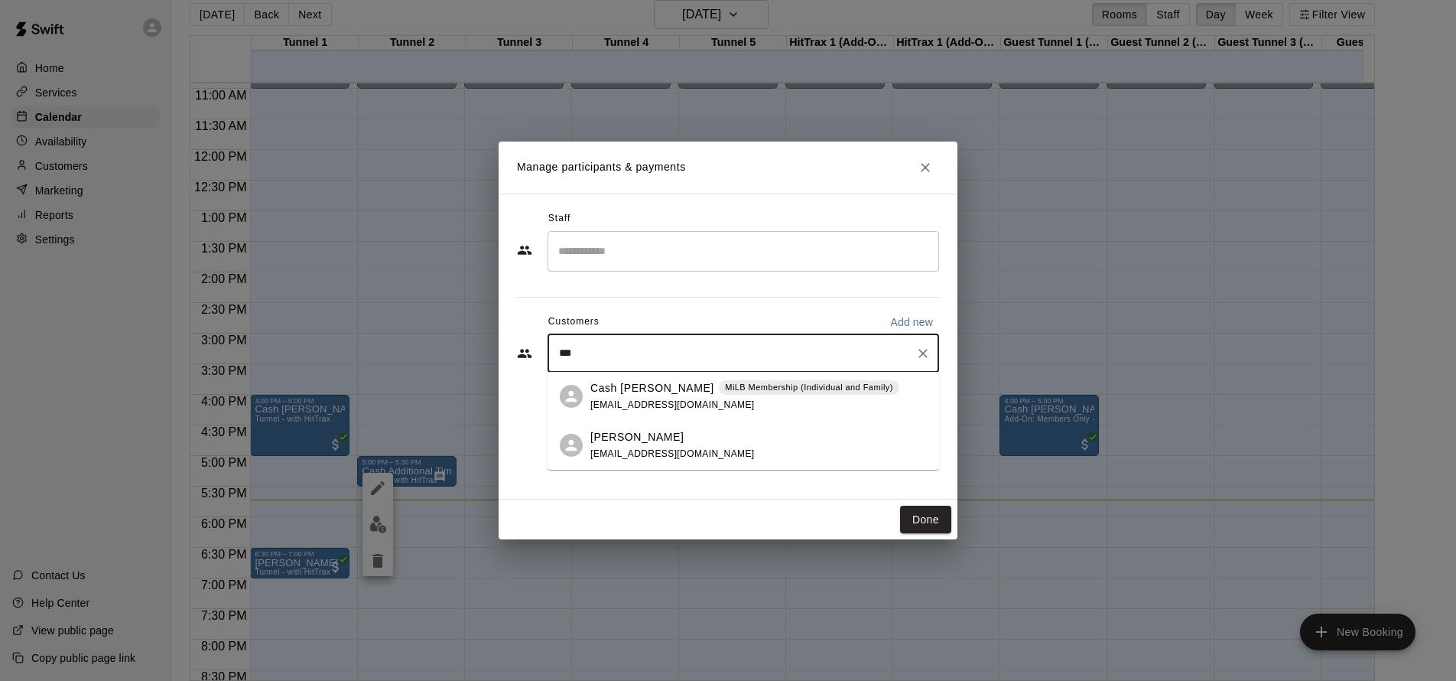
click at [639, 395] on p "Cash [PERSON_NAME]" at bounding box center [652, 388] width 124 height 16
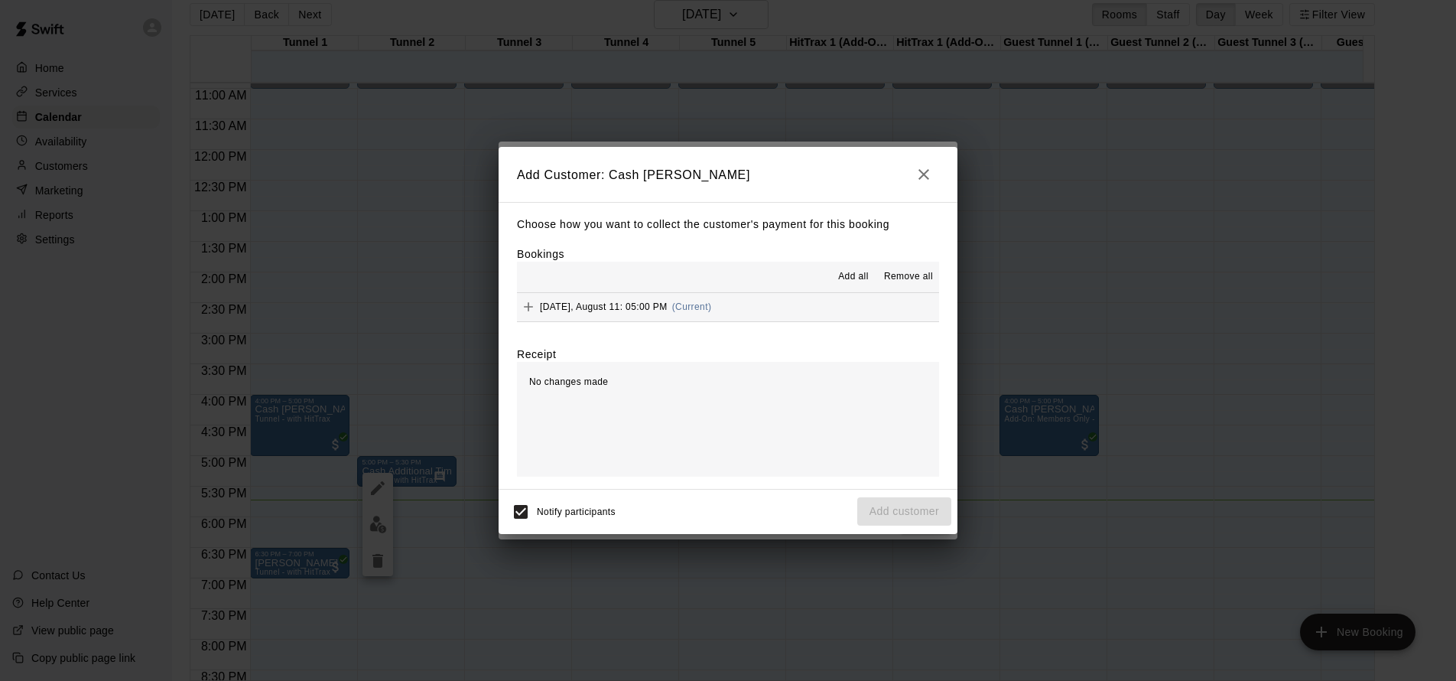
click at [580, 378] on span "No changes made" at bounding box center [568, 381] width 79 height 11
click at [612, 307] on span "Monday, August 11: 05:00 PM" at bounding box center [604, 306] width 128 height 11
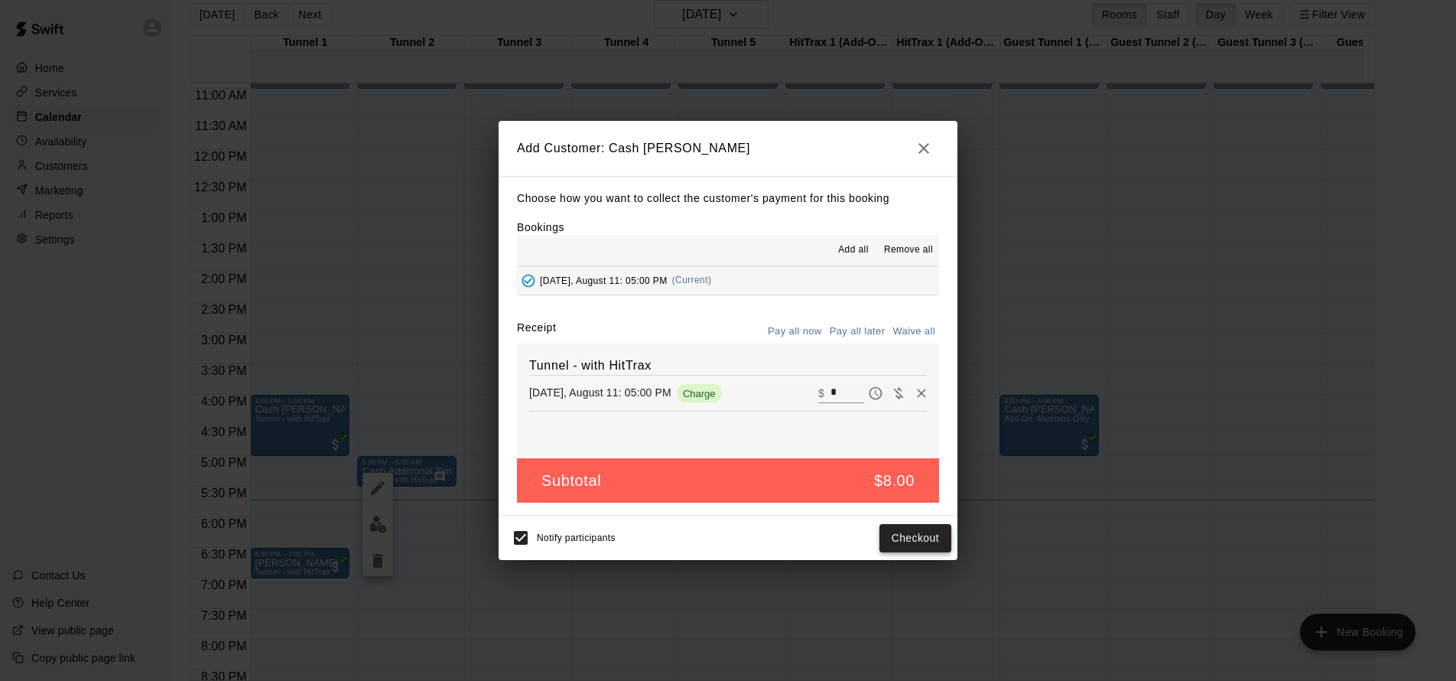
click at [925, 541] on button "Checkout" at bounding box center [915, 538] width 72 height 28
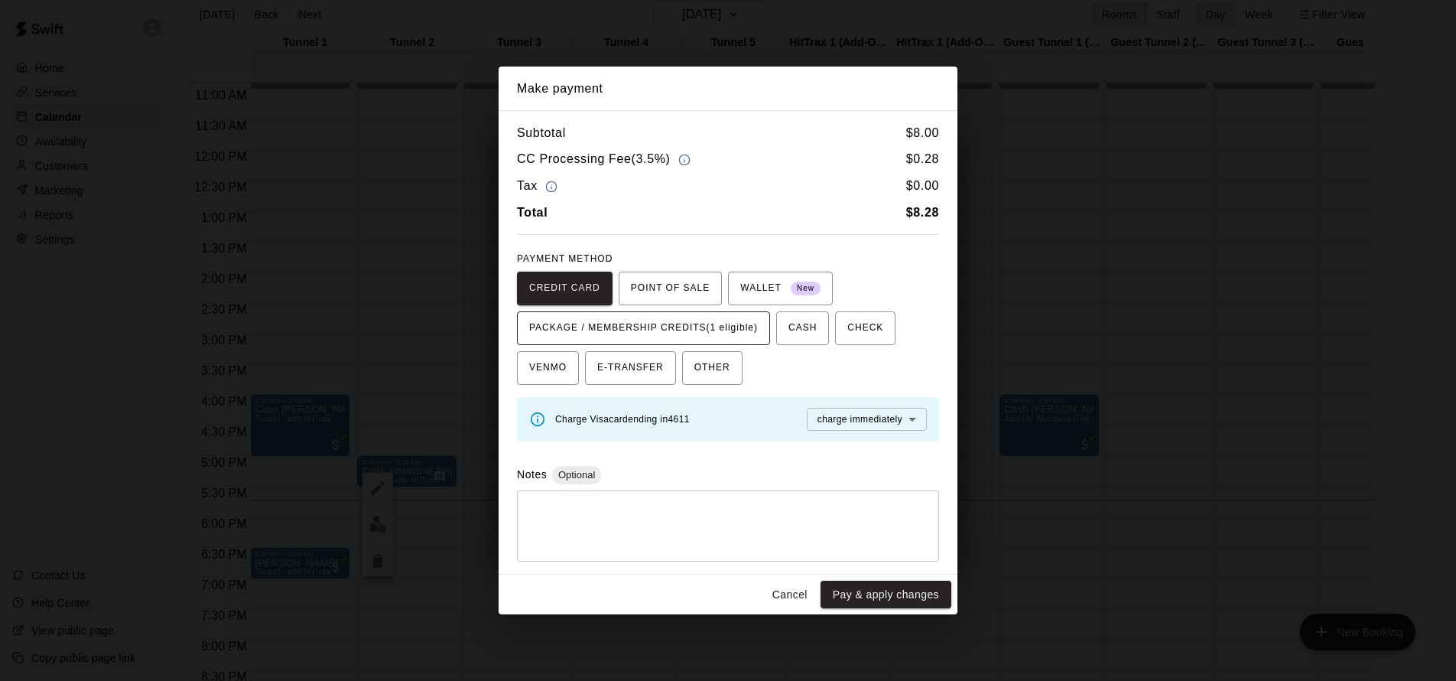
click at [622, 336] on span "PACKAGE / MEMBERSHIP CREDITS (1 eligible)" at bounding box center [643, 328] width 229 height 24
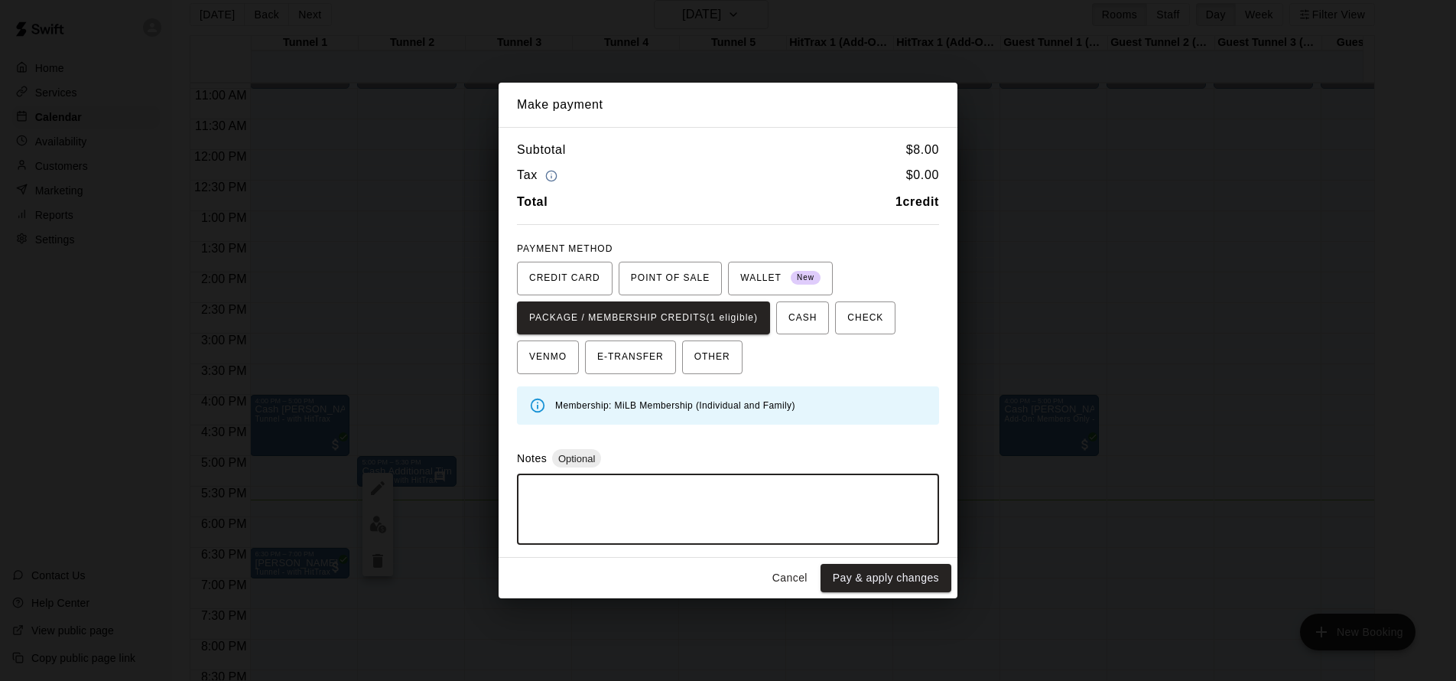
click at [621, 509] on textarea at bounding box center [728, 509] width 401 height 46
paste textarea "**********"
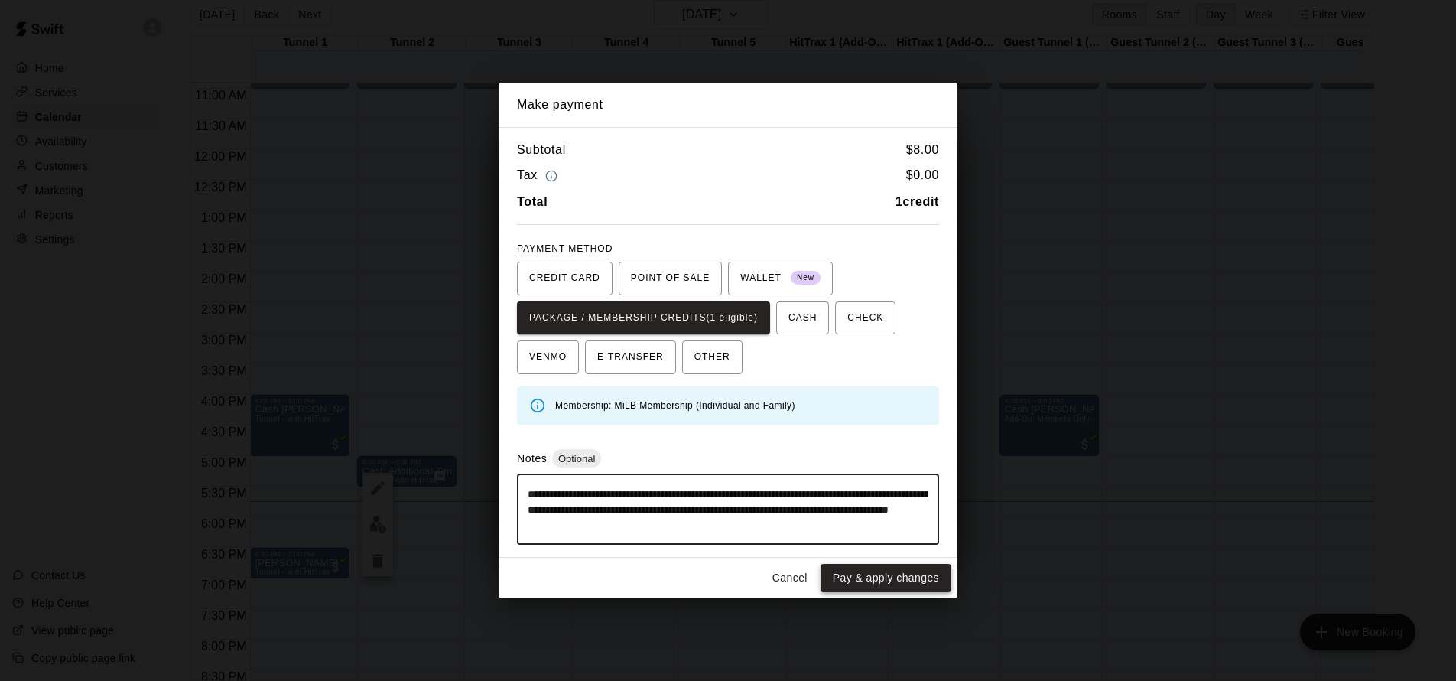
type textarea "**********"
click at [911, 577] on button "Pay & apply changes" at bounding box center [886, 578] width 131 height 28
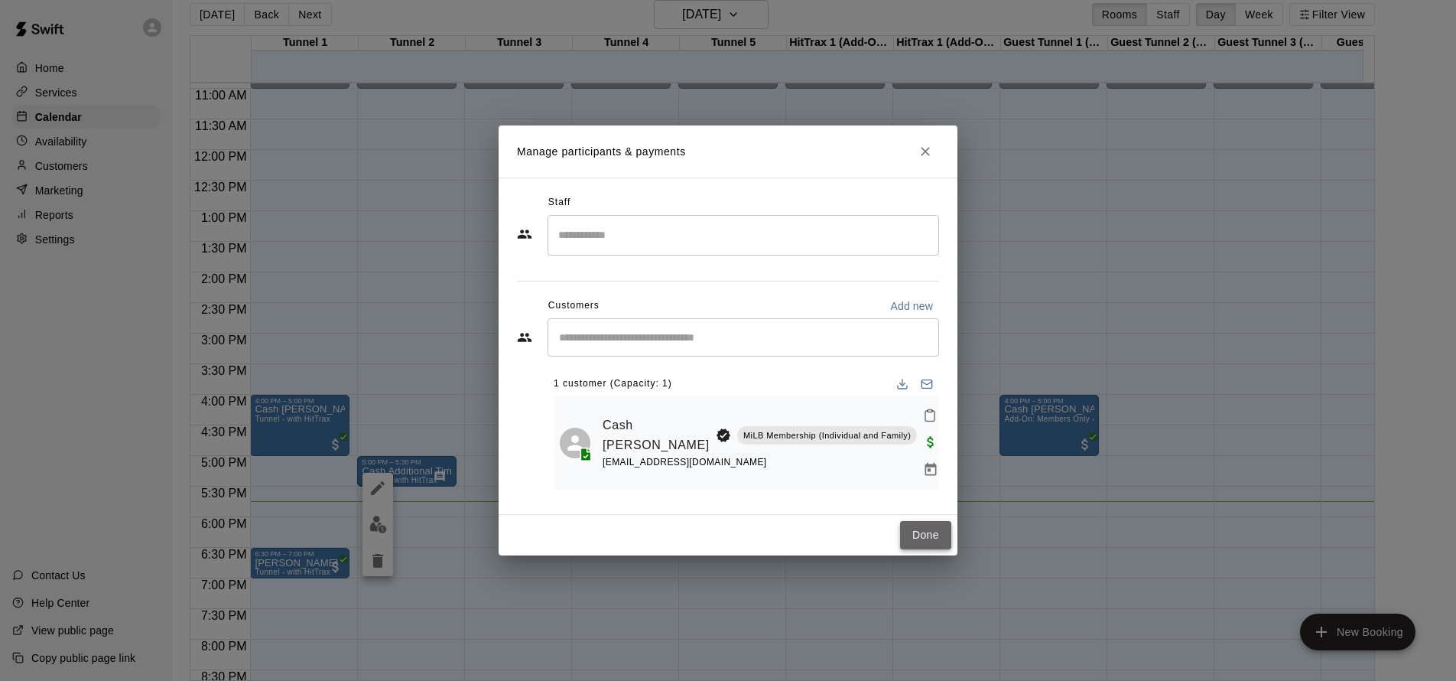
click at [922, 523] on button "Done" at bounding box center [925, 535] width 51 height 28
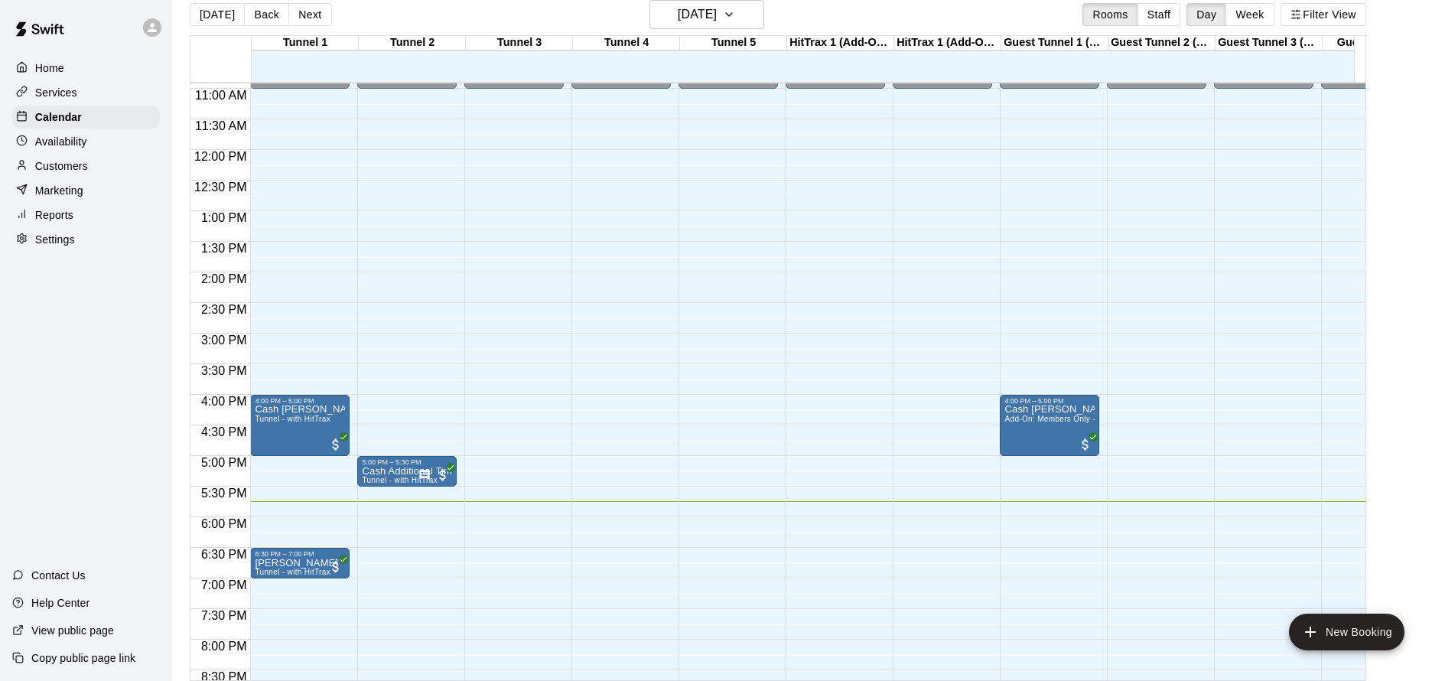
click at [1138, 402] on div "12:00 AM – 11:00 AM Closed 10:00 PM – 11:59 PM Closed" at bounding box center [1156, 150] width 99 height 1468
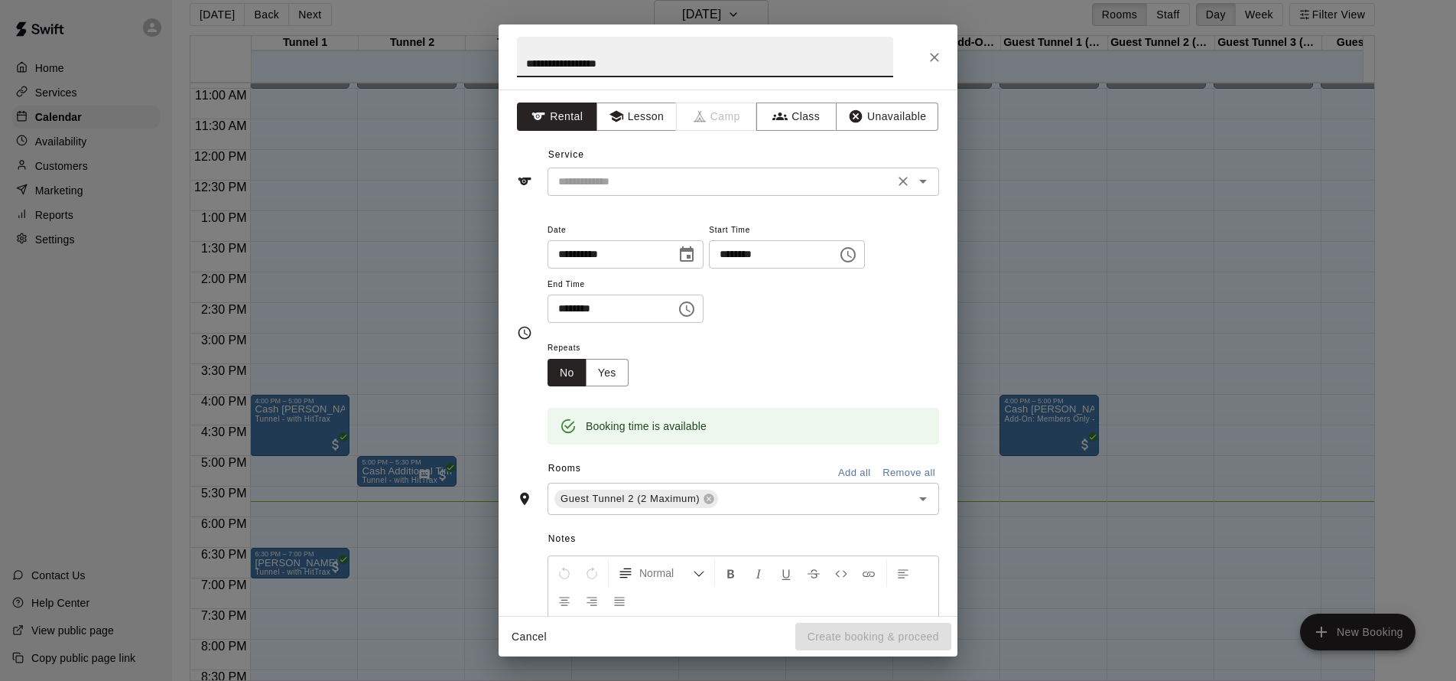
type input "**********"
click at [706, 185] on input "text" at bounding box center [720, 181] width 337 height 19
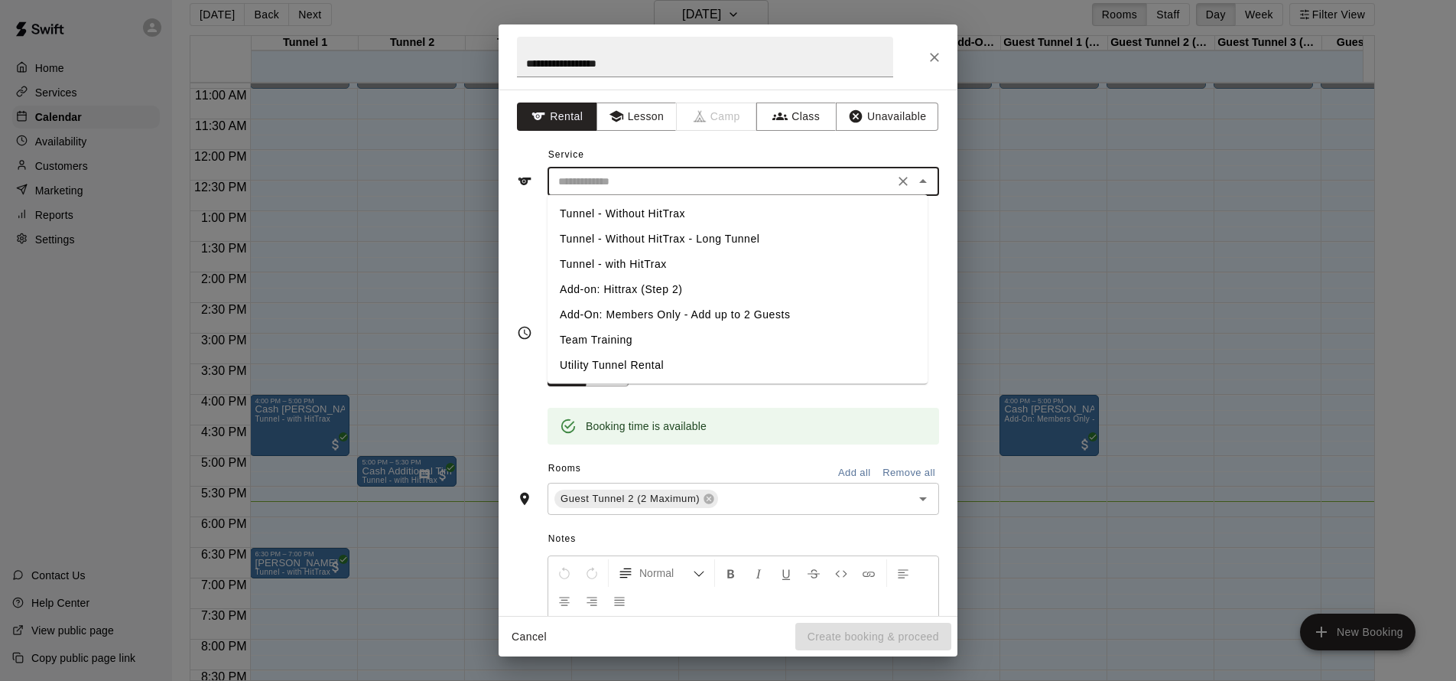
click at [707, 315] on li "Add-On: Members Only - Add up to 2 Guests" at bounding box center [738, 314] width 380 height 25
type input "**********"
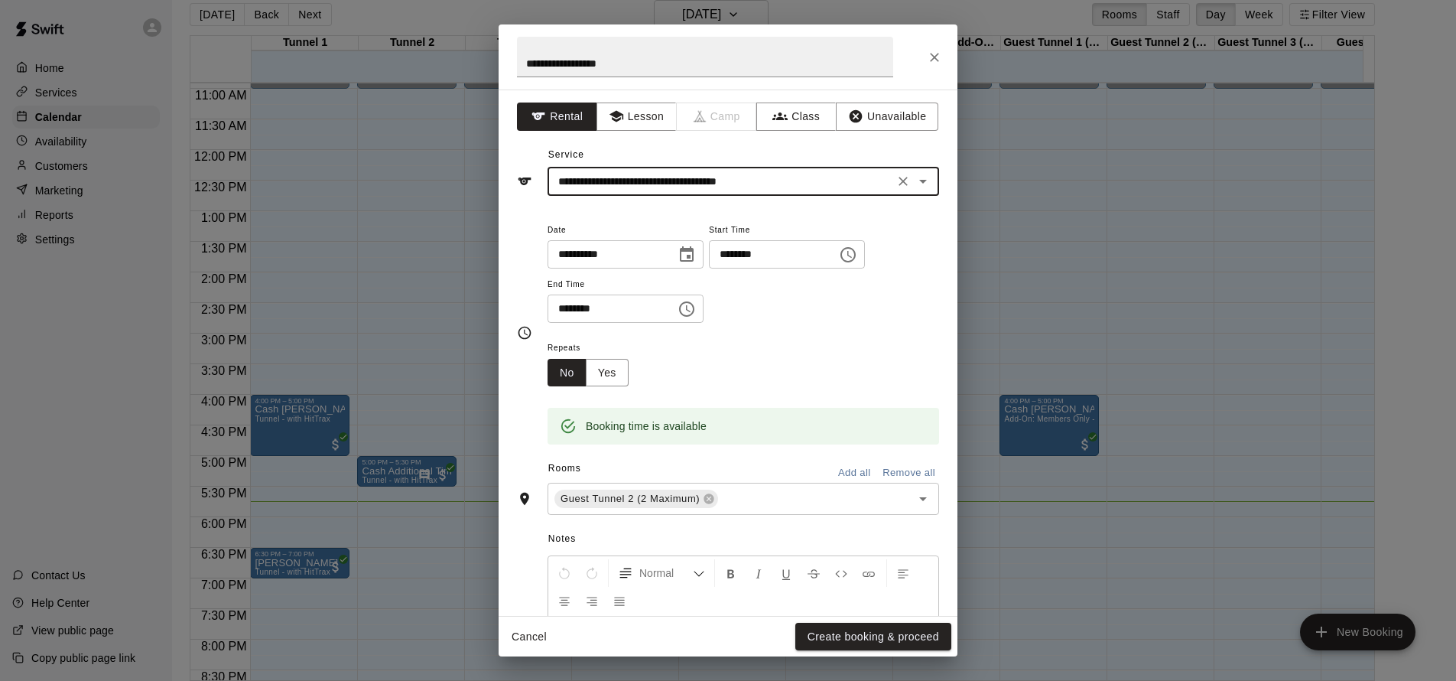
click at [740, 255] on input "********" at bounding box center [768, 254] width 118 height 28
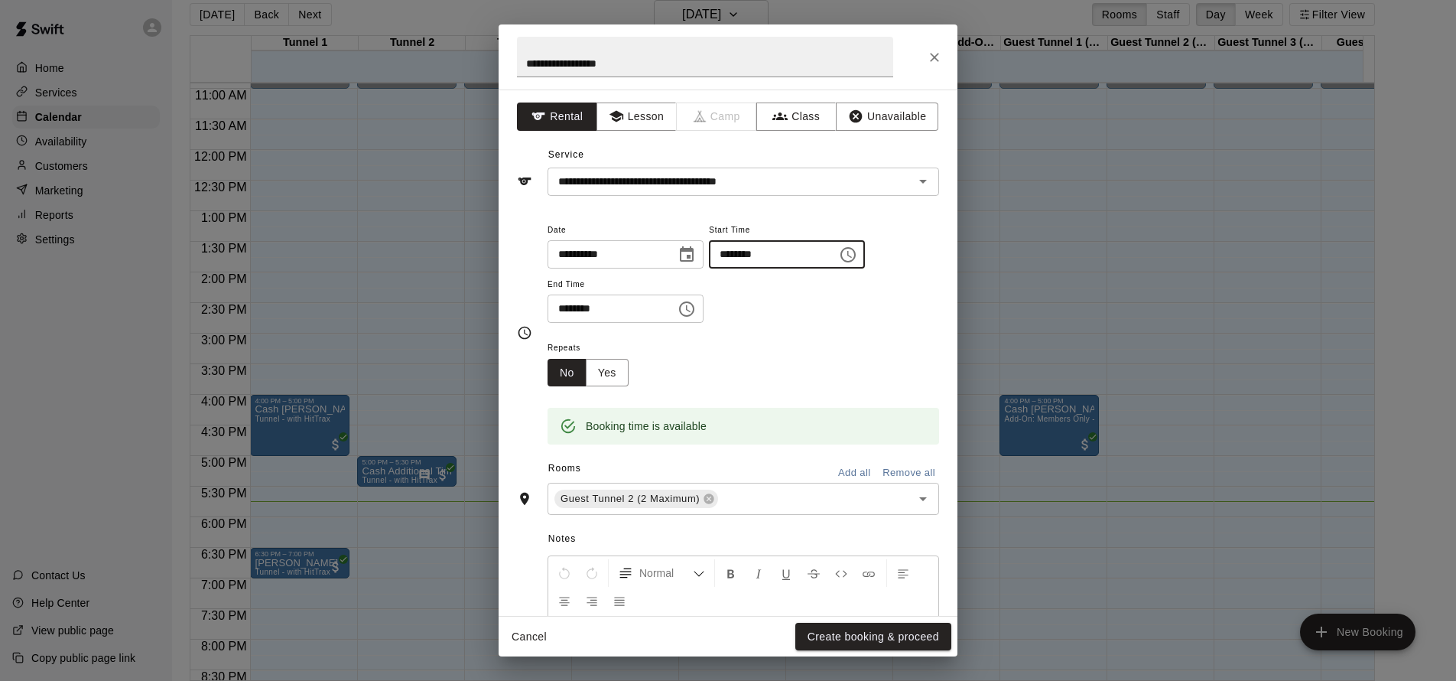
type input "********"
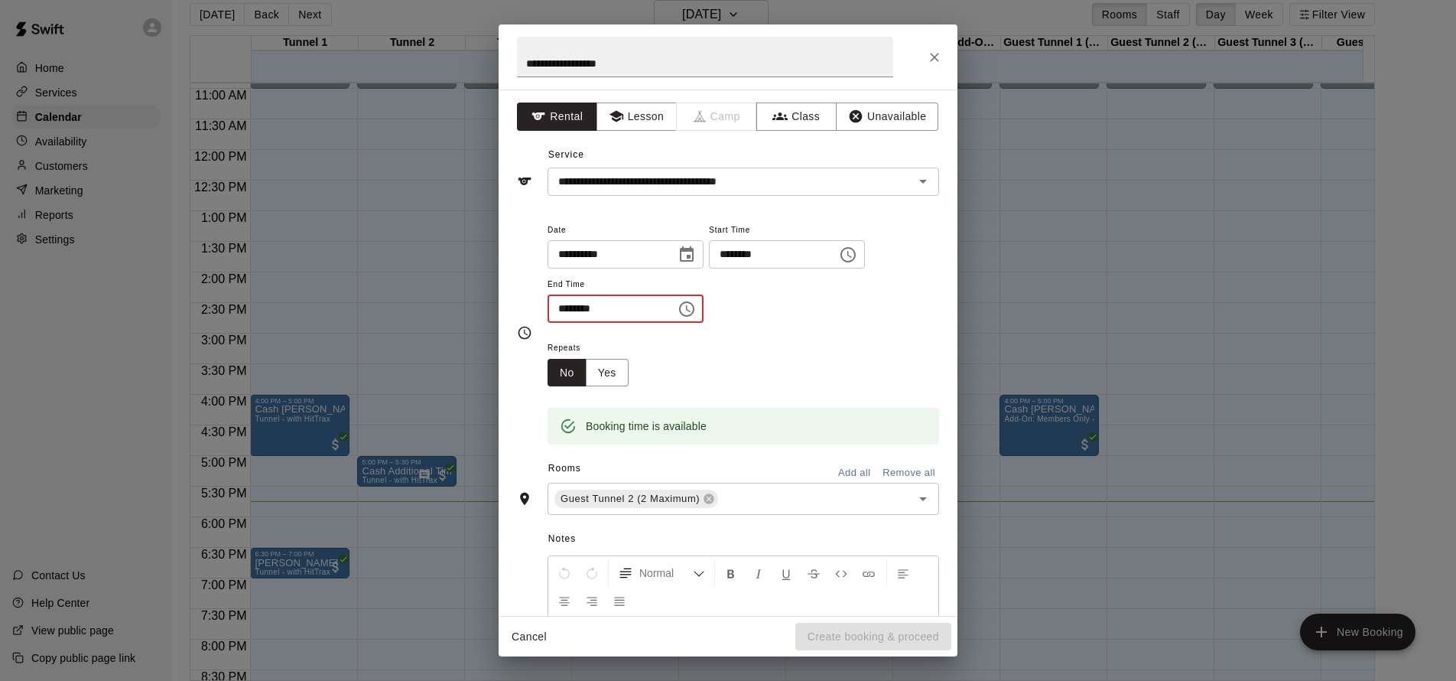
click at [608, 308] on input "********" at bounding box center [607, 308] width 118 height 28
type input "********"
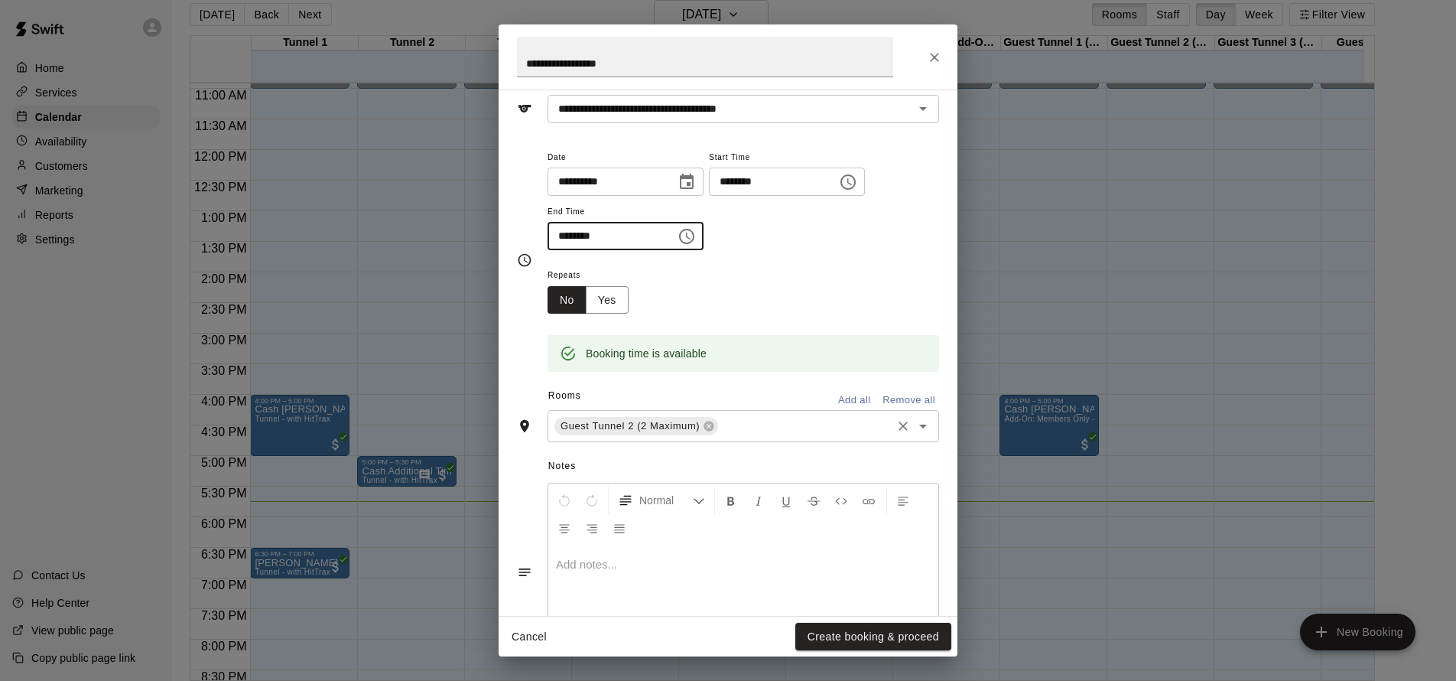
scroll to position [142, 0]
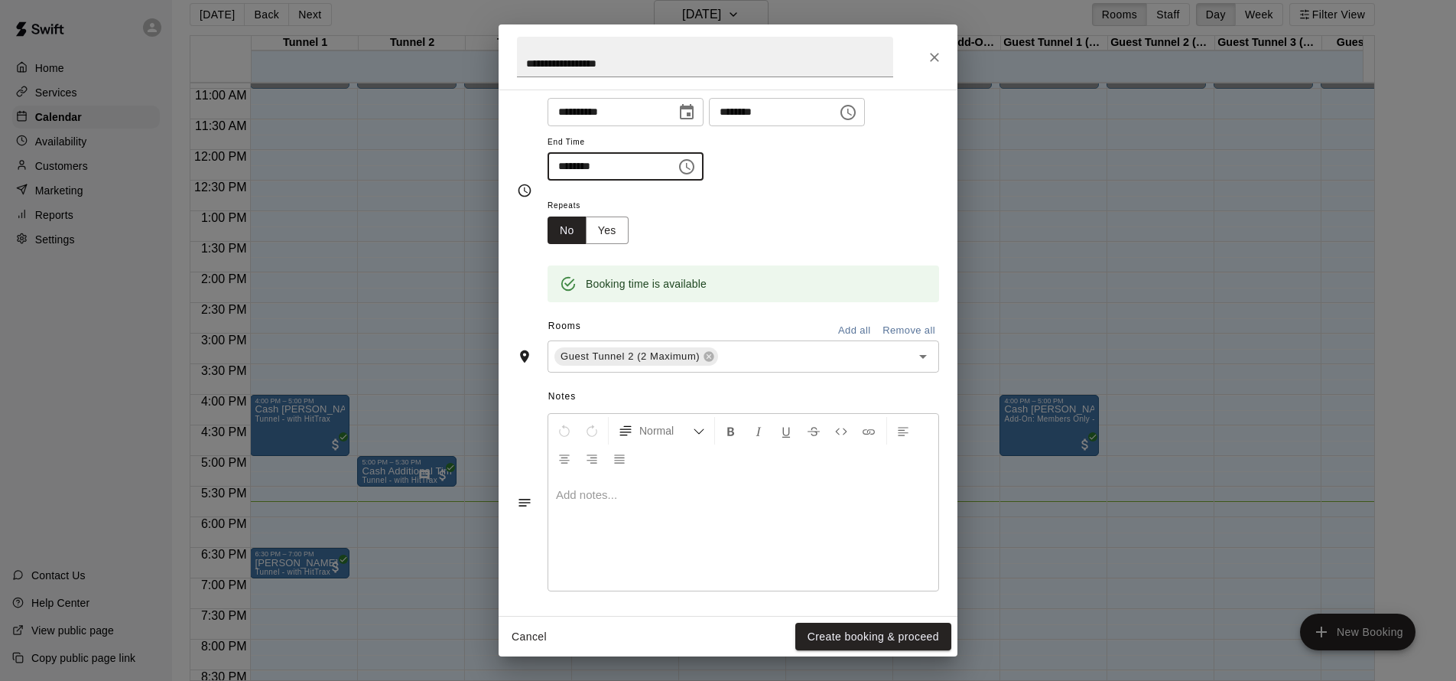
click at [637, 489] on p at bounding box center [743, 494] width 375 height 15
click at [570, 493] on p at bounding box center [743, 494] width 375 height 15
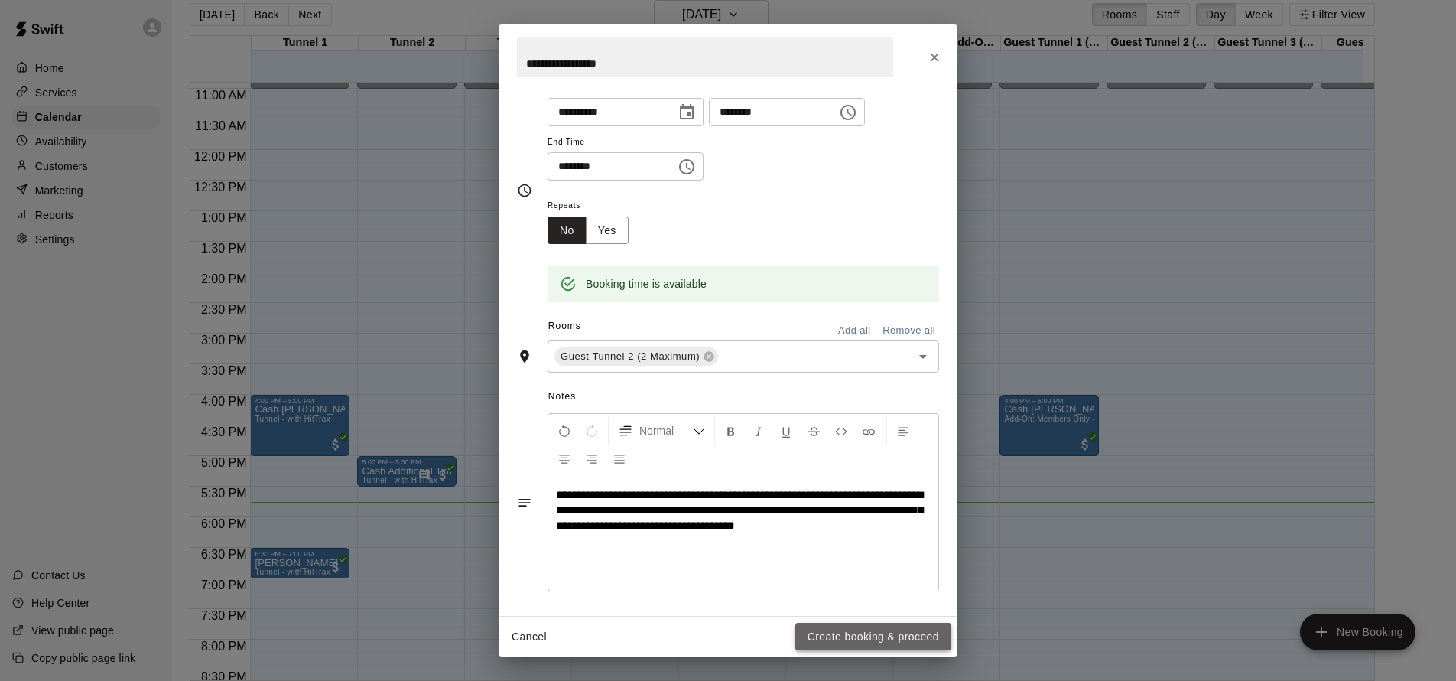
click at [875, 635] on button "Create booking & proceed" at bounding box center [873, 636] width 156 height 28
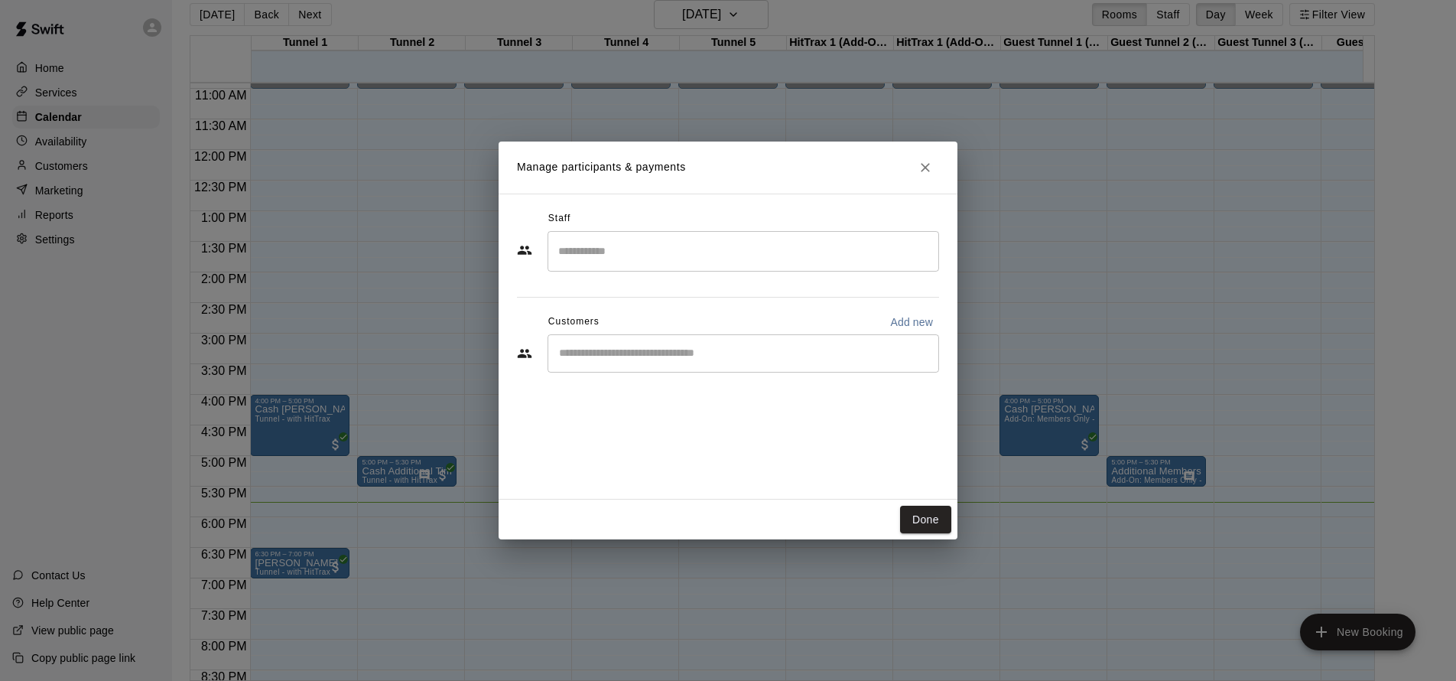
click at [660, 356] on input "Start typing to search customers..." at bounding box center [743, 353] width 378 height 15
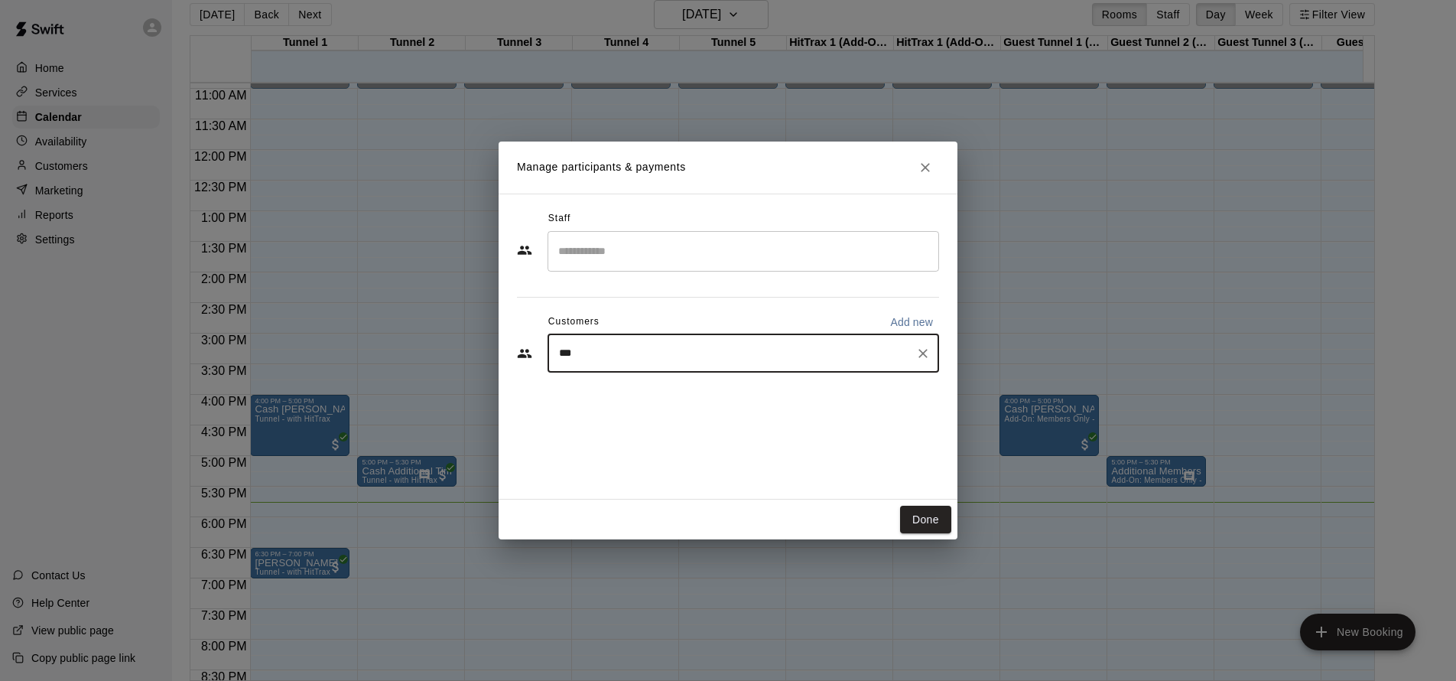
type input "****"
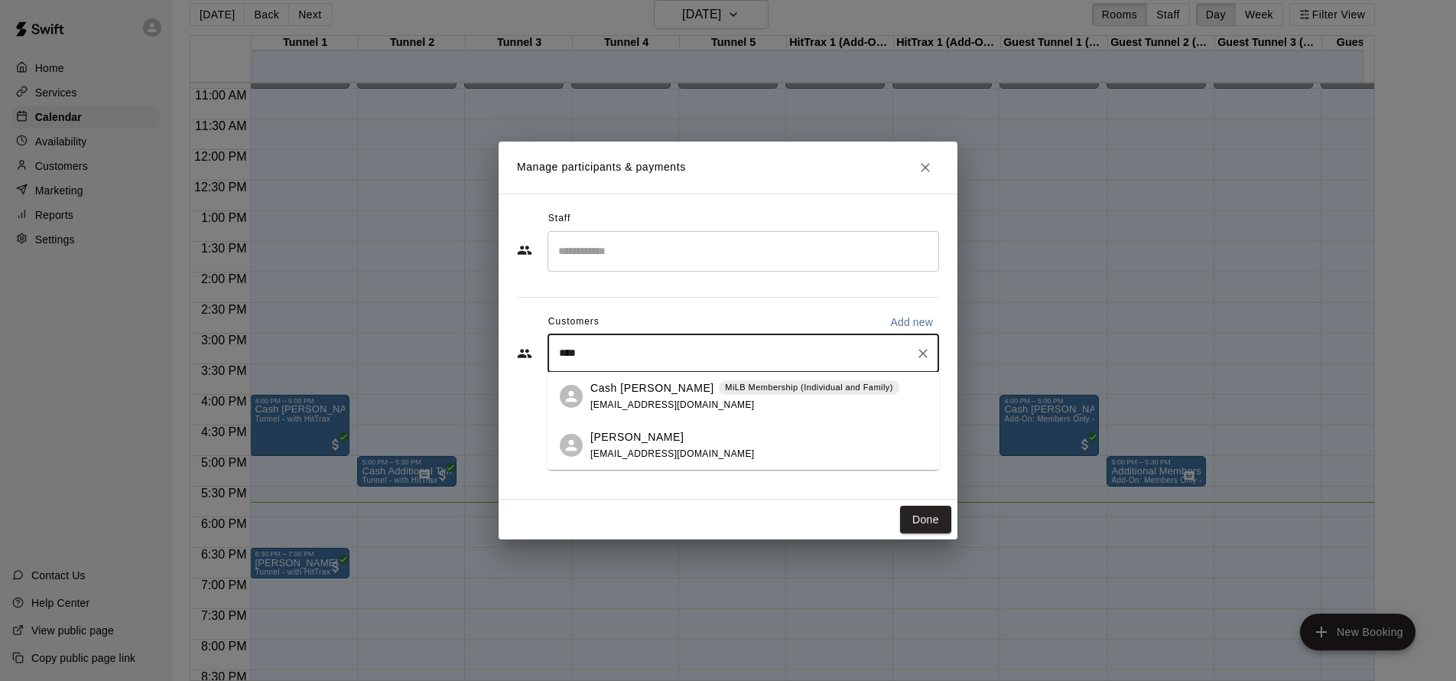
click at [655, 389] on p "Cash [PERSON_NAME]" at bounding box center [652, 388] width 124 height 16
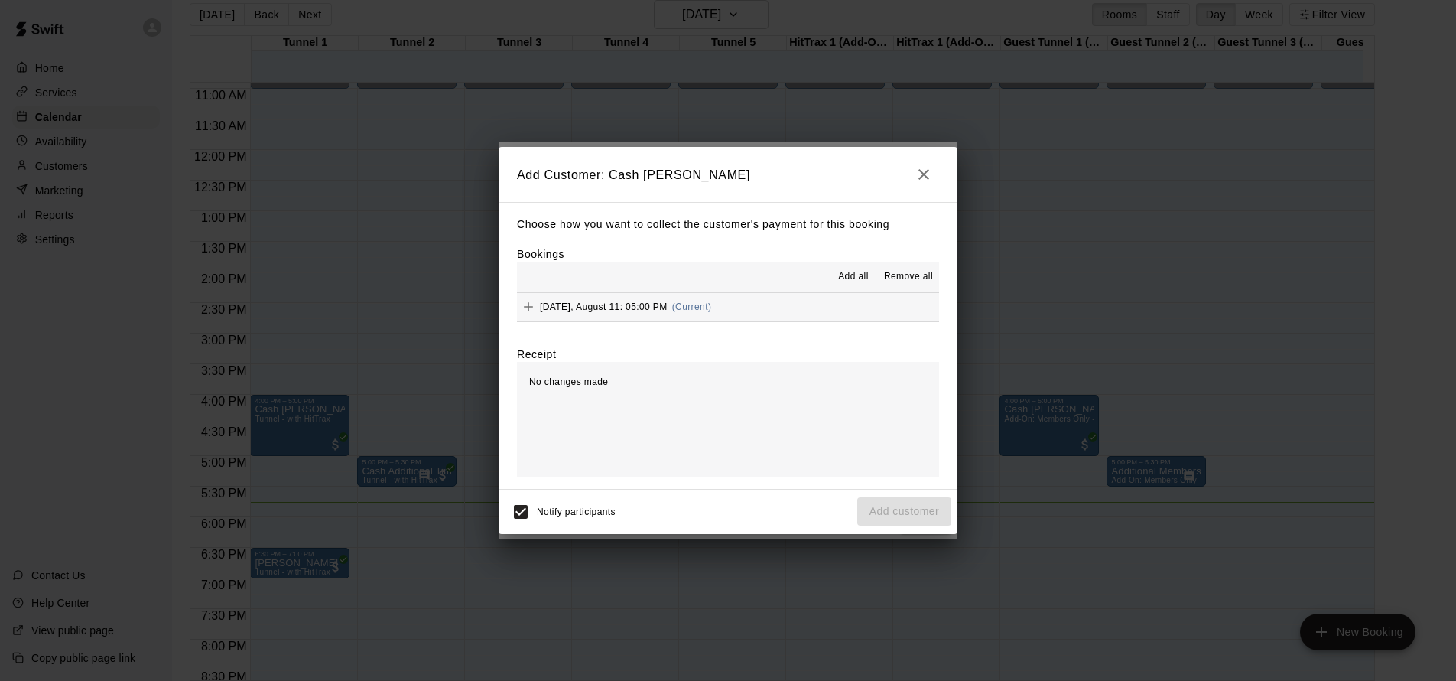
click at [678, 301] on span "(Current)" at bounding box center [692, 306] width 40 height 11
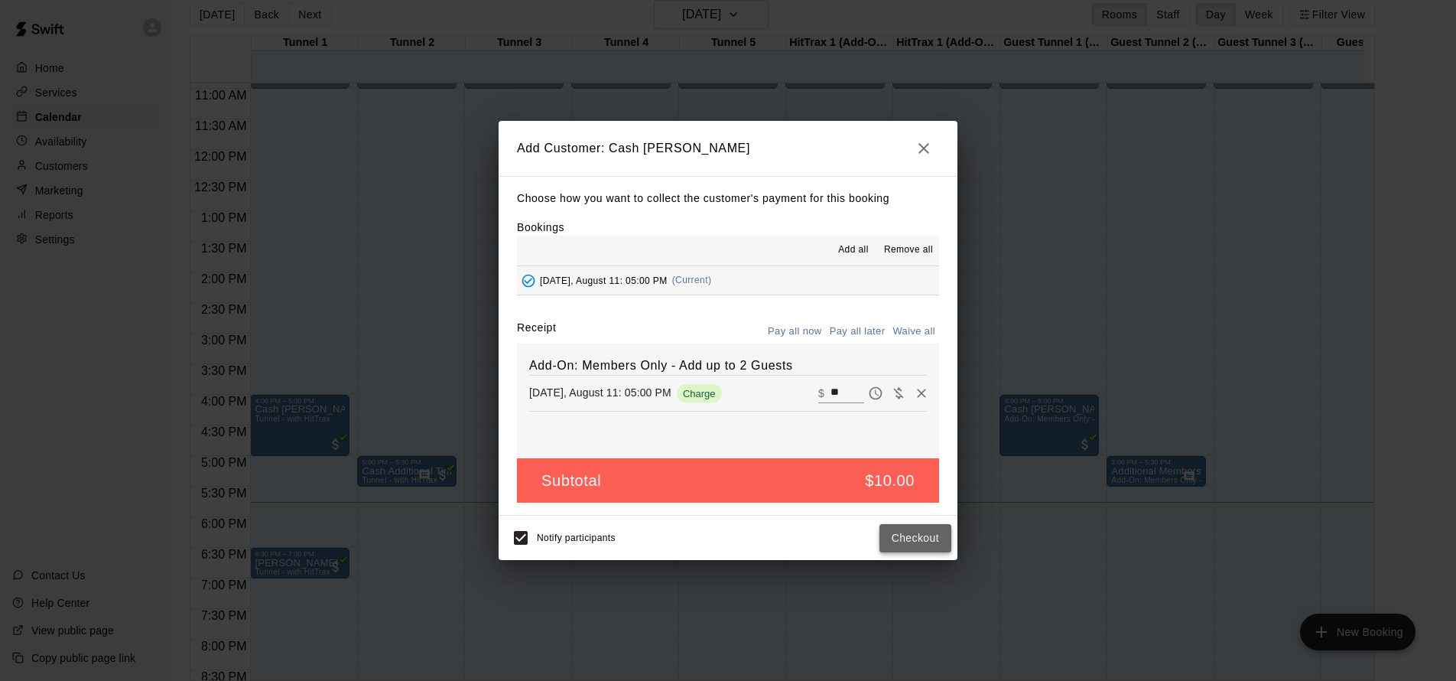
click at [897, 535] on button "Checkout" at bounding box center [915, 538] width 72 height 28
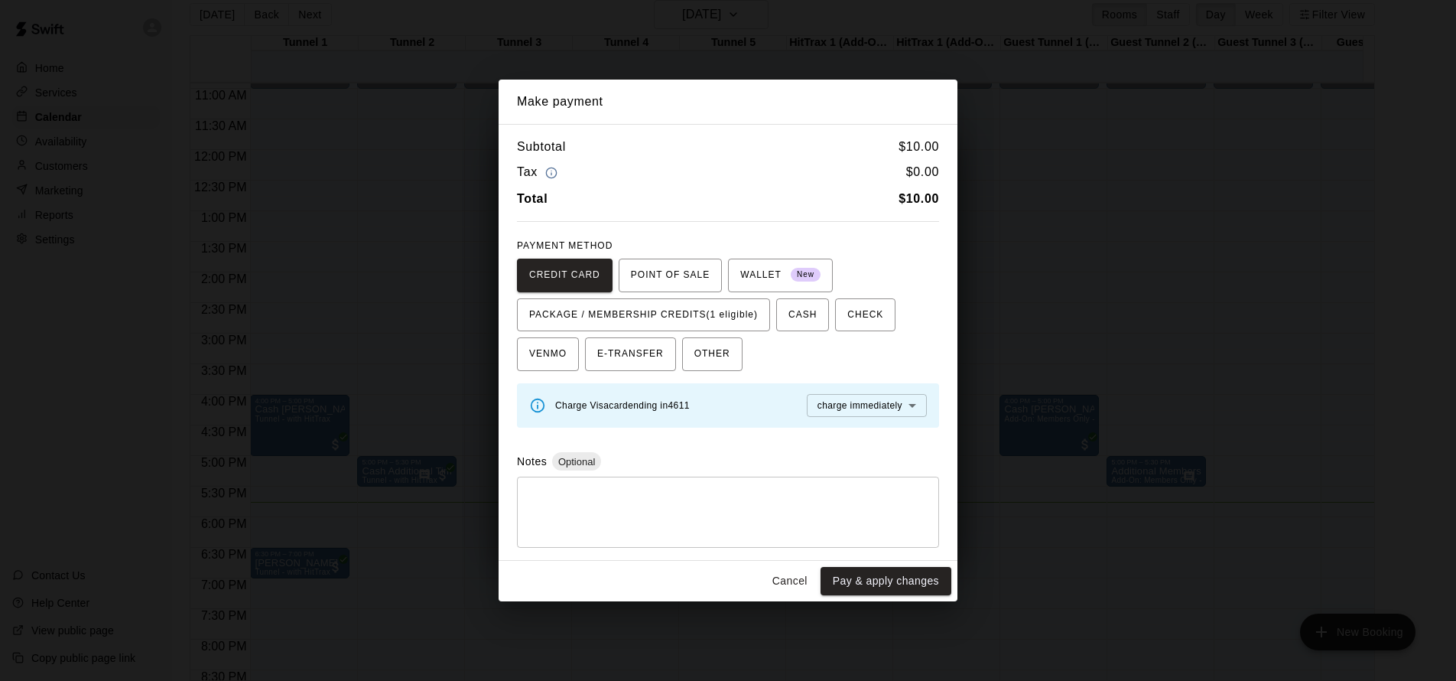
click at [888, 405] on body "Home Services Calendar Availability Customers Marketing Reports Settings Contac…" at bounding box center [728, 334] width 1456 height 705
click at [758, 429] on div at bounding box center [728, 340] width 1456 height 681
click at [787, 580] on button "Cancel" at bounding box center [789, 581] width 49 height 28
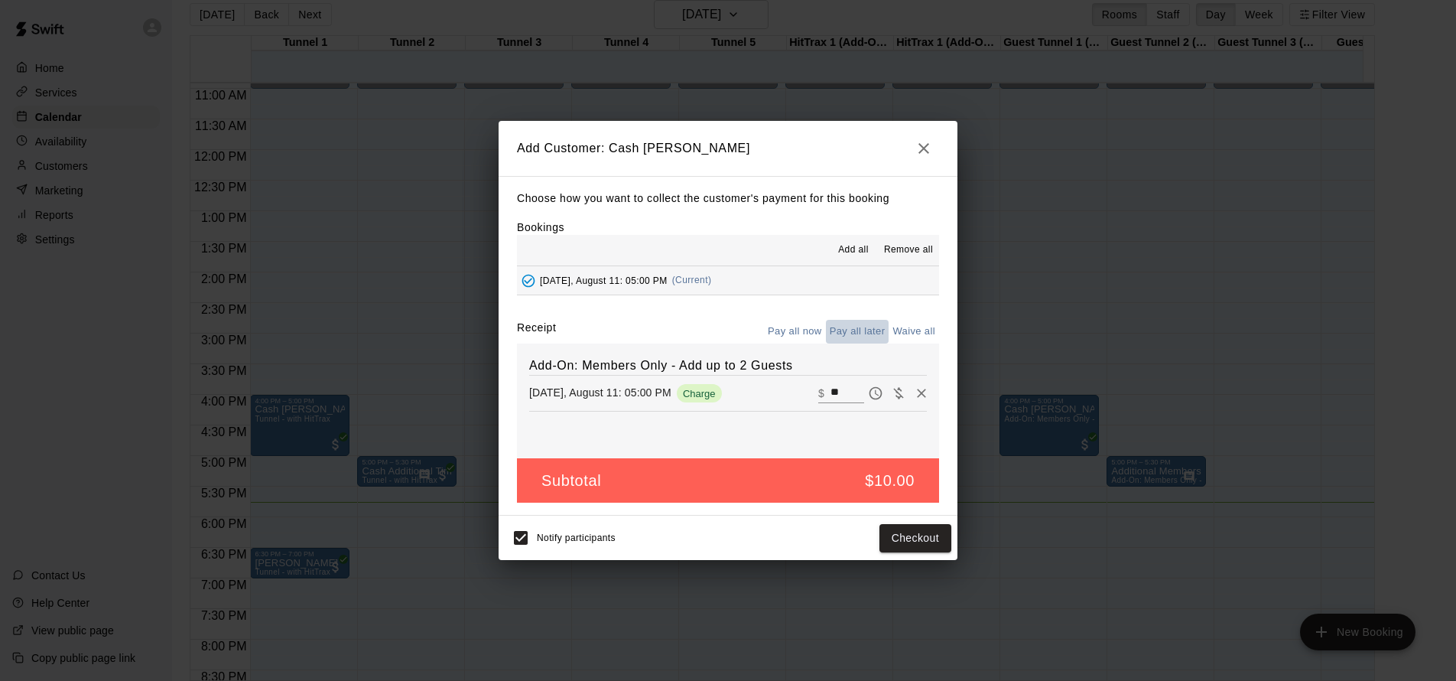
click at [854, 333] on button "Pay all later" at bounding box center [857, 332] width 63 height 24
click at [905, 535] on button "Add customer" at bounding box center [904, 538] width 94 height 28
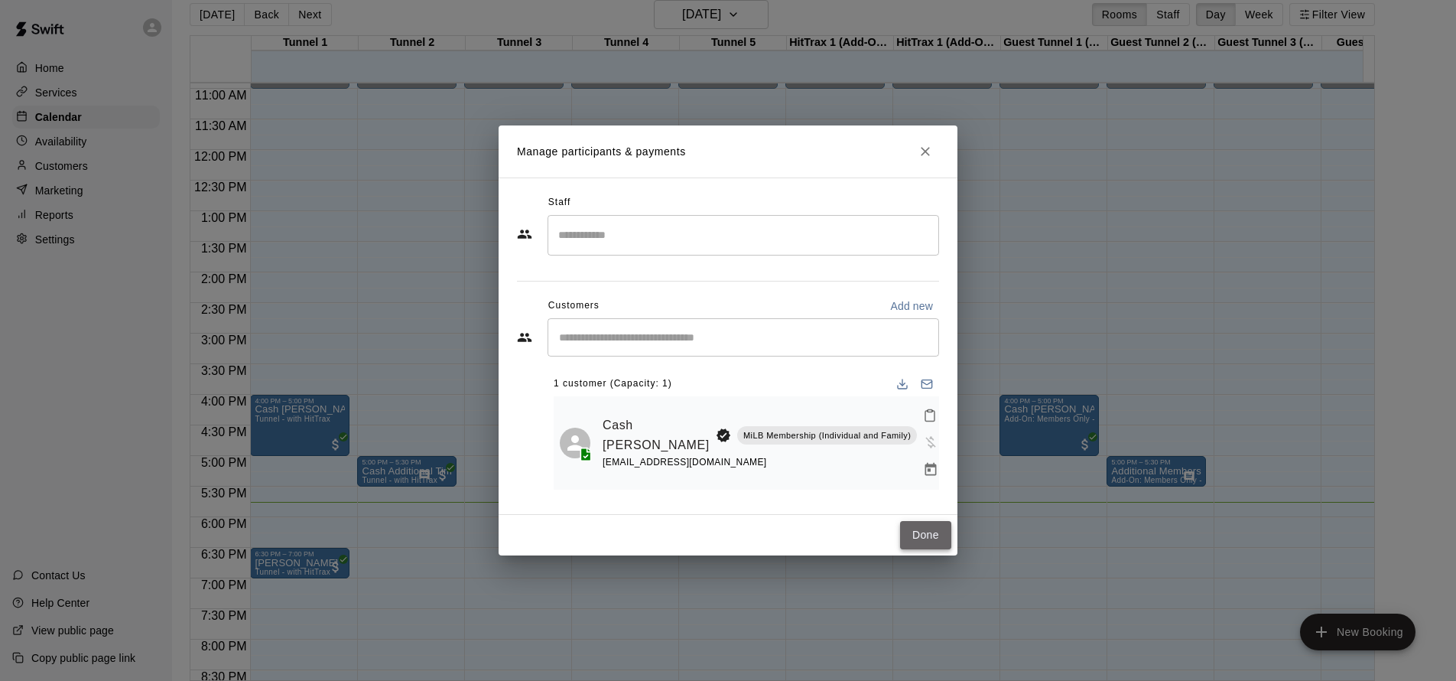
click at [925, 521] on button "Done" at bounding box center [925, 535] width 51 height 28
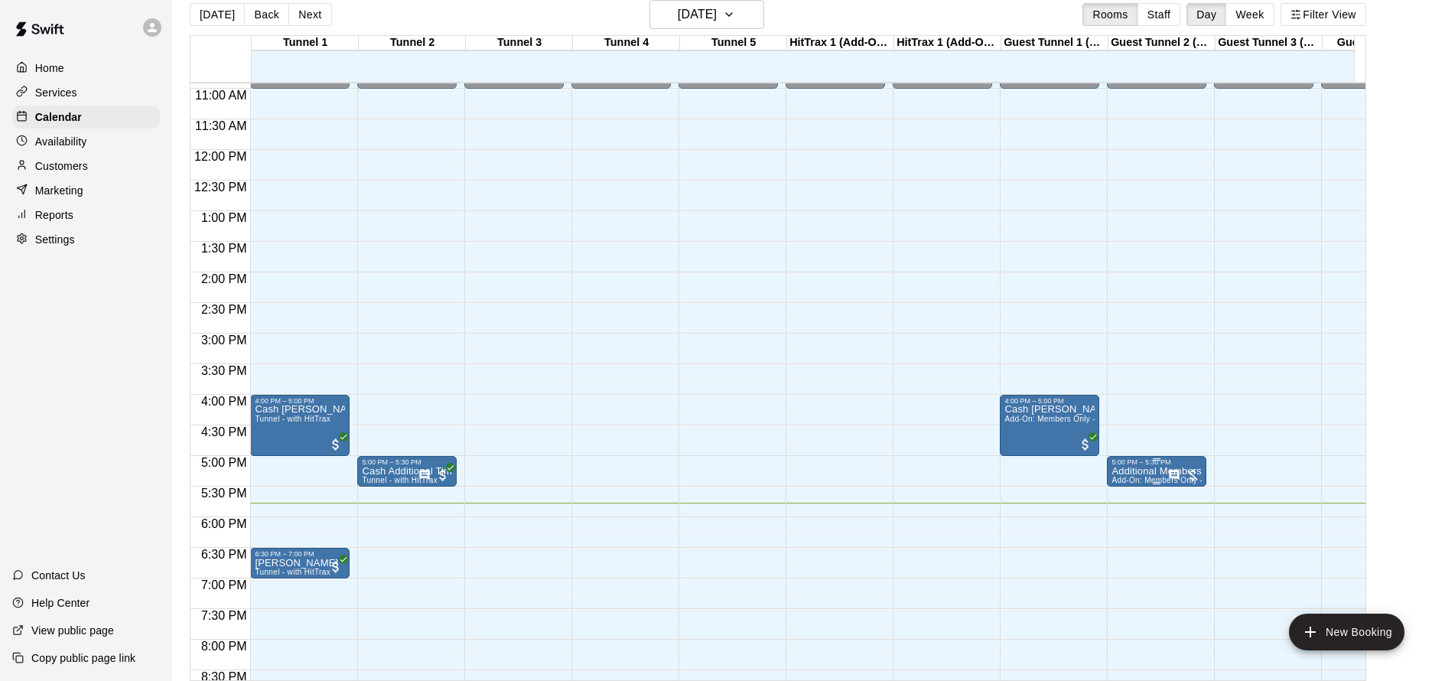
click at [1135, 471] on p "Additional Members" at bounding box center [1156, 471] width 90 height 0
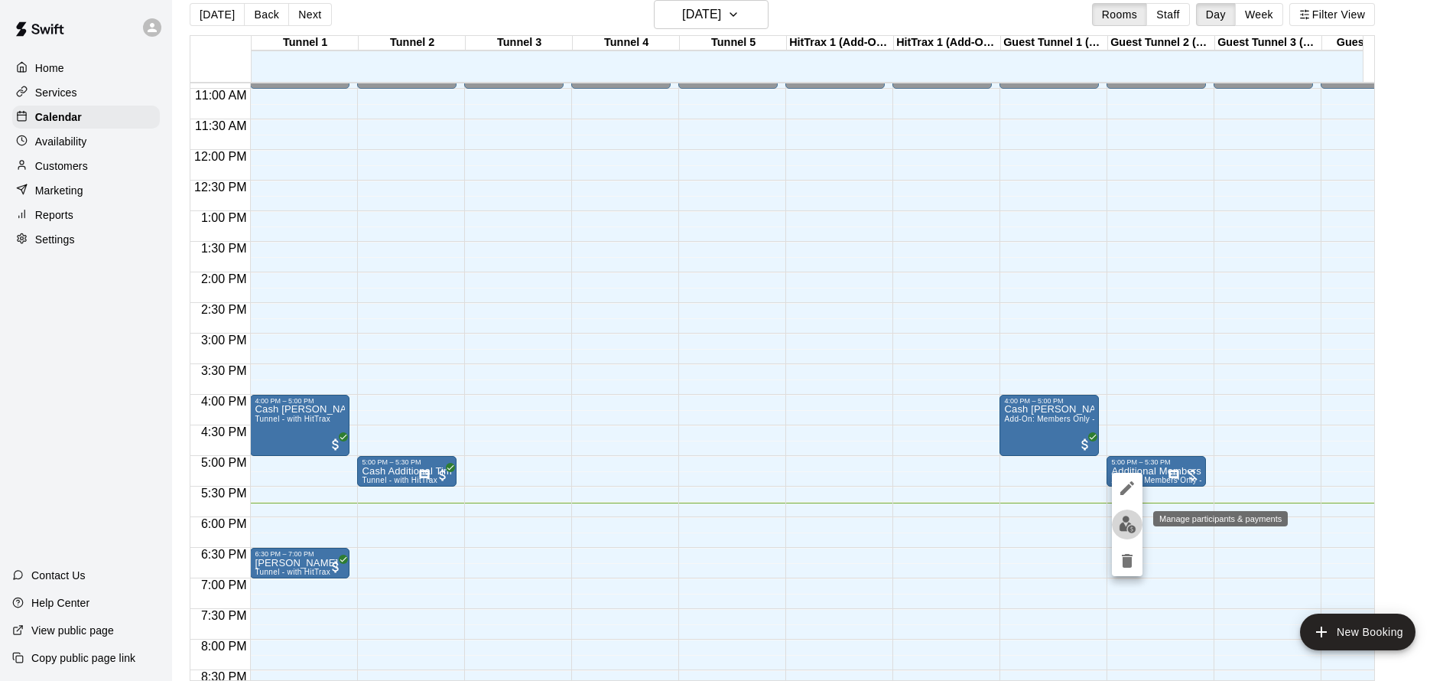
click at [1130, 525] on img "edit" at bounding box center [1128, 524] width 18 height 18
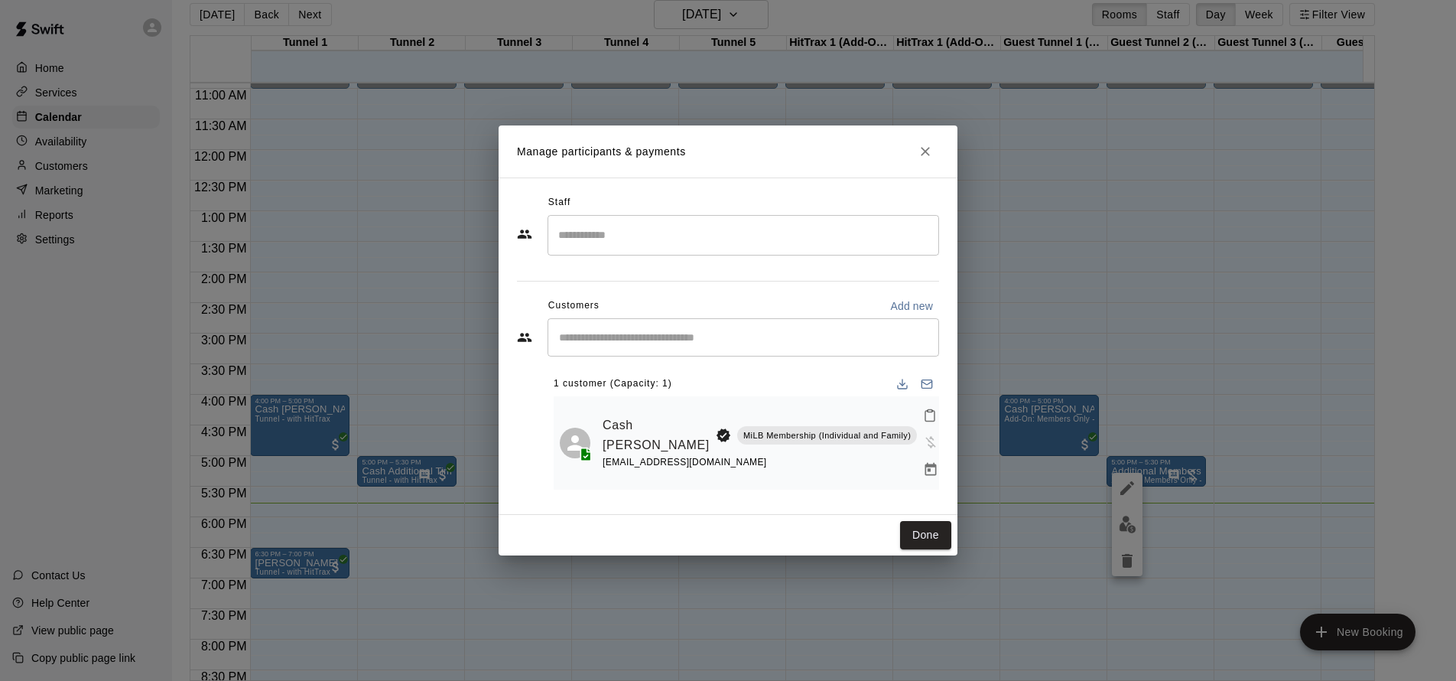
click at [723, 454] on div "sarahseebold@yahoo.com" at bounding box center [760, 462] width 314 height 16
click at [917, 434] on span "Has not paid" at bounding box center [931, 440] width 28 height 13
click at [923, 422] on icon "Mark attendance" at bounding box center [930, 415] width 14 height 14
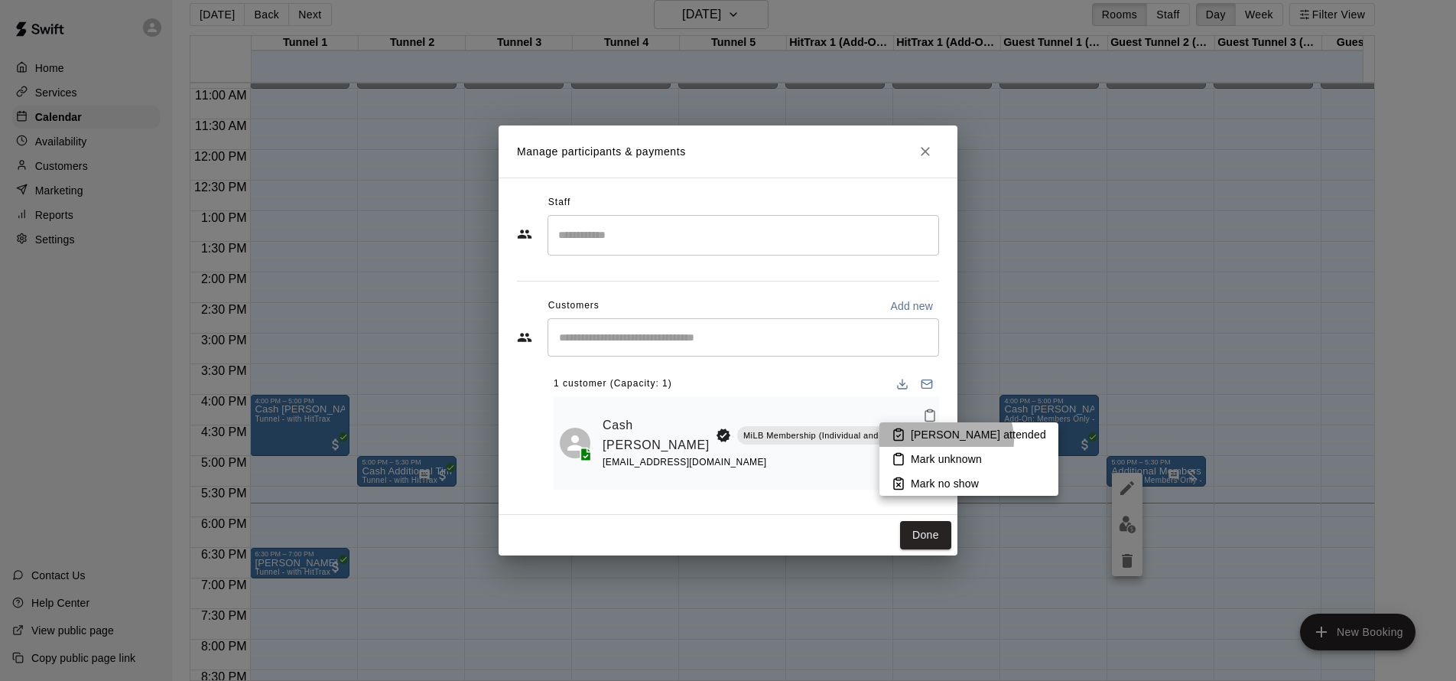
click at [945, 439] on p "Mark attended" at bounding box center [978, 434] width 135 height 15
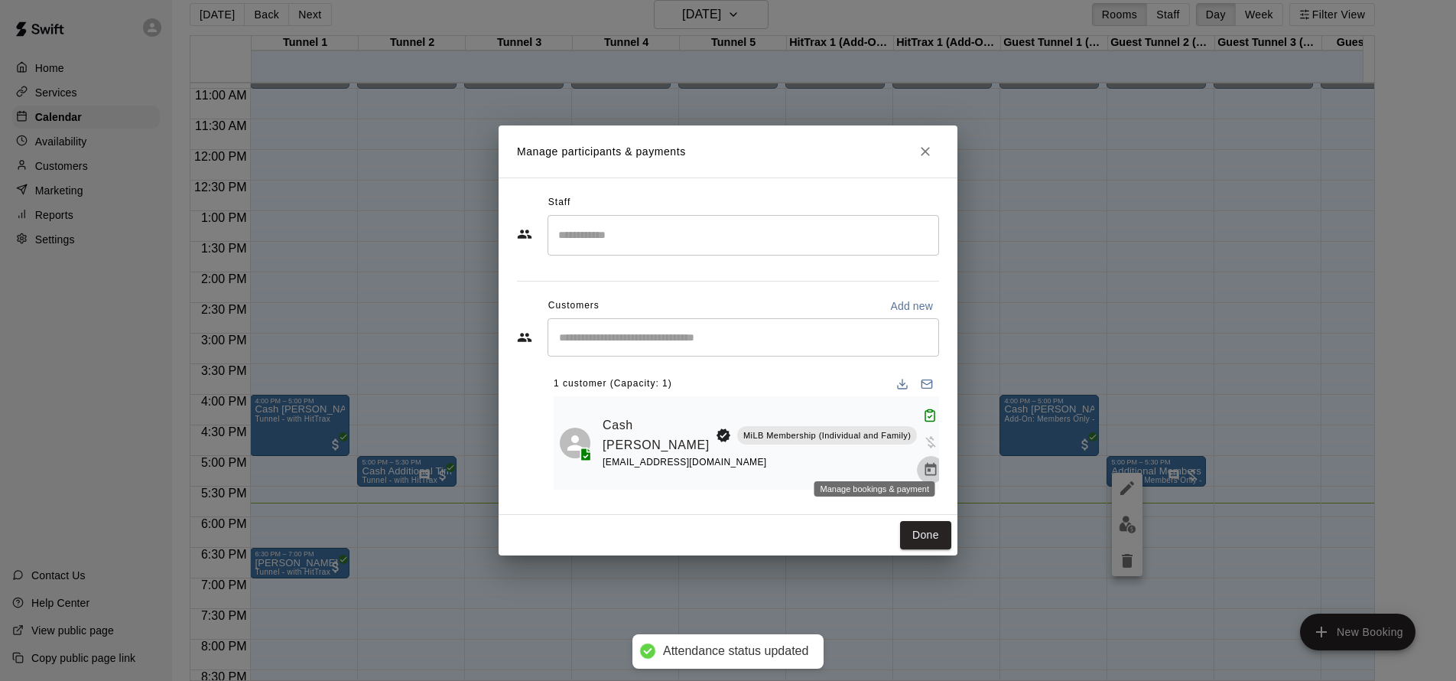
click at [923, 462] on icon "Manage bookings & payment" at bounding box center [930, 469] width 15 height 15
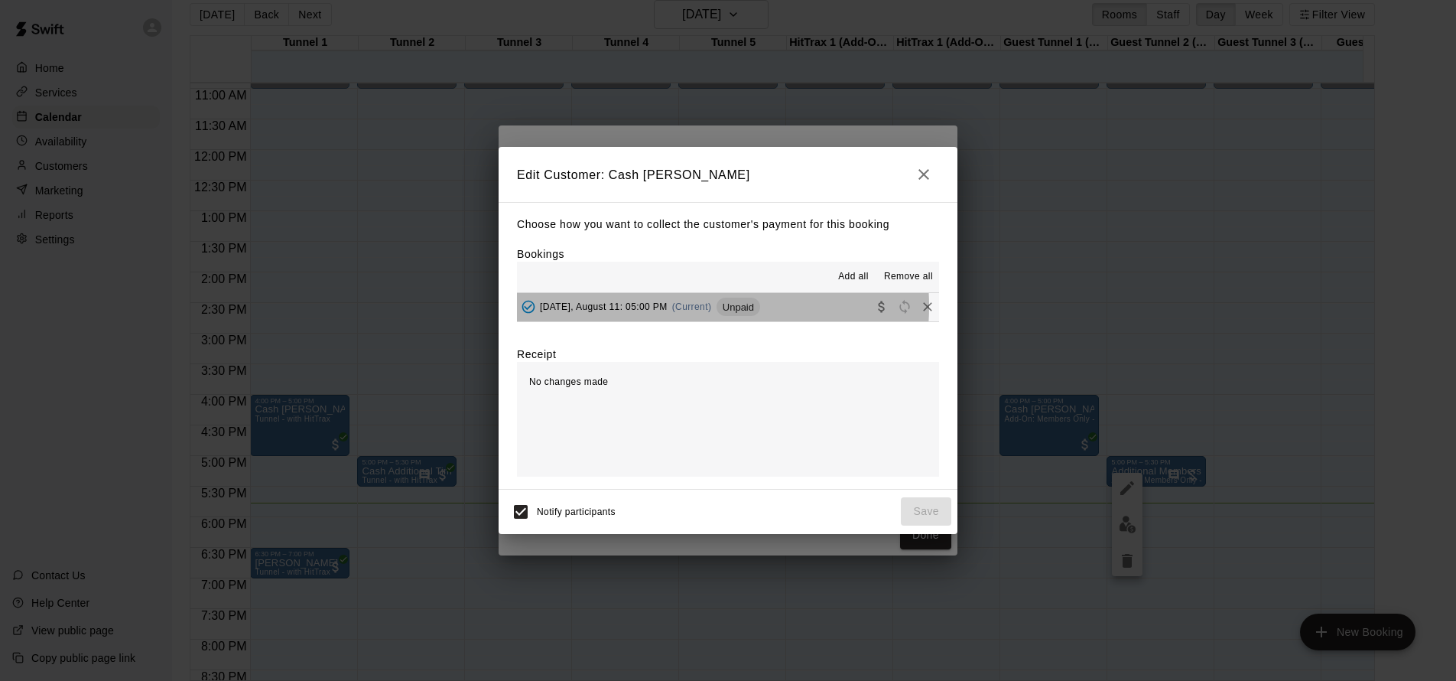
click at [678, 307] on span "(Current)" at bounding box center [692, 306] width 40 height 11
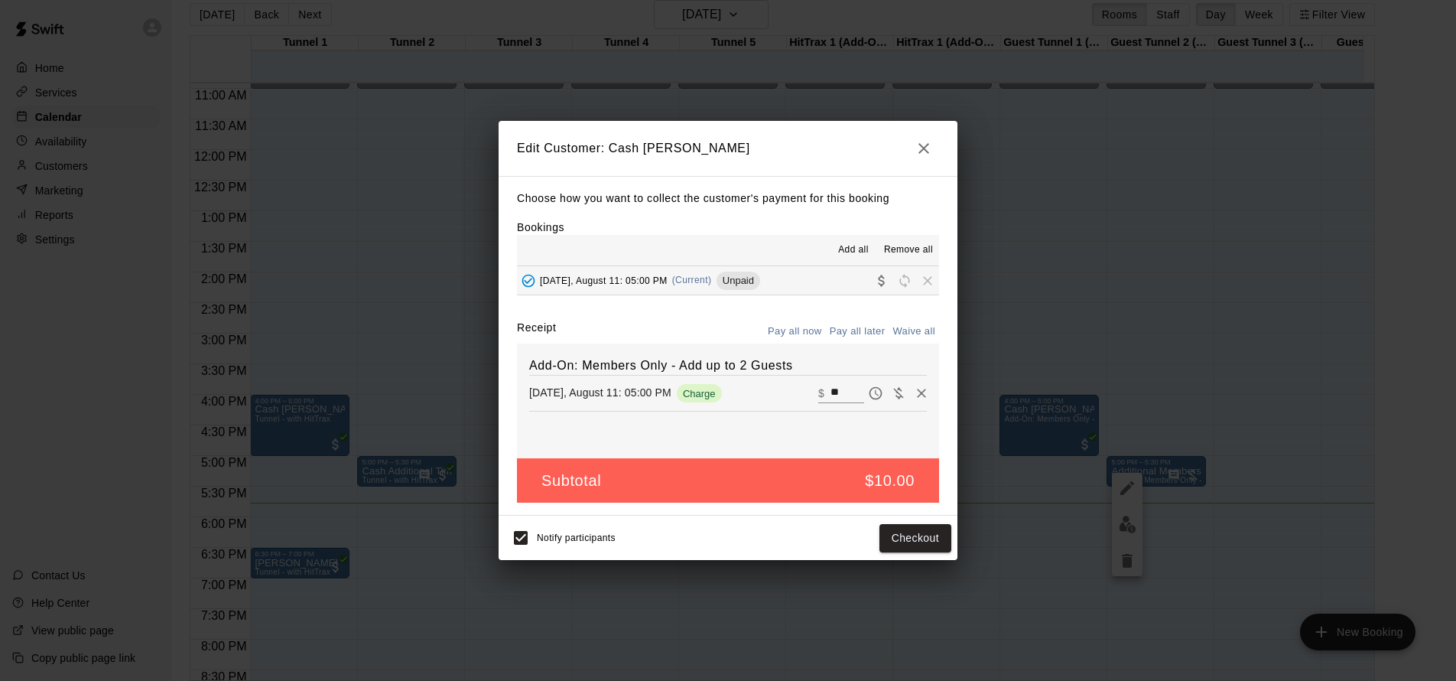
click at [769, 398] on div "Monday, August 11: 05:00 PM Charge ​ $ **" at bounding box center [728, 393] width 398 height 23
click at [776, 389] on div "Monday, August 11: 05:00 PM Charge ​ $ **" at bounding box center [728, 393] width 398 height 23
click at [912, 533] on button "Checkout" at bounding box center [915, 538] width 72 height 28
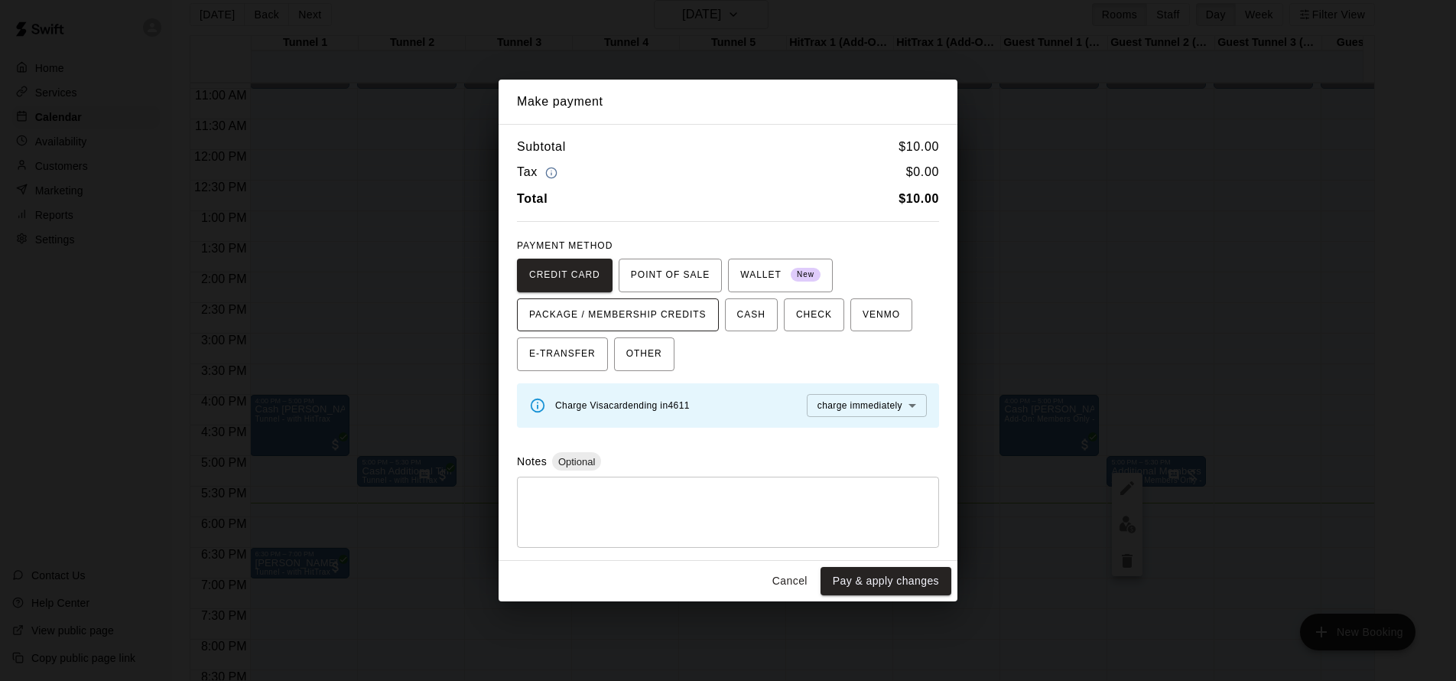
click at [671, 321] on span "PACKAGE / MEMBERSHIP CREDITS" at bounding box center [617, 315] width 177 height 24
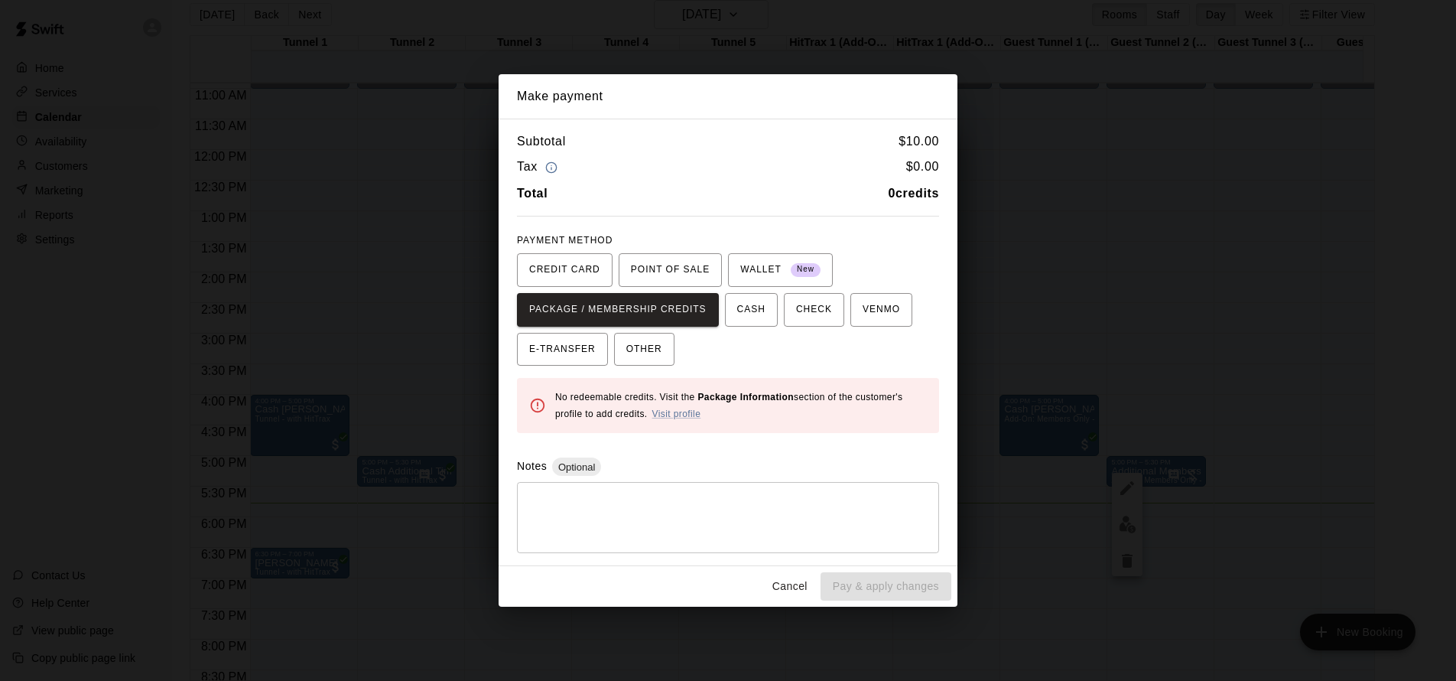
click at [782, 360] on div "CREDIT CARD POINT OF SALE WALLET New PACKAGE / MEMBERSHIP CREDITS CASH CHECK VE…" at bounding box center [728, 309] width 422 height 113
click at [561, 267] on span "CREDIT CARD" at bounding box center [564, 270] width 71 height 24
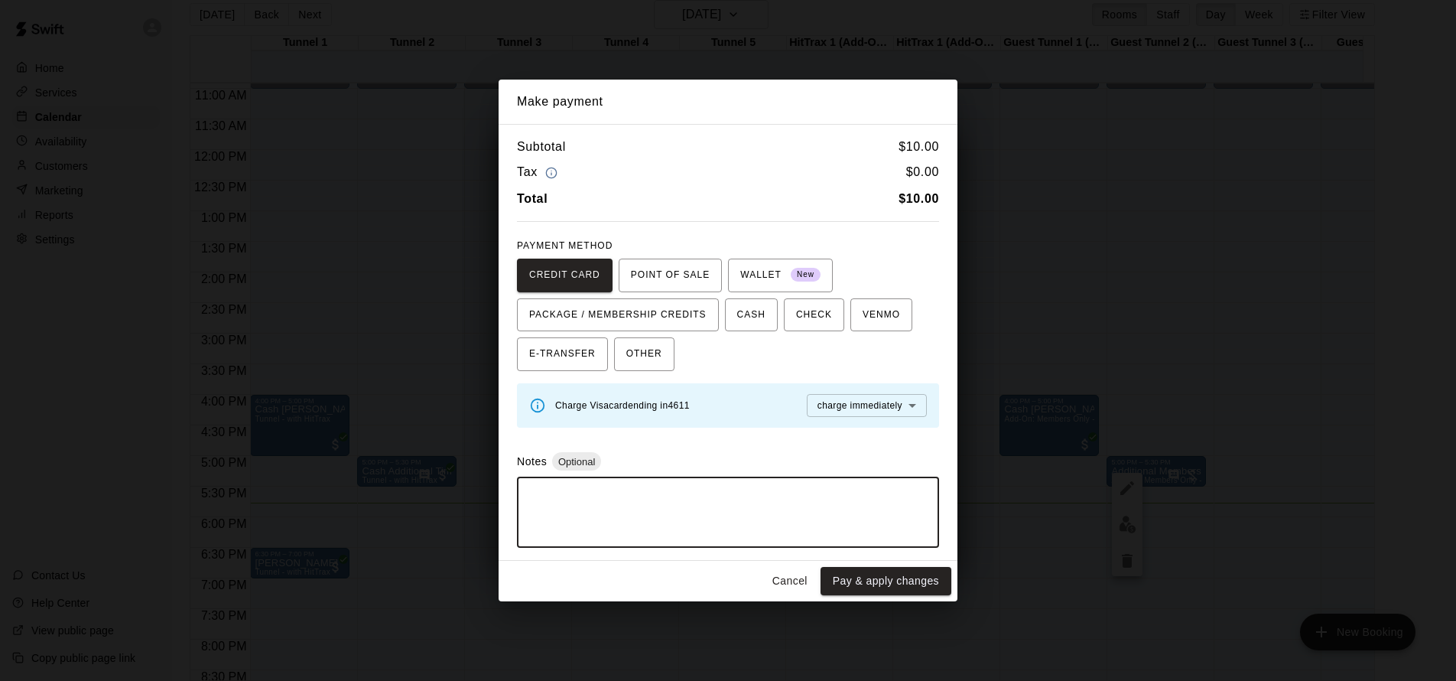
click at [692, 515] on textarea at bounding box center [728, 512] width 401 height 46
paste textarea "**********"
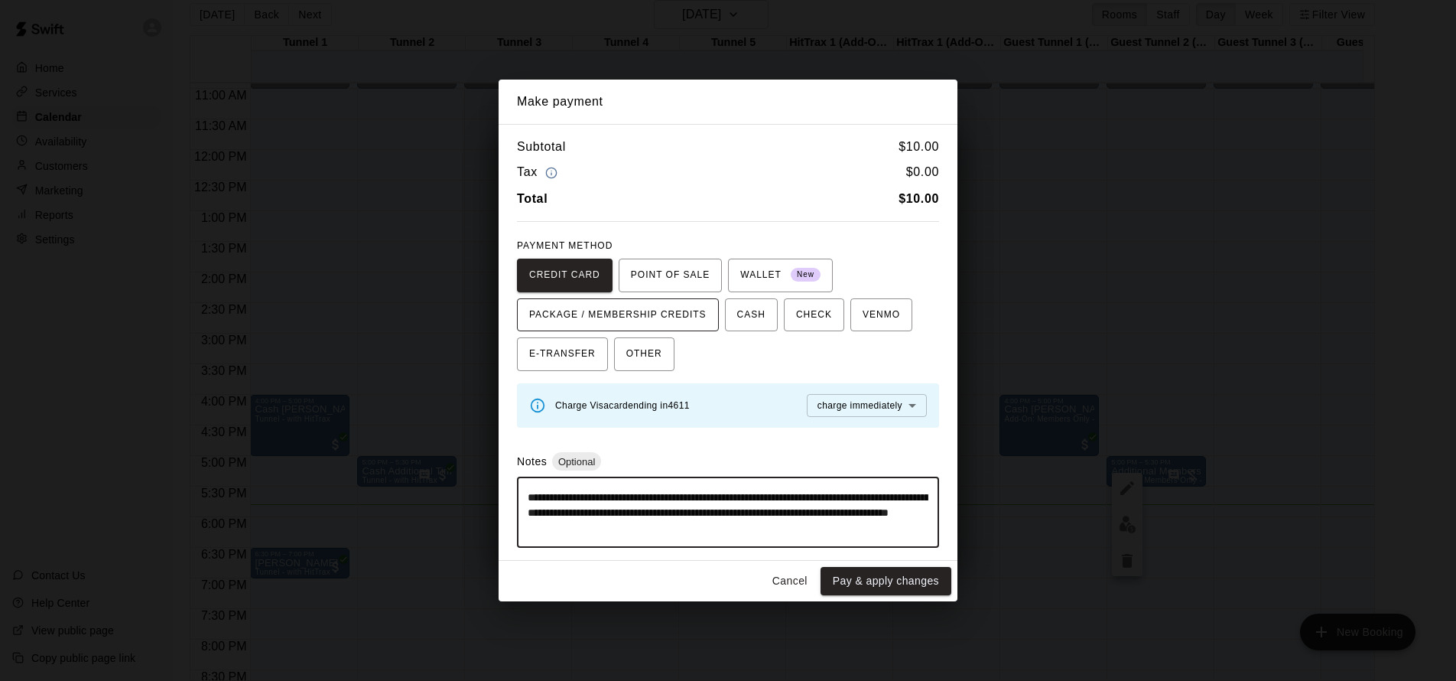
type textarea "**********"
click at [680, 314] on span "PACKAGE / MEMBERSHIP CREDITS" at bounding box center [617, 315] width 177 height 24
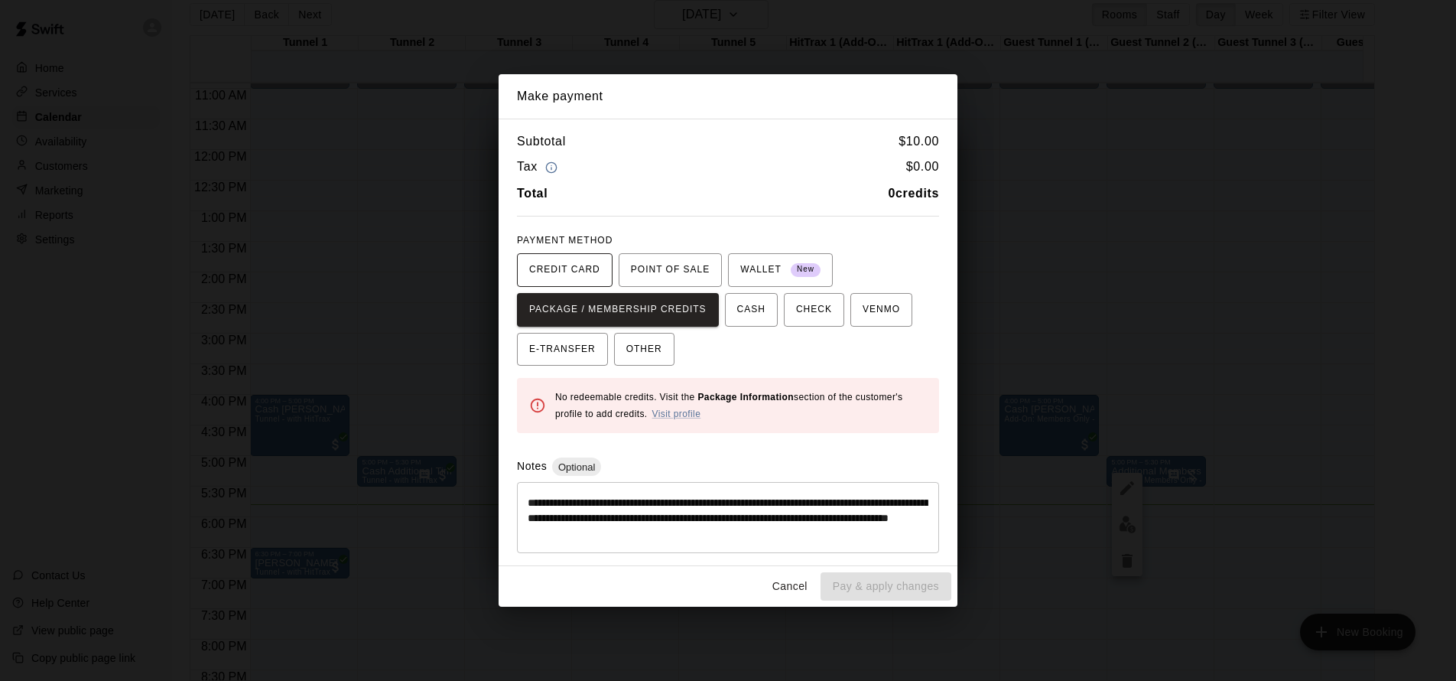
click at [581, 283] on button "CREDIT CARD" at bounding box center [565, 270] width 96 height 34
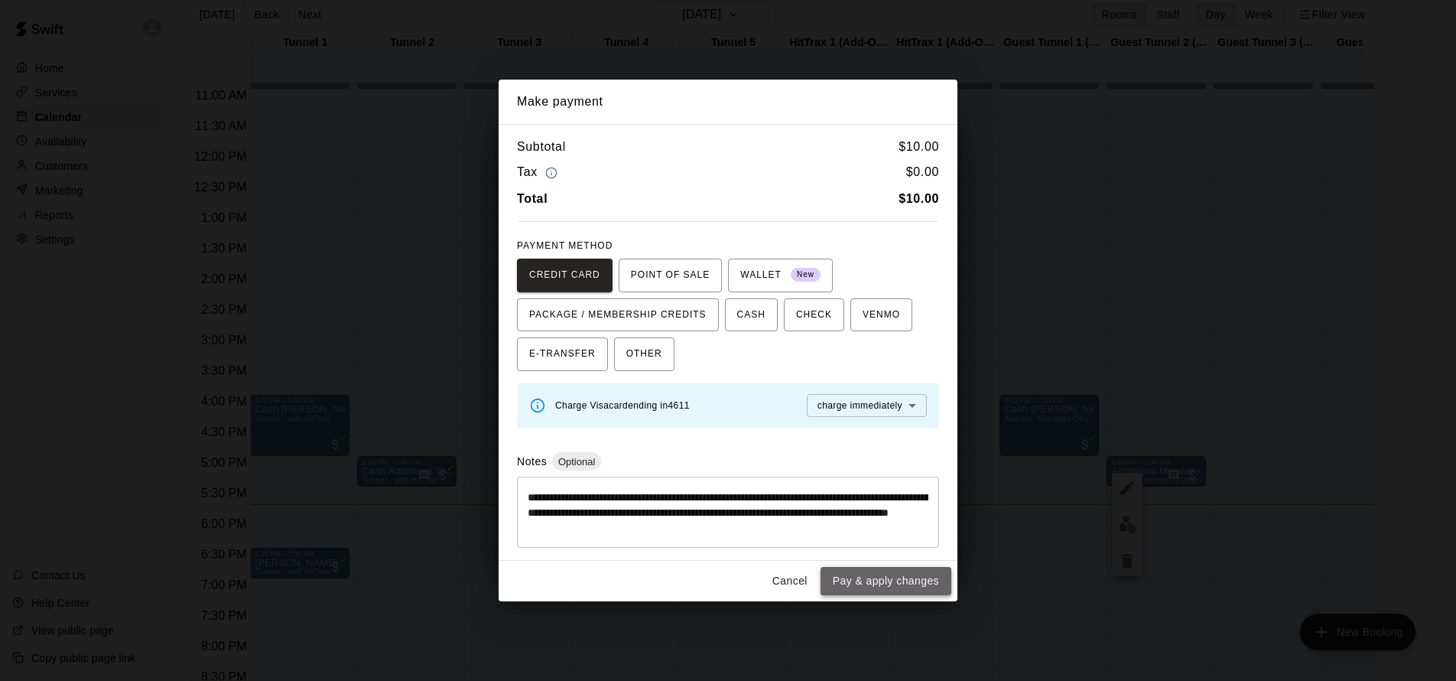
click at [882, 576] on button "Pay & apply changes" at bounding box center [886, 581] width 131 height 28
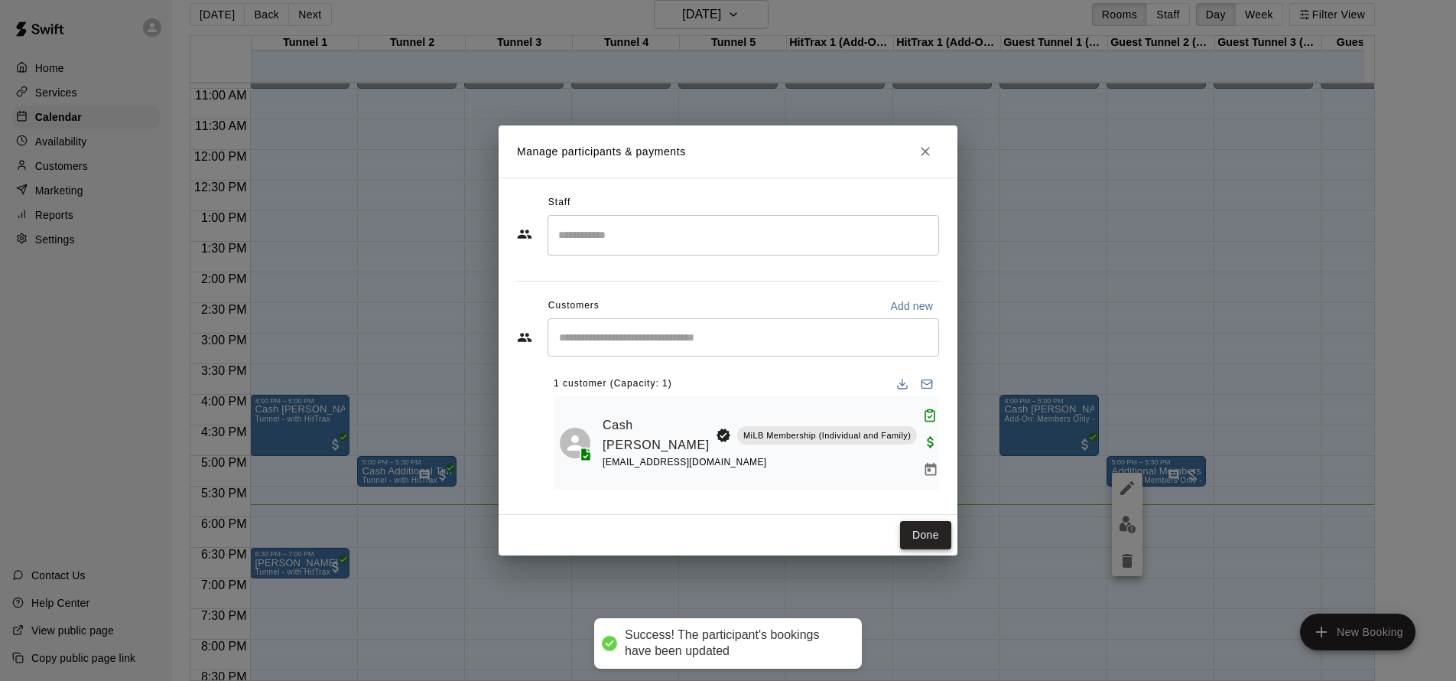
click at [928, 522] on button "Done" at bounding box center [925, 535] width 51 height 28
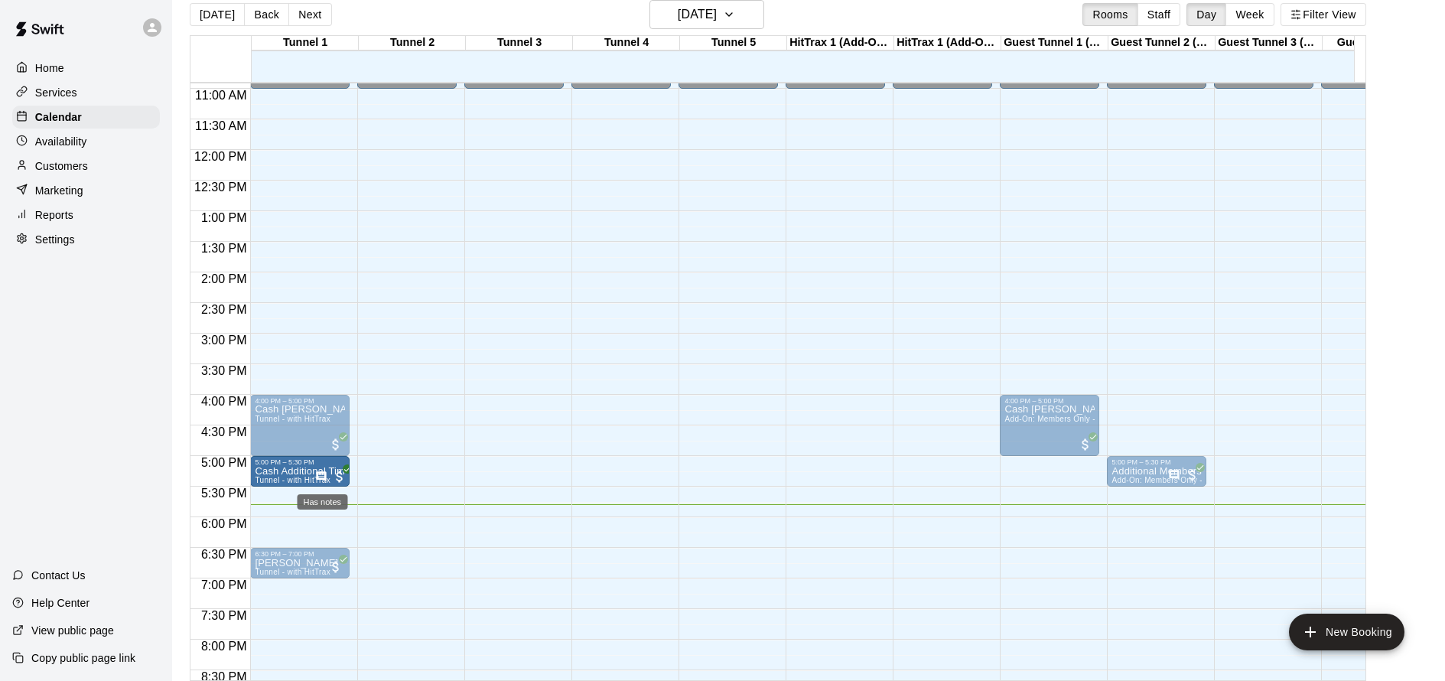
drag, startPoint x: 386, startPoint y: 467, endPoint x: 320, endPoint y: 475, distance: 66.2
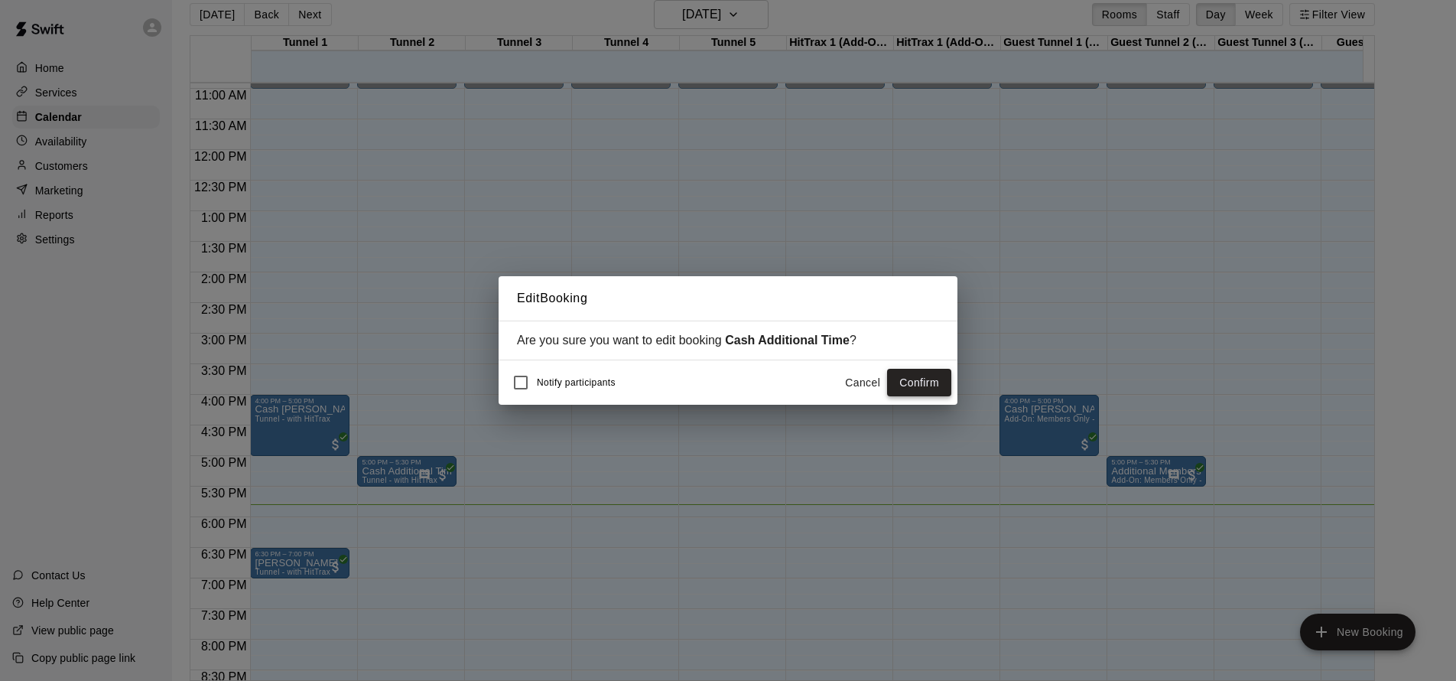
click at [915, 381] on button "Confirm" at bounding box center [919, 383] width 64 height 28
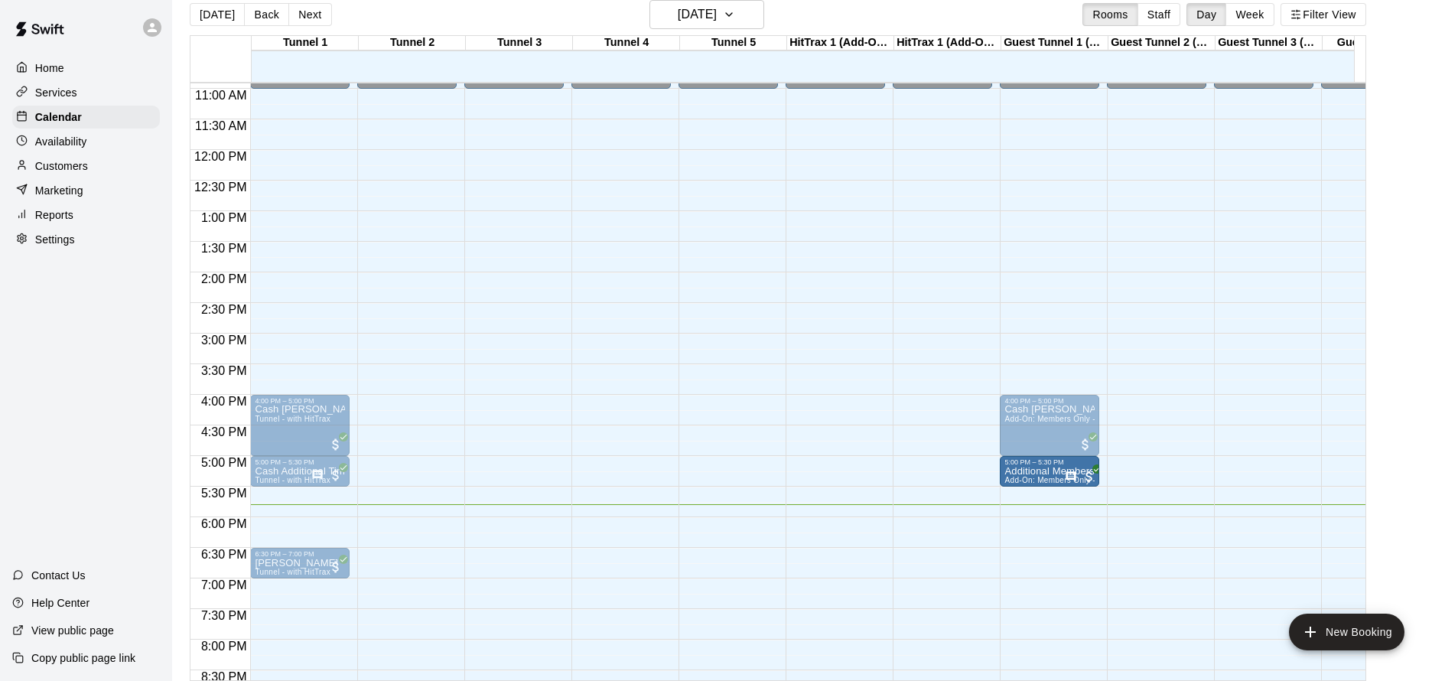
drag, startPoint x: 1141, startPoint y: 466, endPoint x: 1071, endPoint y: 469, distance: 70.4
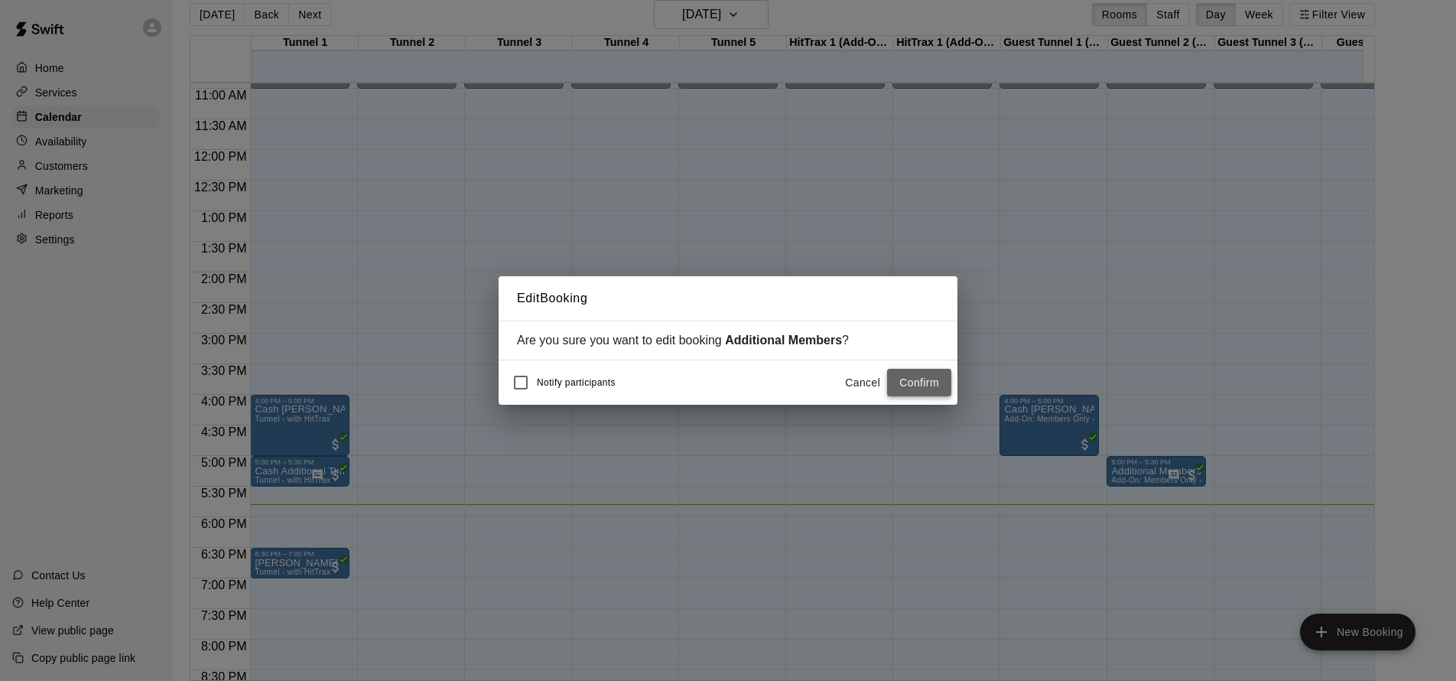
click at [925, 377] on button "Confirm" at bounding box center [919, 383] width 64 height 28
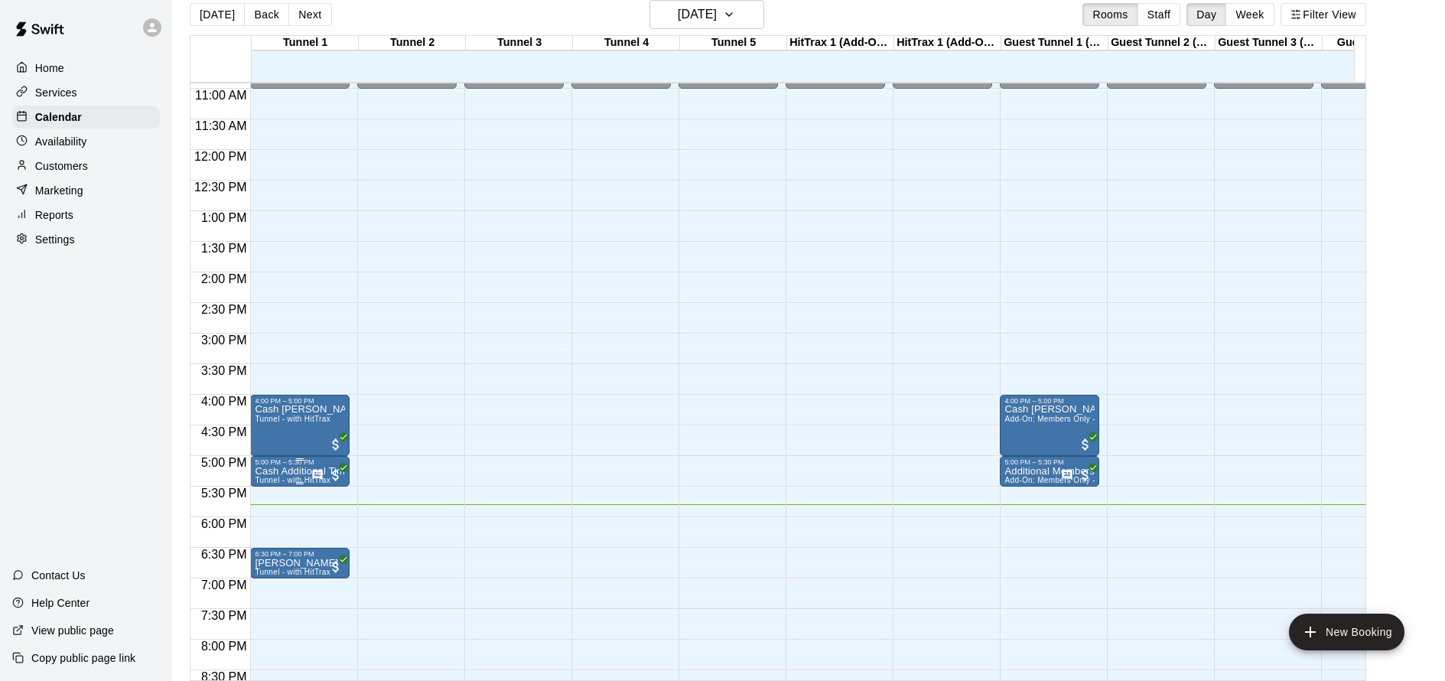
click at [297, 471] on p "Cash Additional Time" at bounding box center [300, 471] width 90 height 0
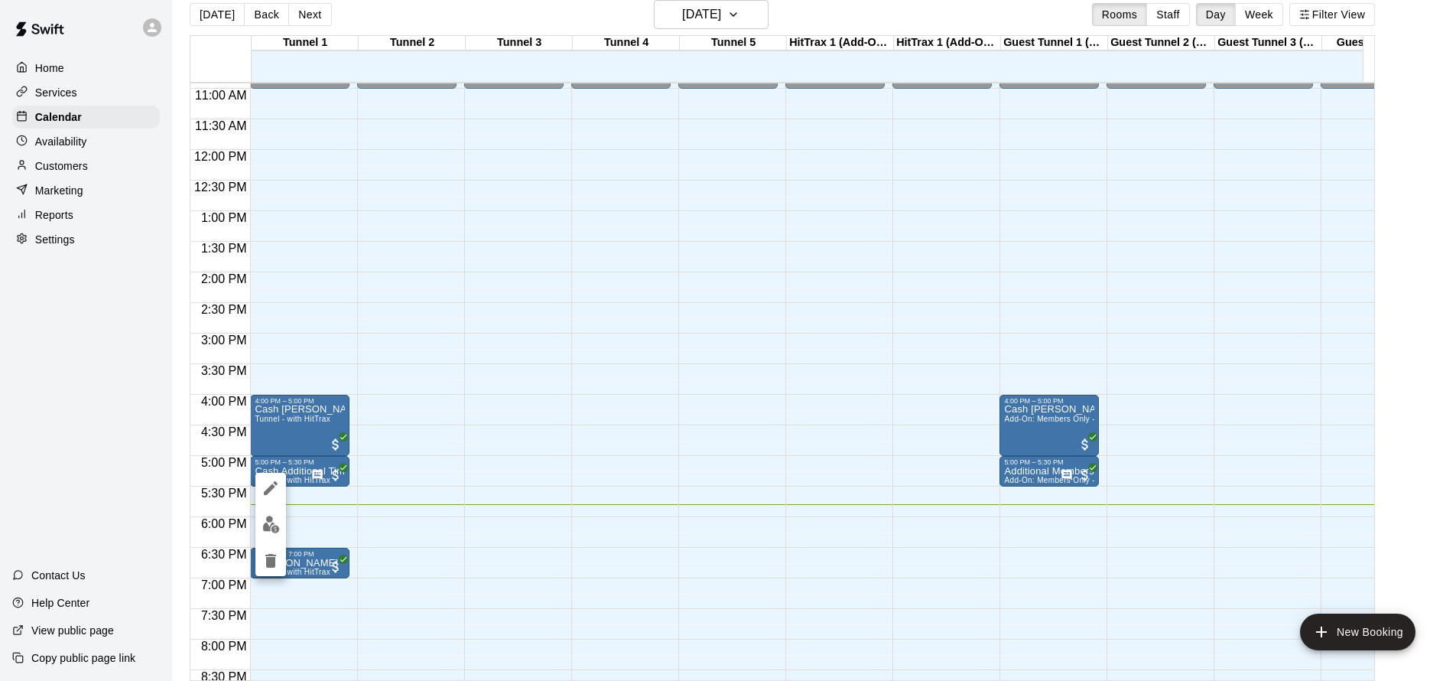
click at [278, 489] on icon "edit" at bounding box center [271, 488] width 18 height 18
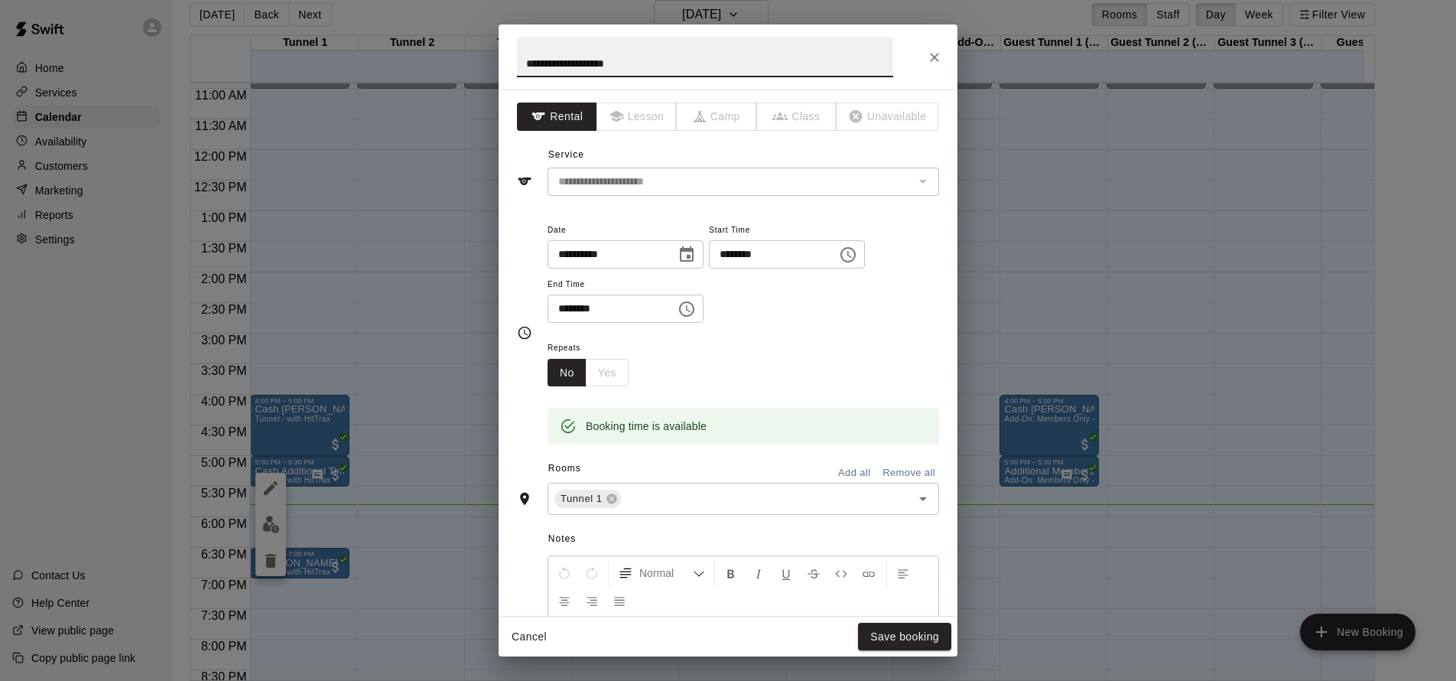
click at [557, 58] on input "**********" at bounding box center [705, 57] width 376 height 41
type input "**********"
click at [900, 634] on button "Save booking" at bounding box center [904, 636] width 93 height 28
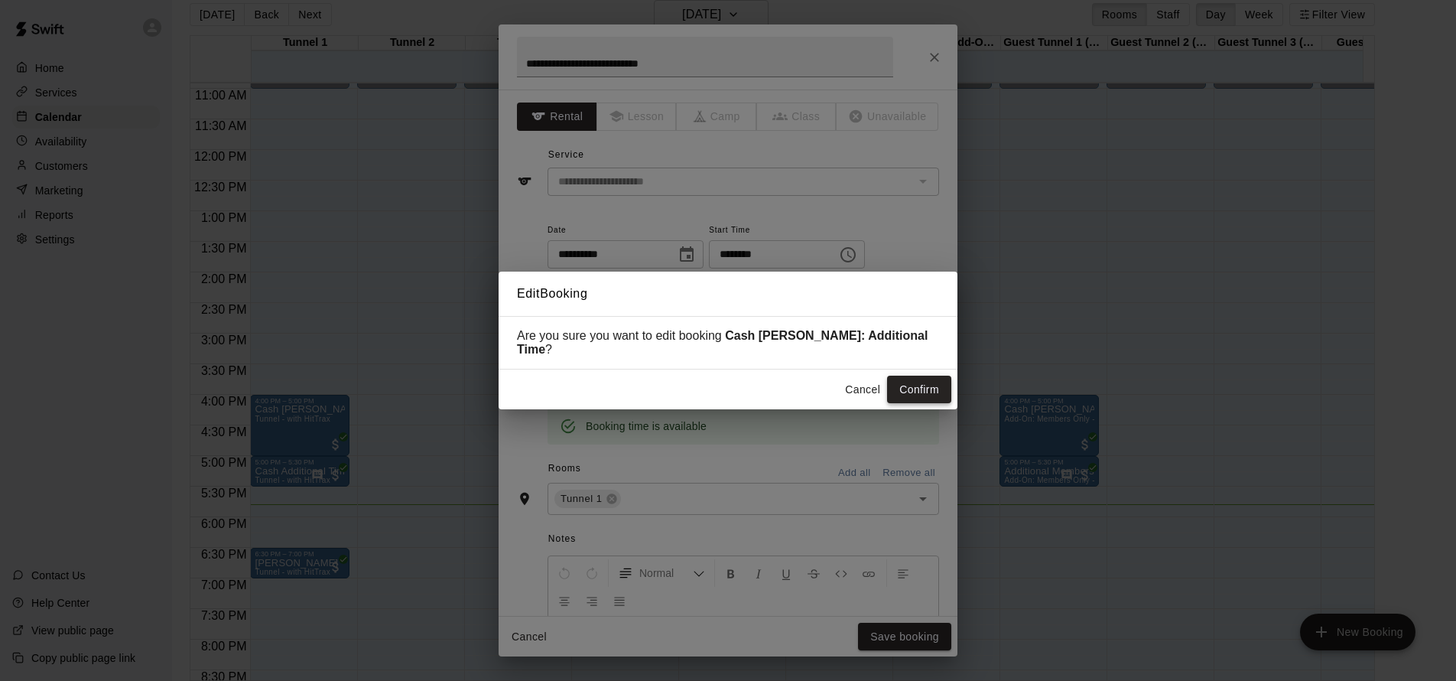
click at [937, 376] on button "Confirm" at bounding box center [919, 389] width 64 height 28
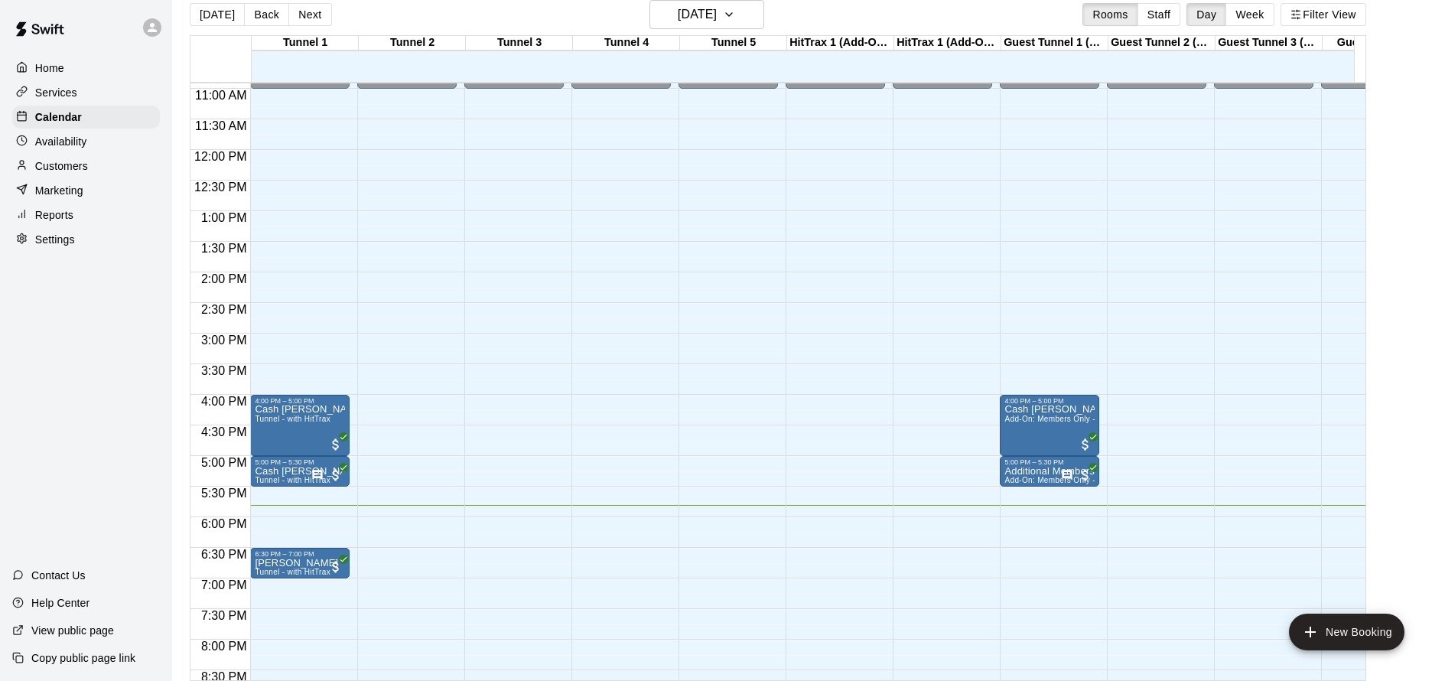
click at [513, 555] on div "12:00 AM – 11:00 AM Closed 10:00 PM – 11:59 PM Closed" at bounding box center [513, 150] width 99 height 1468
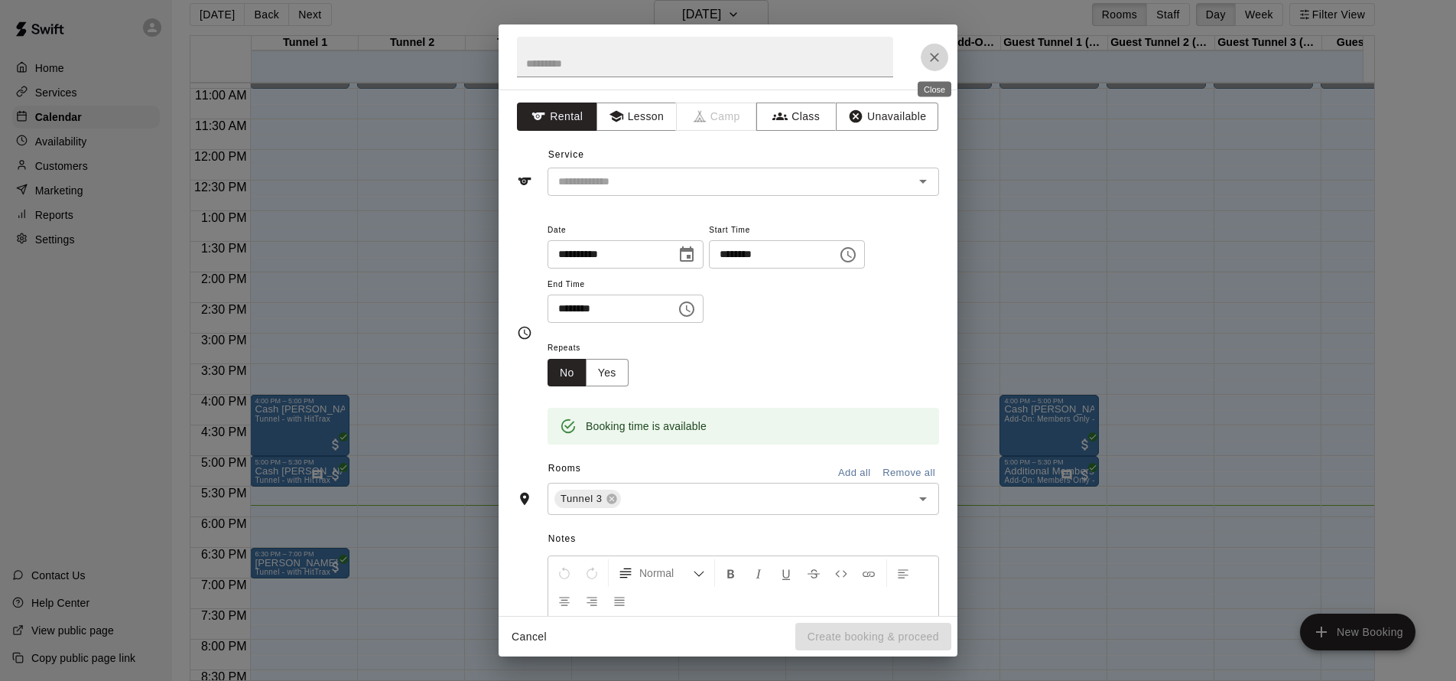
click at [935, 59] on icon "Close" at bounding box center [934, 57] width 15 height 15
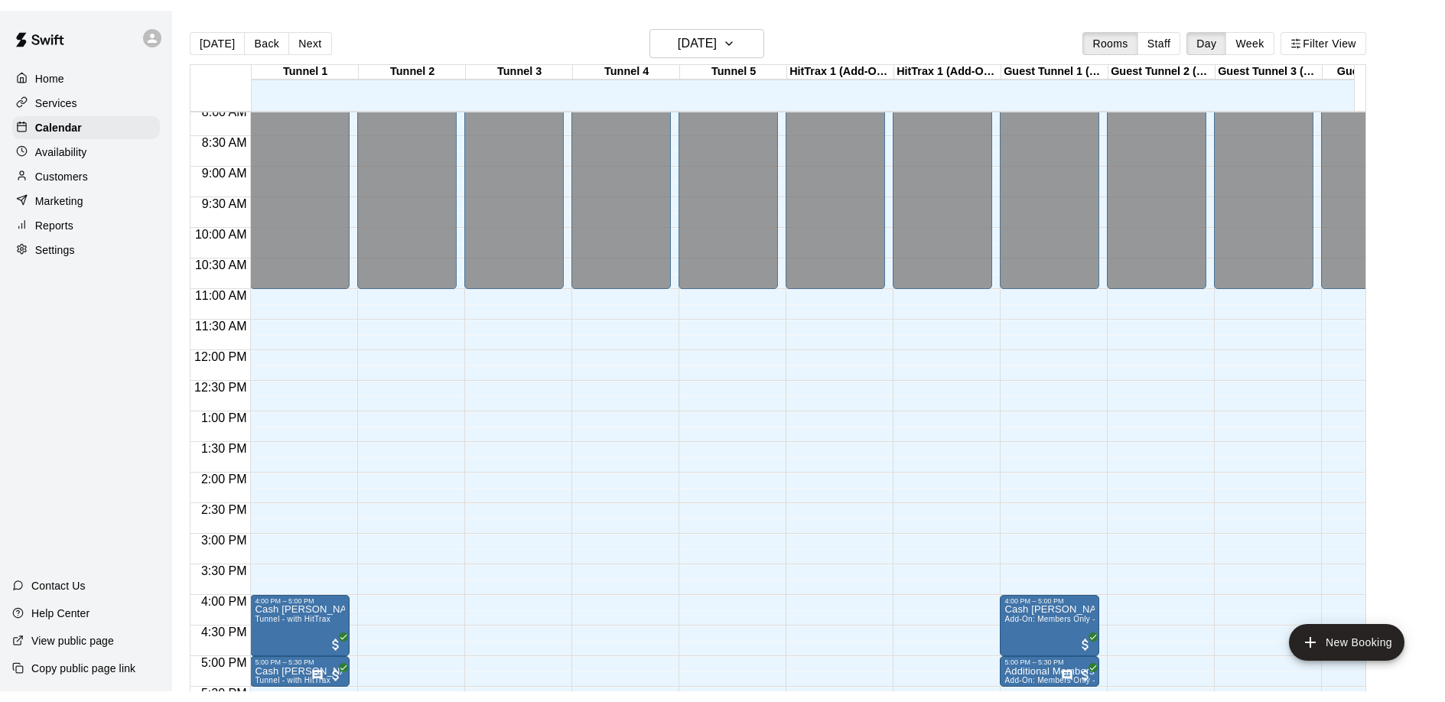
scroll to position [600, 0]
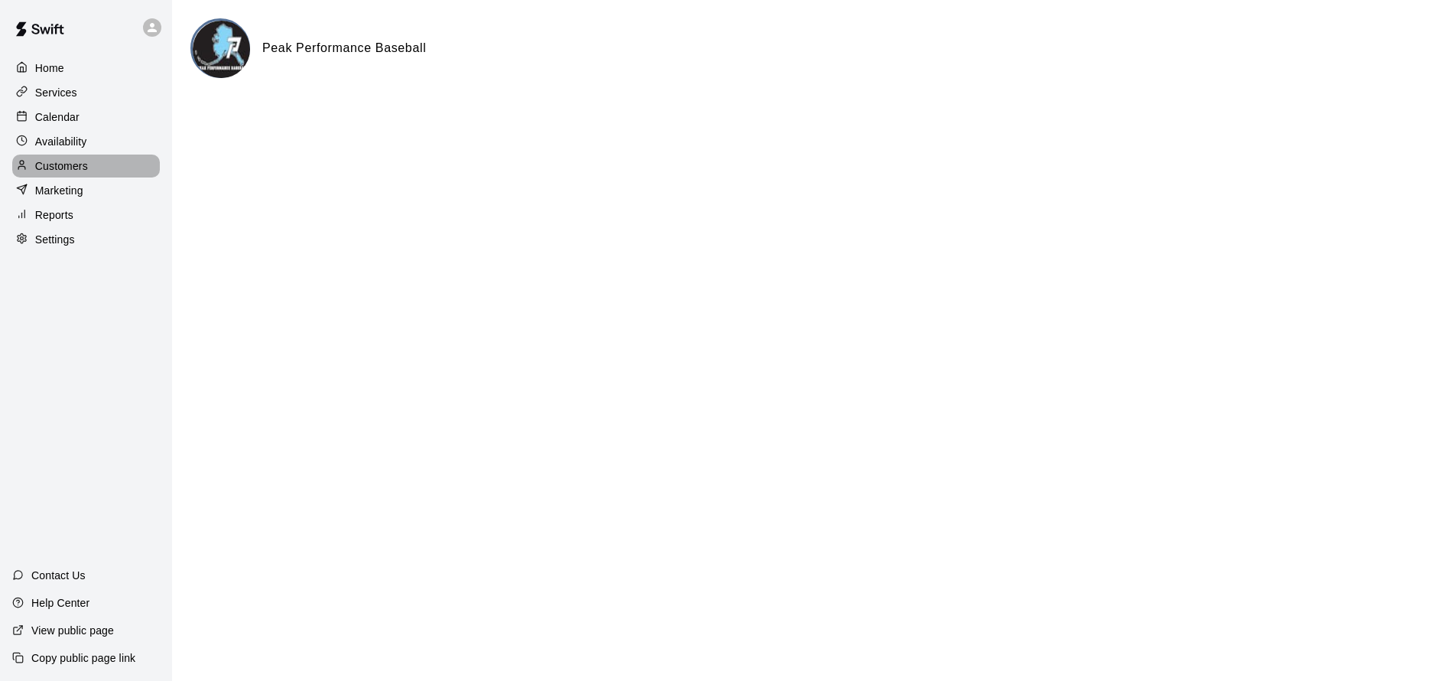
click at [90, 161] on div "Customers" at bounding box center [86, 165] width 148 height 23
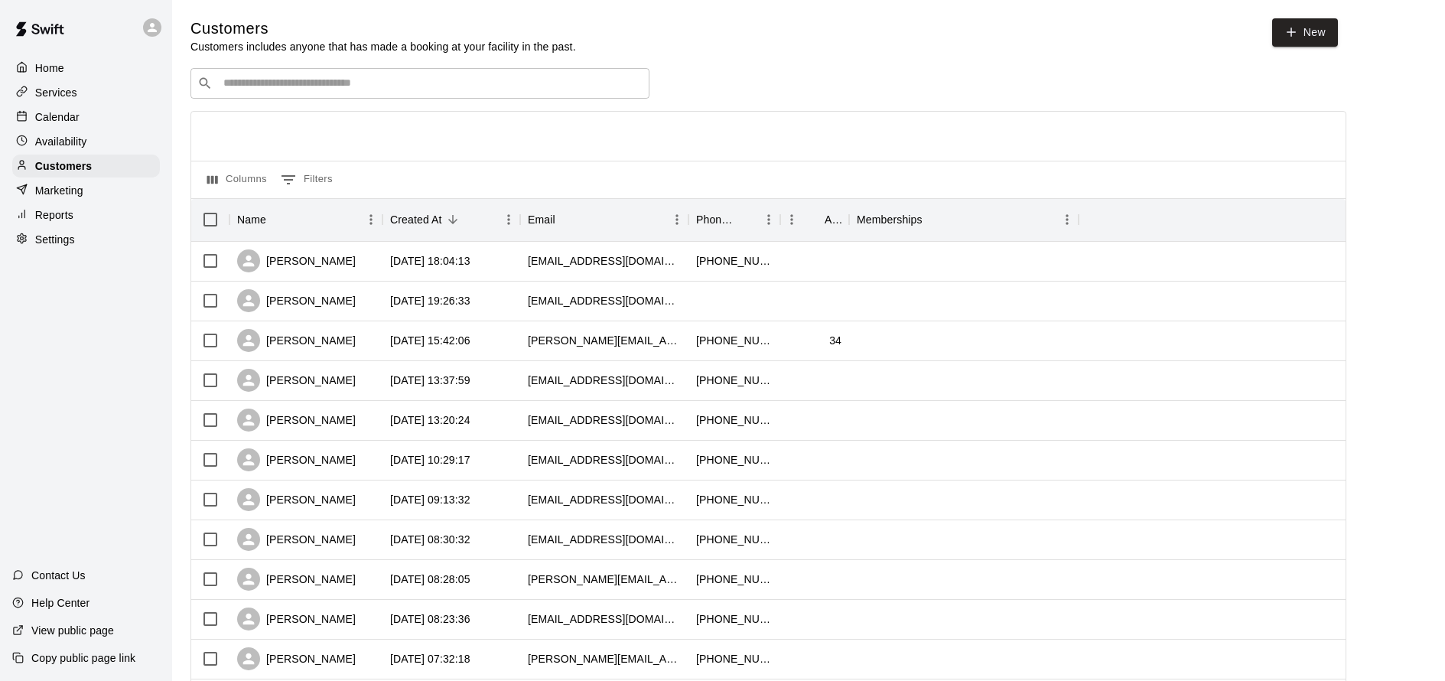
click at [68, 141] on p "Availability" at bounding box center [61, 141] width 52 height 15
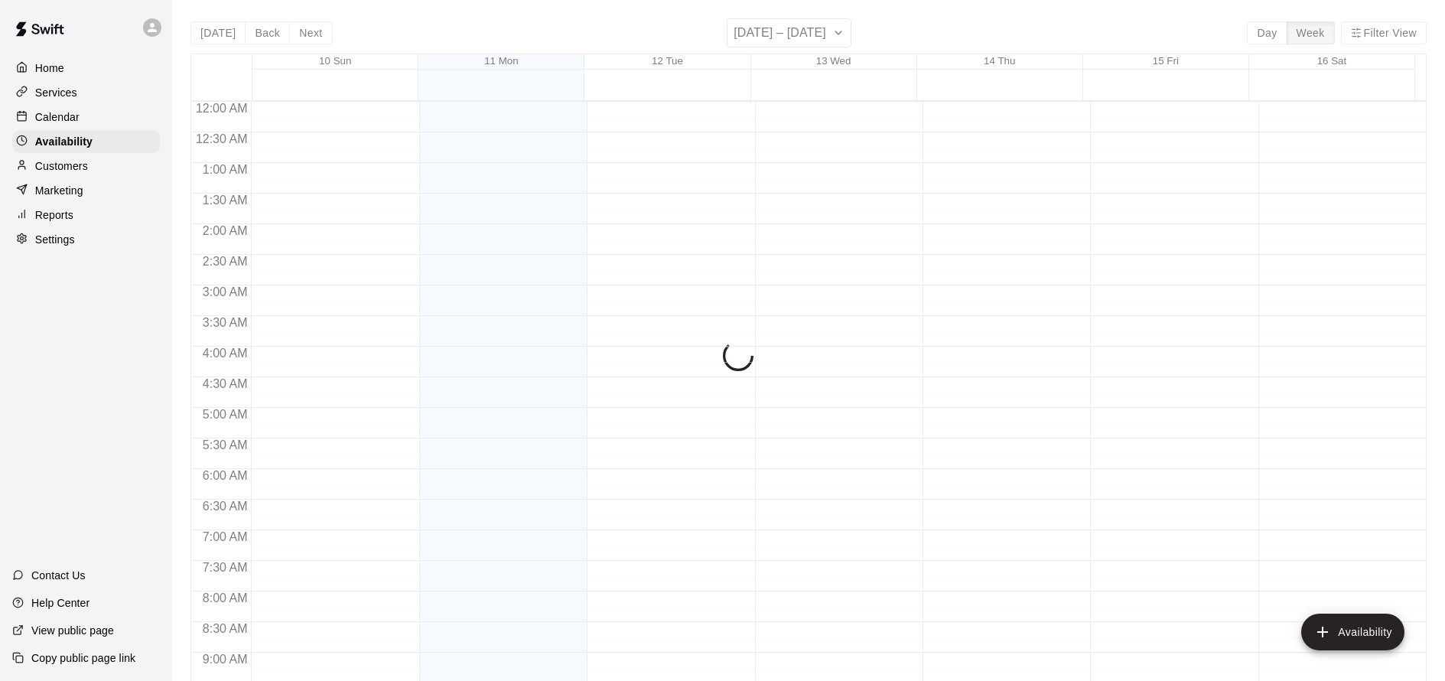
scroll to position [873, 0]
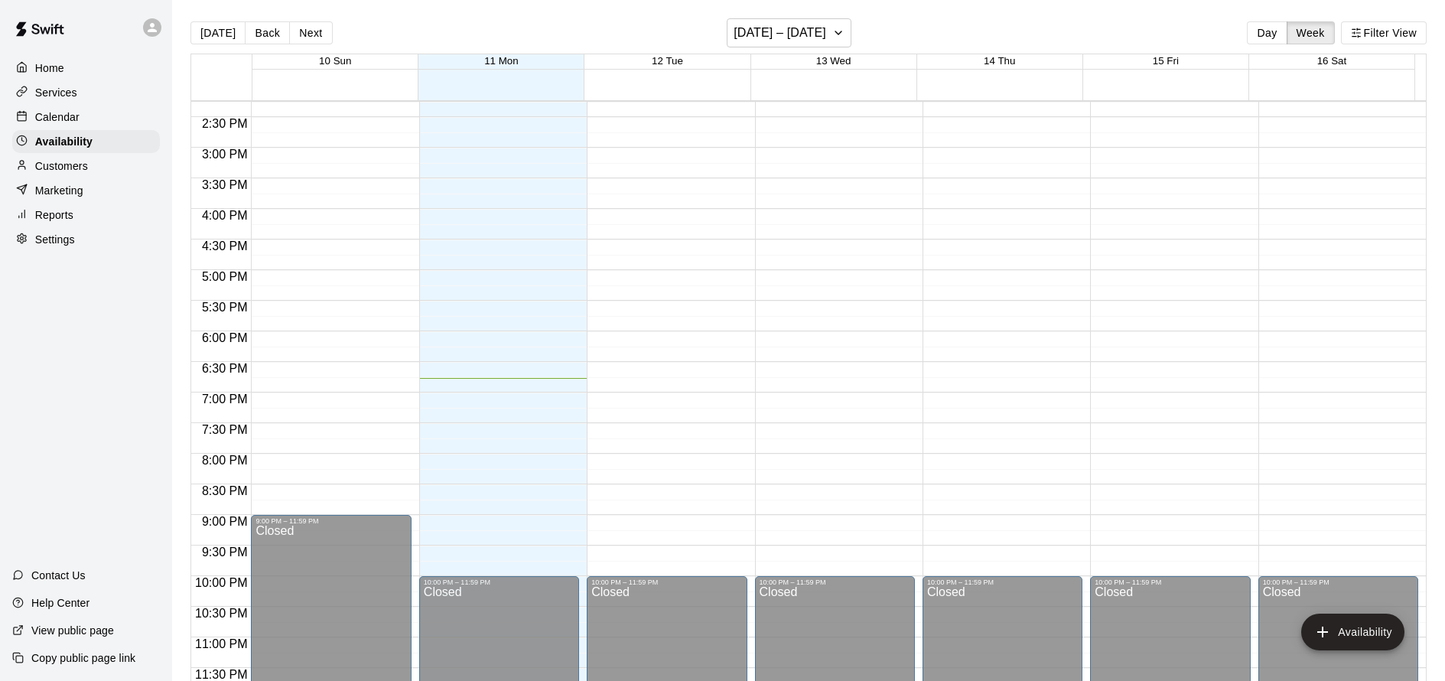
click at [55, 162] on p "Customers" at bounding box center [61, 165] width 53 height 15
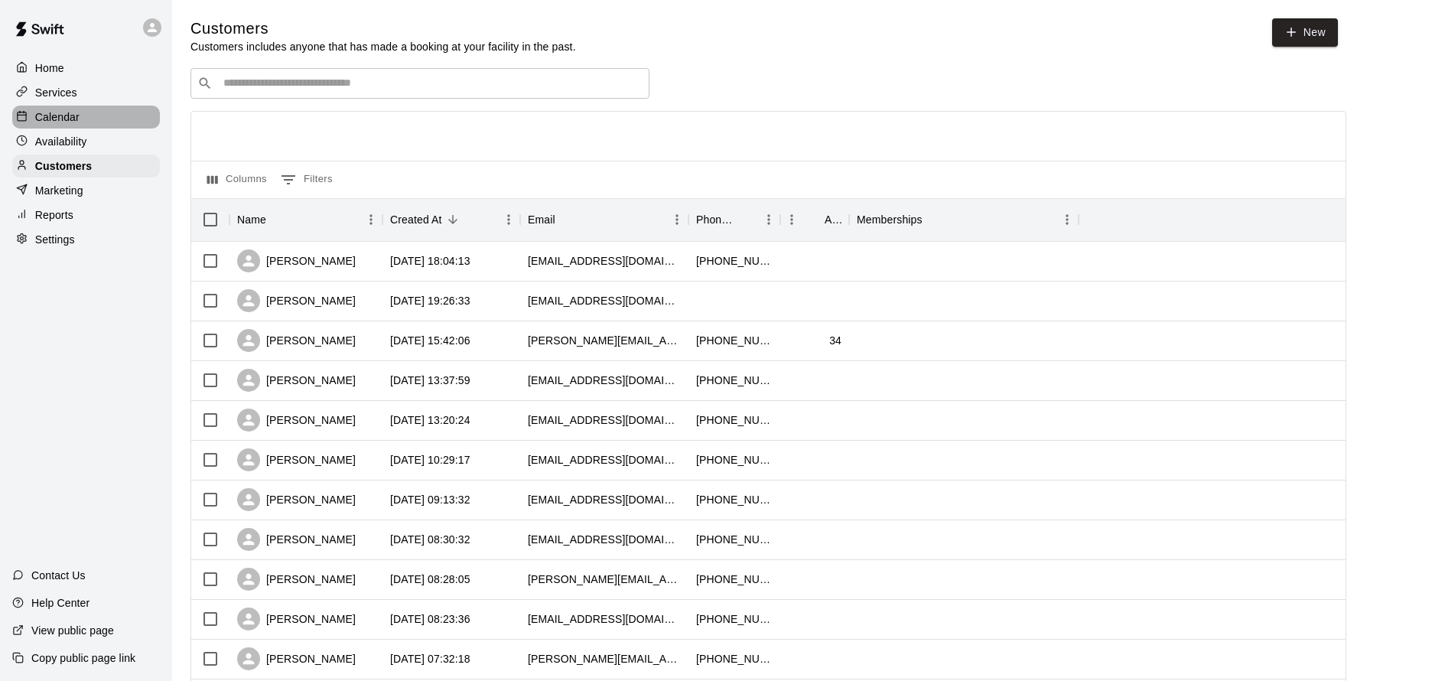
click at [58, 112] on p "Calendar" at bounding box center [57, 116] width 44 height 15
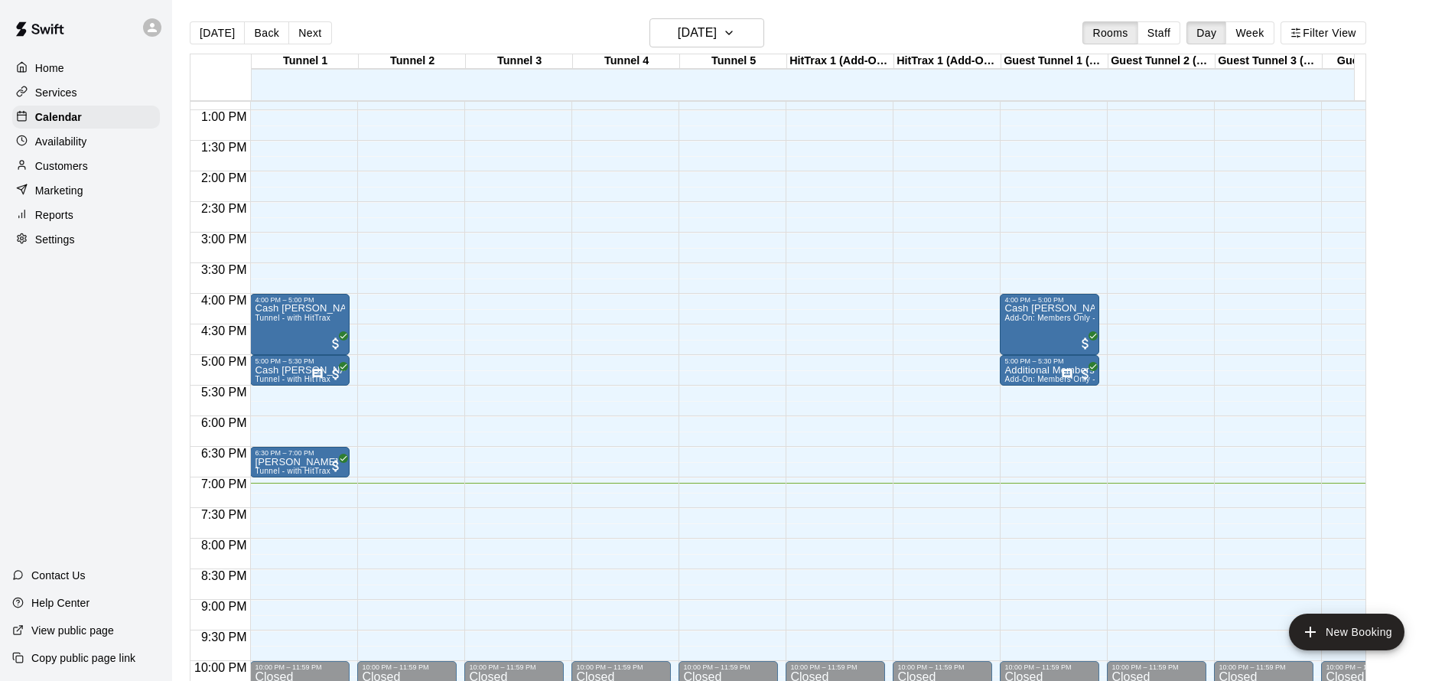
scroll to position [609, 0]
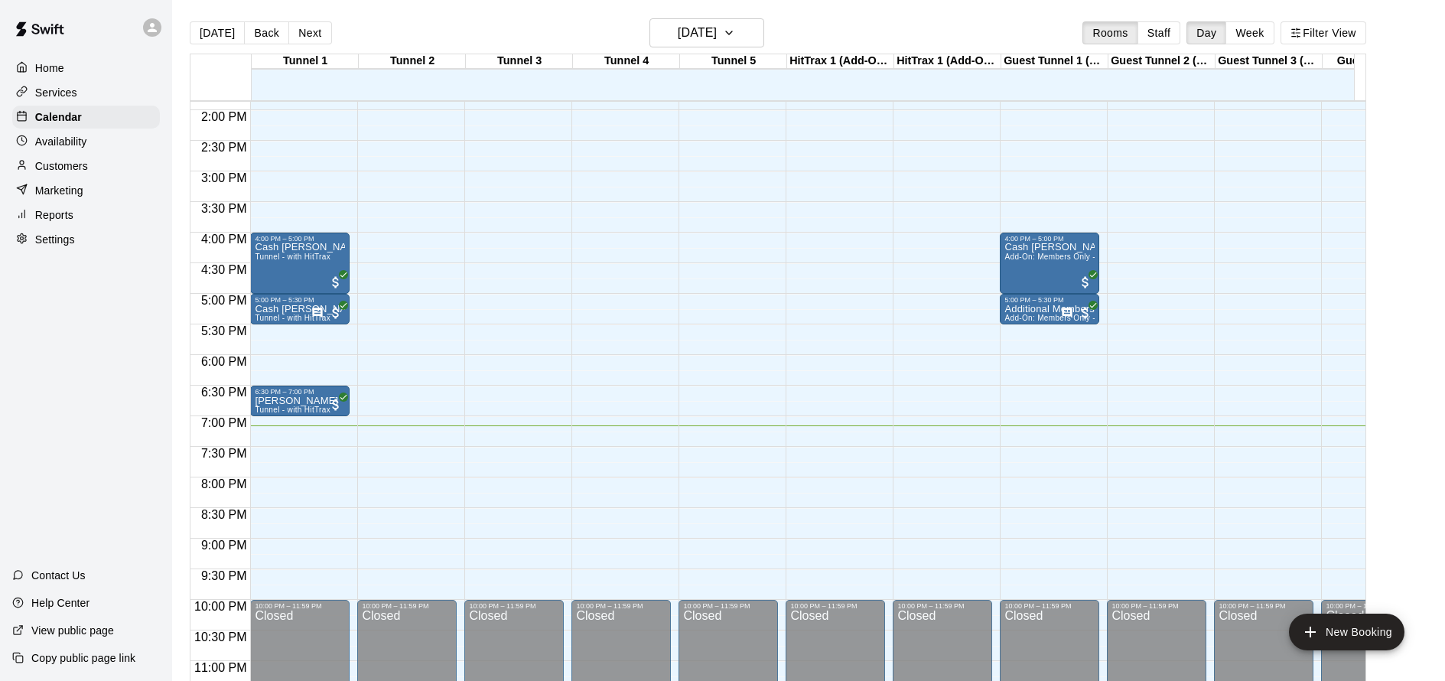
scroll to position [721, 0]
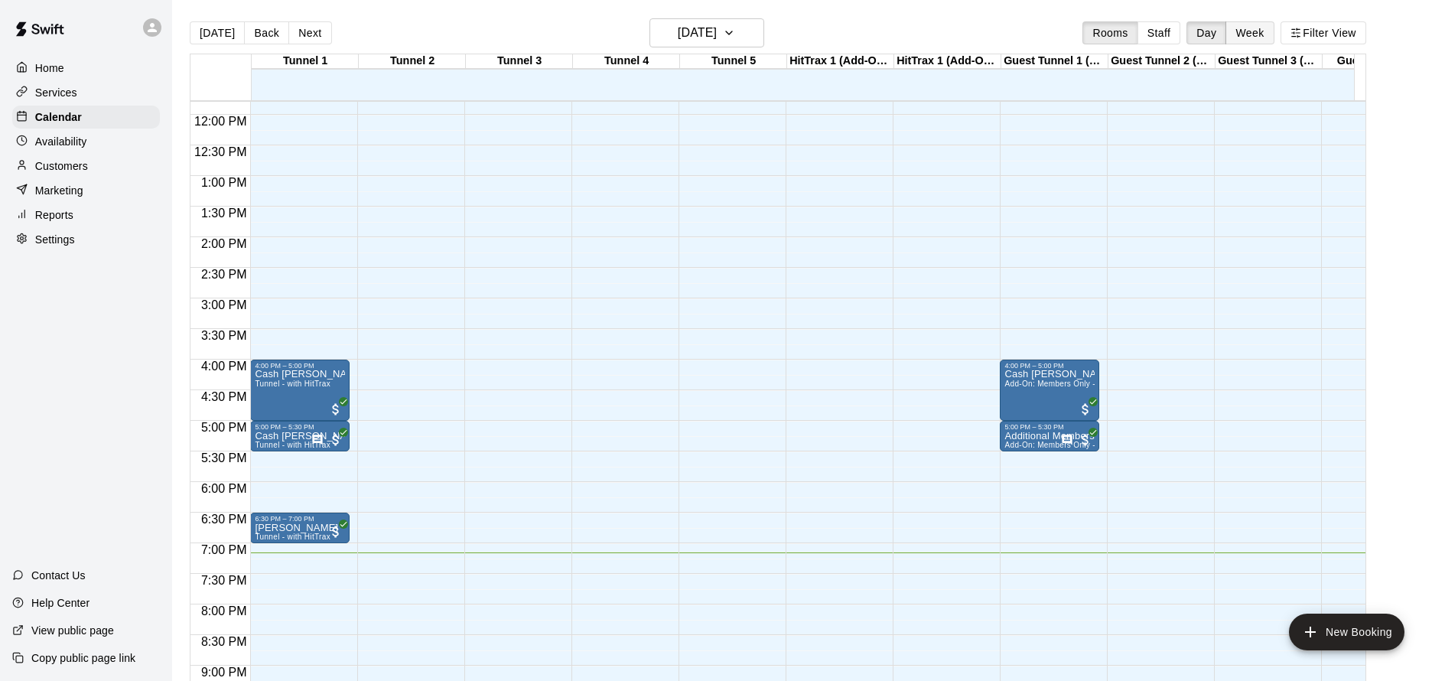
click at [1256, 34] on button "Week" at bounding box center [1249, 32] width 48 height 23
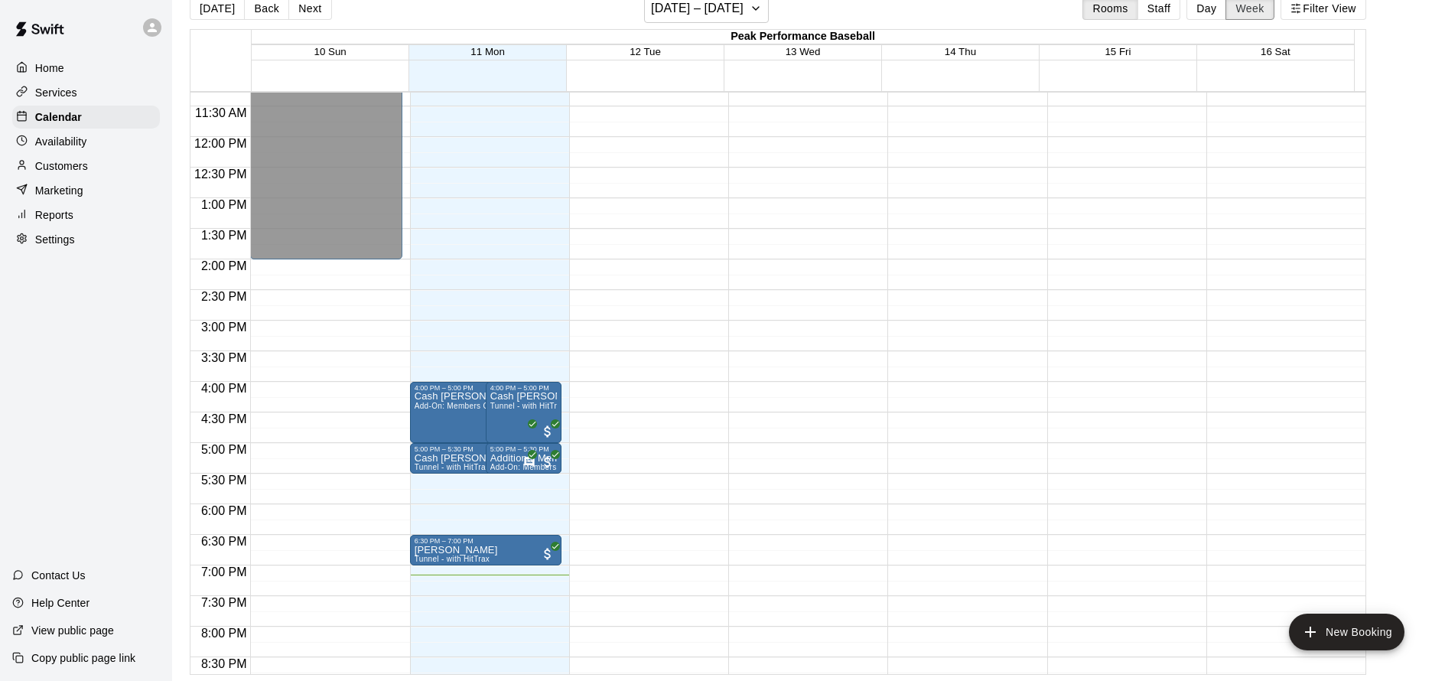
scroll to position [772, 0]
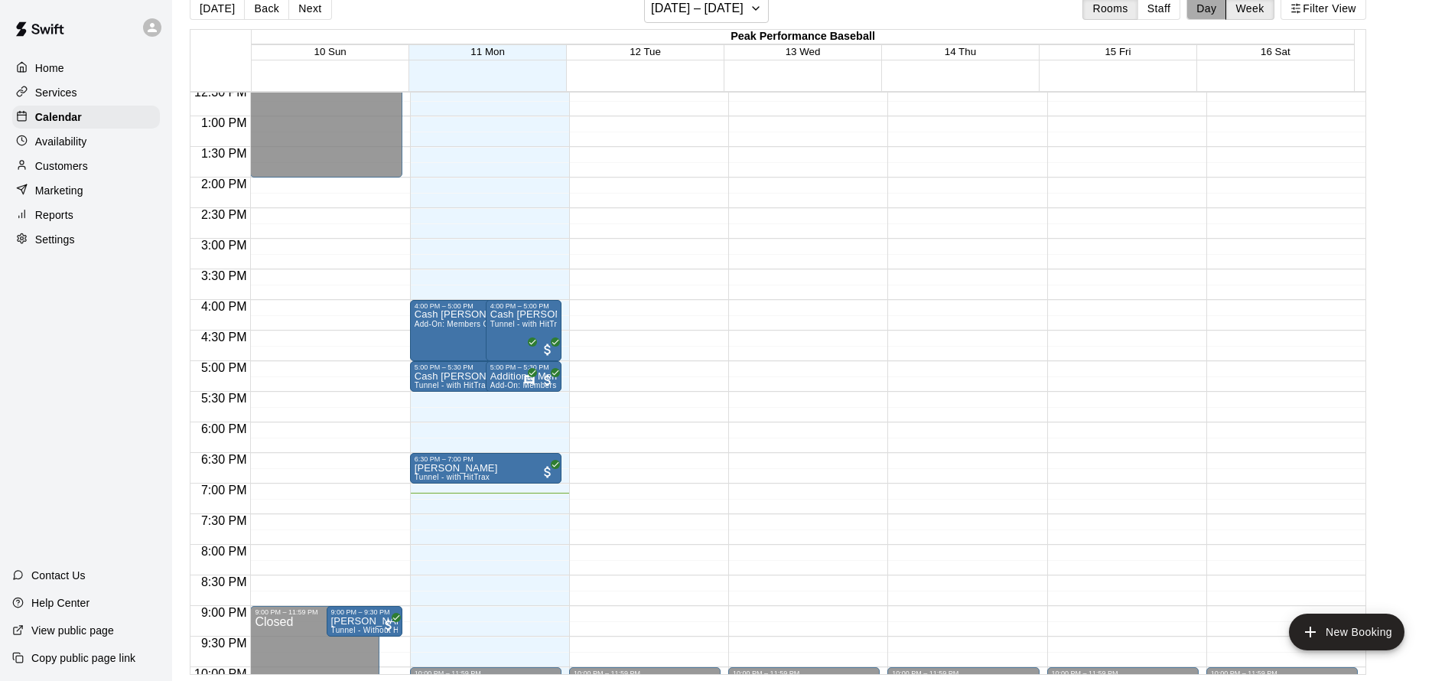
click at [1209, 11] on button "Day" at bounding box center [1206, 8] width 40 height 23
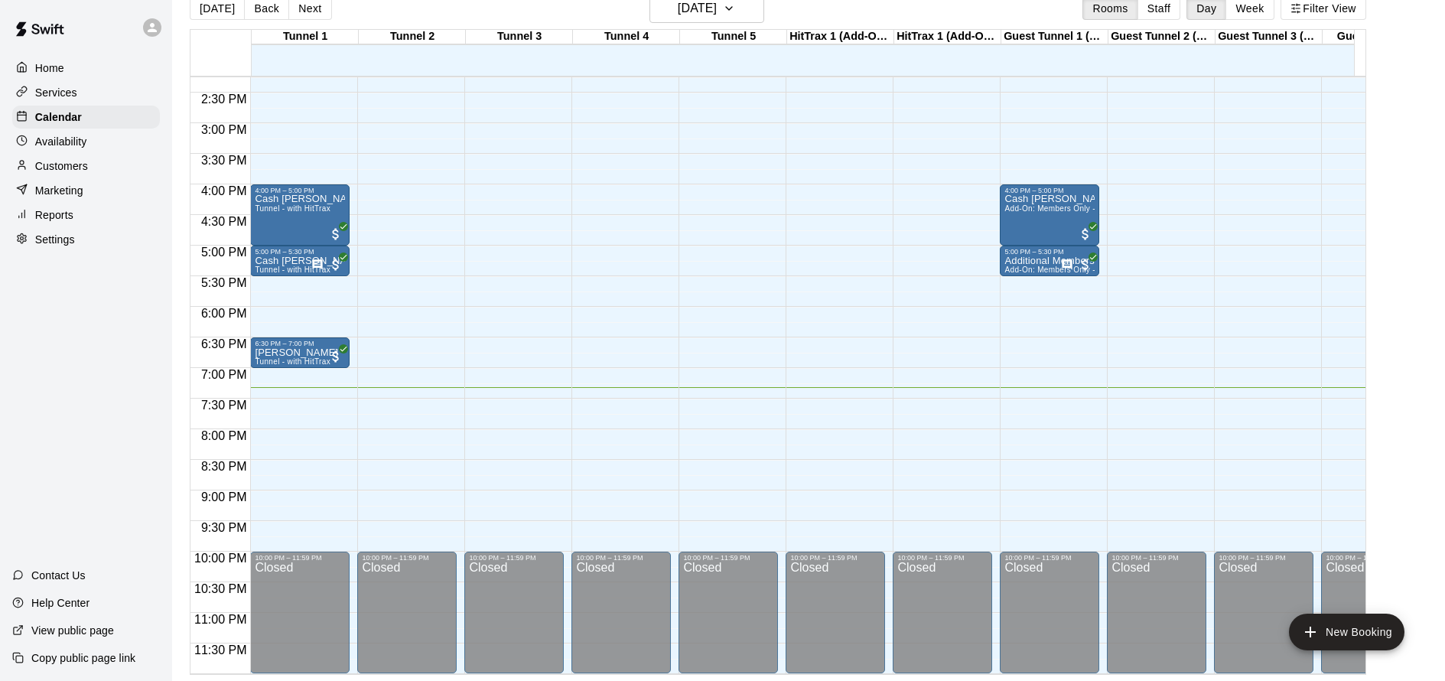
scroll to position [873, 0]
